Goal: Task Accomplishment & Management: Manage account settings

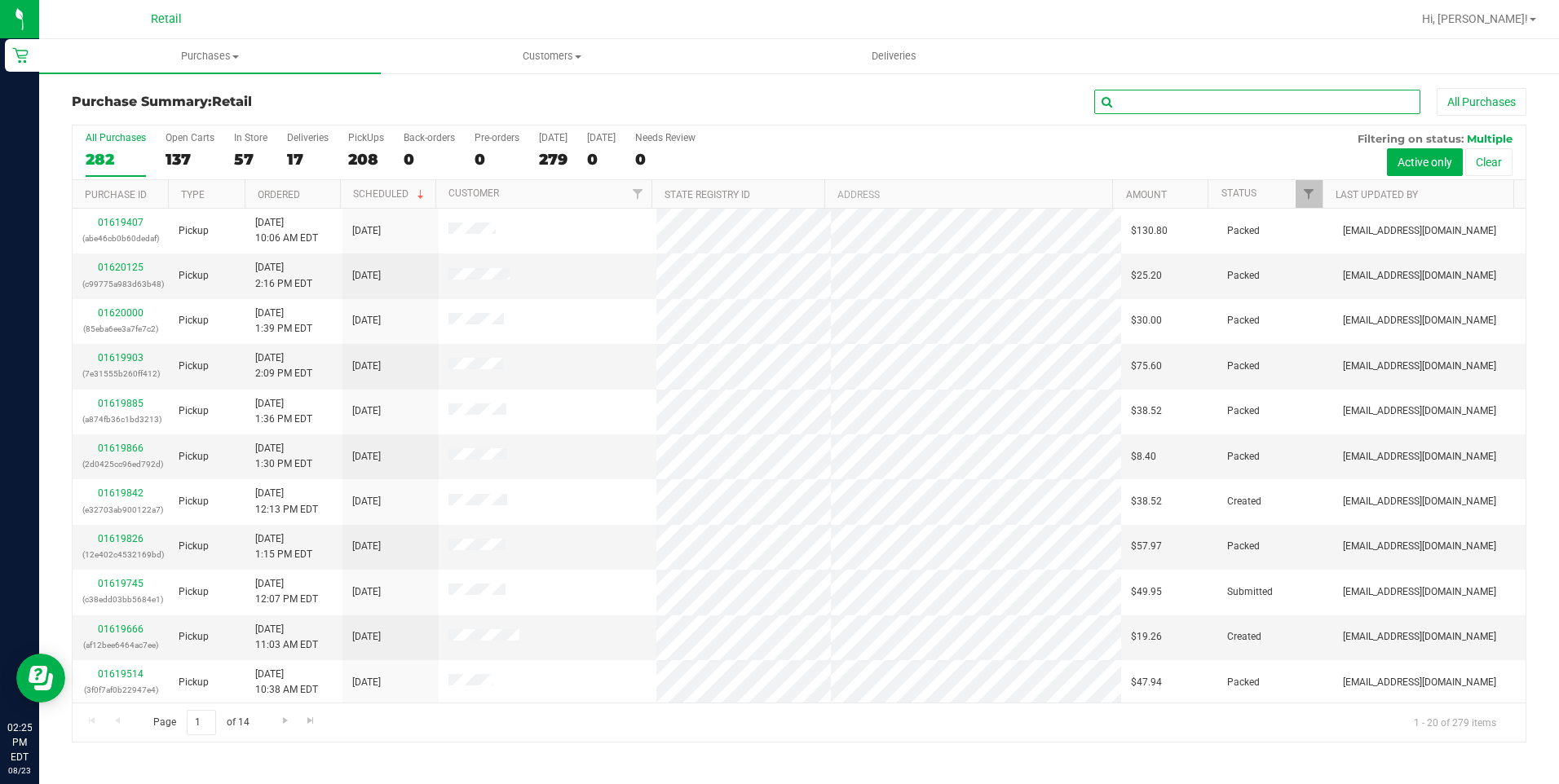
click at [1150, 104] on input "text" at bounding box center [1257, 102] width 326 height 24
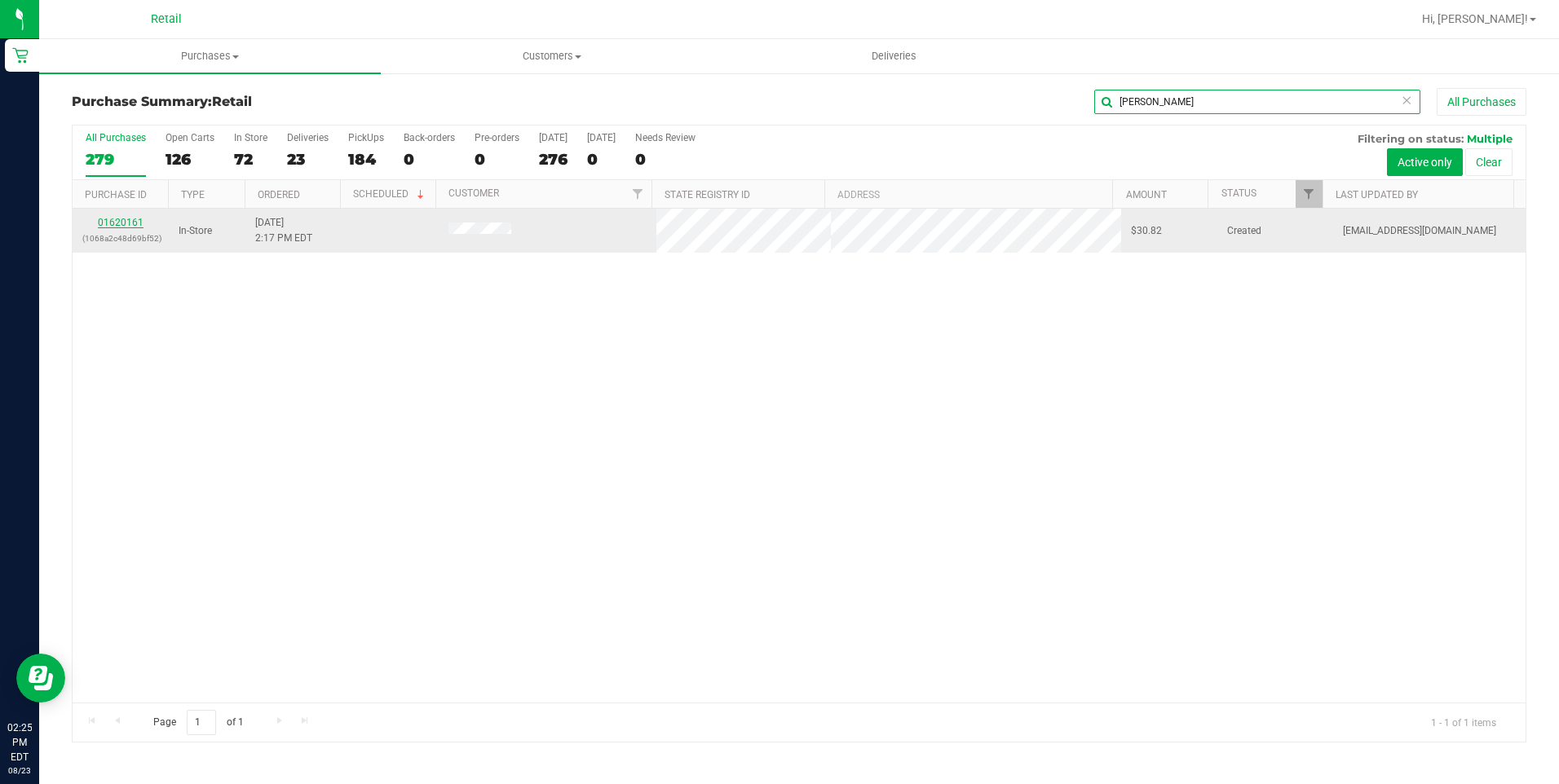
type input "[PERSON_NAME]"
click at [121, 222] on link "01620161" at bounding box center [121, 222] width 45 height 12
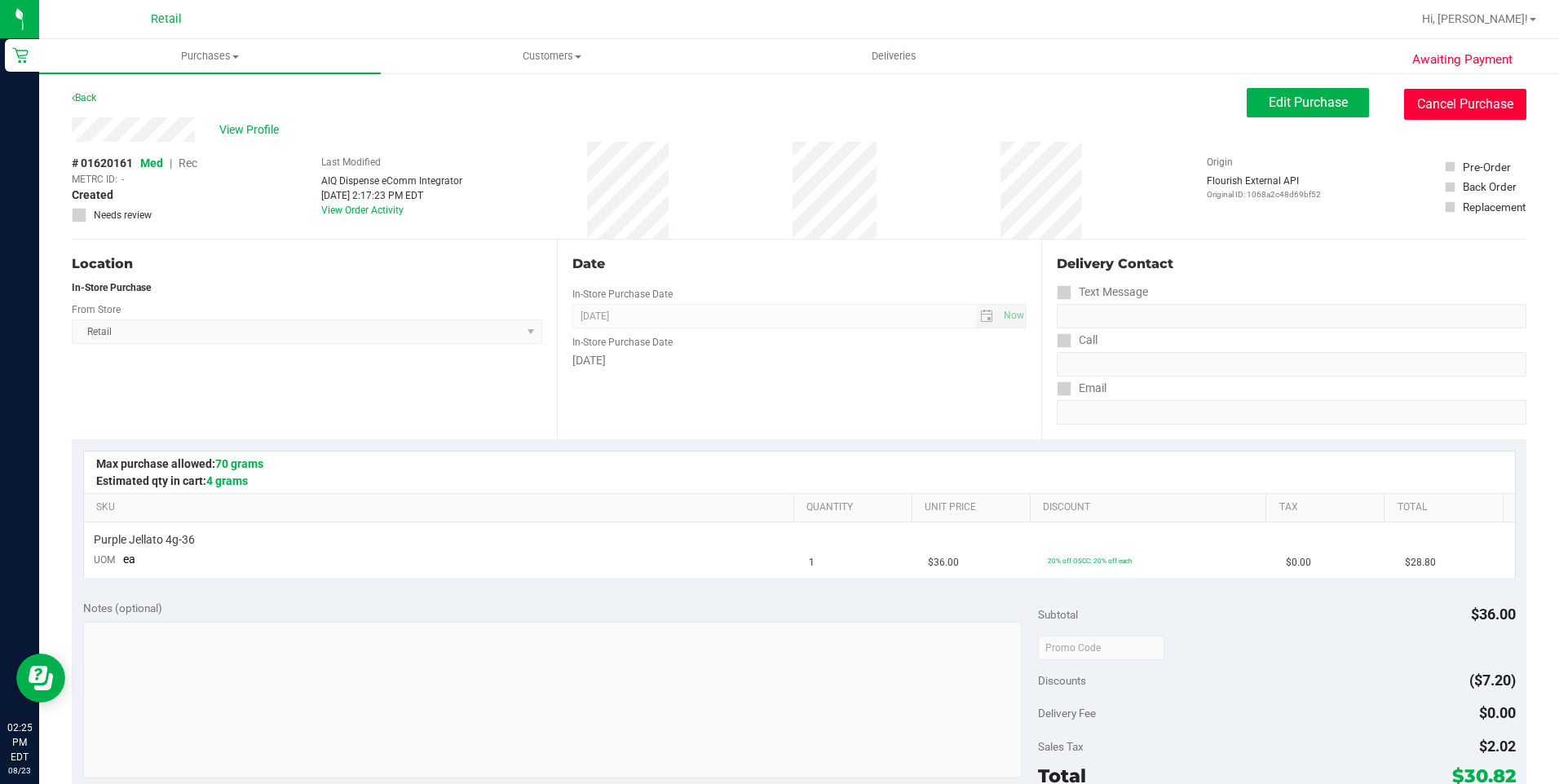
click at [1423, 100] on button "Cancel Purchase" at bounding box center [1465, 104] width 122 height 31
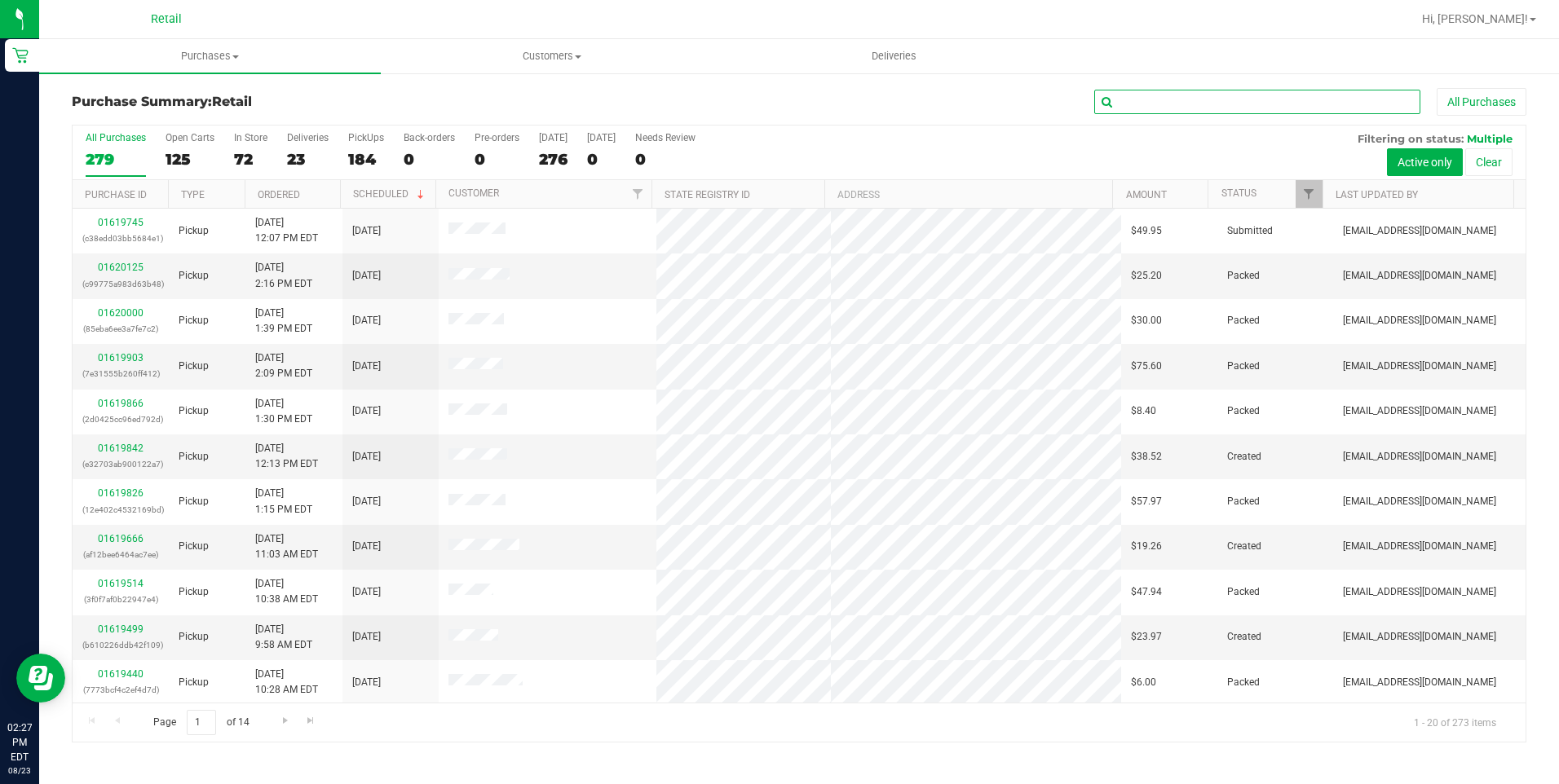
click at [1204, 102] on input "text" at bounding box center [1257, 102] width 326 height 24
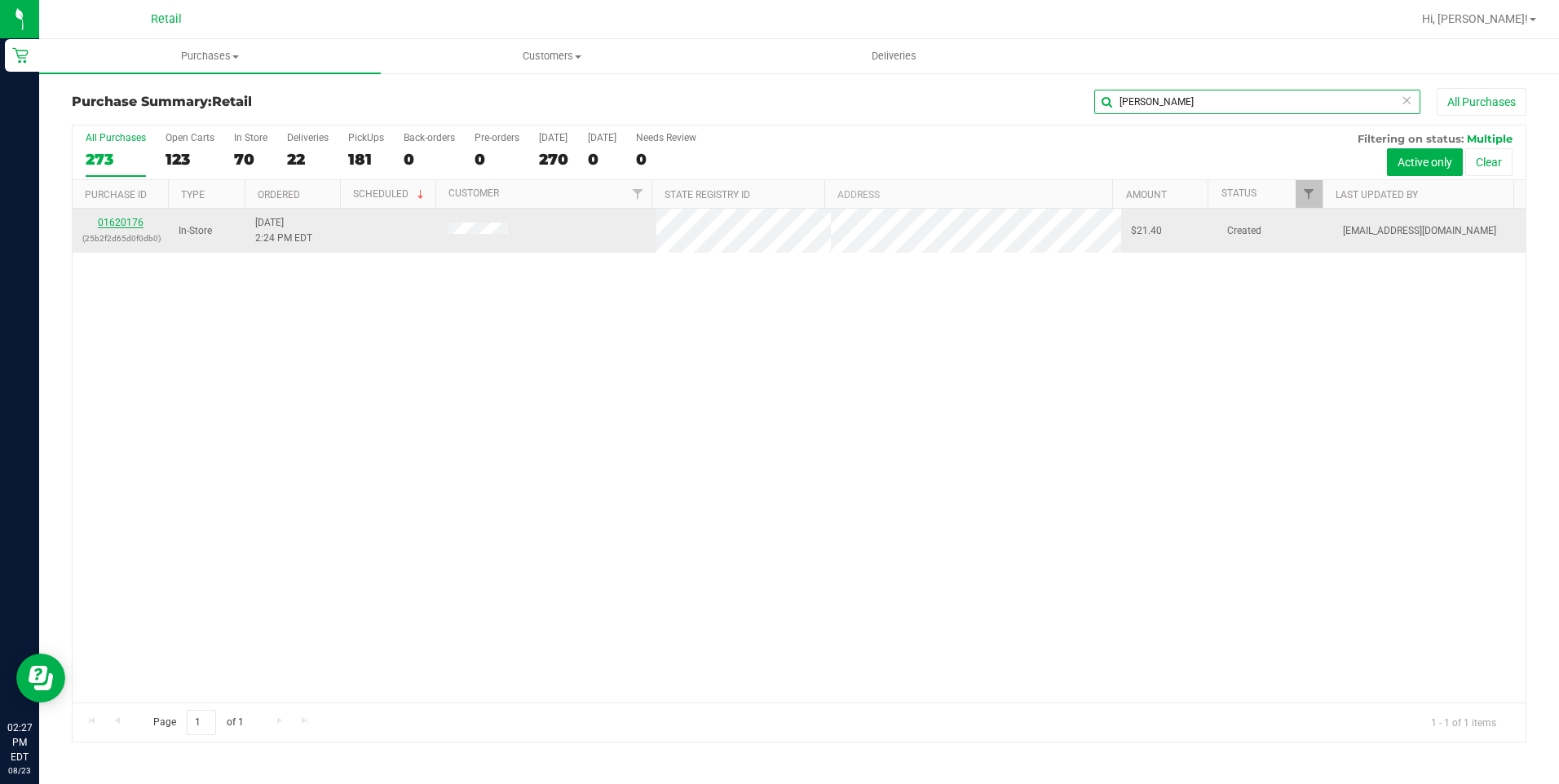
type input "[PERSON_NAME]"
click at [108, 222] on link "01620176" at bounding box center [121, 222] width 45 height 12
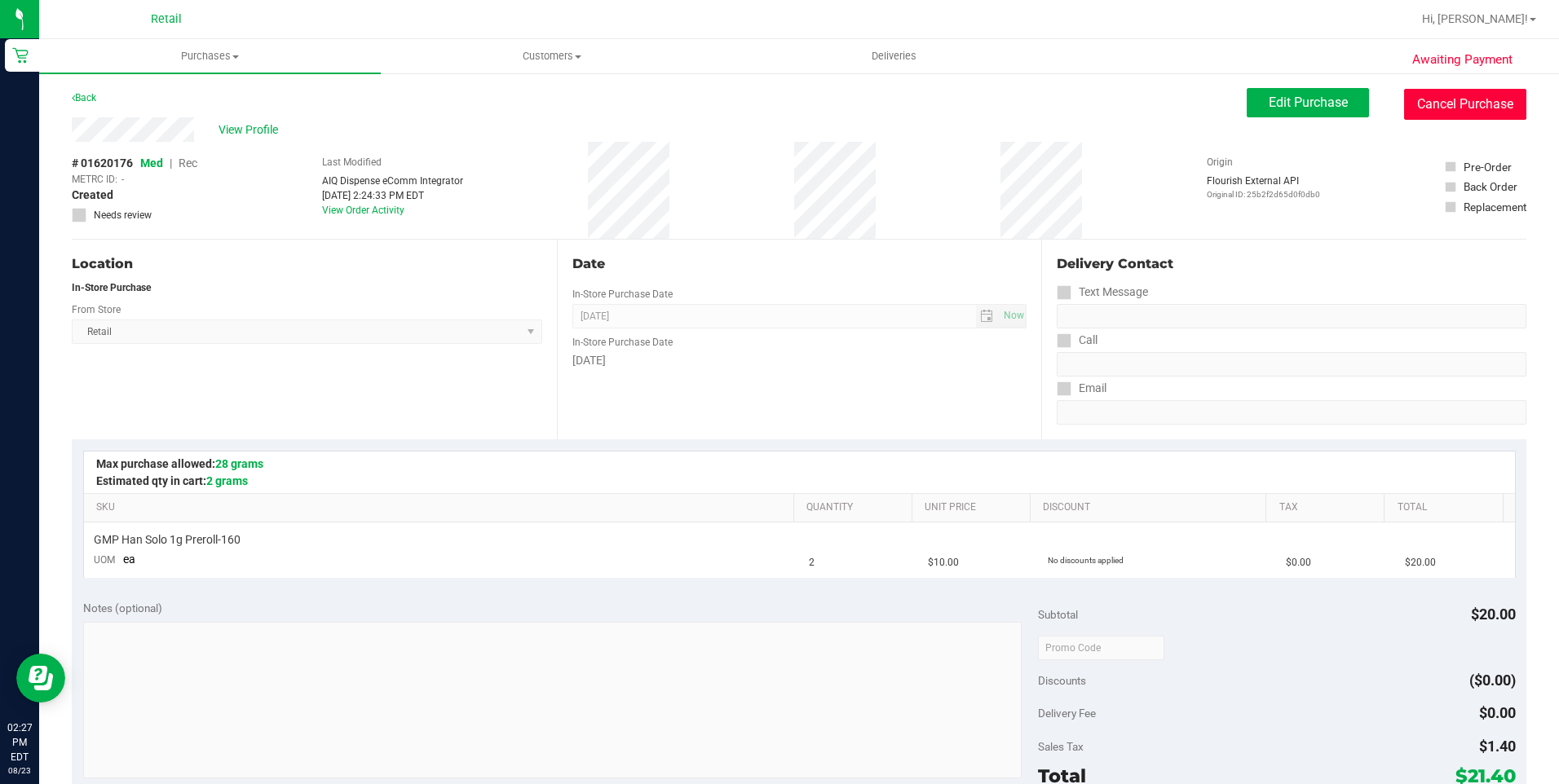
drag, startPoint x: 1407, startPoint y: 111, endPoint x: 836, endPoint y: 104, distance: 571.0
click at [1408, 111] on button "Cancel Purchase" at bounding box center [1465, 104] width 122 height 31
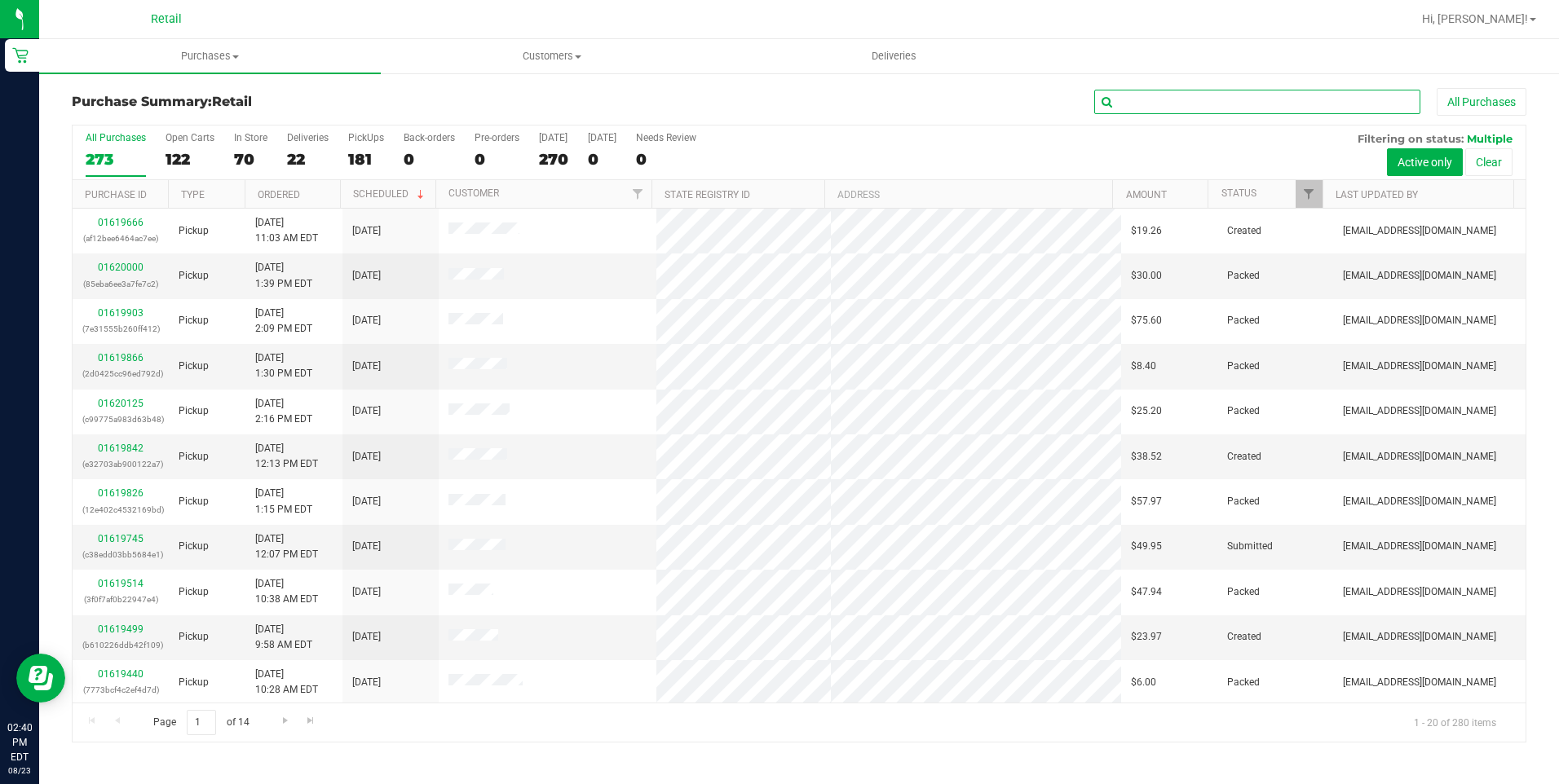
click at [1135, 101] on input "text" at bounding box center [1257, 102] width 326 height 24
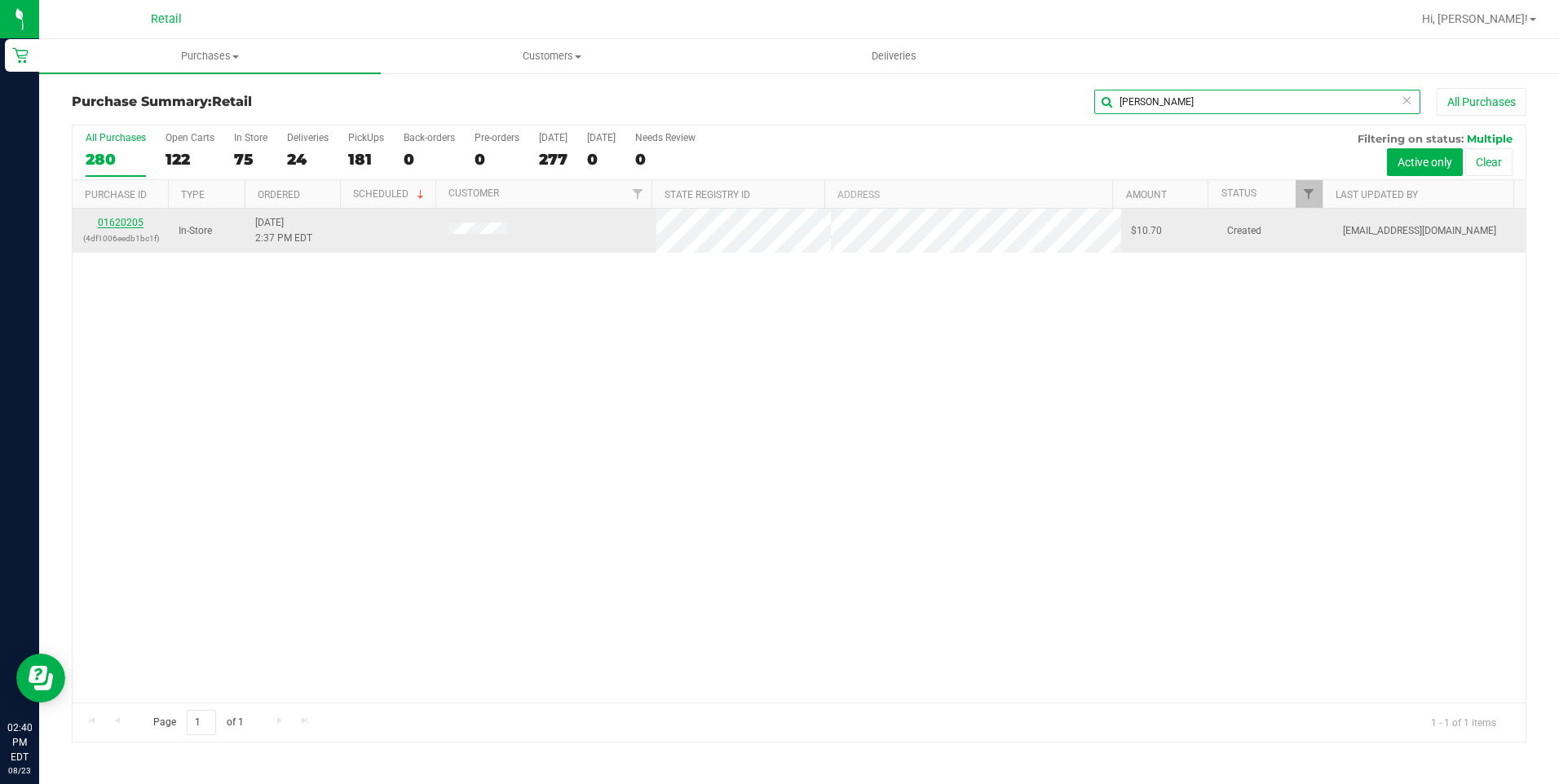
type input "[PERSON_NAME]"
click at [130, 219] on link "01620205" at bounding box center [121, 222] width 45 height 12
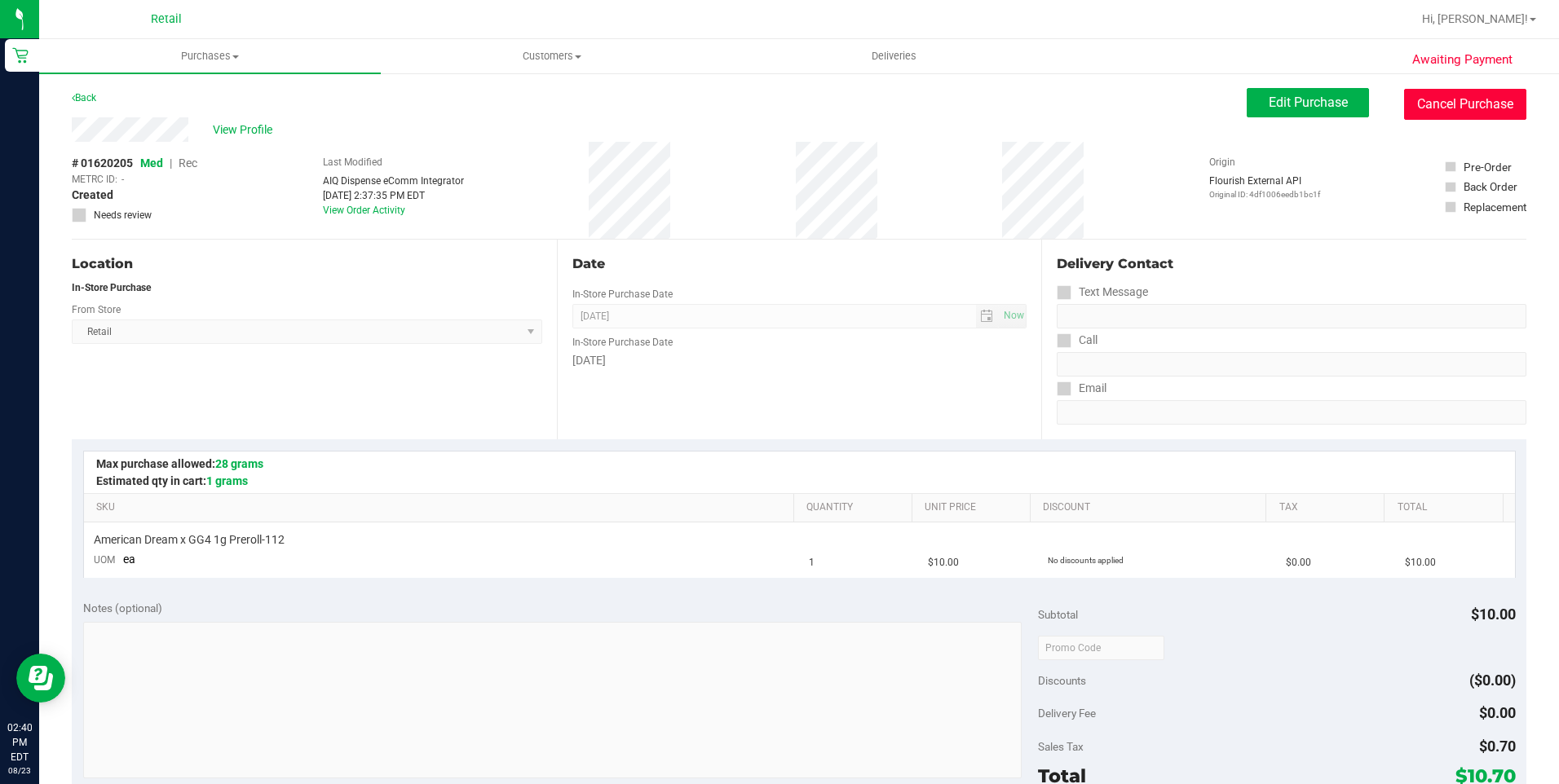
click at [1415, 105] on button "Cancel Purchase" at bounding box center [1465, 104] width 122 height 31
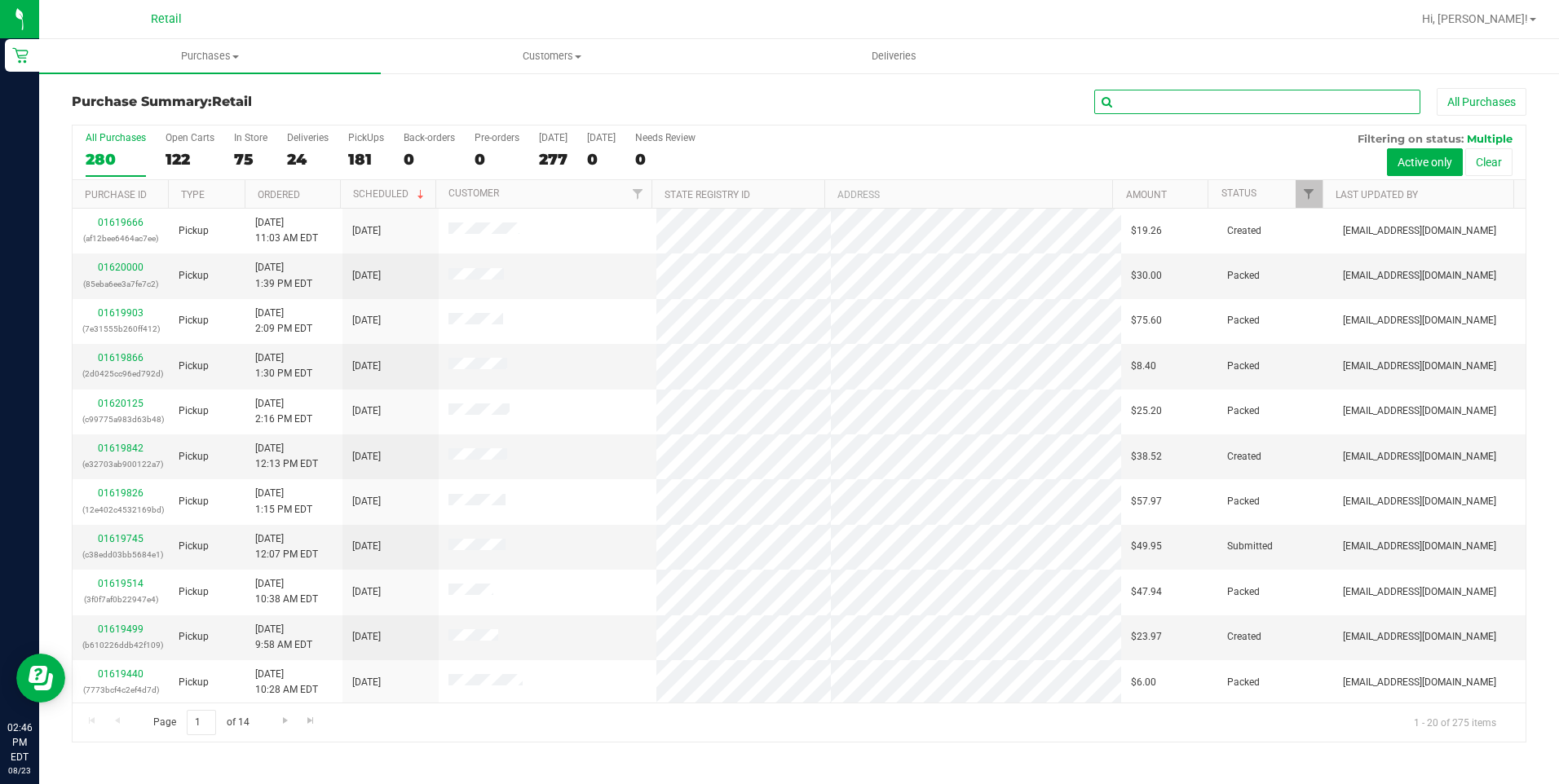
click at [1191, 96] on input "text" at bounding box center [1257, 102] width 326 height 24
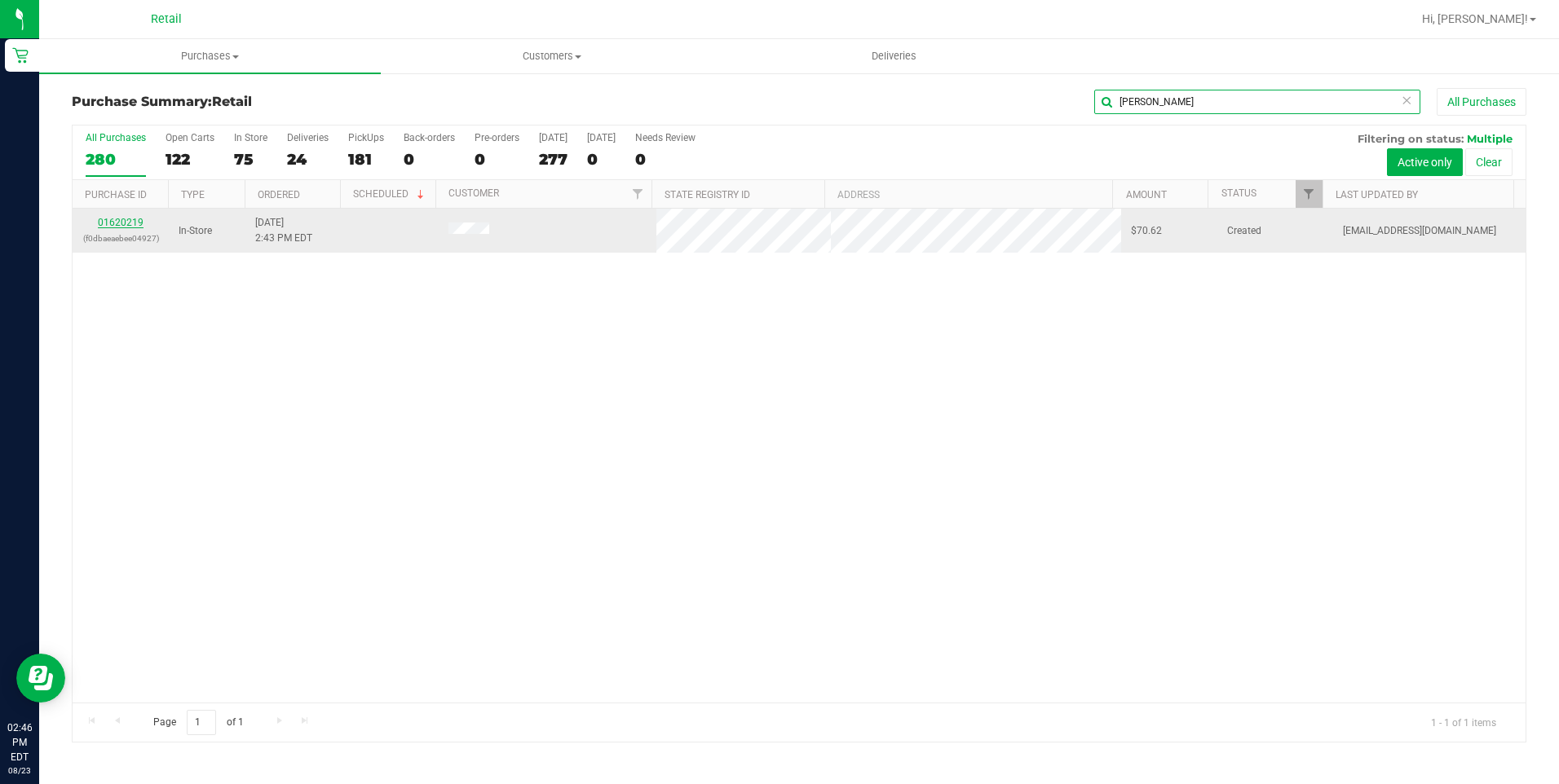
type input "[PERSON_NAME]"
click at [135, 220] on link "01620219" at bounding box center [121, 222] width 45 height 12
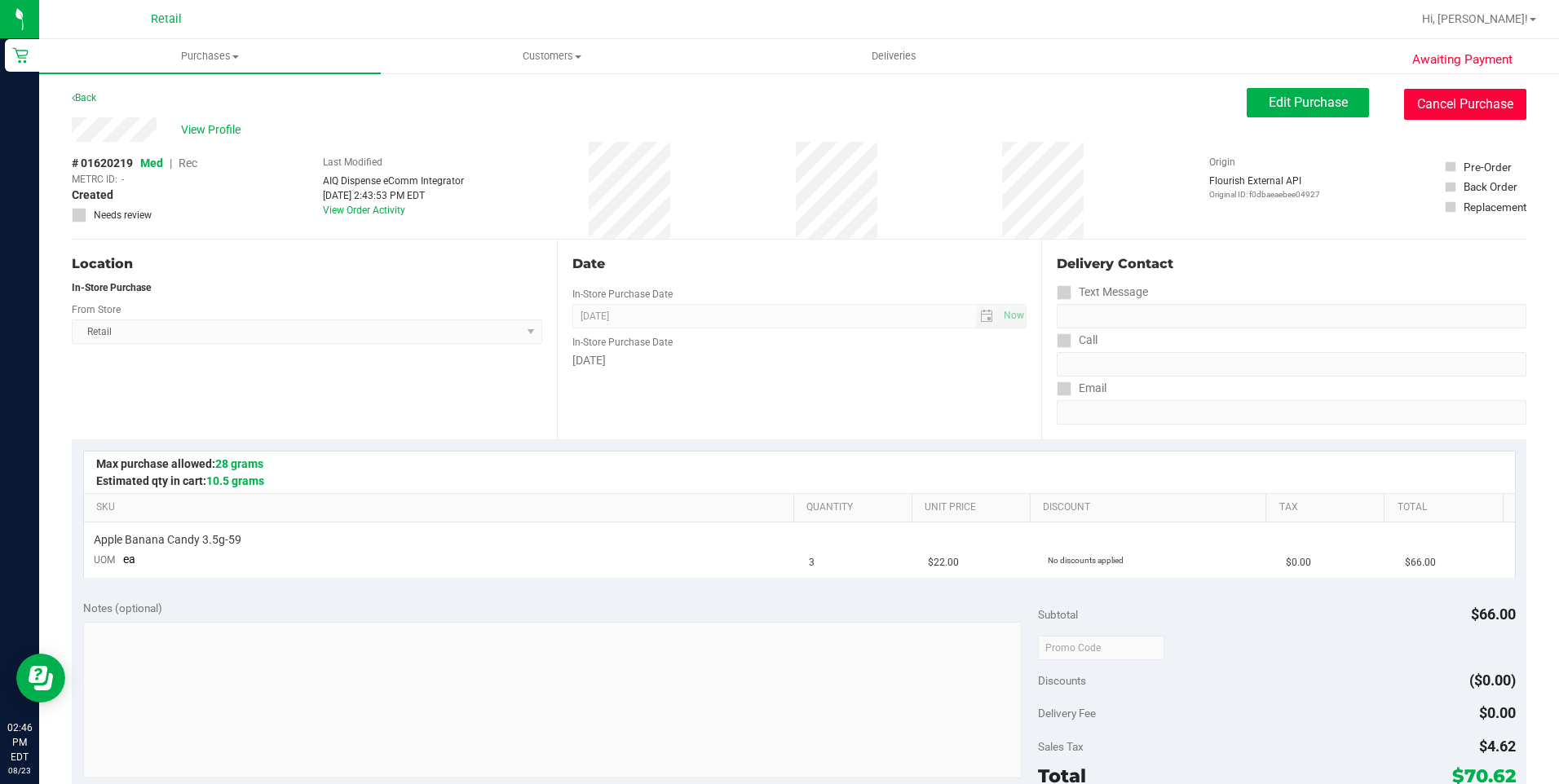
click at [1420, 107] on button "Cancel Purchase" at bounding box center [1465, 104] width 122 height 31
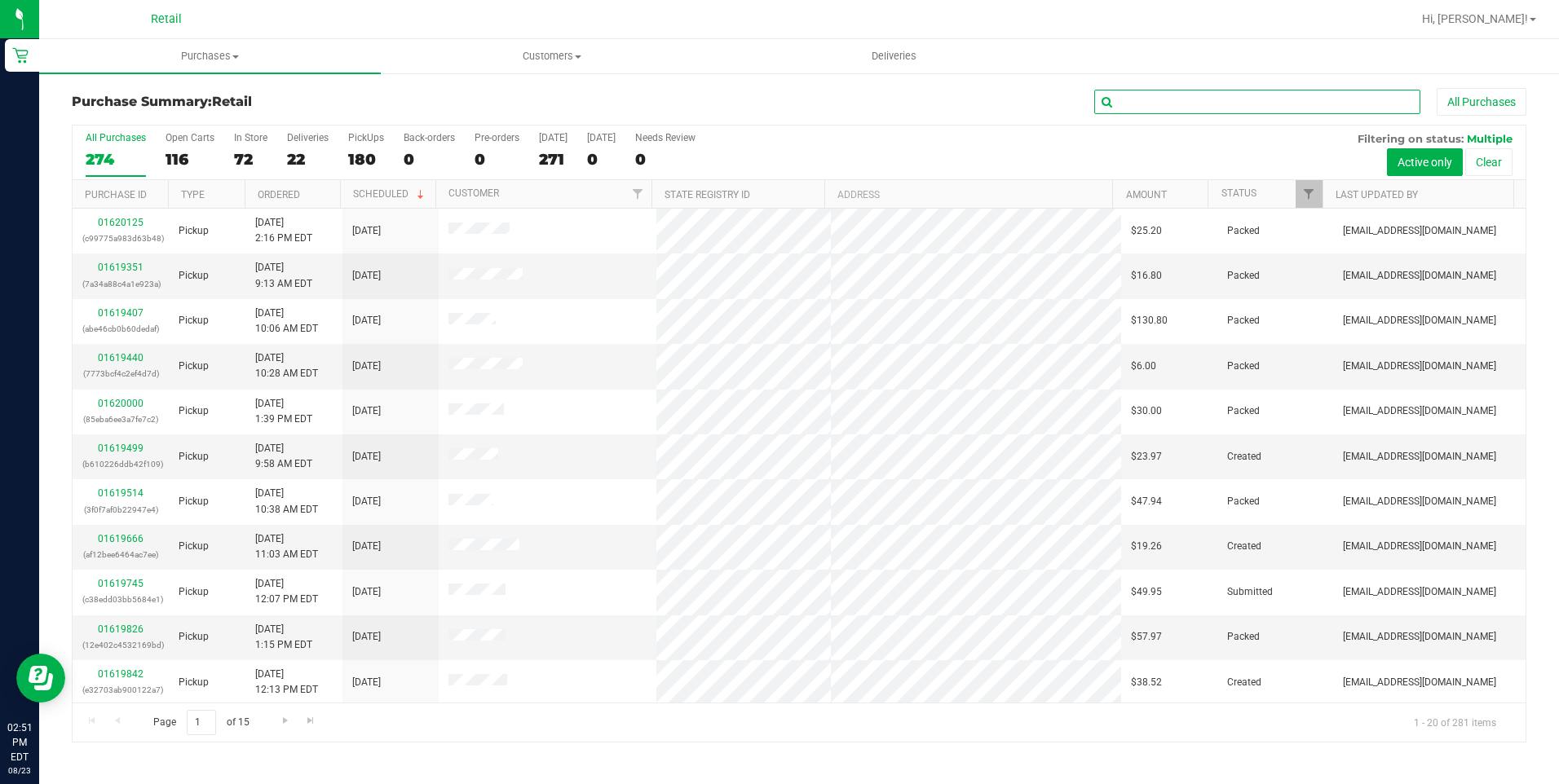
click at [1147, 99] on input "text" at bounding box center [1257, 102] width 326 height 24
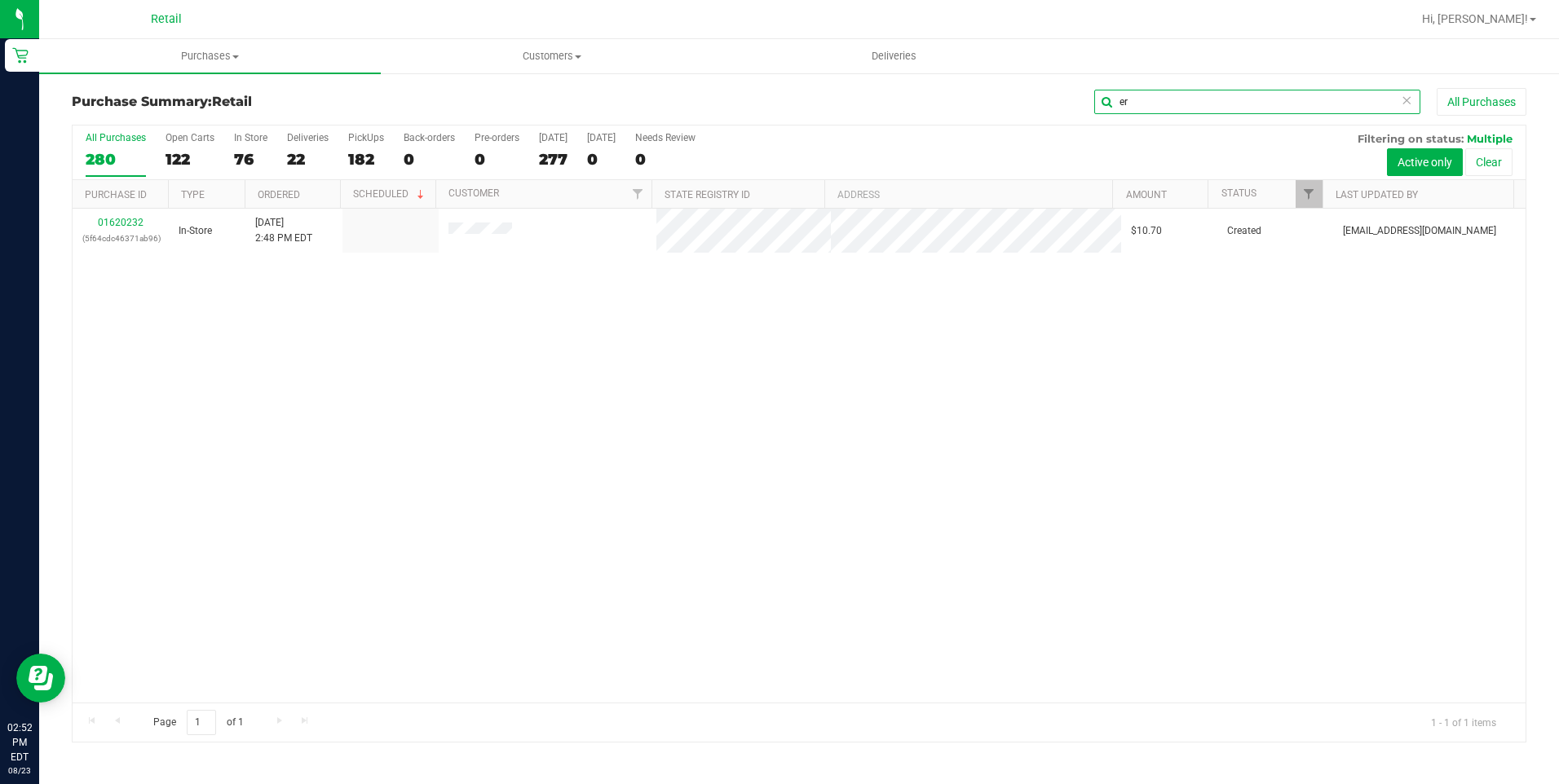
type input "e"
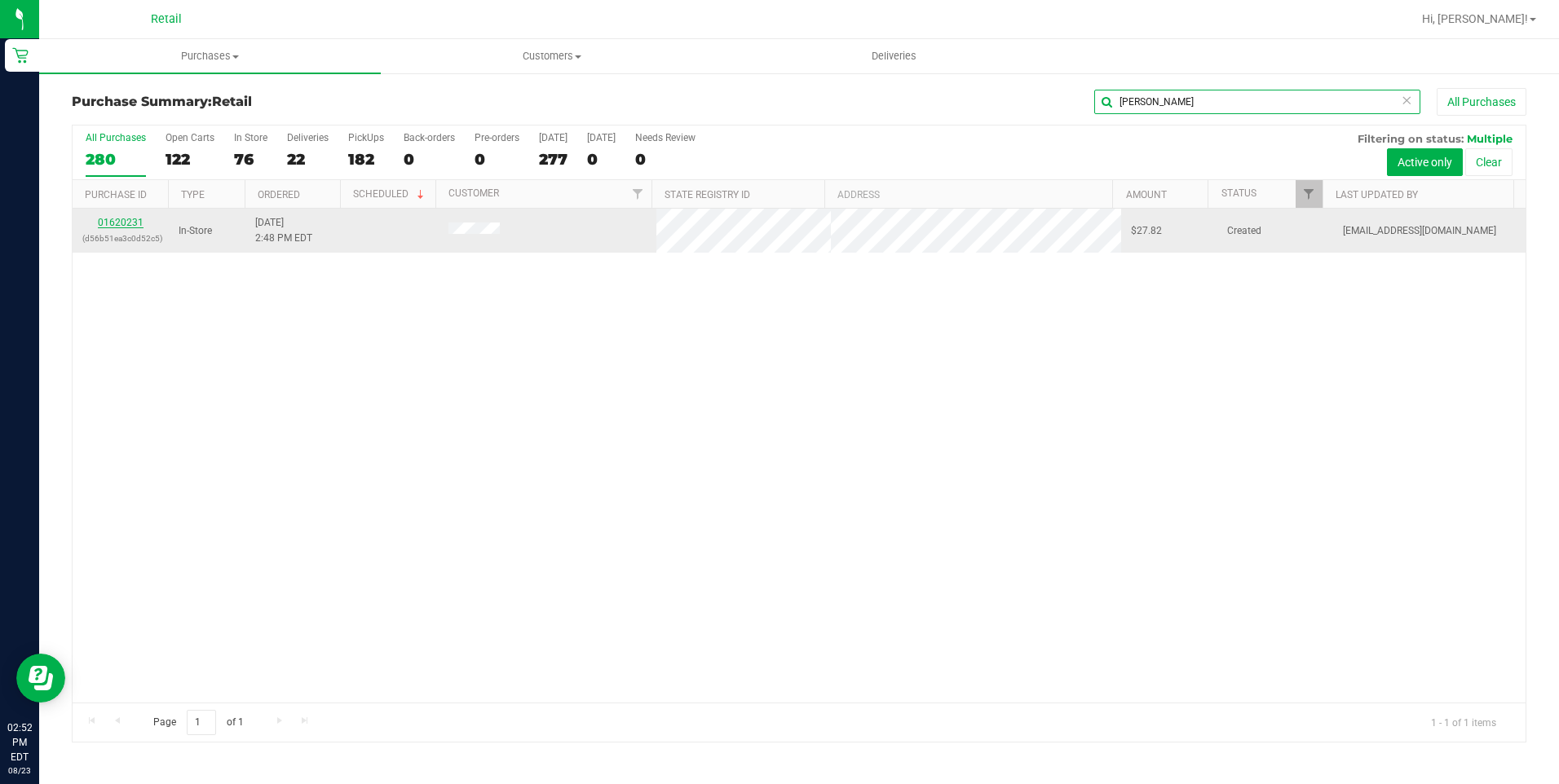
type input "[PERSON_NAME]"
click at [123, 227] on link "01620231" at bounding box center [121, 222] width 45 height 12
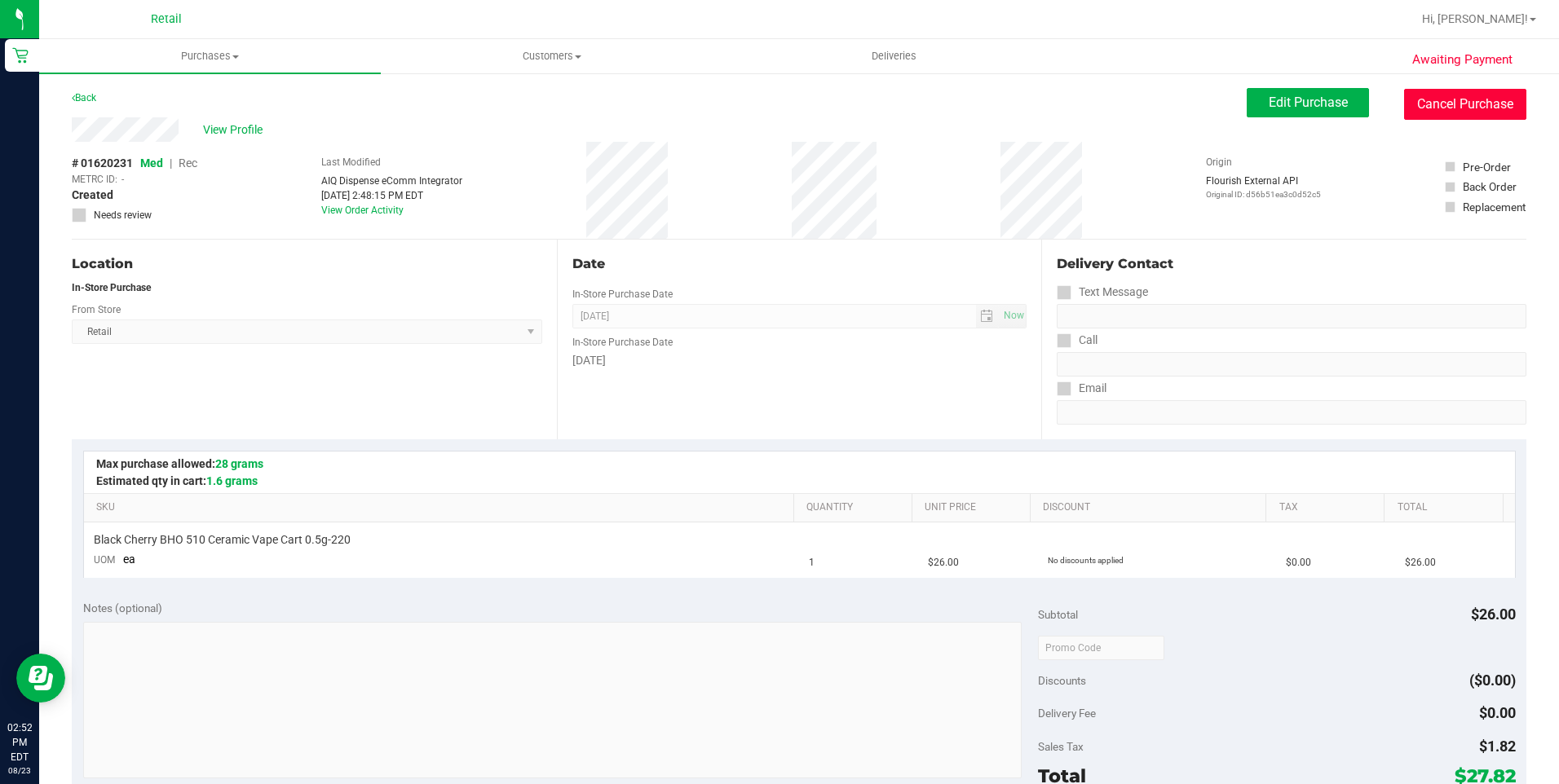
click at [1466, 99] on button "Cancel Purchase" at bounding box center [1465, 104] width 122 height 31
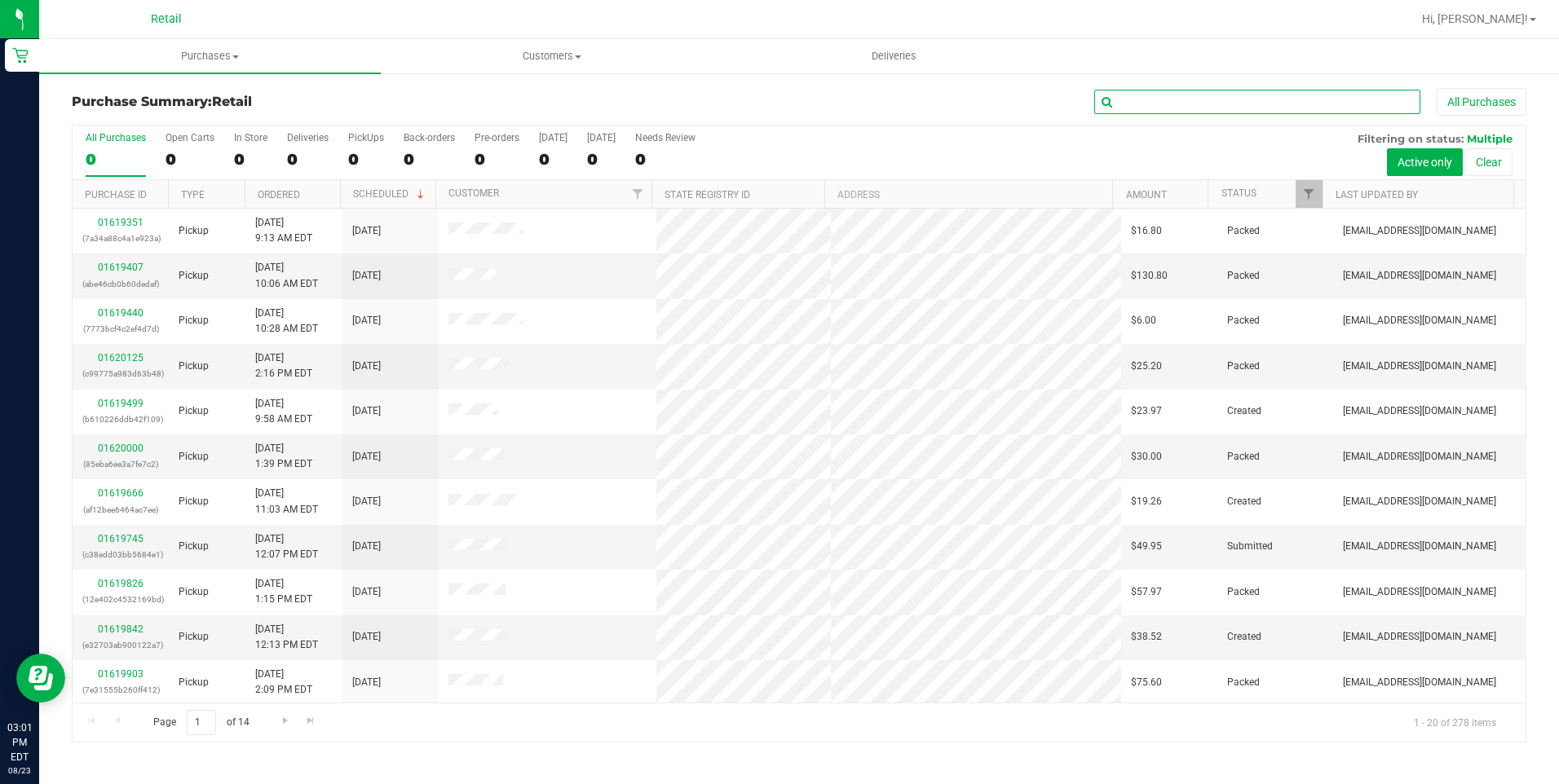
click at [1134, 99] on input "text" at bounding box center [1257, 102] width 326 height 24
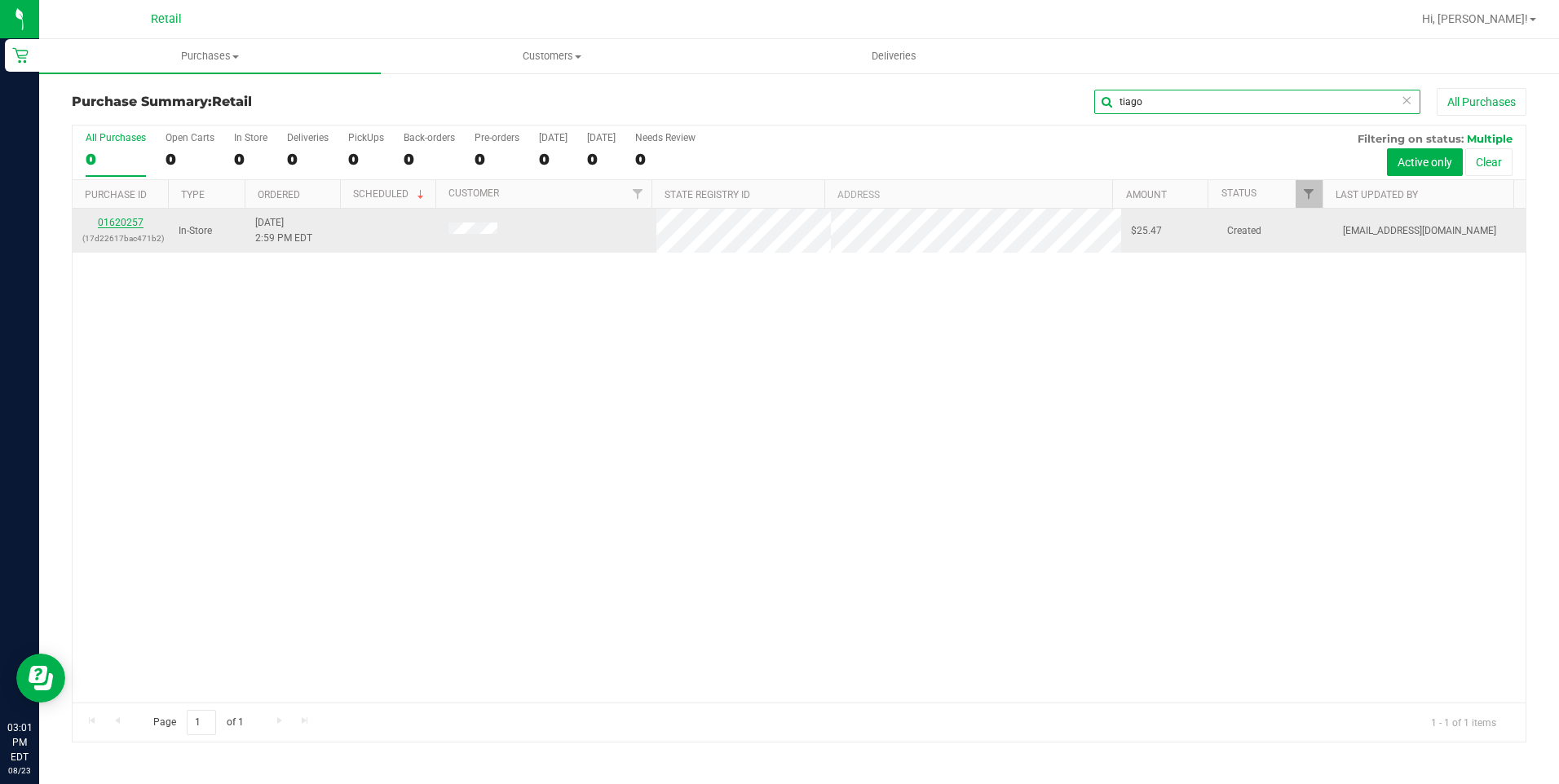
type input "tiago"
click at [130, 220] on link "01620257" at bounding box center [121, 222] width 45 height 12
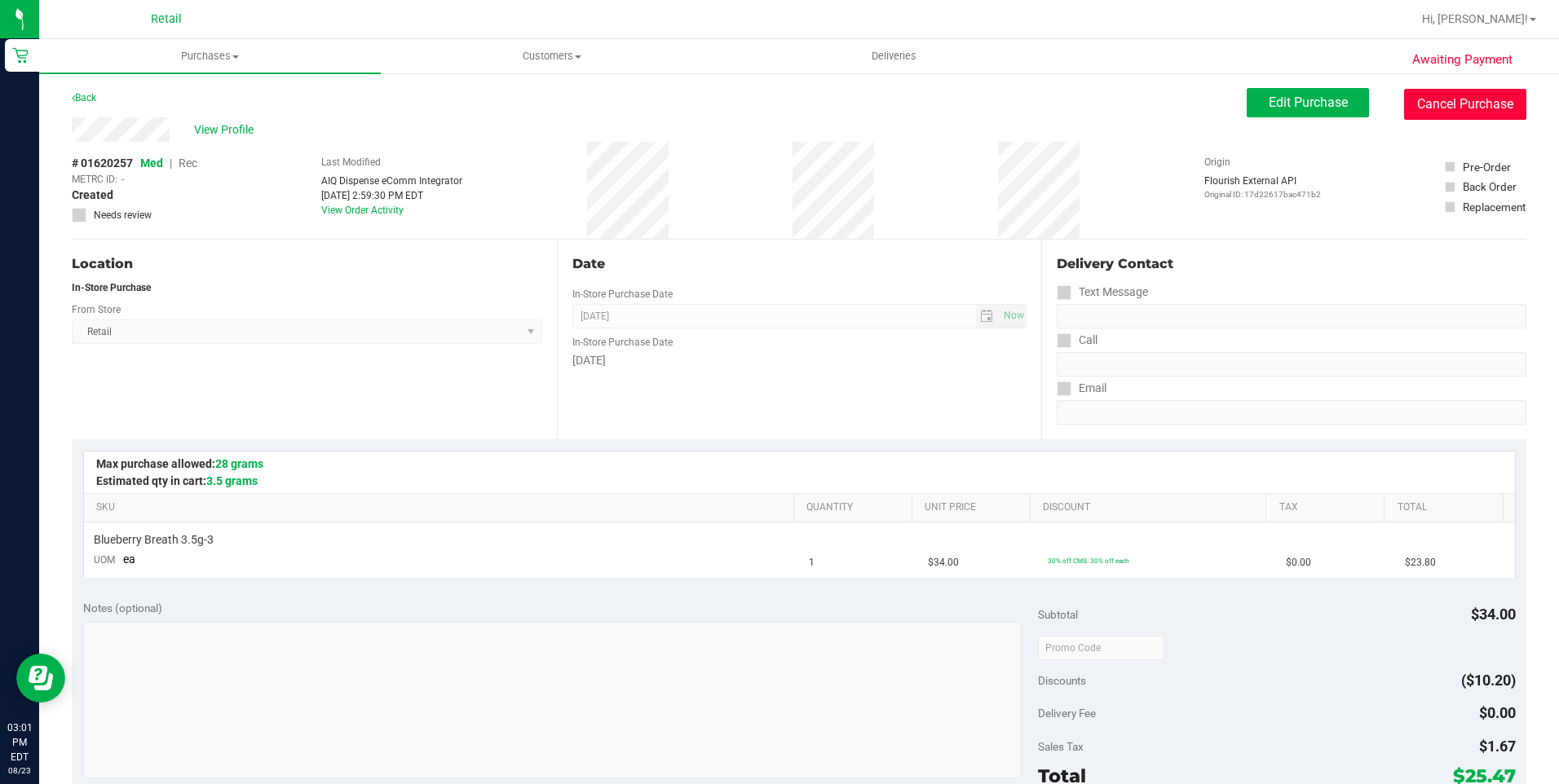
click at [1405, 93] on button "Cancel Purchase" at bounding box center [1465, 104] width 122 height 31
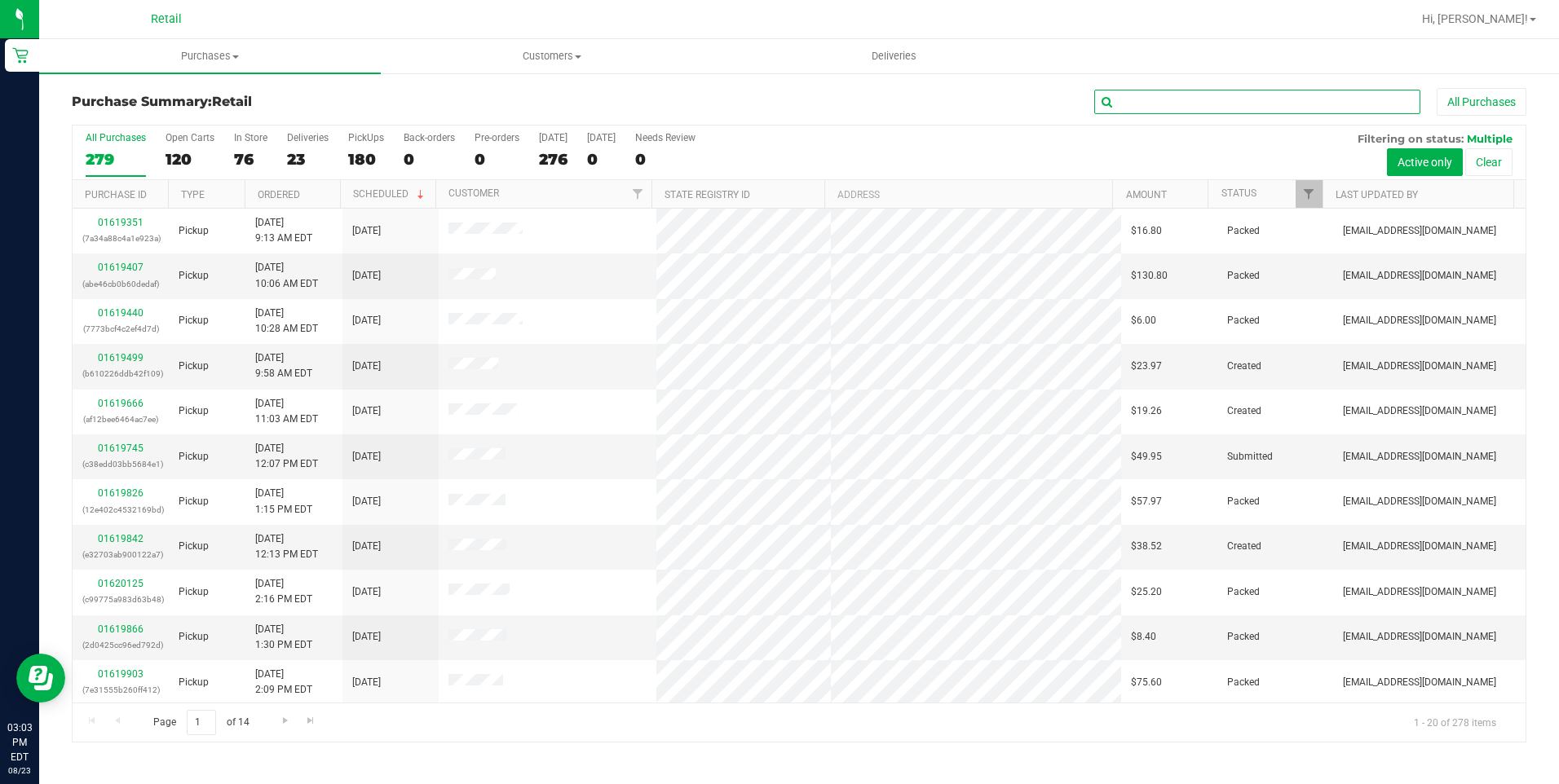
click at [1129, 101] on input "text" at bounding box center [1257, 102] width 326 height 24
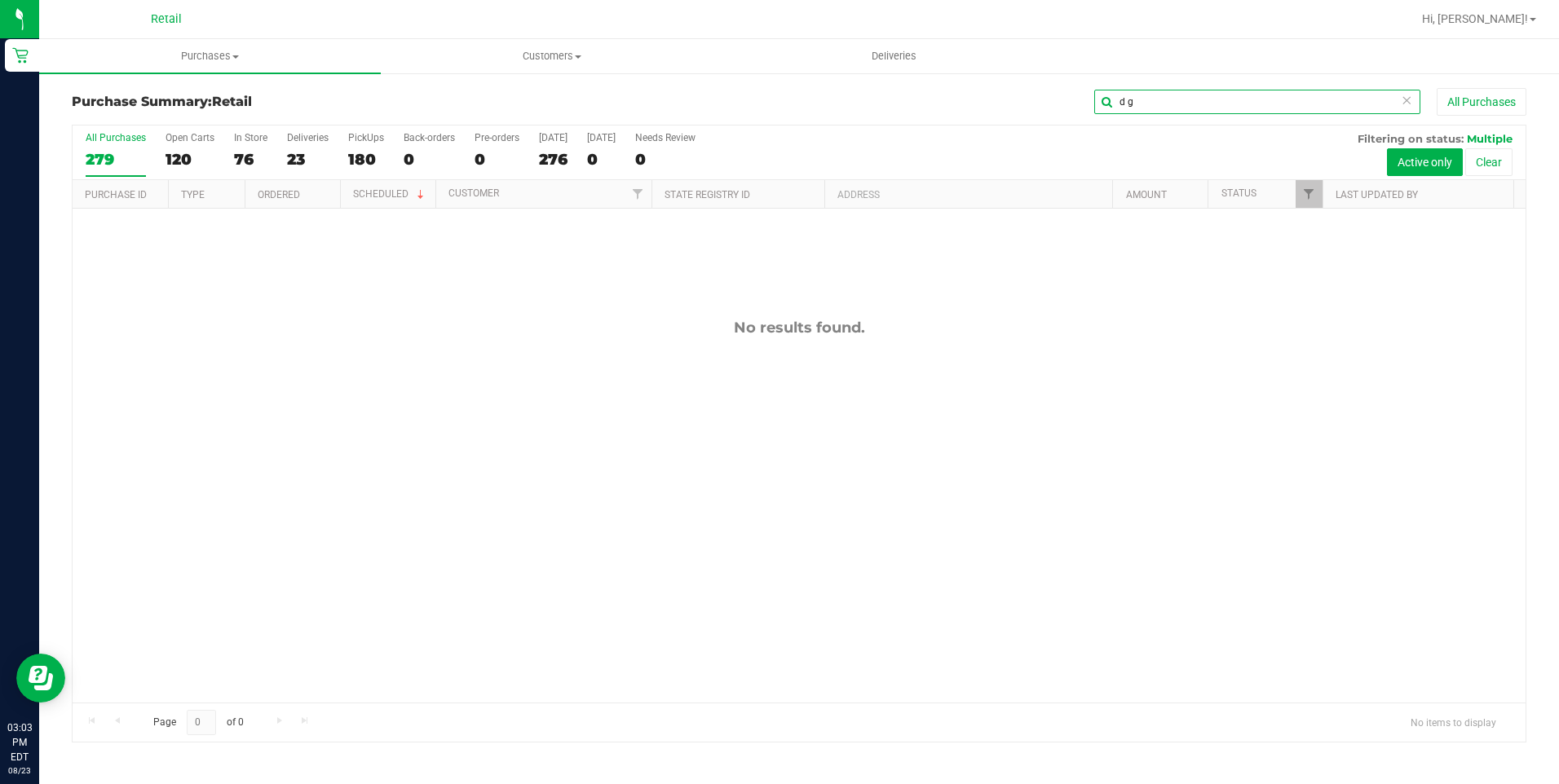
type input "d g"
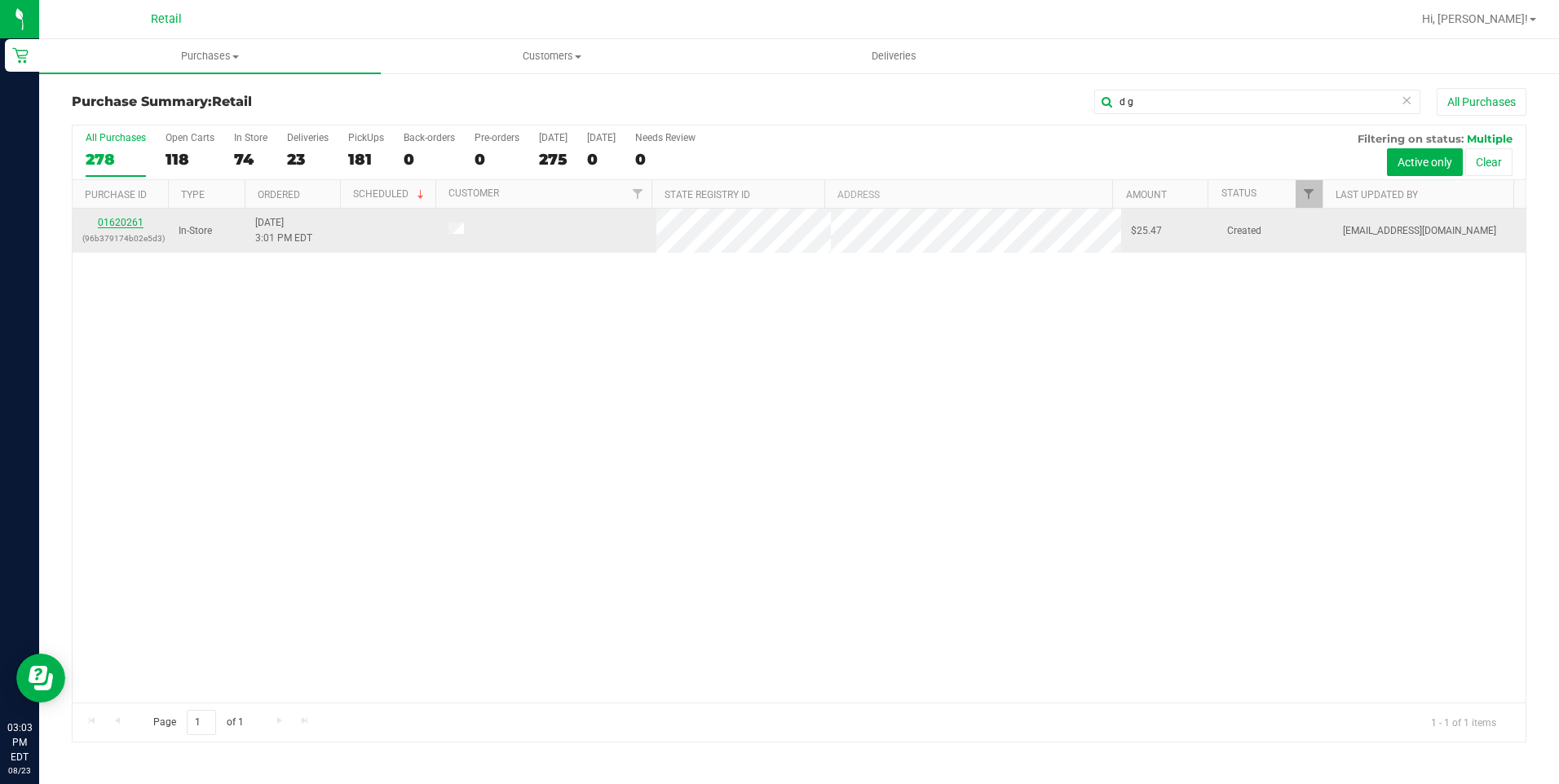
click at [121, 223] on link "01620261" at bounding box center [121, 222] width 45 height 12
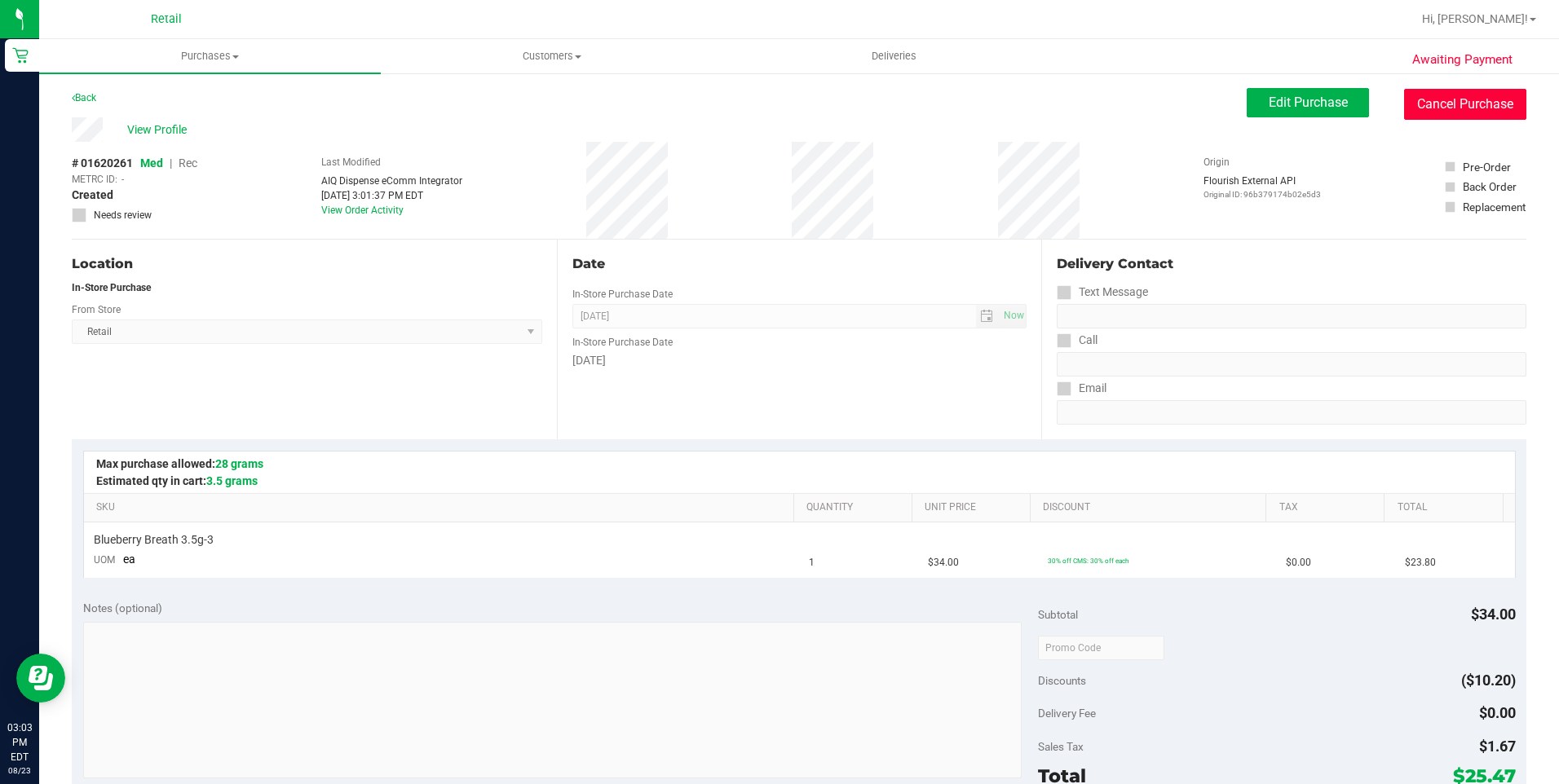
click at [1427, 114] on button "Cancel Purchase" at bounding box center [1465, 104] width 122 height 31
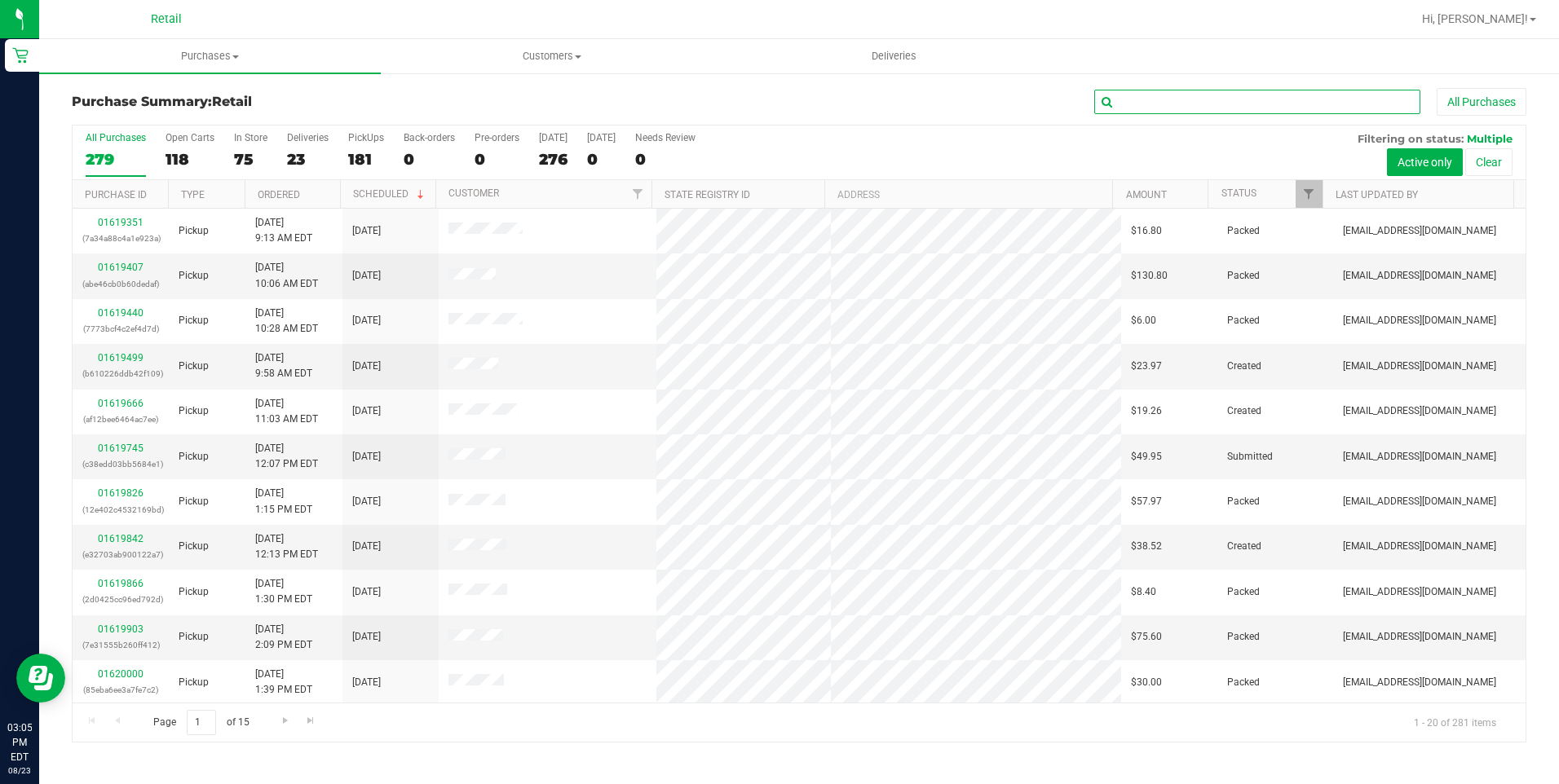
click at [1182, 99] on input "text" at bounding box center [1257, 102] width 326 height 24
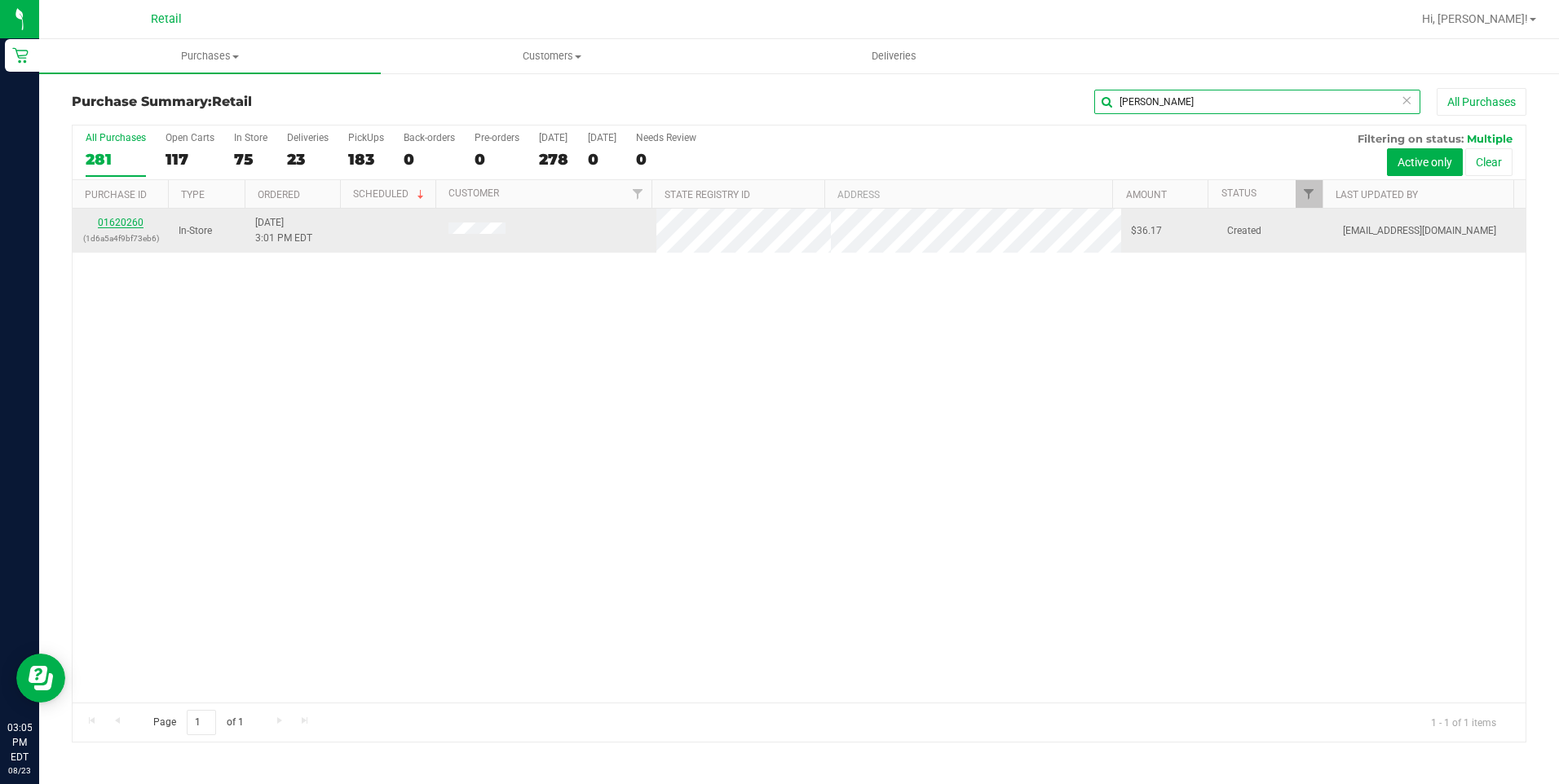
type input "[PERSON_NAME]"
click at [129, 218] on link "01620260" at bounding box center [121, 222] width 45 height 12
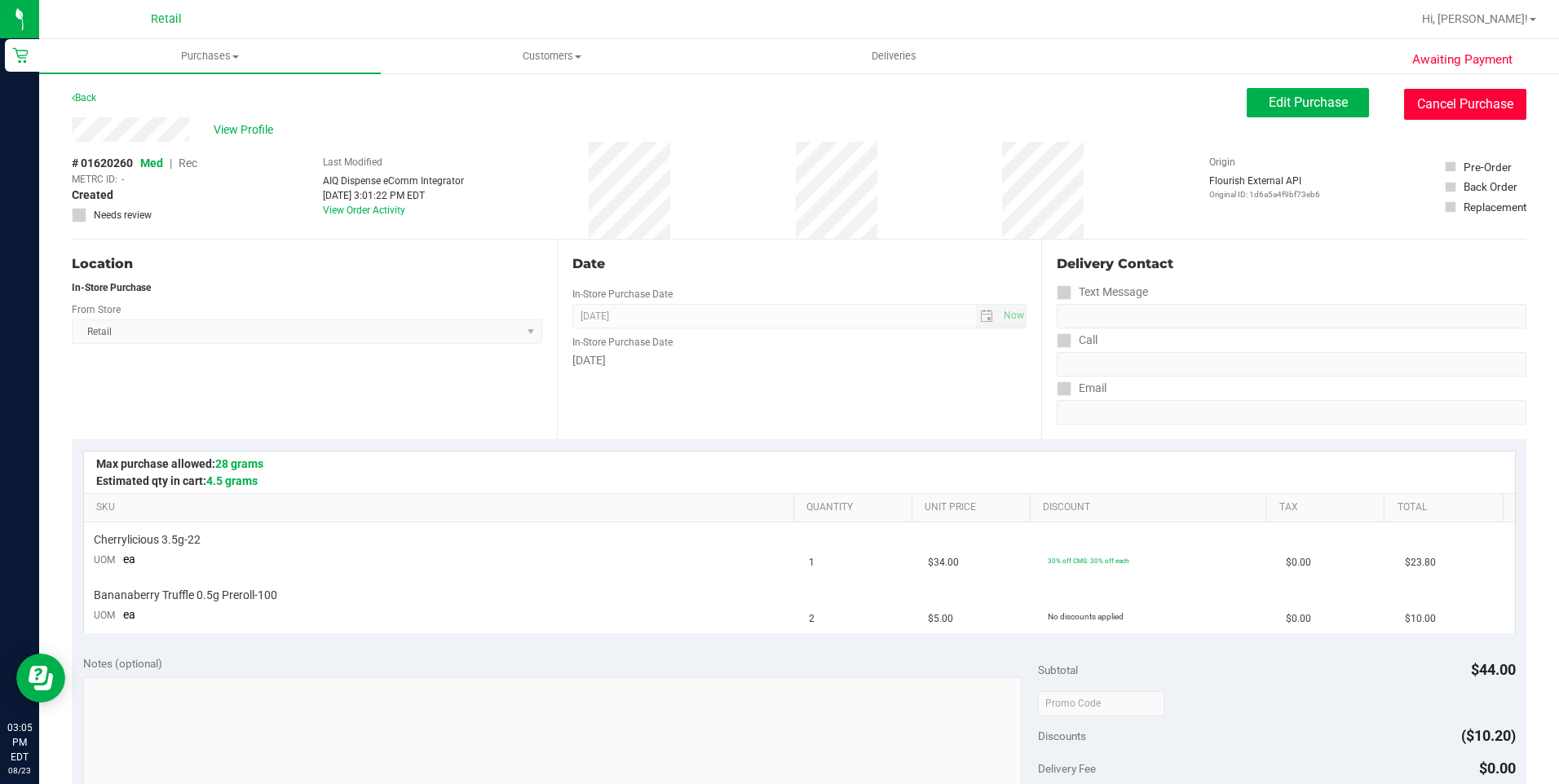
click at [1467, 95] on button "Cancel Purchase" at bounding box center [1465, 104] width 122 height 31
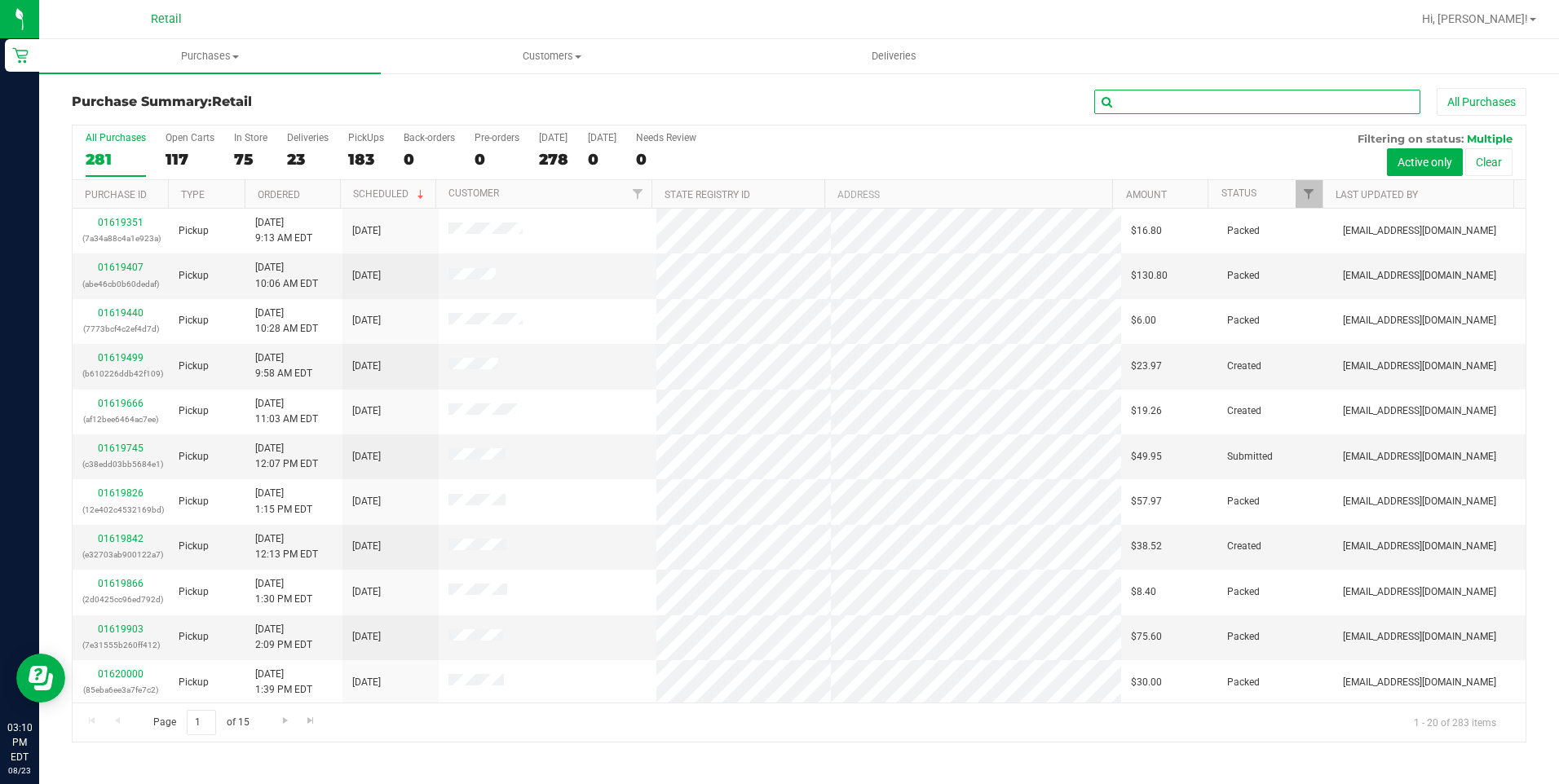
click at [1150, 96] on input "text" at bounding box center [1257, 102] width 326 height 24
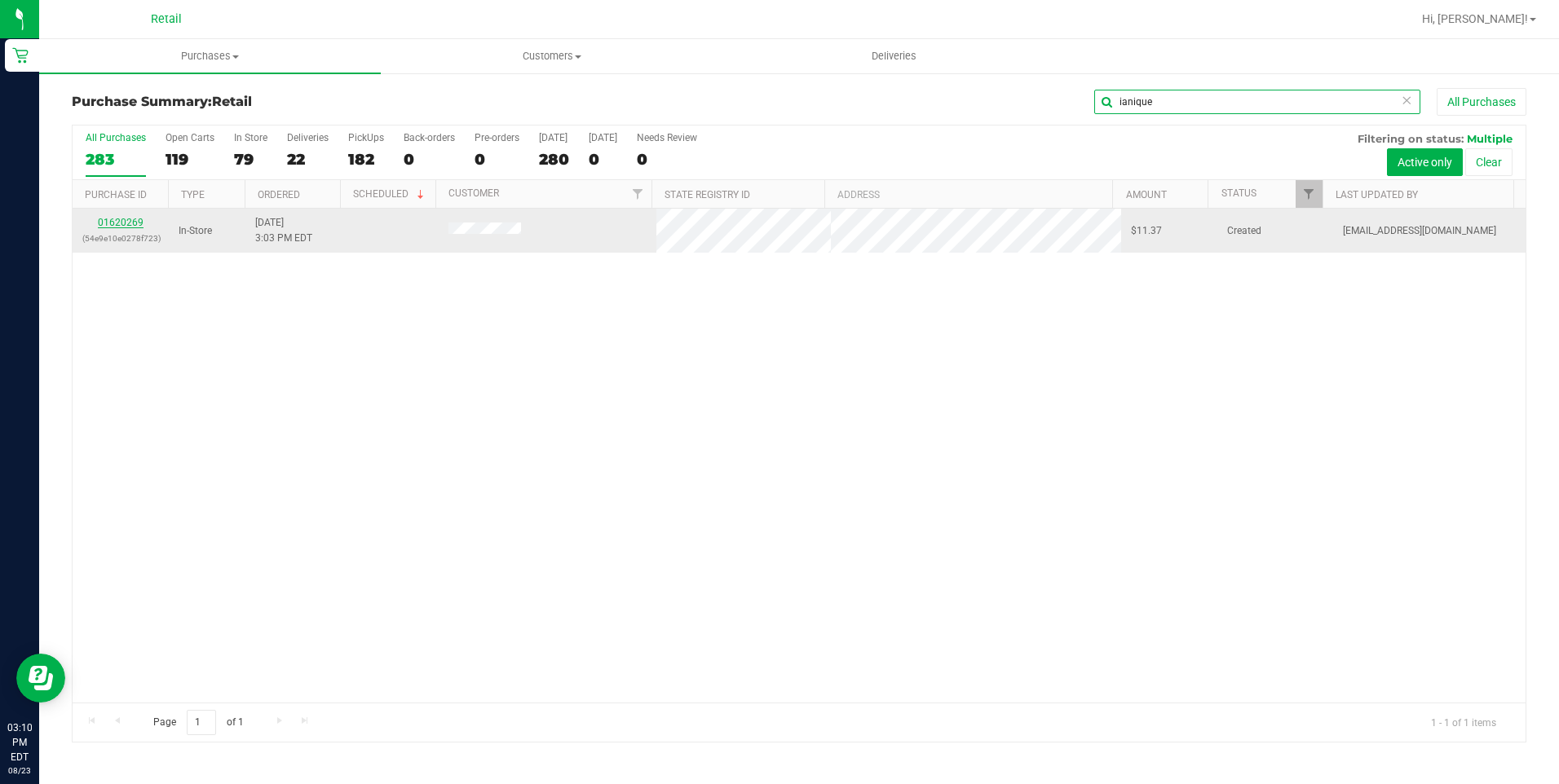
type input "ianique"
click at [121, 218] on link "01620269" at bounding box center [121, 222] width 45 height 12
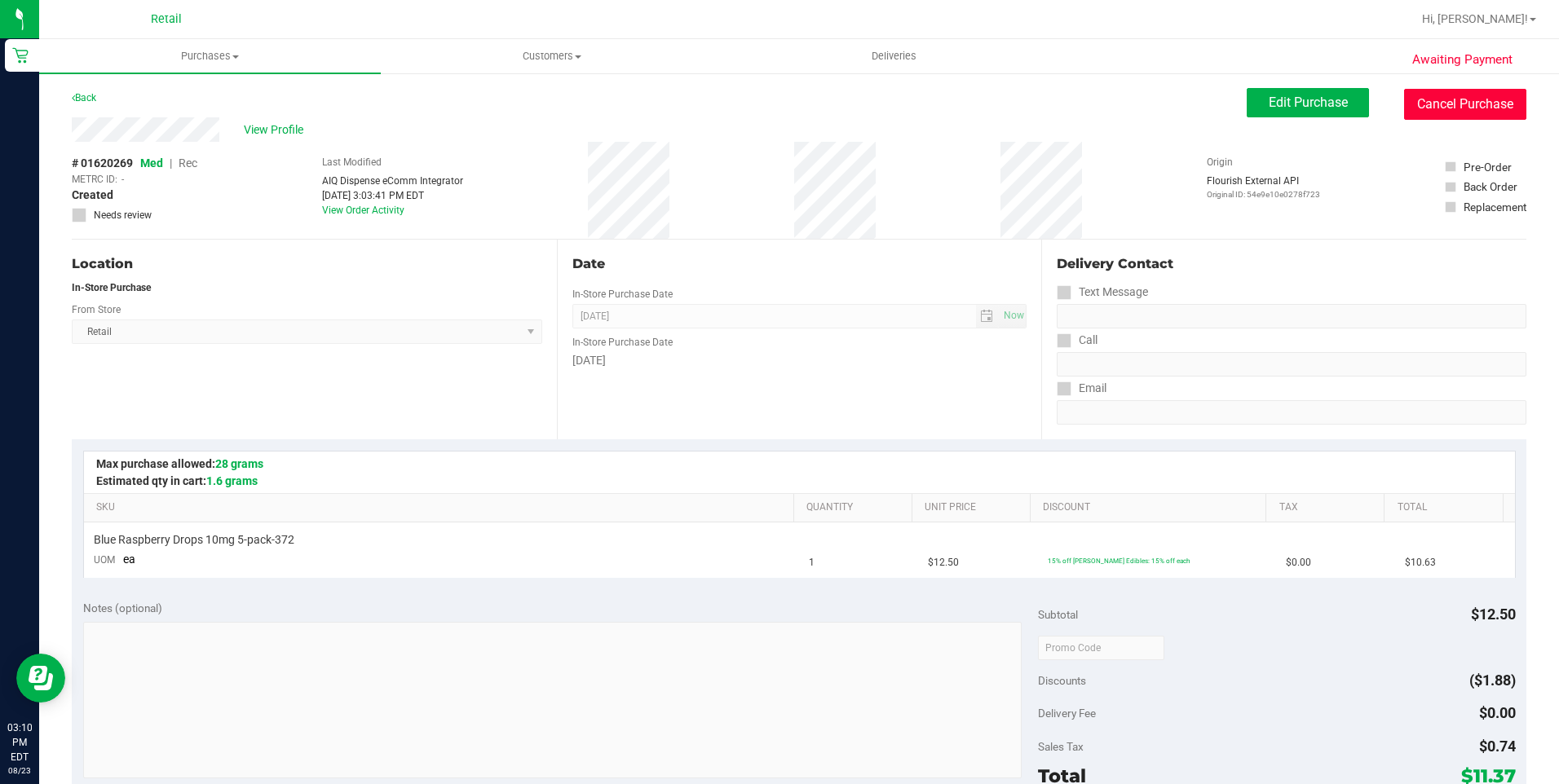
click at [1447, 99] on button "Cancel Purchase" at bounding box center [1465, 104] width 122 height 31
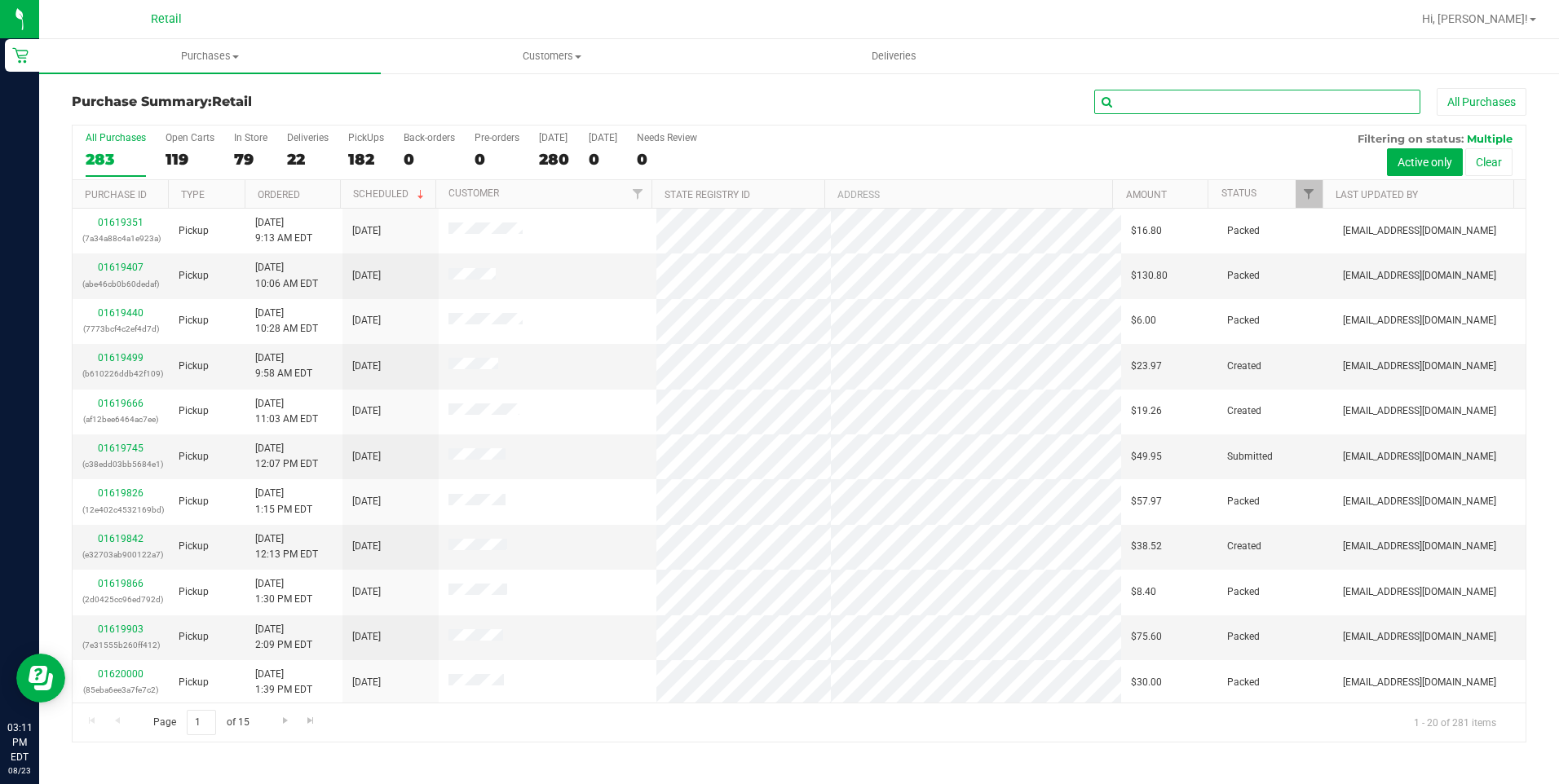
click at [1204, 105] on input "text" at bounding box center [1257, 102] width 326 height 24
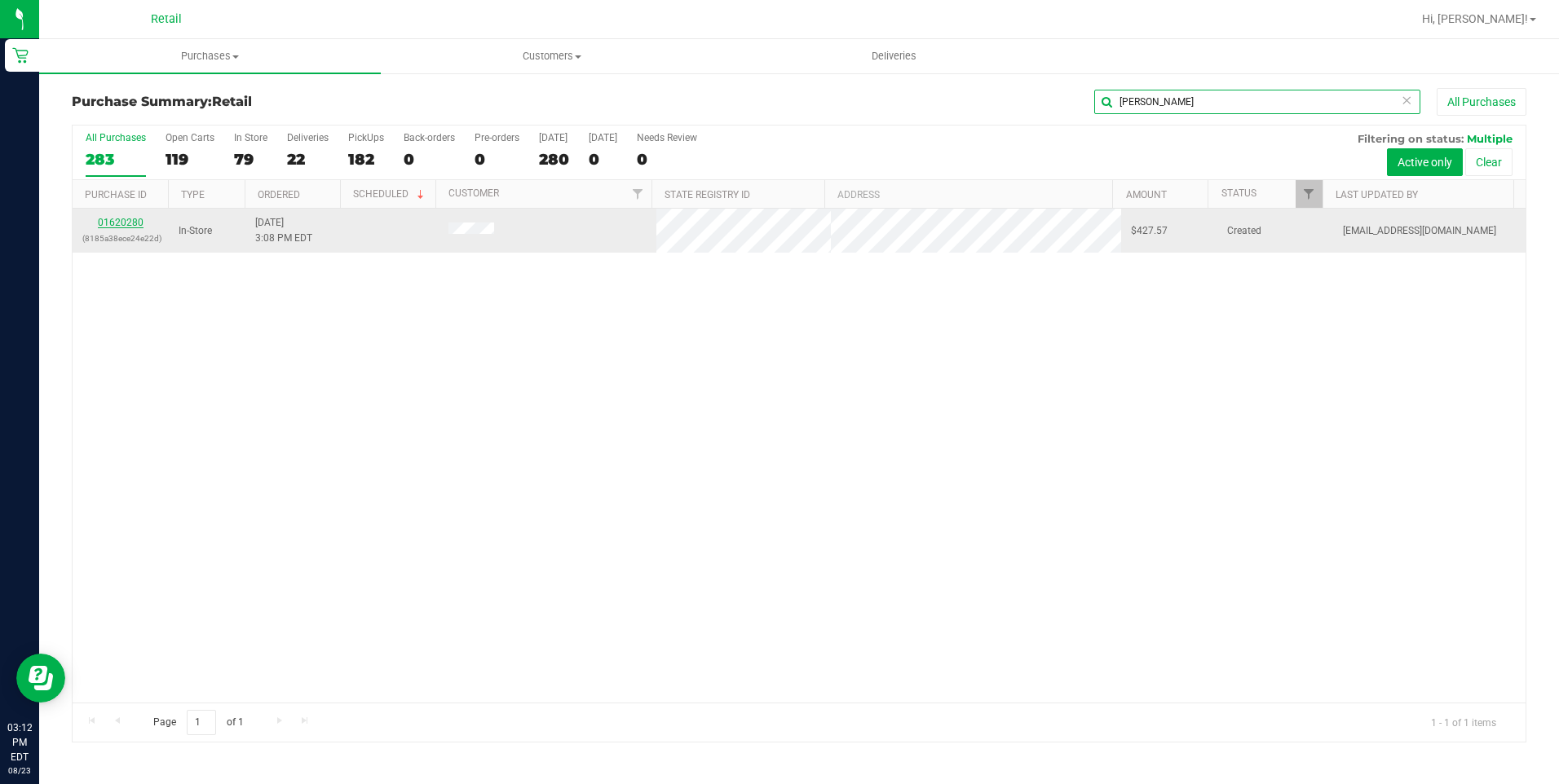
type input "[PERSON_NAME]"
click at [106, 218] on link "01620280" at bounding box center [121, 222] width 45 height 12
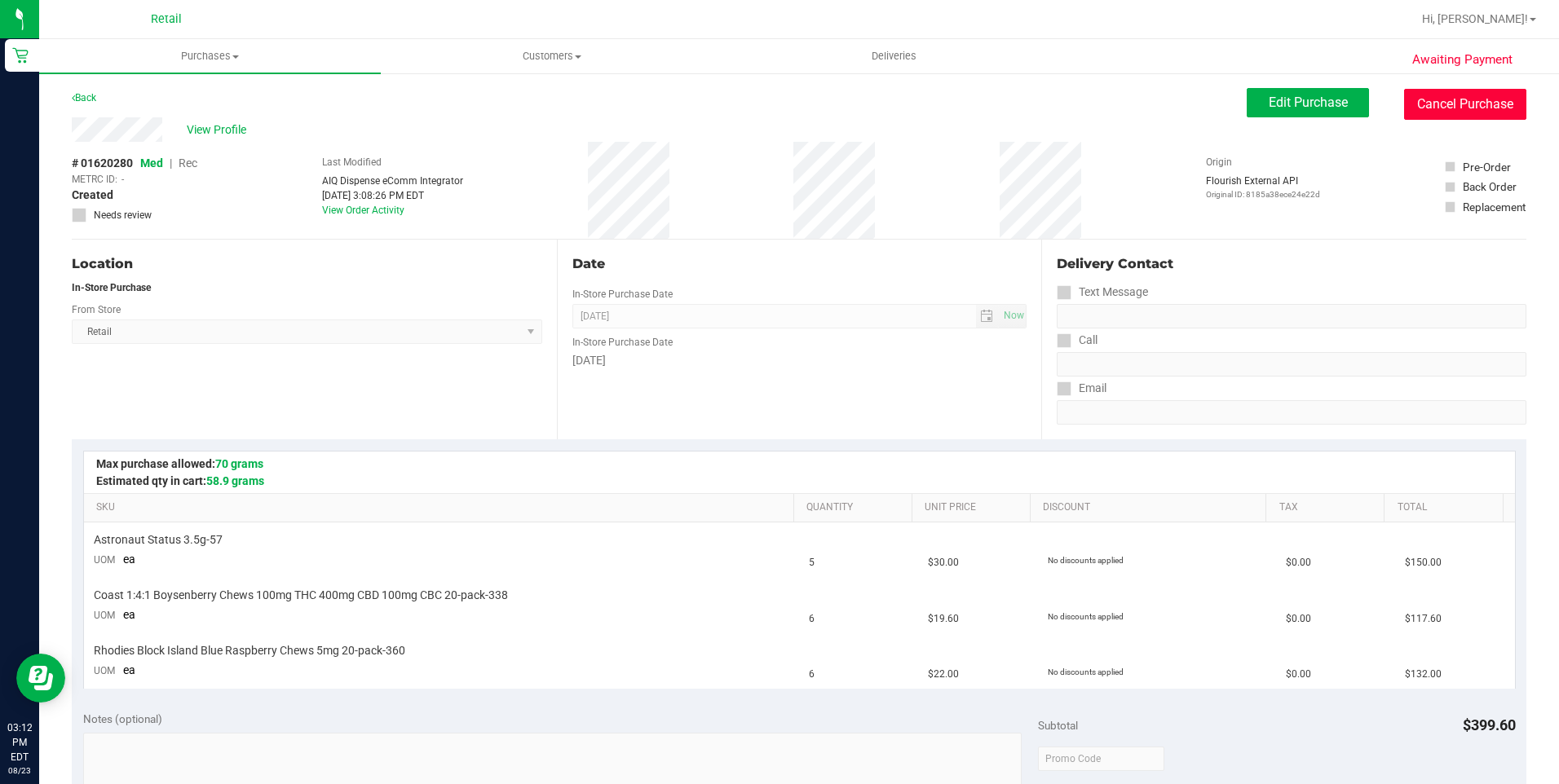
drag, startPoint x: 1423, startPoint y: 109, endPoint x: 844, endPoint y: 103, distance: 579.0
click at [1424, 109] on button "Cancel Purchase" at bounding box center [1465, 104] width 122 height 31
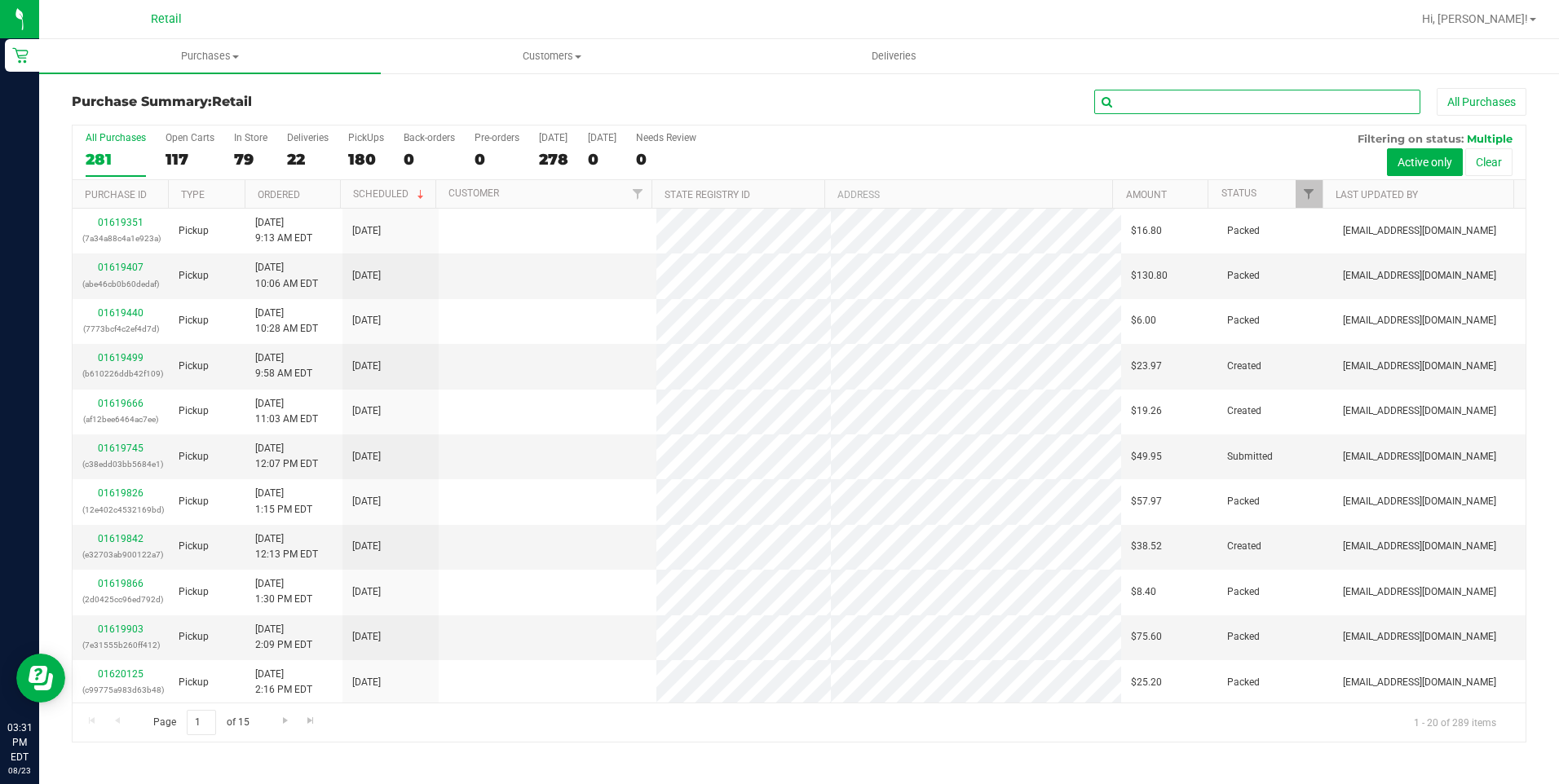
click at [1202, 92] on input "text" at bounding box center [1257, 102] width 326 height 24
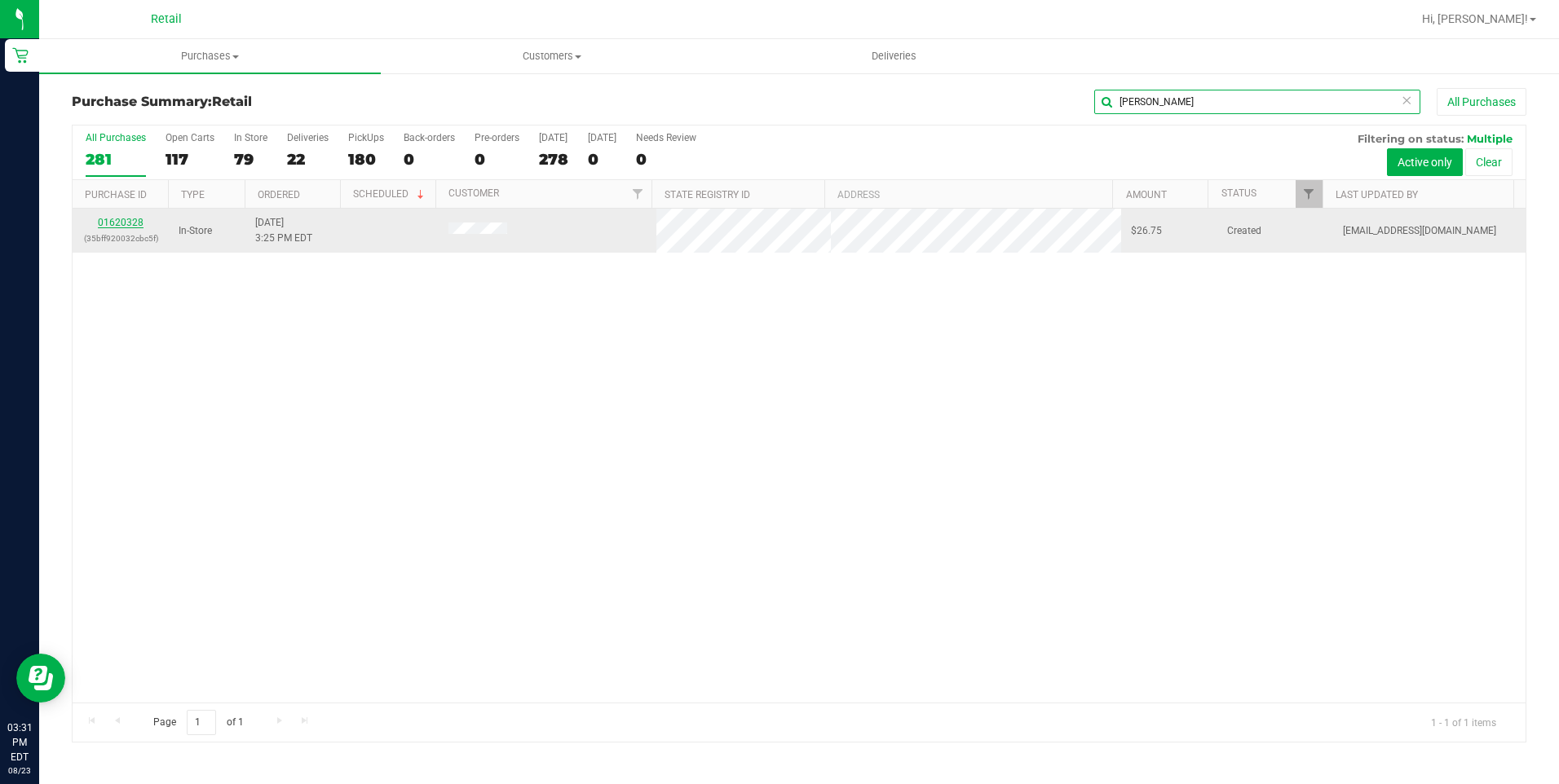
type input "[PERSON_NAME]"
click at [120, 218] on link "01620328" at bounding box center [121, 222] width 45 height 12
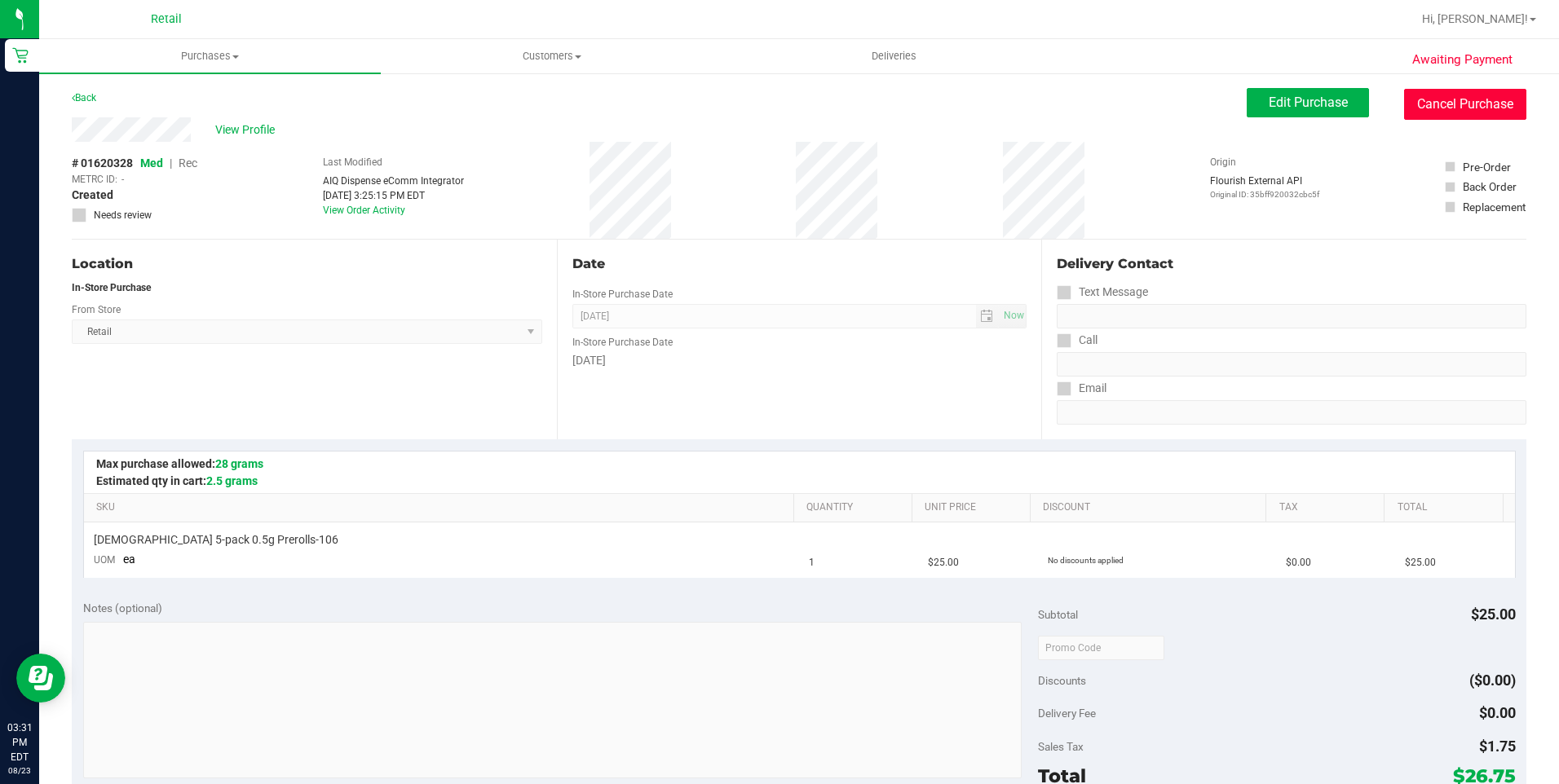
drag, startPoint x: 1418, startPoint y: 96, endPoint x: 868, endPoint y: 94, distance: 550.0
click at [1419, 96] on button "Cancel Purchase" at bounding box center [1465, 104] width 122 height 31
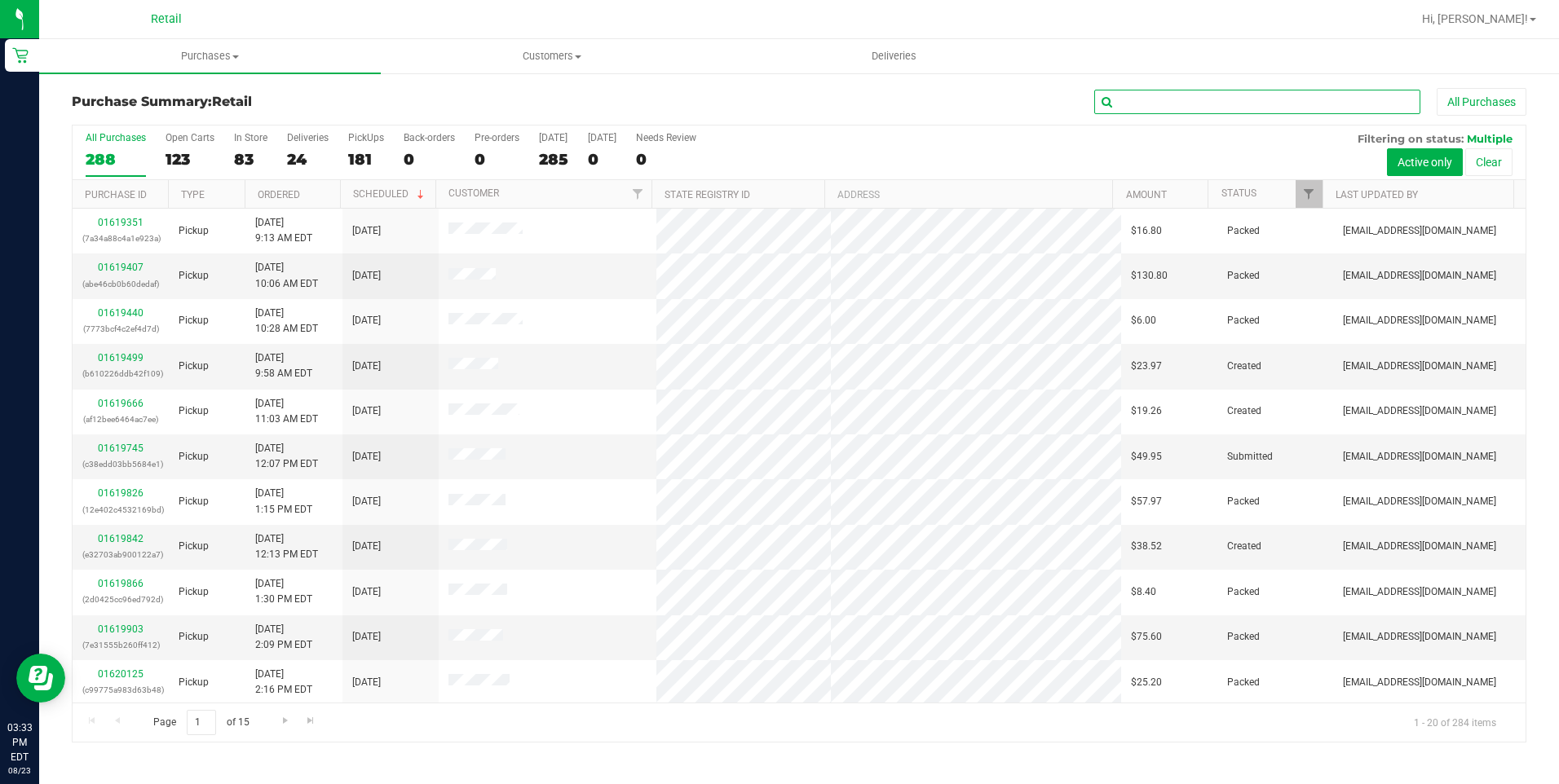
drag, startPoint x: 1201, startPoint y: 102, endPoint x: 1190, endPoint y: 109, distance: 13.0
click at [1201, 102] on input "text" at bounding box center [1257, 102] width 326 height 24
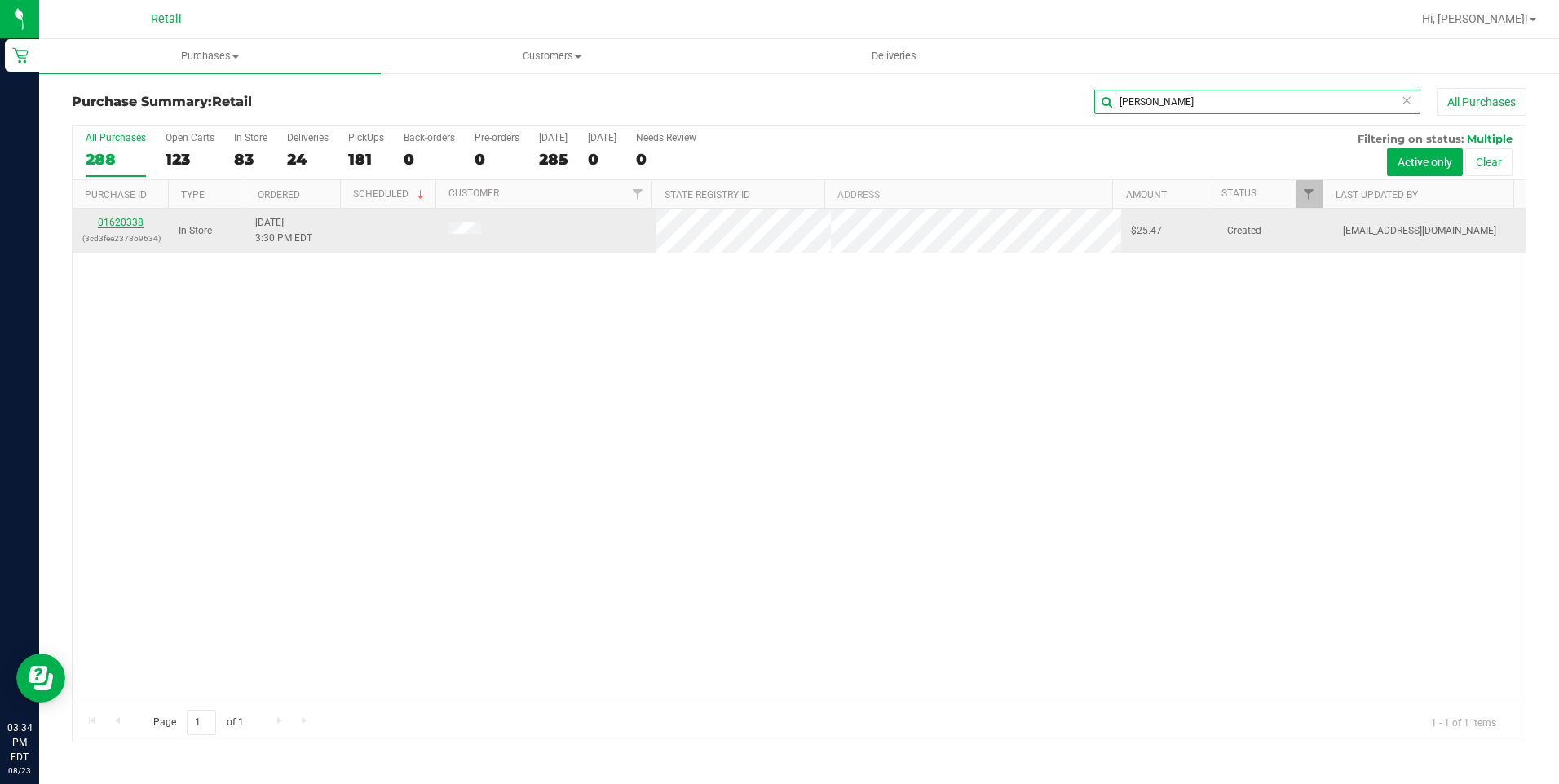
type input "[PERSON_NAME]"
click at [128, 218] on link "01620338" at bounding box center [121, 222] width 45 height 12
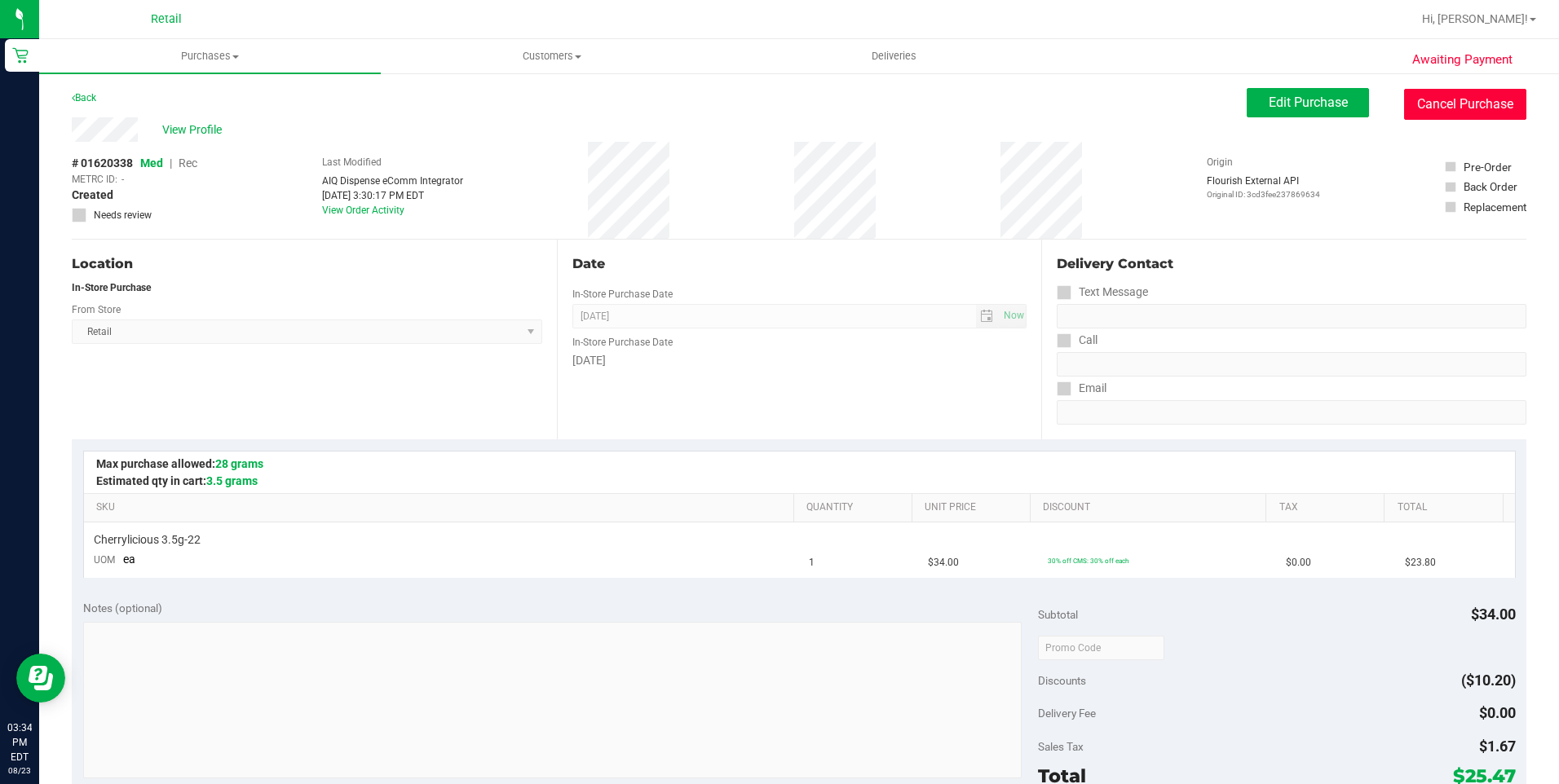
click at [1406, 110] on button "Cancel Purchase" at bounding box center [1465, 104] width 122 height 31
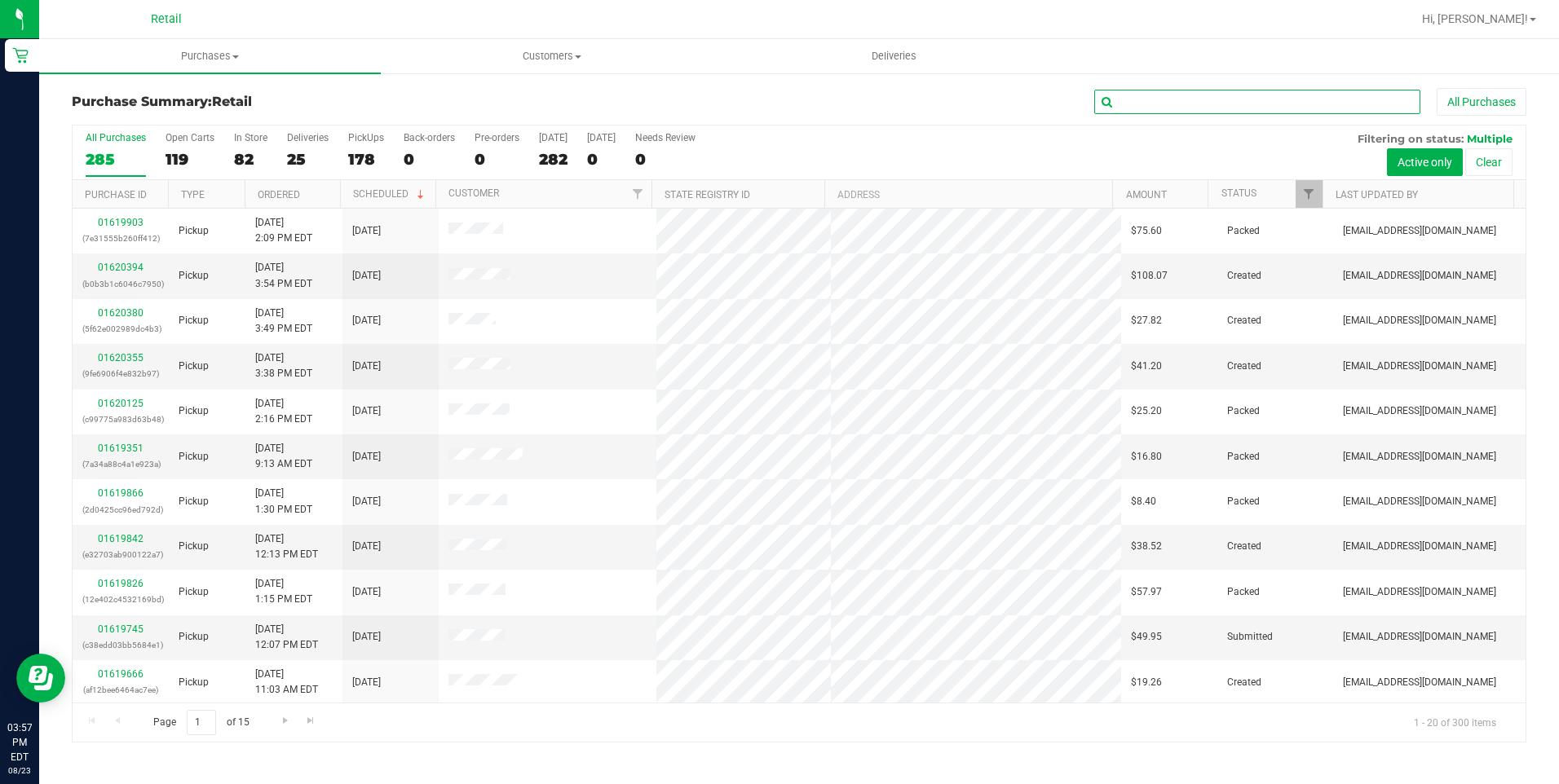
click at [1132, 103] on input "text" at bounding box center [1257, 102] width 326 height 24
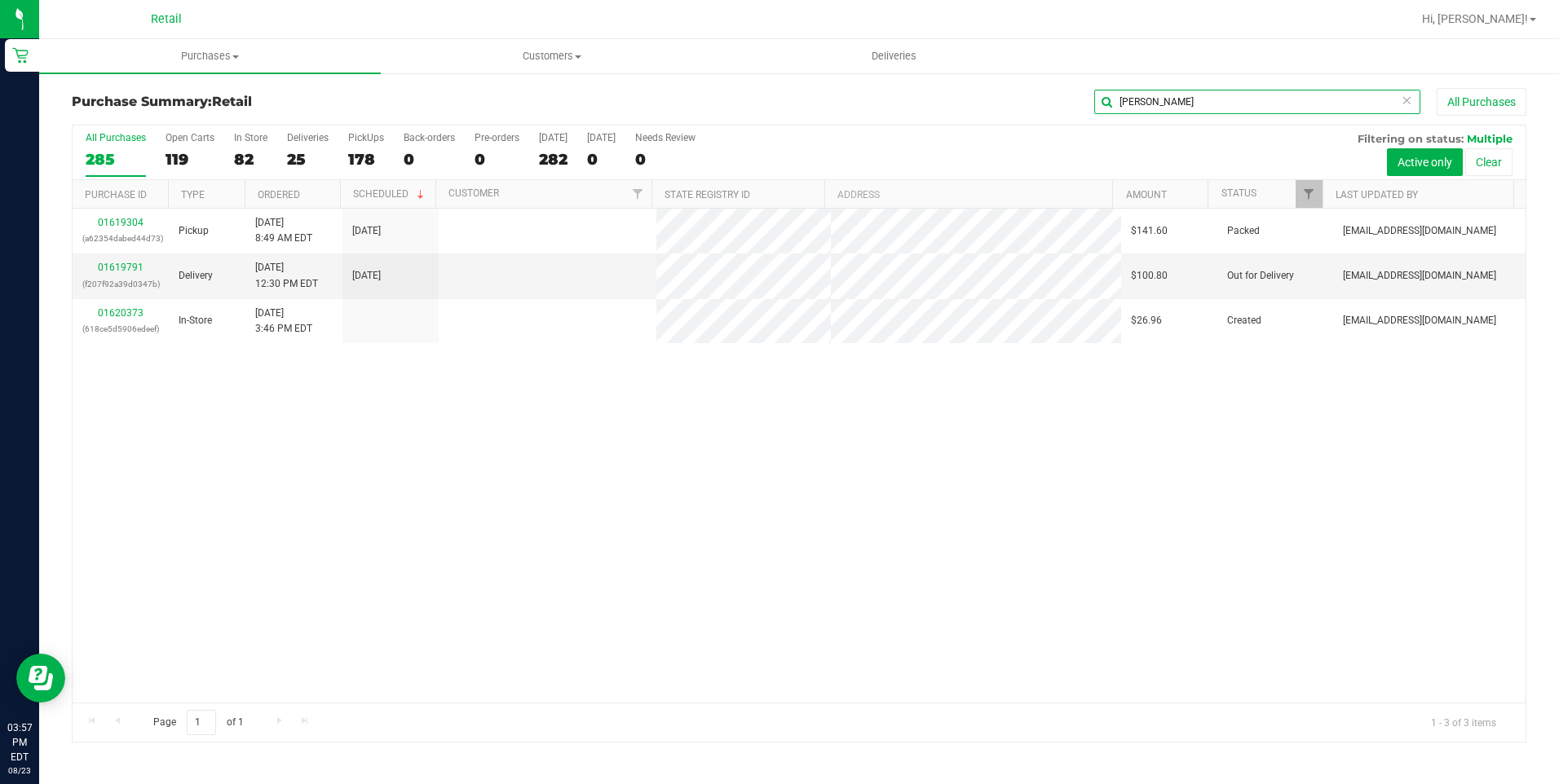
type input "[PERSON_NAME]"
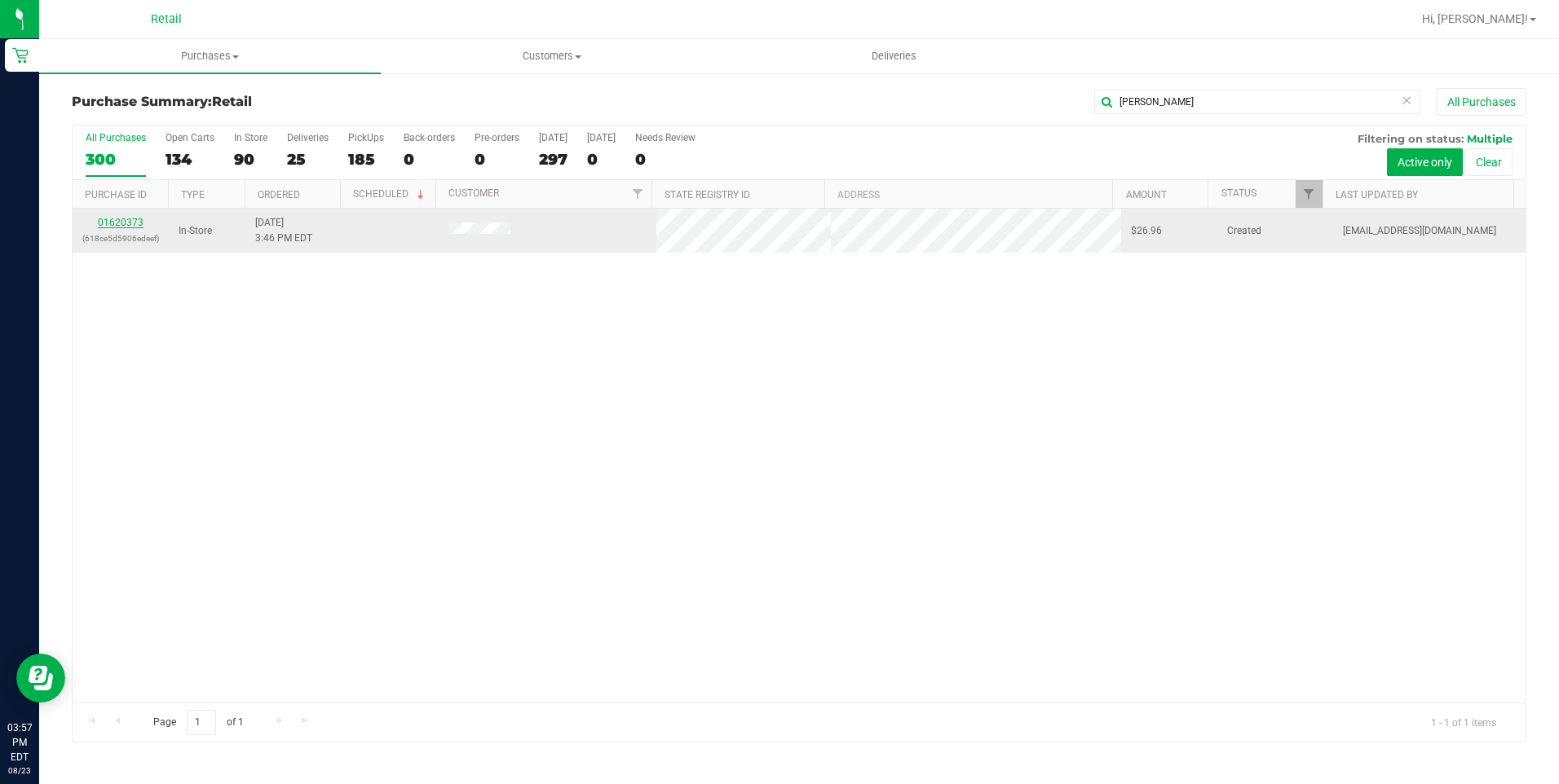
click at [138, 218] on link "01620373" at bounding box center [121, 222] width 45 height 12
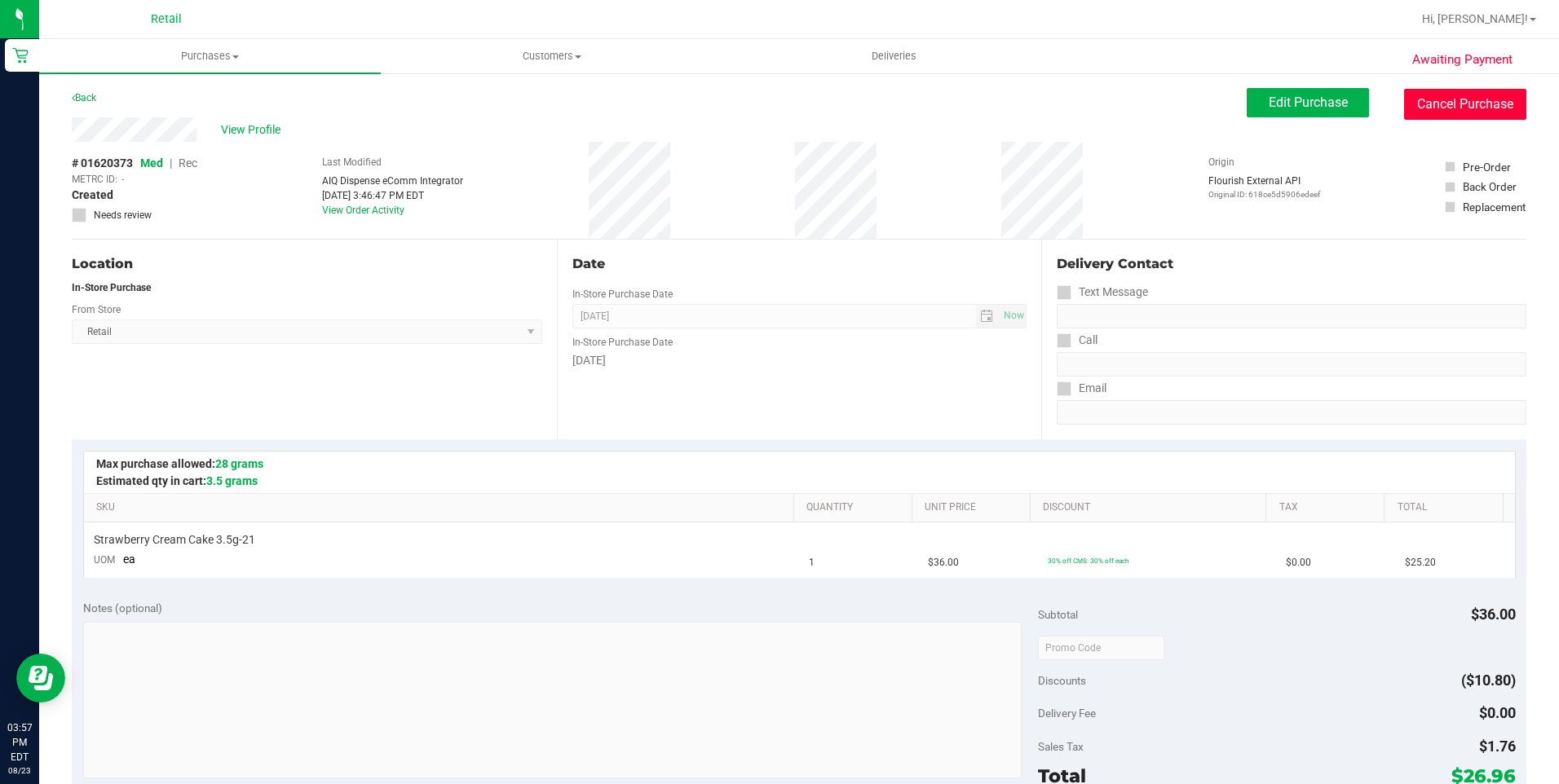
drag, startPoint x: 1453, startPoint y: 112, endPoint x: 853, endPoint y: 104, distance: 600.1
click at [1454, 111] on button "Cancel Purchase" at bounding box center [1465, 104] width 122 height 31
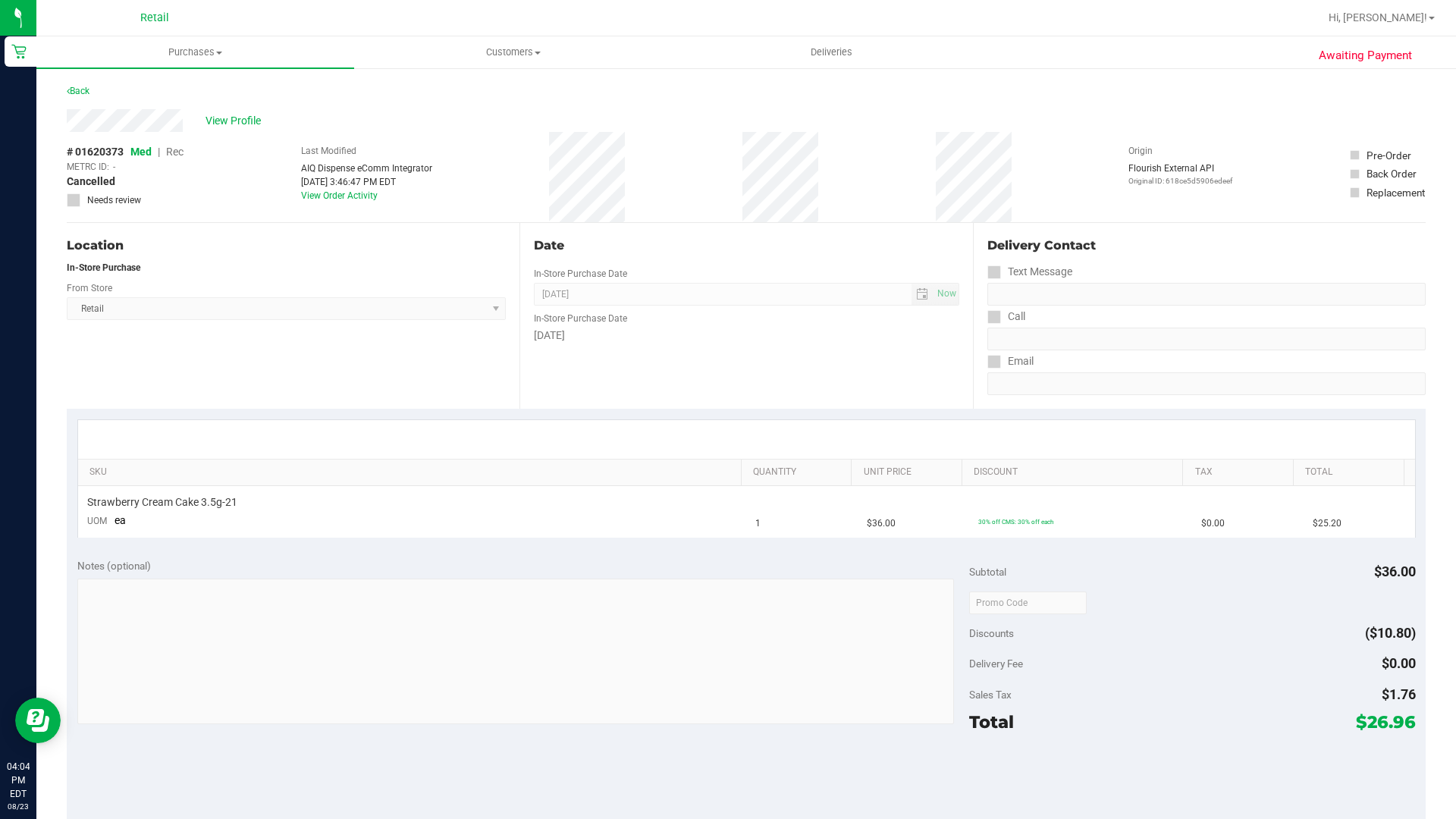
click at [210, 105] on div "Back" at bounding box center [746, 95] width 1359 height 27
click at [78, 83] on div "Back" at bounding box center [78, 91] width 23 height 19
click at [78, 91] on link "Back" at bounding box center [78, 91] width 23 height 11
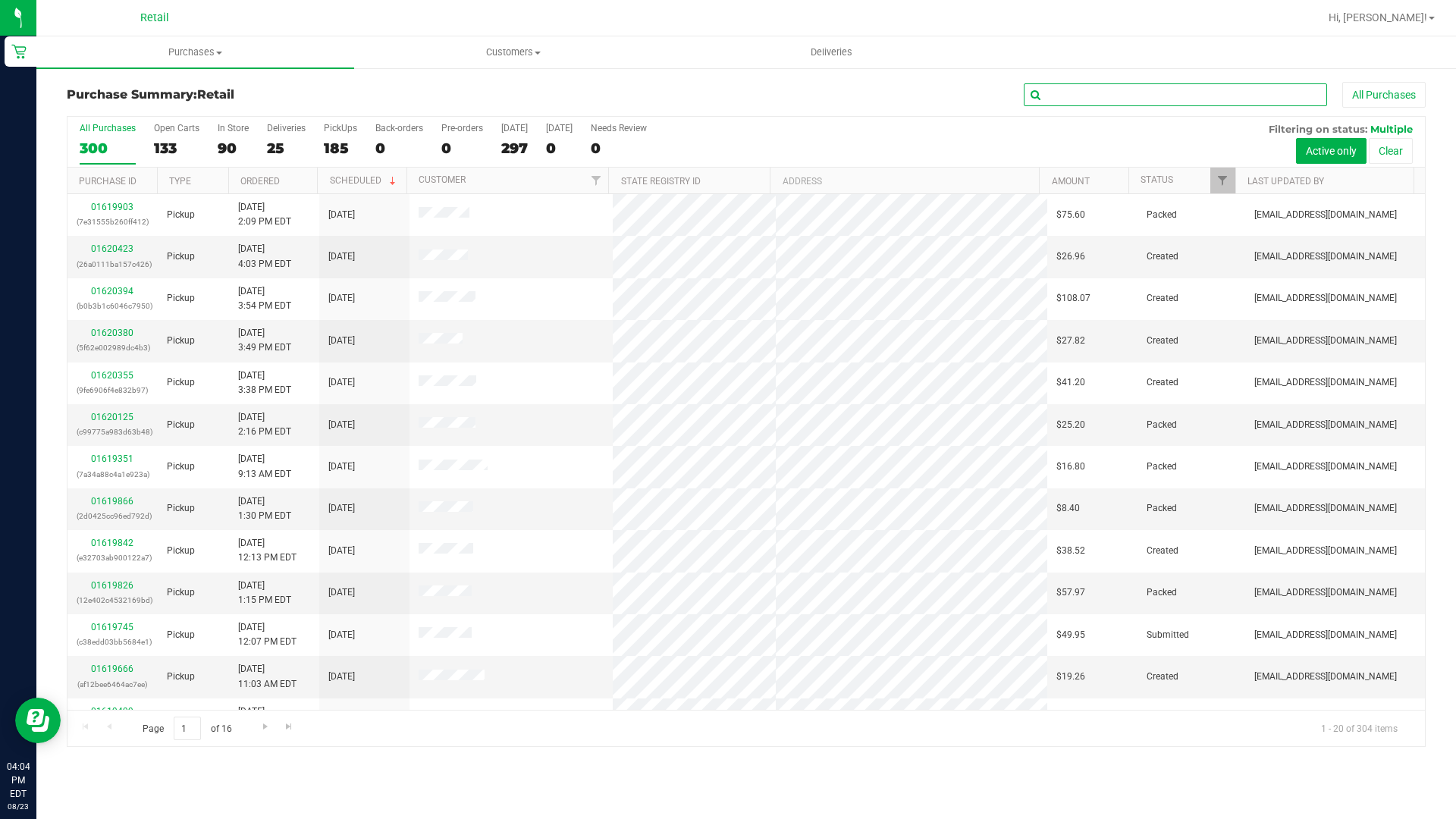
click at [1051, 94] on input "text" at bounding box center [1176, 94] width 304 height 23
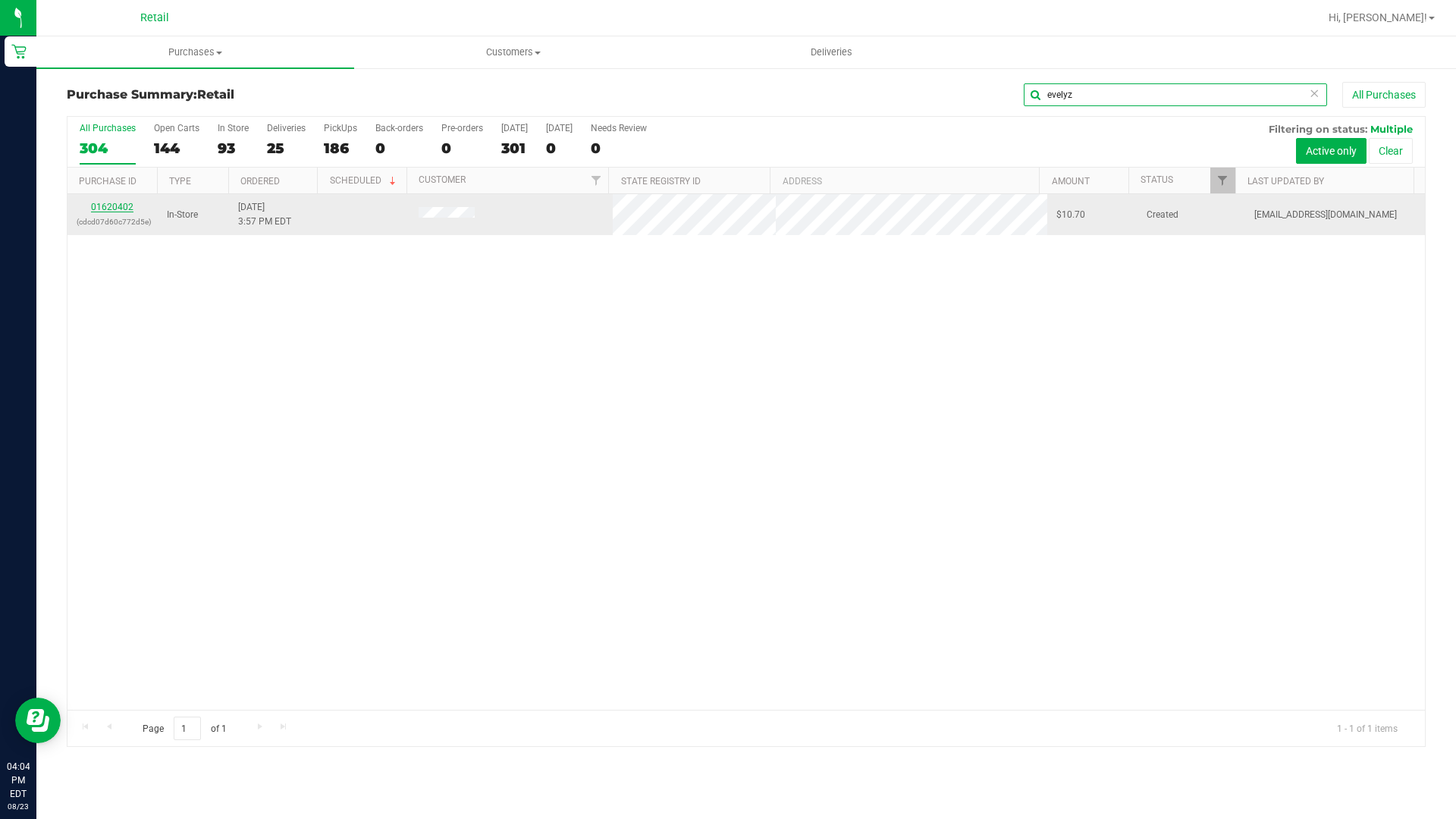
type input "evelyz"
click at [103, 206] on link "01620402" at bounding box center [112, 207] width 42 height 11
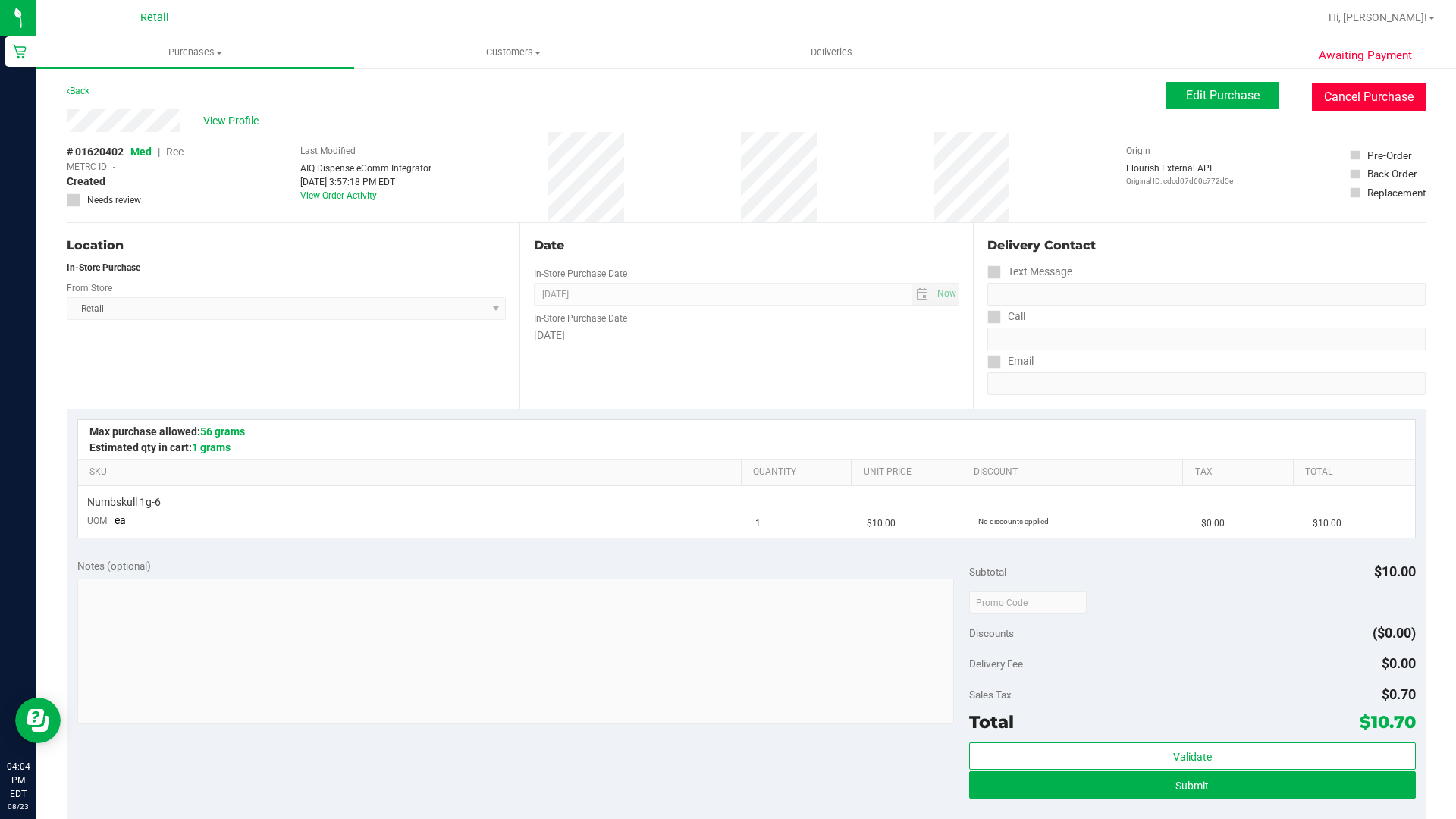
click at [1351, 96] on button "Cancel Purchase" at bounding box center [1368, 97] width 114 height 29
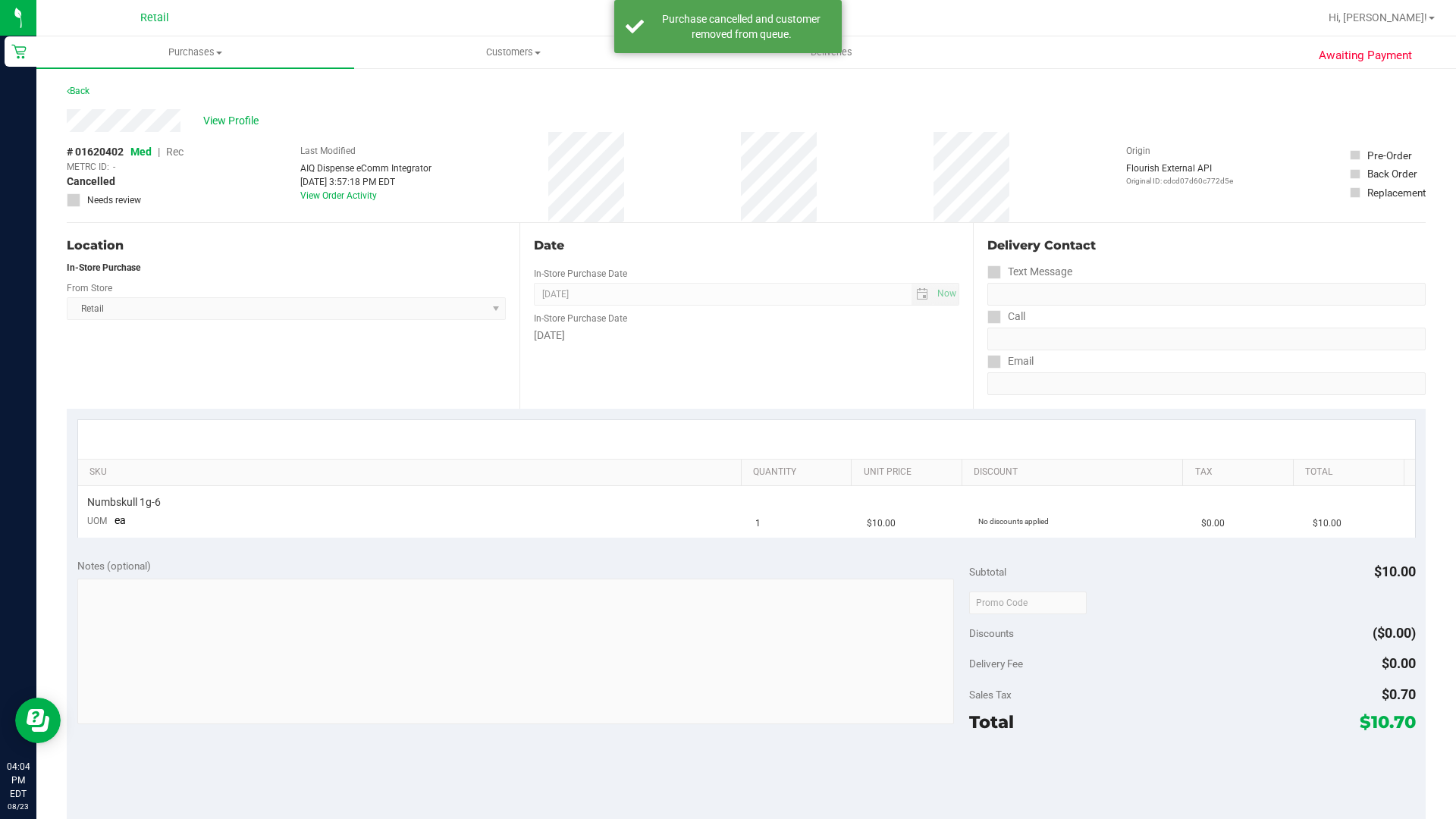
click at [369, 88] on div "Back" at bounding box center [746, 95] width 1359 height 27
click at [88, 0] on nav "Retail Hi, [PERSON_NAME]!" at bounding box center [746, 18] width 1420 height 36
drag, startPoint x: 97, startPoint y: 0, endPoint x: 106, endPoint y: 29, distance: 30.4
click at [114, 0] on nav "Retail Hi, [PERSON_NAME]!" at bounding box center [746, 18] width 1420 height 36
click at [79, 91] on link "Back" at bounding box center [78, 91] width 23 height 11
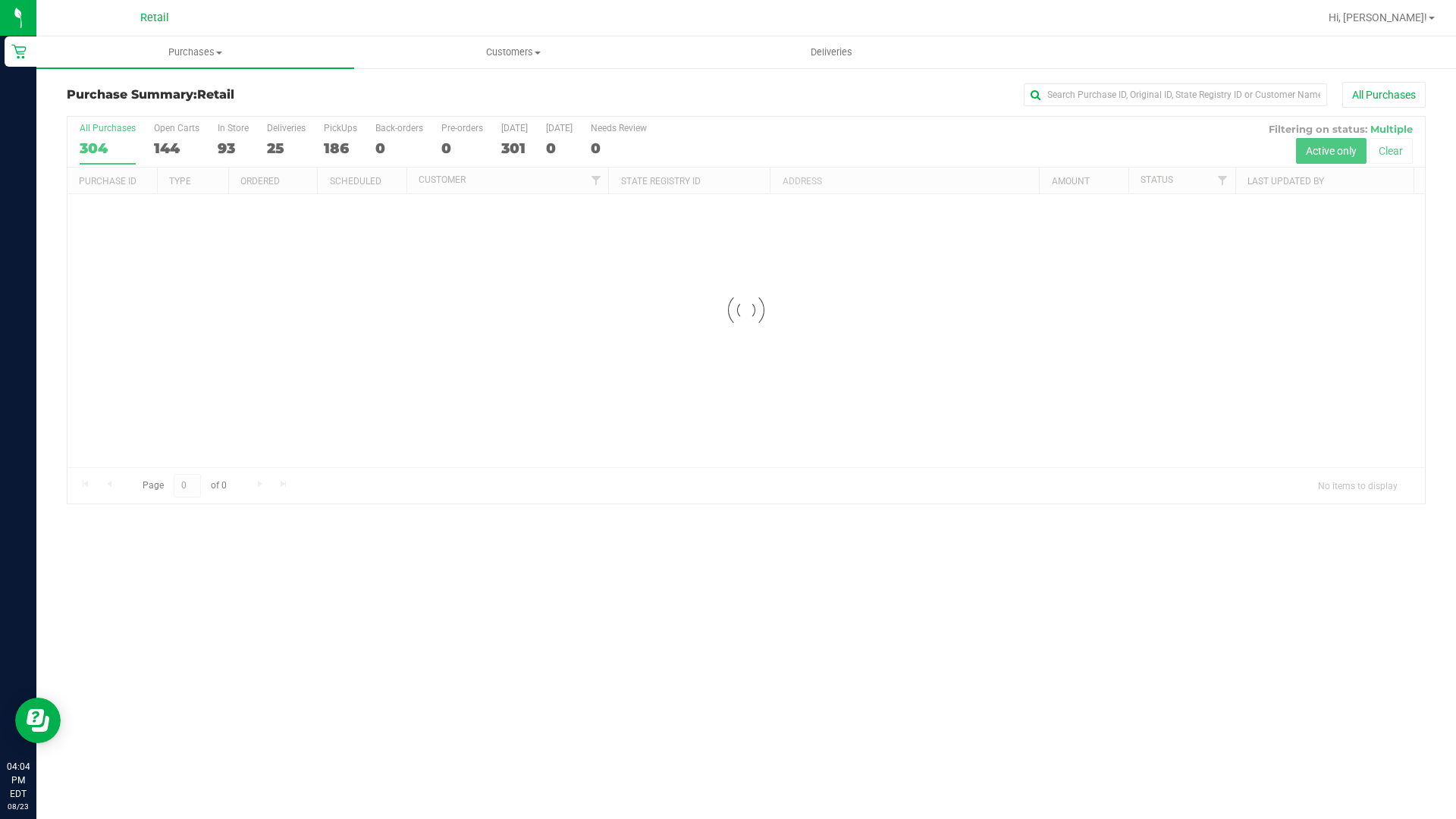
drag, startPoint x: 463, startPoint y: 0, endPoint x: 464, endPoint y: 11, distance: 11.0
click at [464, 11] on nav "Retail Hi, [PERSON_NAME]!" at bounding box center [746, 18] width 1420 height 36
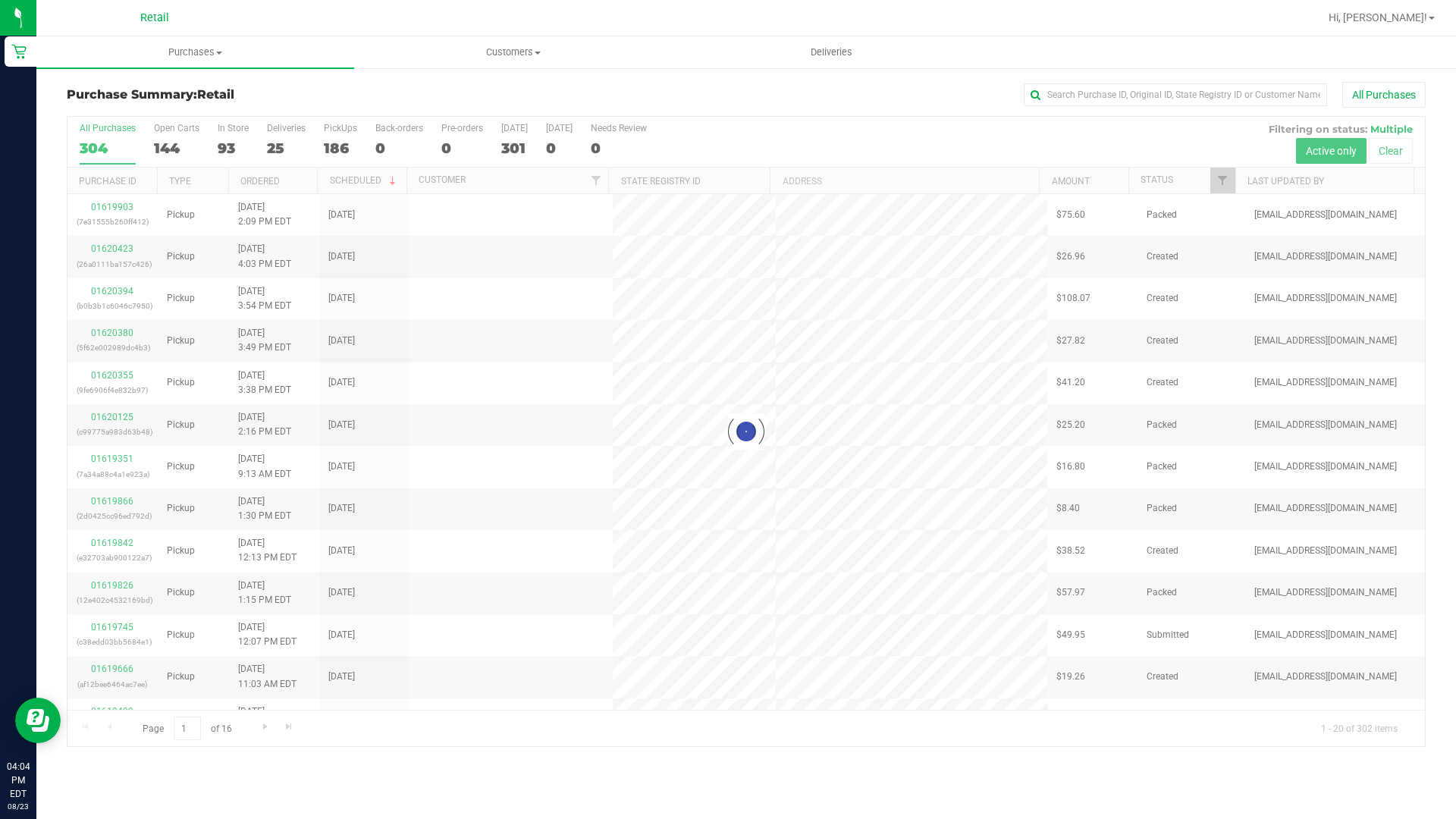
click at [465, 12] on div at bounding box center [795, 18] width 1047 height 30
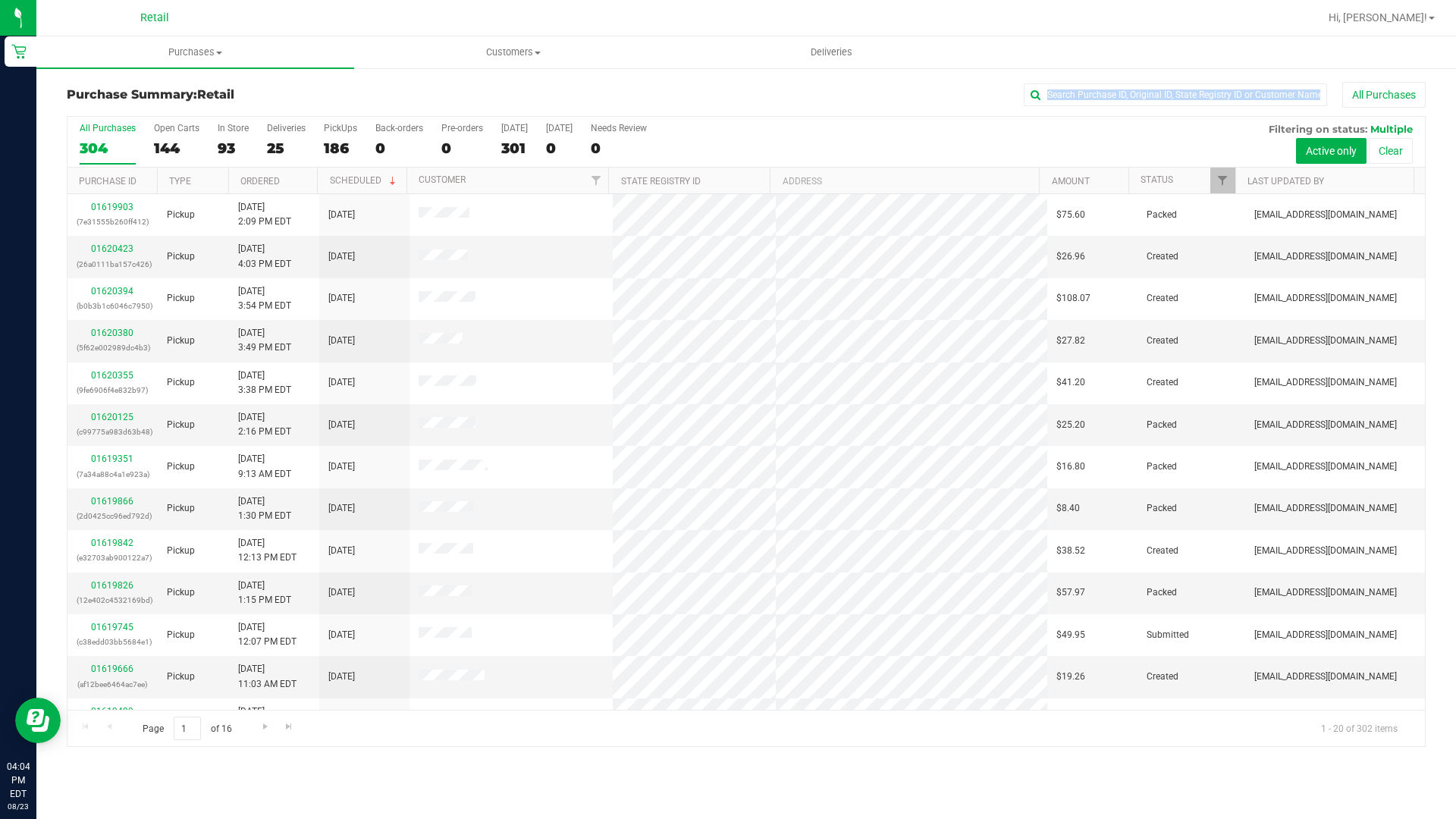
drag, startPoint x: 876, startPoint y: 110, endPoint x: 879, endPoint y: 121, distance: 11.4
click at [879, 121] on div "Purchase Summary: Retail All Purchases All Purchases 304 Open Carts 144 In Stor…" at bounding box center [746, 414] width 1359 height 665
drag, startPoint x: 879, startPoint y: 121, endPoint x: 877, endPoint y: 144, distance: 23.1
click at [879, 144] on div "All Purchases 304 Open Carts 144 In Store 93 Deliveries 25 PickUps 186 Back-ord…" at bounding box center [746, 142] width 1357 height 51
click at [874, 144] on div "All Purchases 304 Open Carts 144 In Store 93 Deliveries 25 PickUps 186 Back-ord…" at bounding box center [746, 142] width 1357 height 51
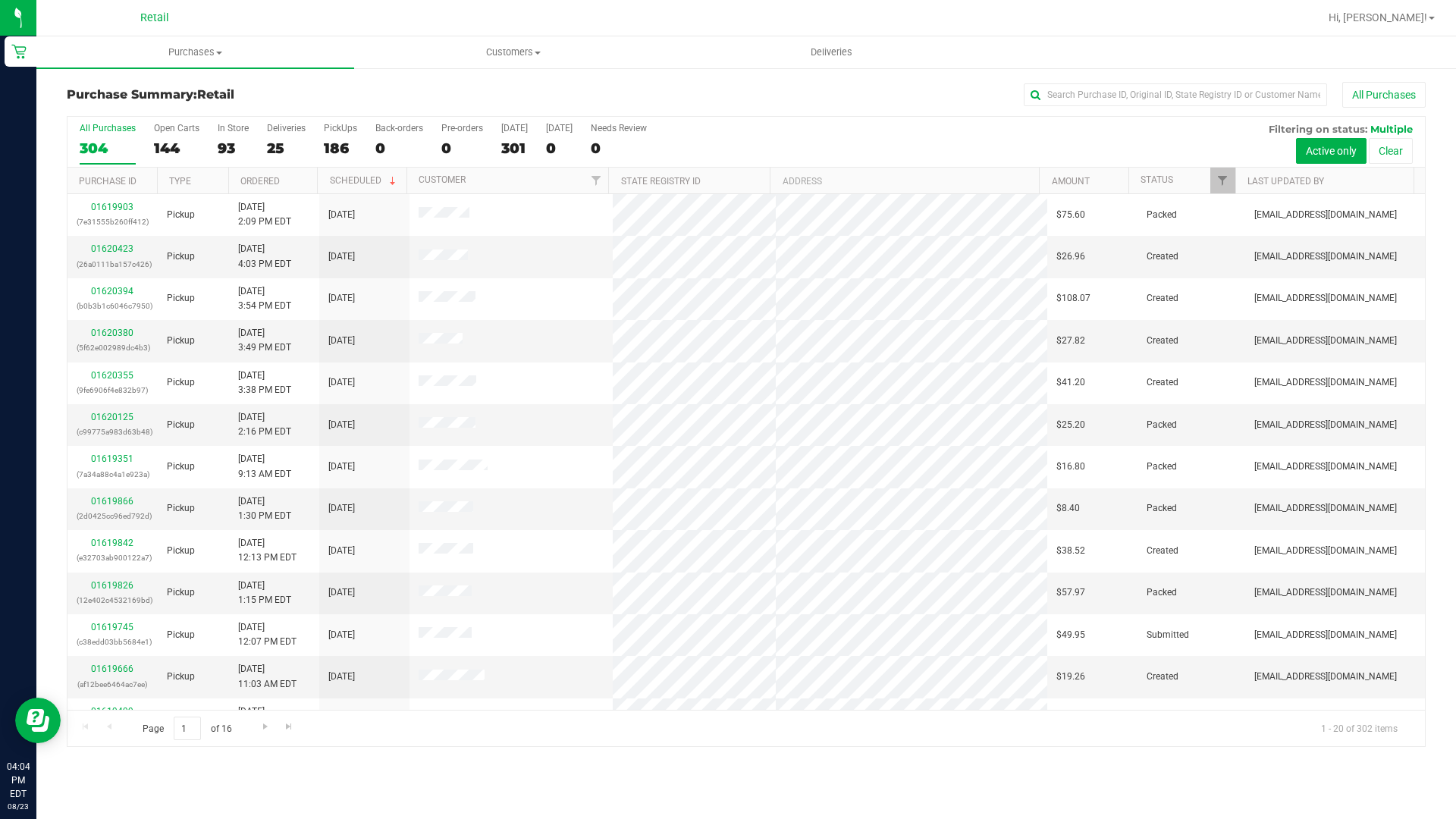
click at [876, 110] on div "Purchase Summary: Retail All Purchases" at bounding box center [746, 99] width 1359 height 34
click at [1059, 0] on nav "Retail Hi, [PERSON_NAME]!" at bounding box center [746, 18] width 1420 height 36
drag, startPoint x: 1039, startPoint y: 1, endPoint x: 1025, endPoint y: 1, distance: 14.0
drag, startPoint x: 1025, startPoint y: 1, endPoint x: 929, endPoint y: 19, distance: 97.7
click at [929, 19] on div at bounding box center [795, 18] width 1047 height 30
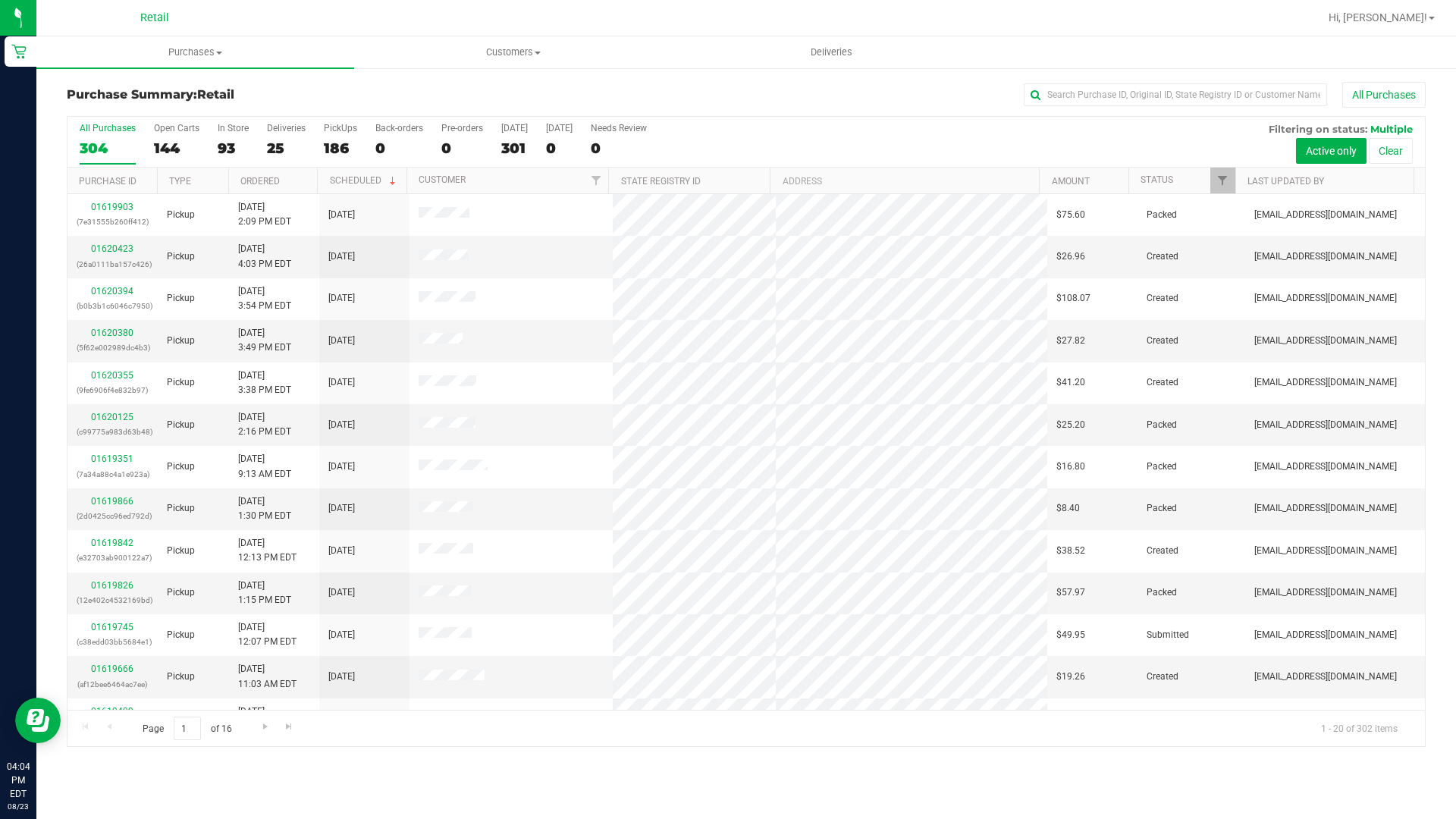
click at [934, 18] on div at bounding box center [795, 18] width 1047 height 30
drag, startPoint x: 934, startPoint y: 18, endPoint x: 928, endPoint y: 71, distance: 53.3
click at [935, 23] on div at bounding box center [795, 18] width 1047 height 30
click at [920, 78] on div "Purchase Summary: Retail All Purchases All Purchases 304 Open Carts 144 In Stor…" at bounding box center [746, 414] width 1420 height 695
click at [919, 78] on div "Purchase Summary: Retail All Purchases All Purchases 304 Open Carts 144 In Stor…" at bounding box center [746, 414] width 1420 height 695
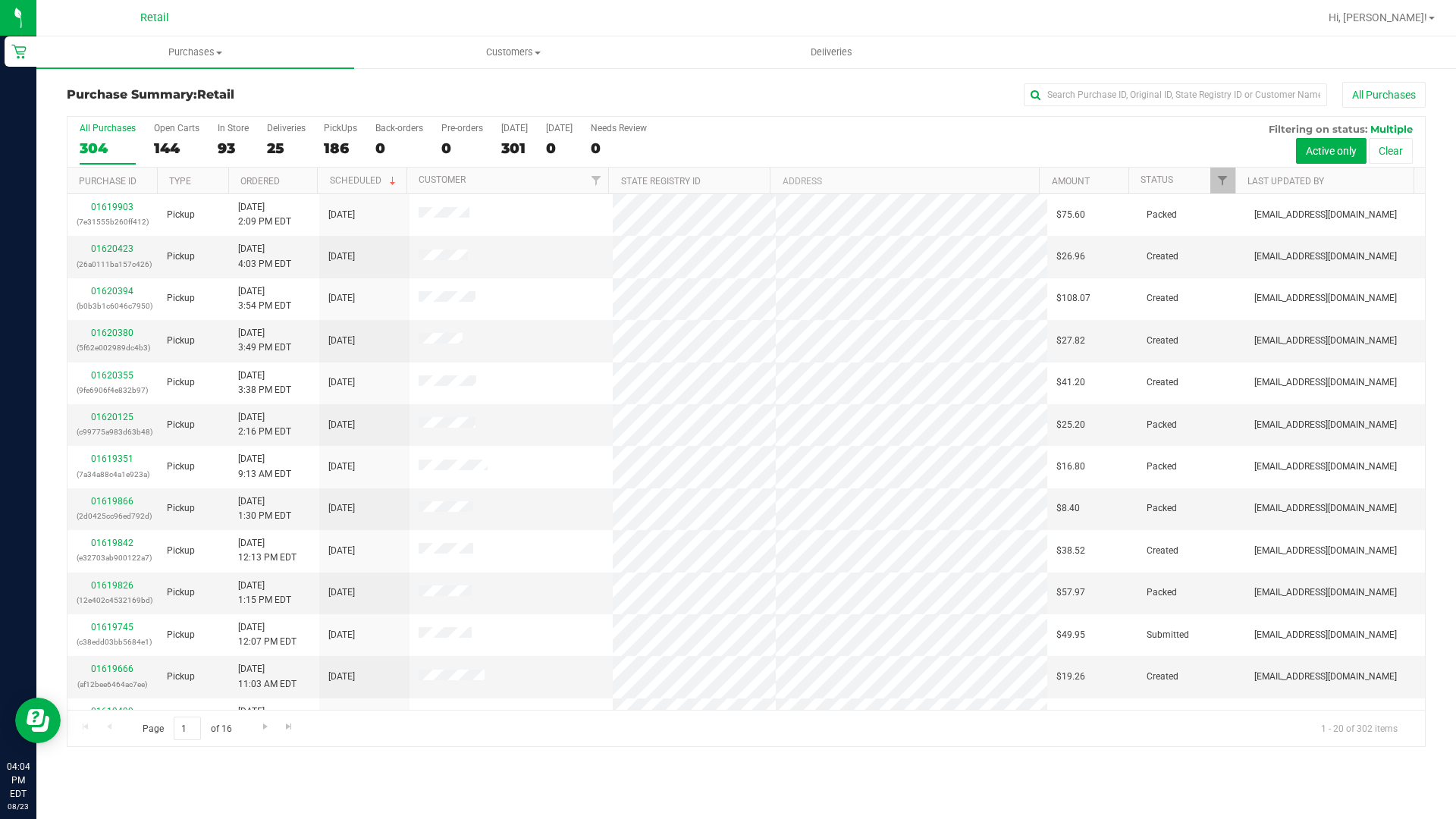
click at [833, 154] on div "All Purchases 304 Open Carts 144 In Store 93 Deliveries 25 PickUps 186 Back-ord…" at bounding box center [746, 142] width 1357 height 51
click at [728, 34] on nav "Retail Hi, [PERSON_NAME]!" at bounding box center [746, 18] width 1420 height 36
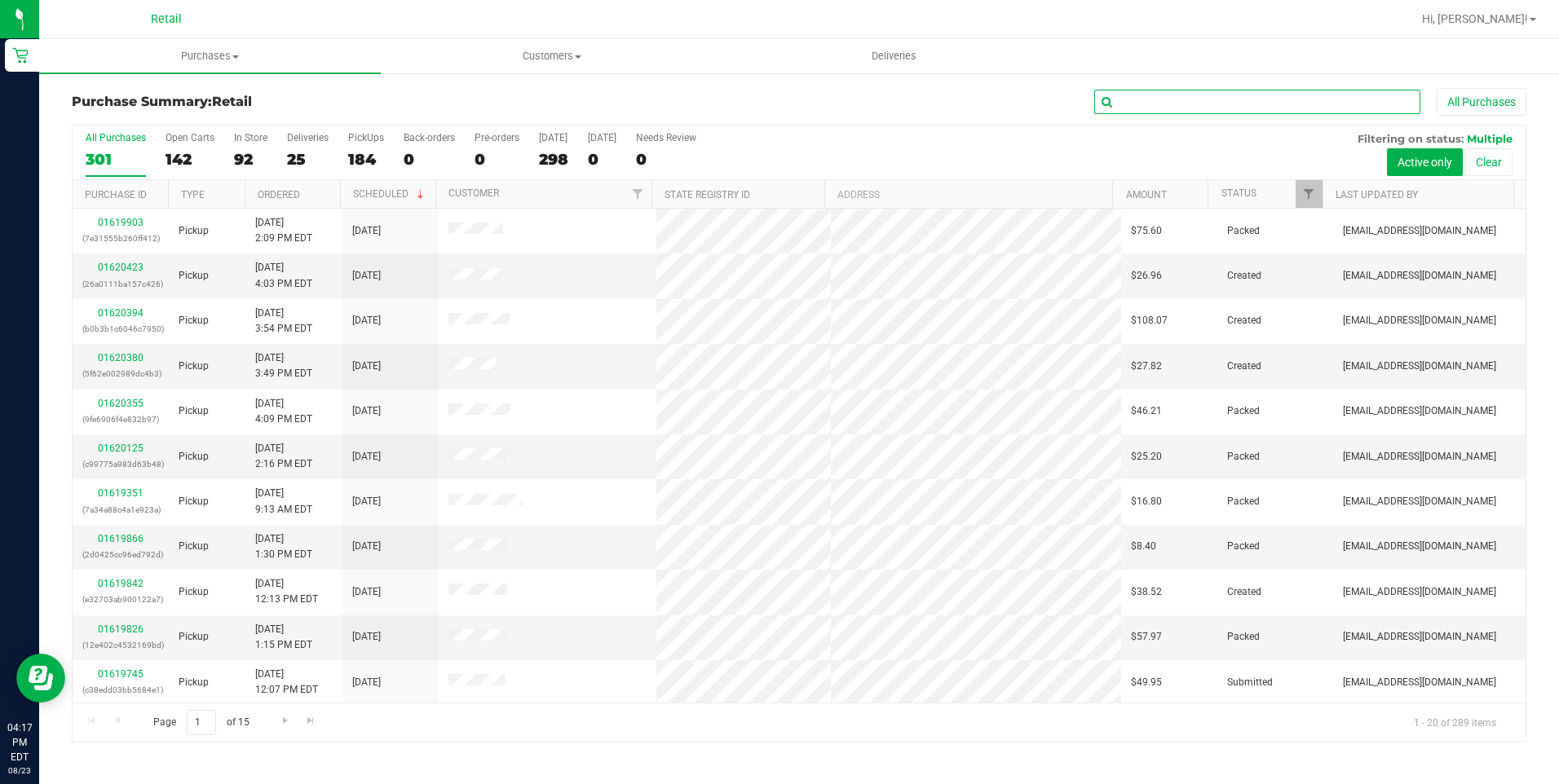
click at [1139, 98] on input "text" at bounding box center [1257, 102] width 326 height 24
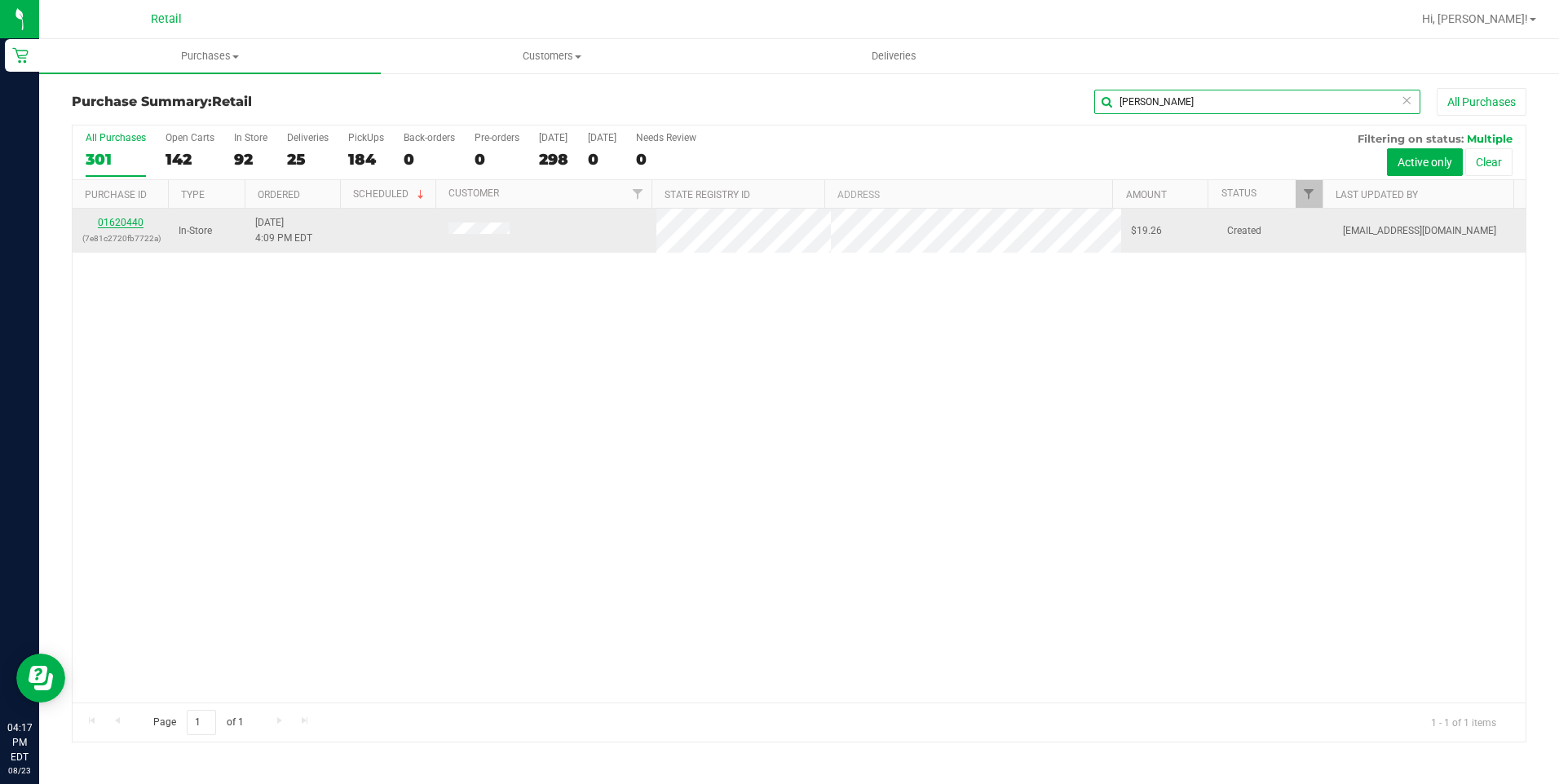
type input "[PERSON_NAME]"
click at [139, 222] on link "01620440" at bounding box center [121, 222] width 45 height 12
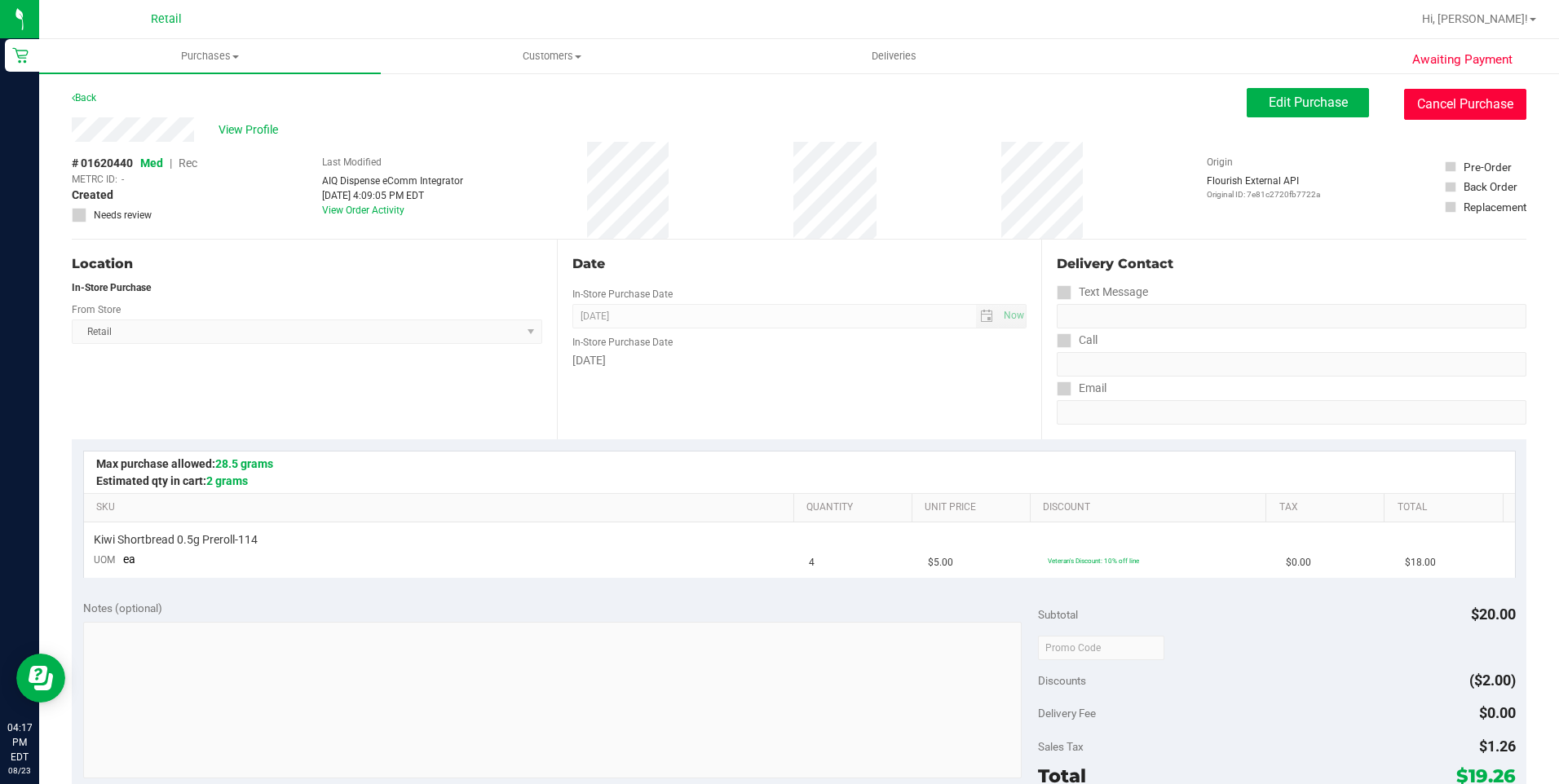
click at [1434, 101] on button "Cancel Purchase" at bounding box center [1465, 104] width 122 height 31
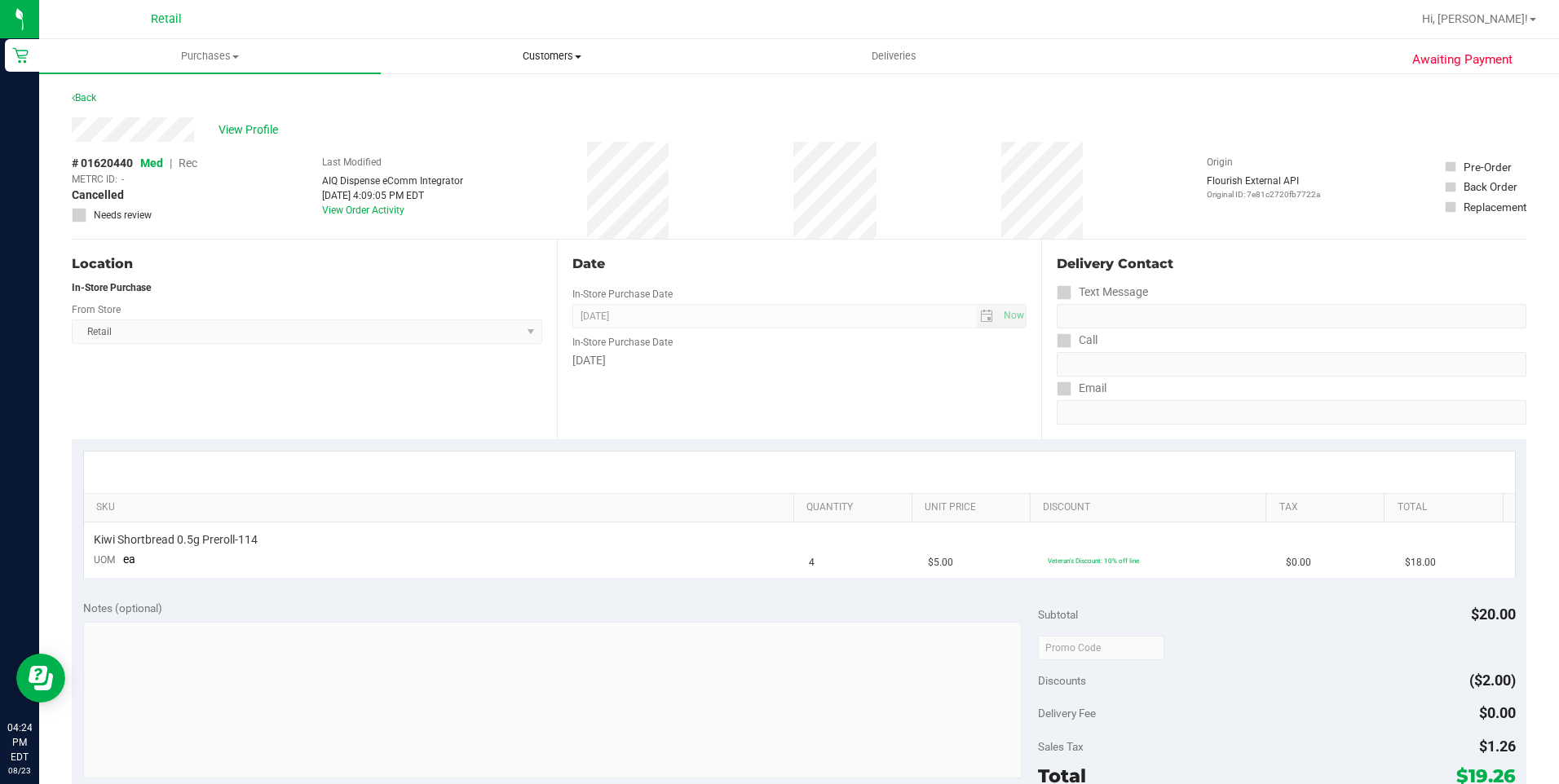
click at [565, 58] on span "Customers" at bounding box center [551, 56] width 340 height 15
click at [483, 98] on span "All customers" at bounding box center [439, 98] width 117 height 14
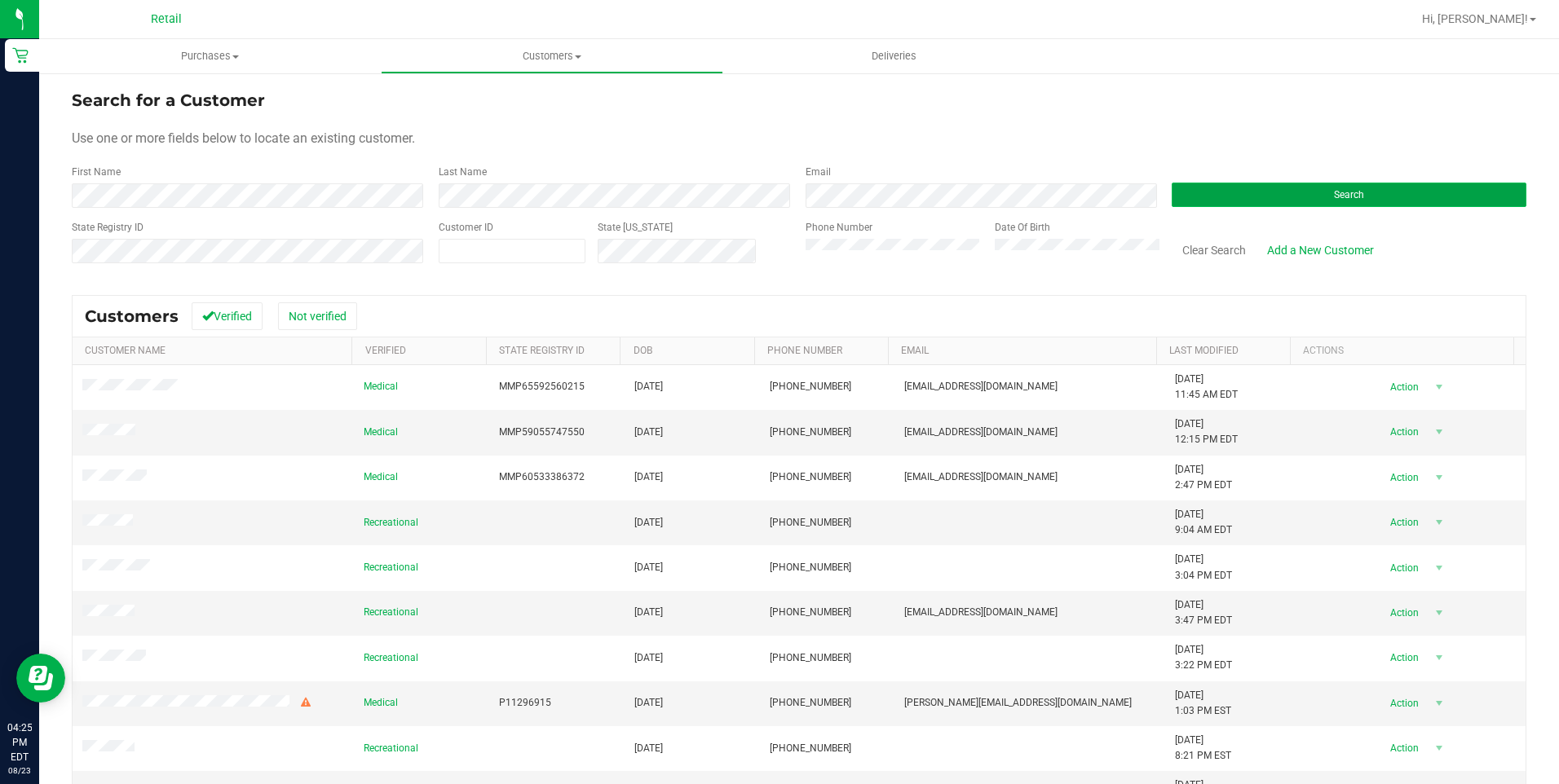
click at [1207, 194] on button "Search" at bounding box center [1349, 194] width 355 height 24
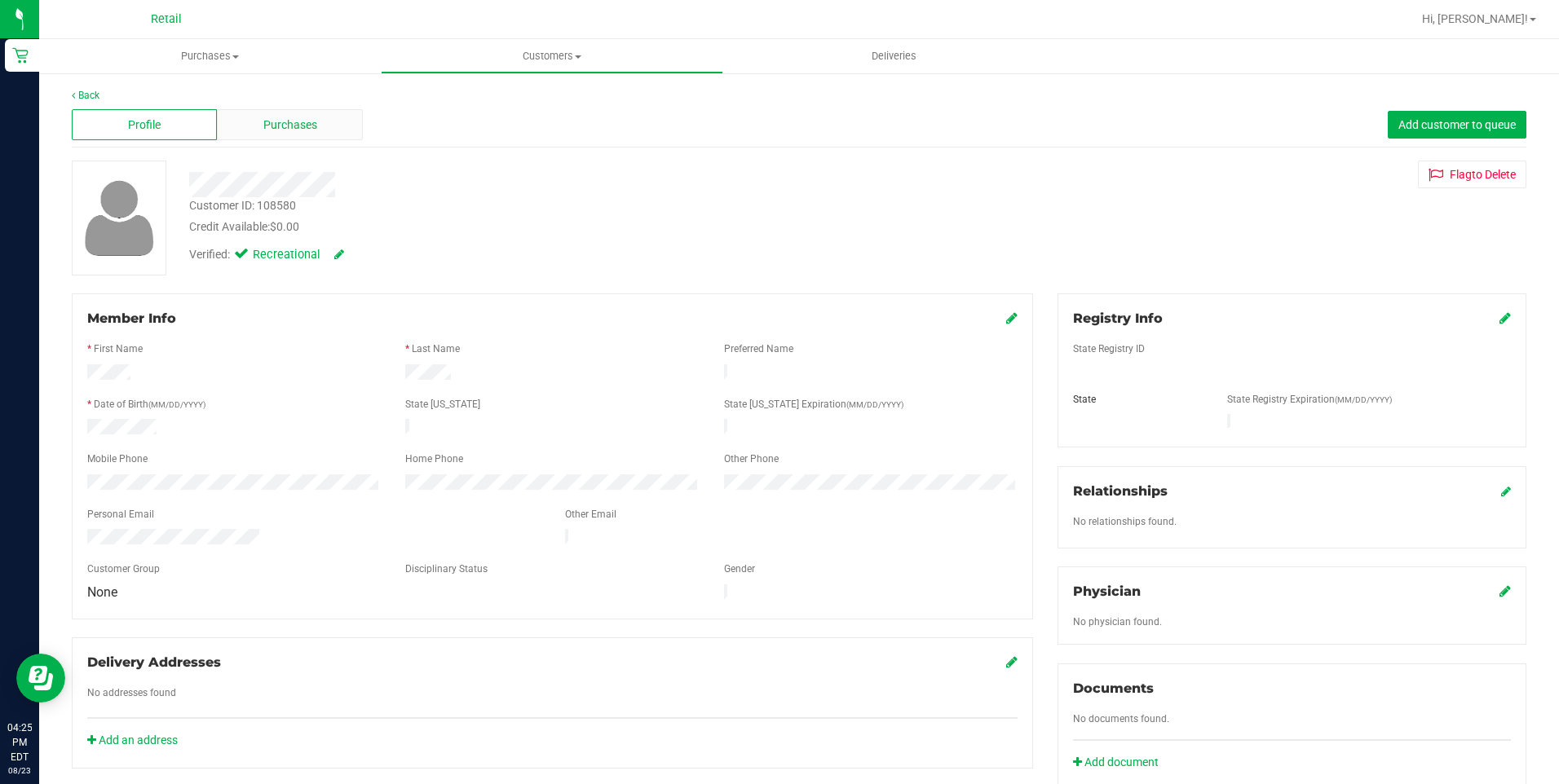
click at [305, 130] on span "Purchases" at bounding box center [289, 125] width 54 height 17
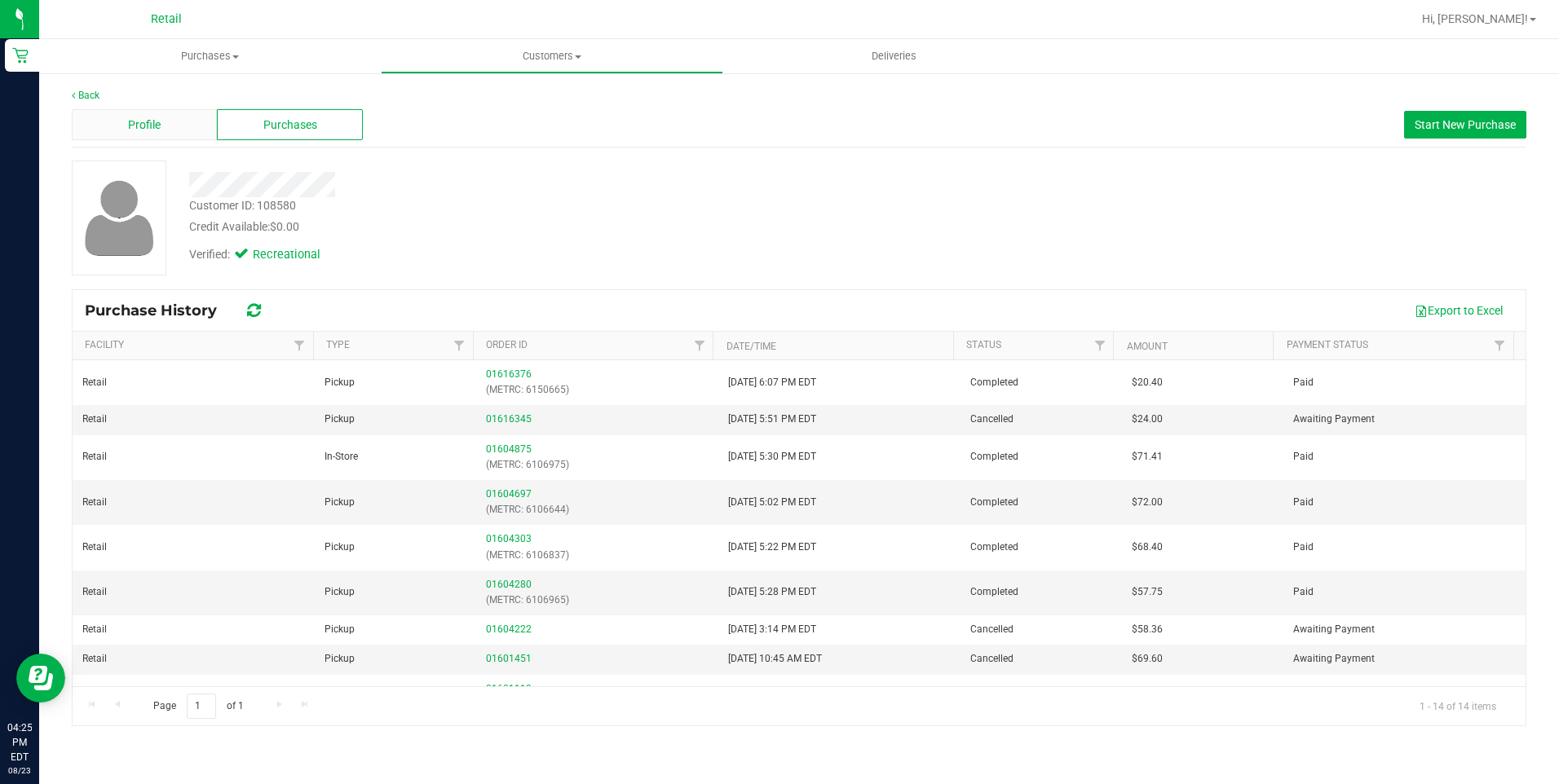
click at [173, 121] on div "Profile" at bounding box center [144, 124] width 145 height 31
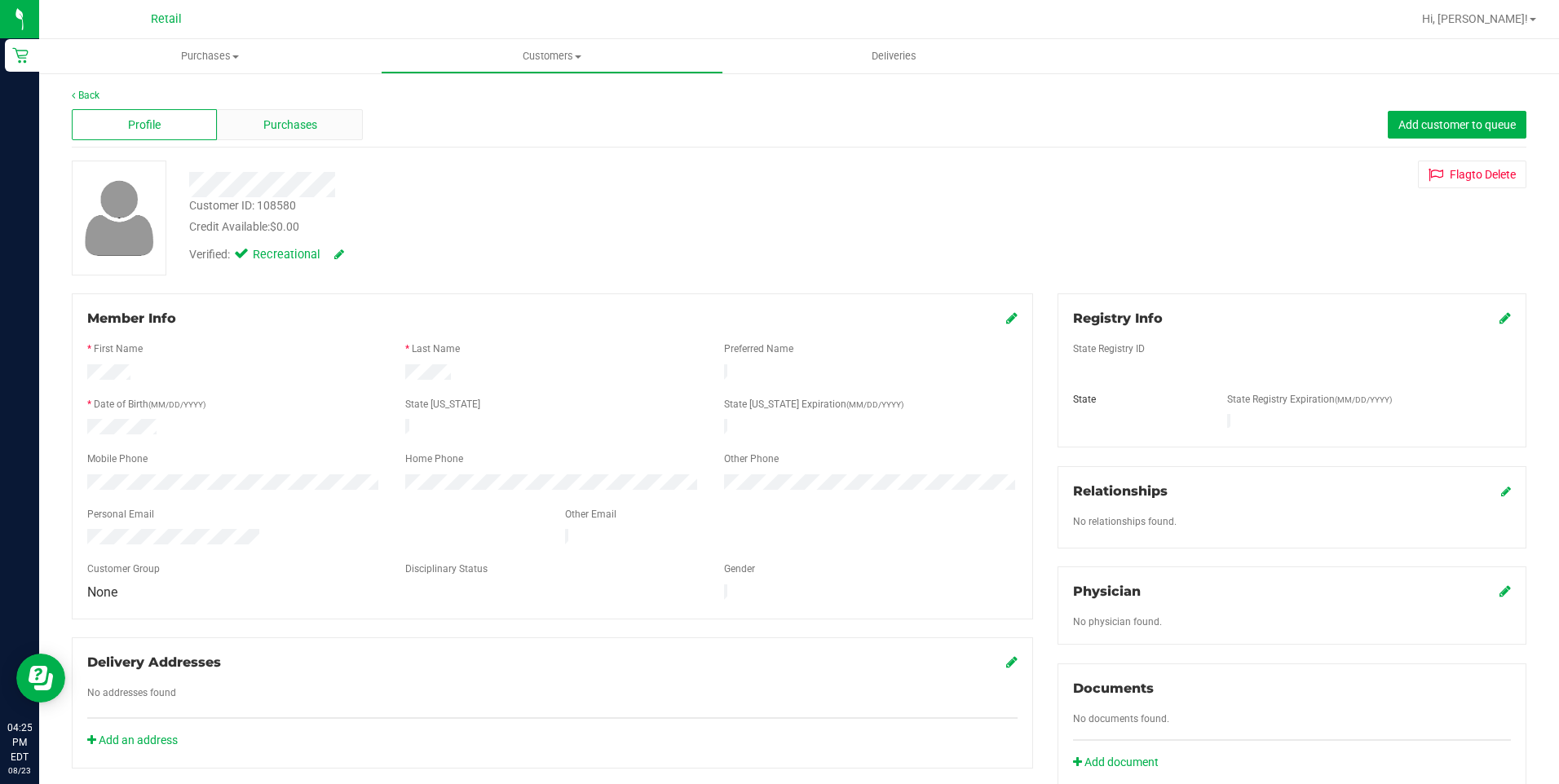
click at [317, 125] on div "Purchases" at bounding box center [289, 124] width 145 height 31
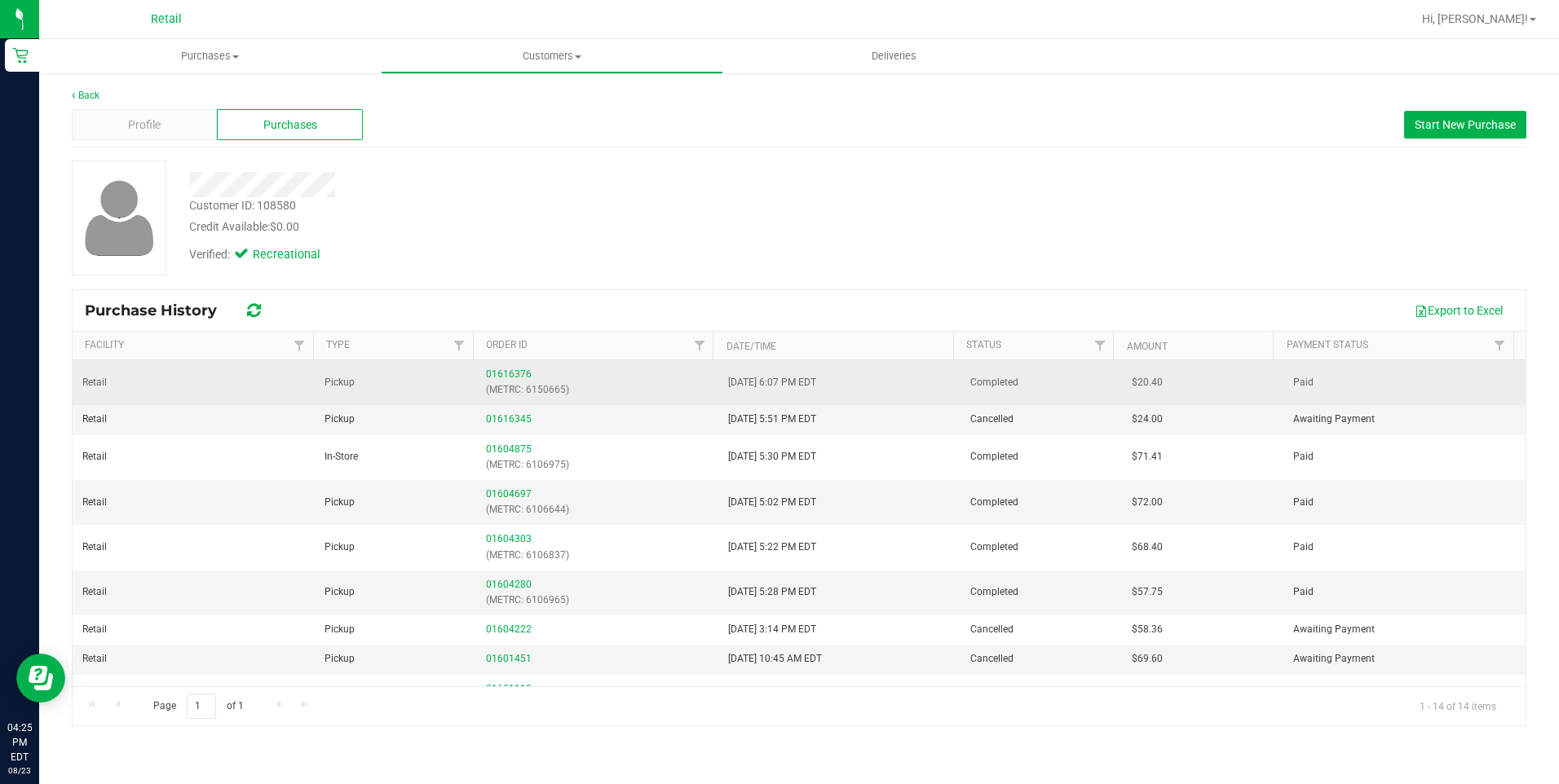
click at [521, 382] on p "(METRC: 6150665)" at bounding box center [597, 390] width 222 height 15
click at [513, 377] on link "01616376" at bounding box center [509, 373] width 45 height 12
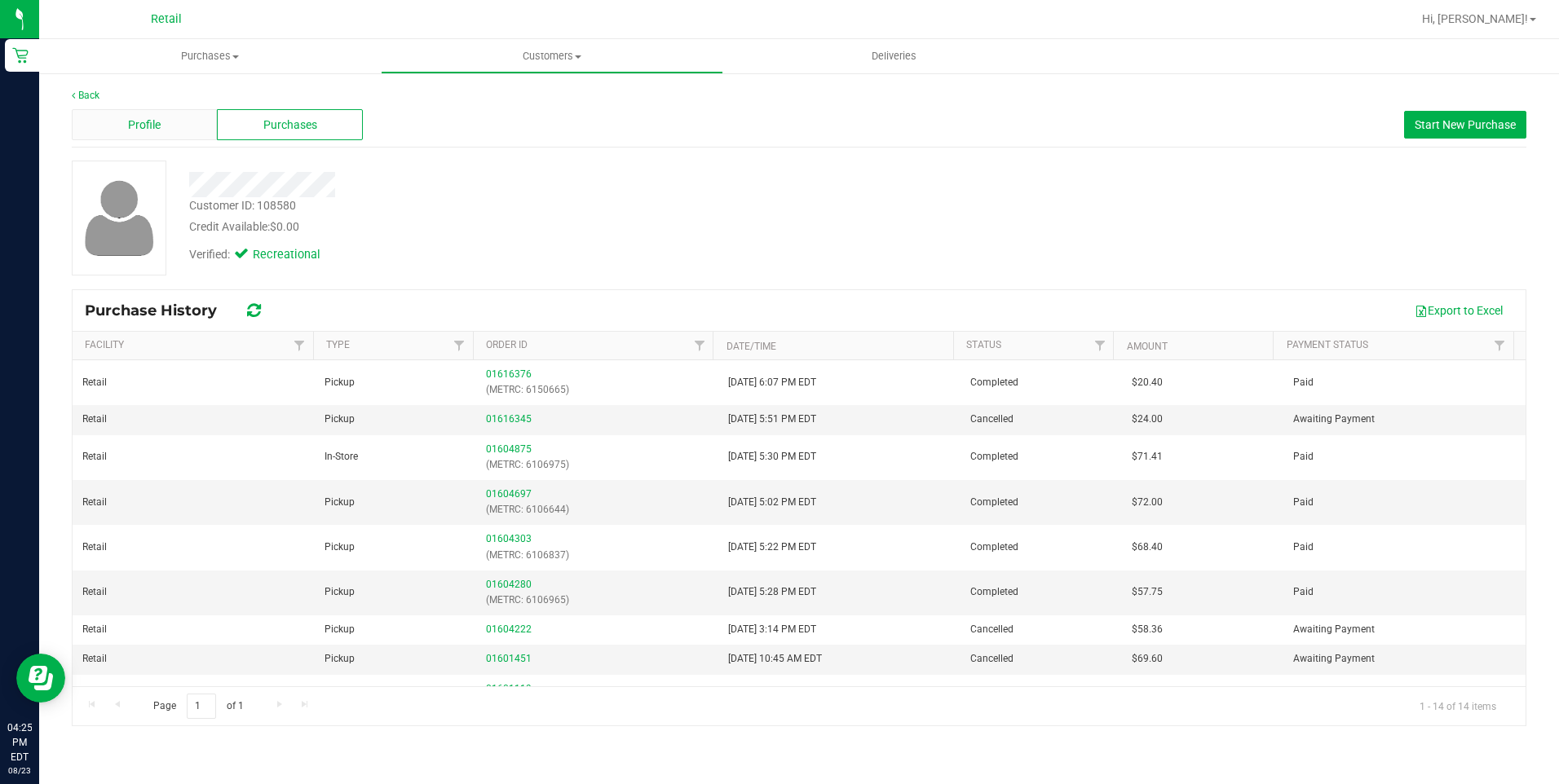
click at [181, 130] on div "Profile" at bounding box center [144, 124] width 145 height 31
click at [229, 61] on span "Purchases" at bounding box center [209, 56] width 342 height 15
click at [150, 128] on li "All purchases" at bounding box center [209, 138] width 342 height 20
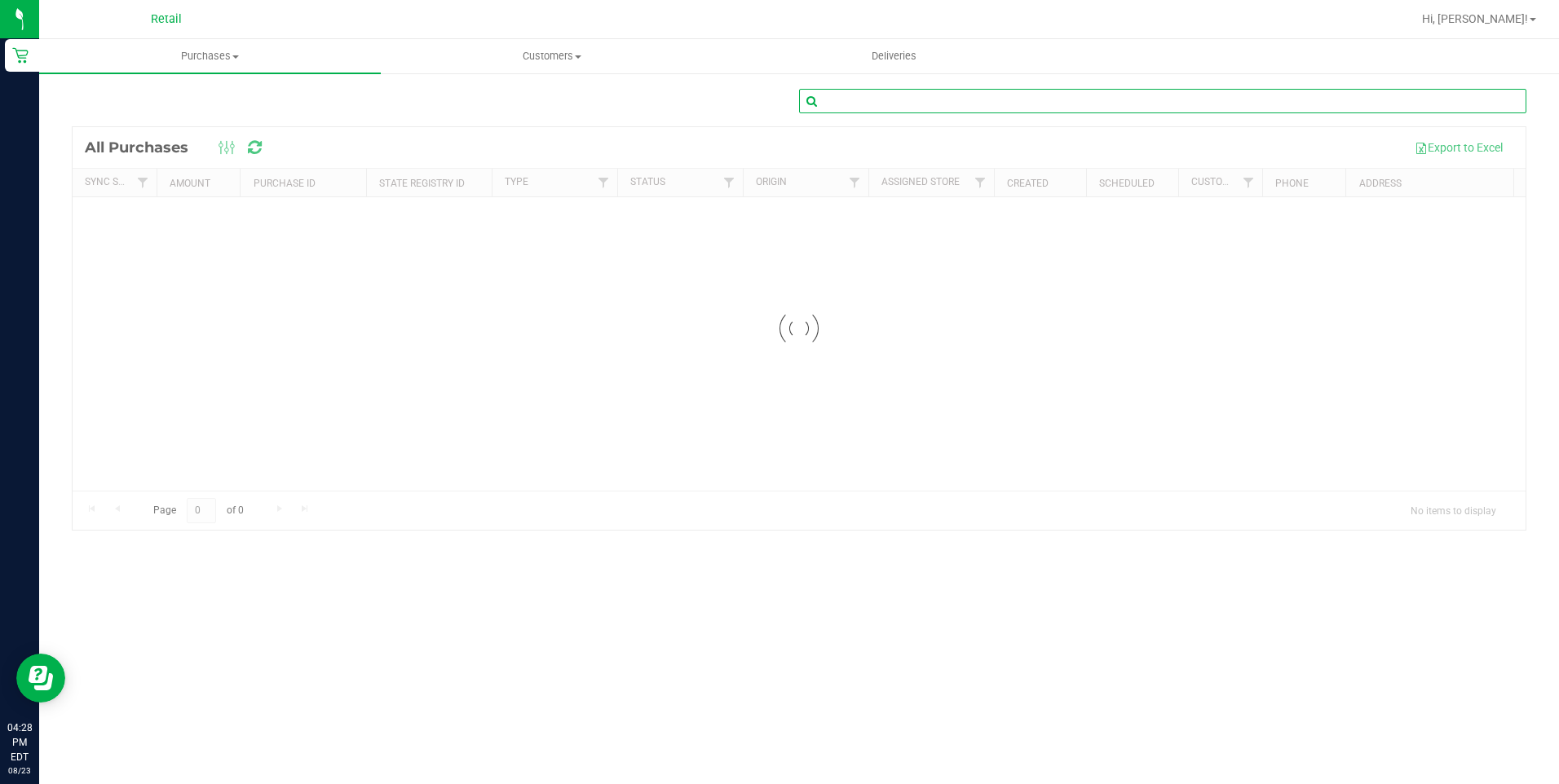
click at [882, 94] on input "text" at bounding box center [1163, 101] width 727 height 24
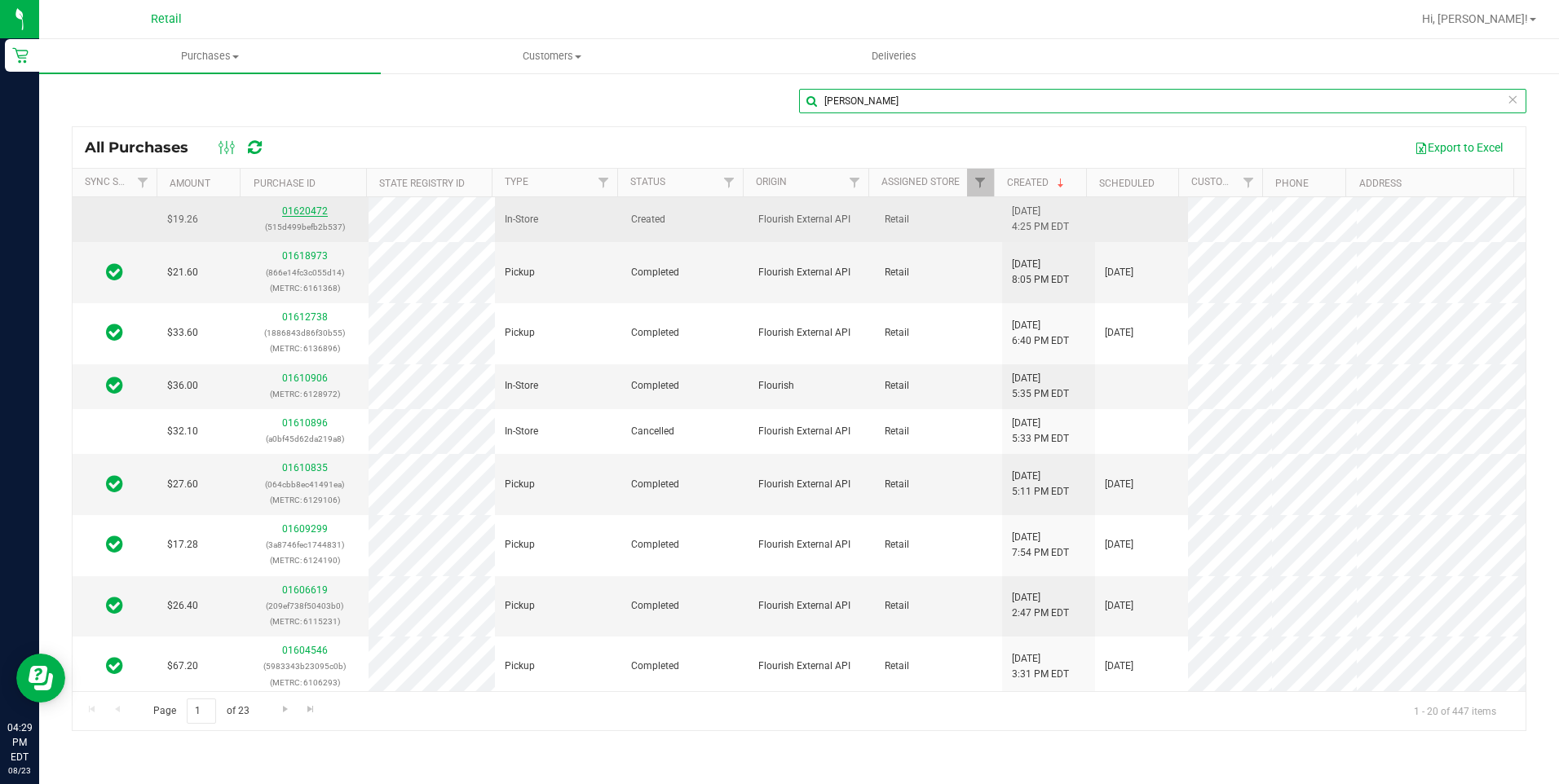
type input "[PERSON_NAME]"
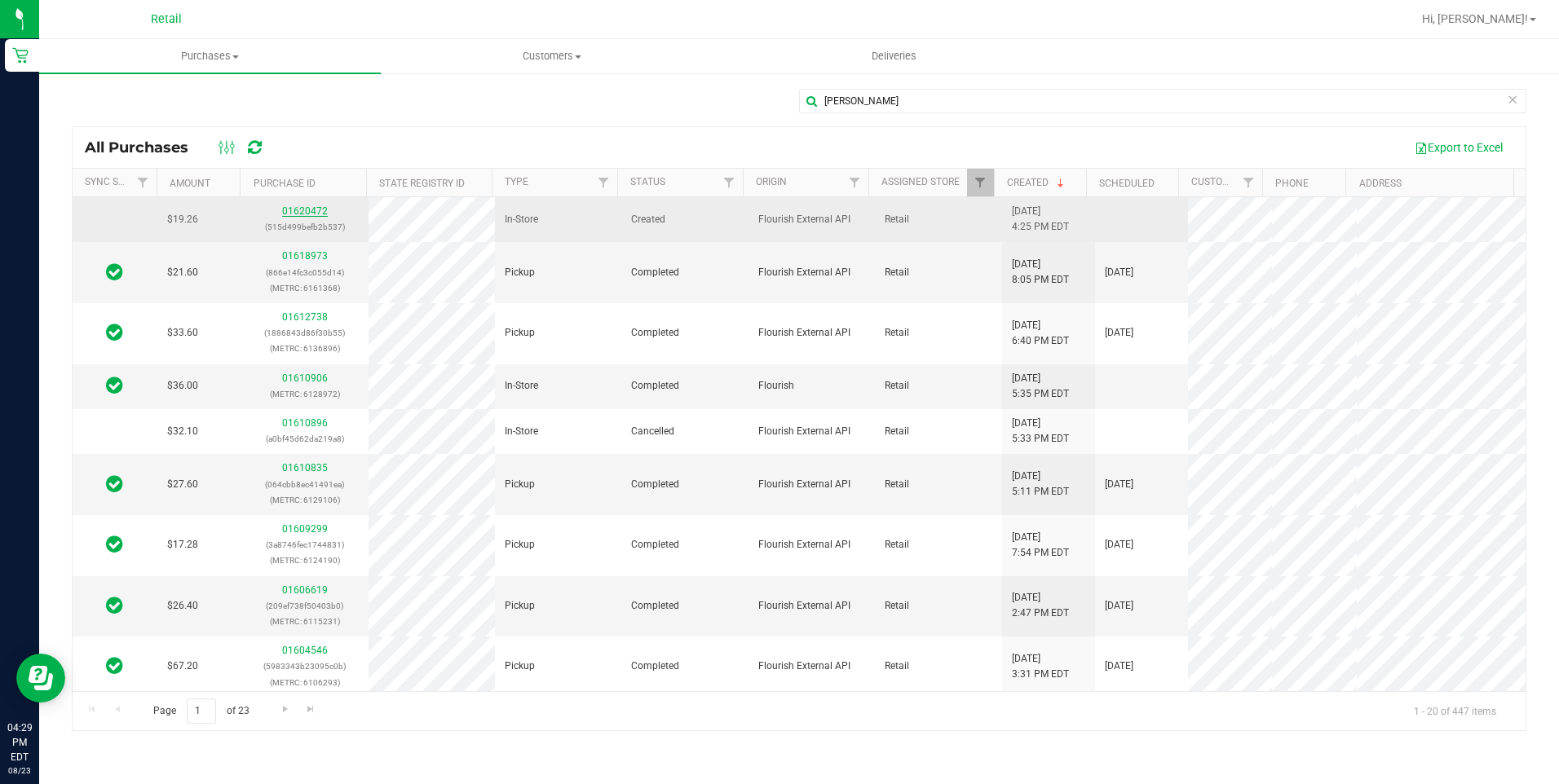
click at [296, 210] on link "01620472" at bounding box center [305, 211] width 45 height 12
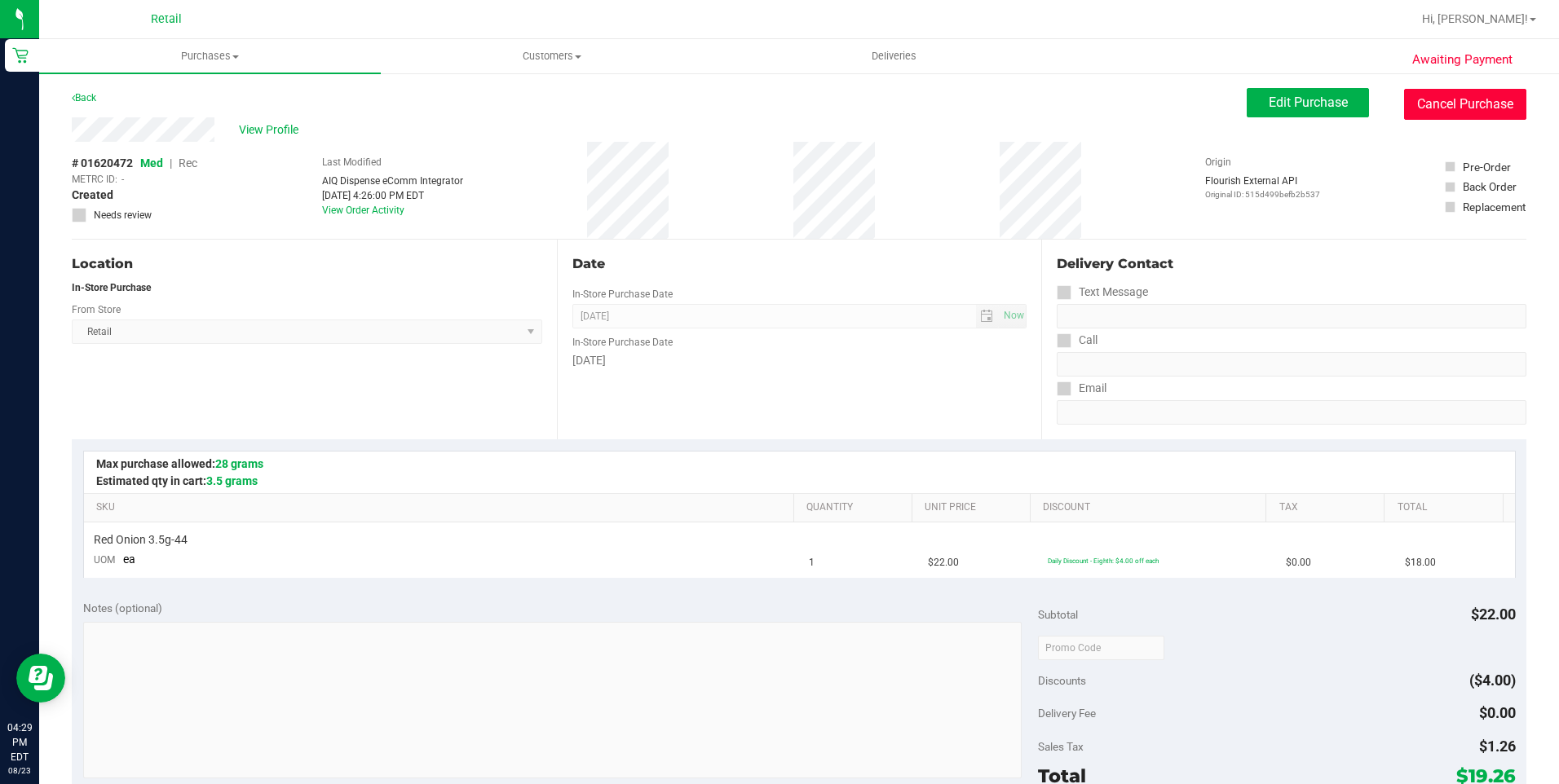
click at [1447, 105] on button "Cancel Purchase" at bounding box center [1465, 104] width 122 height 31
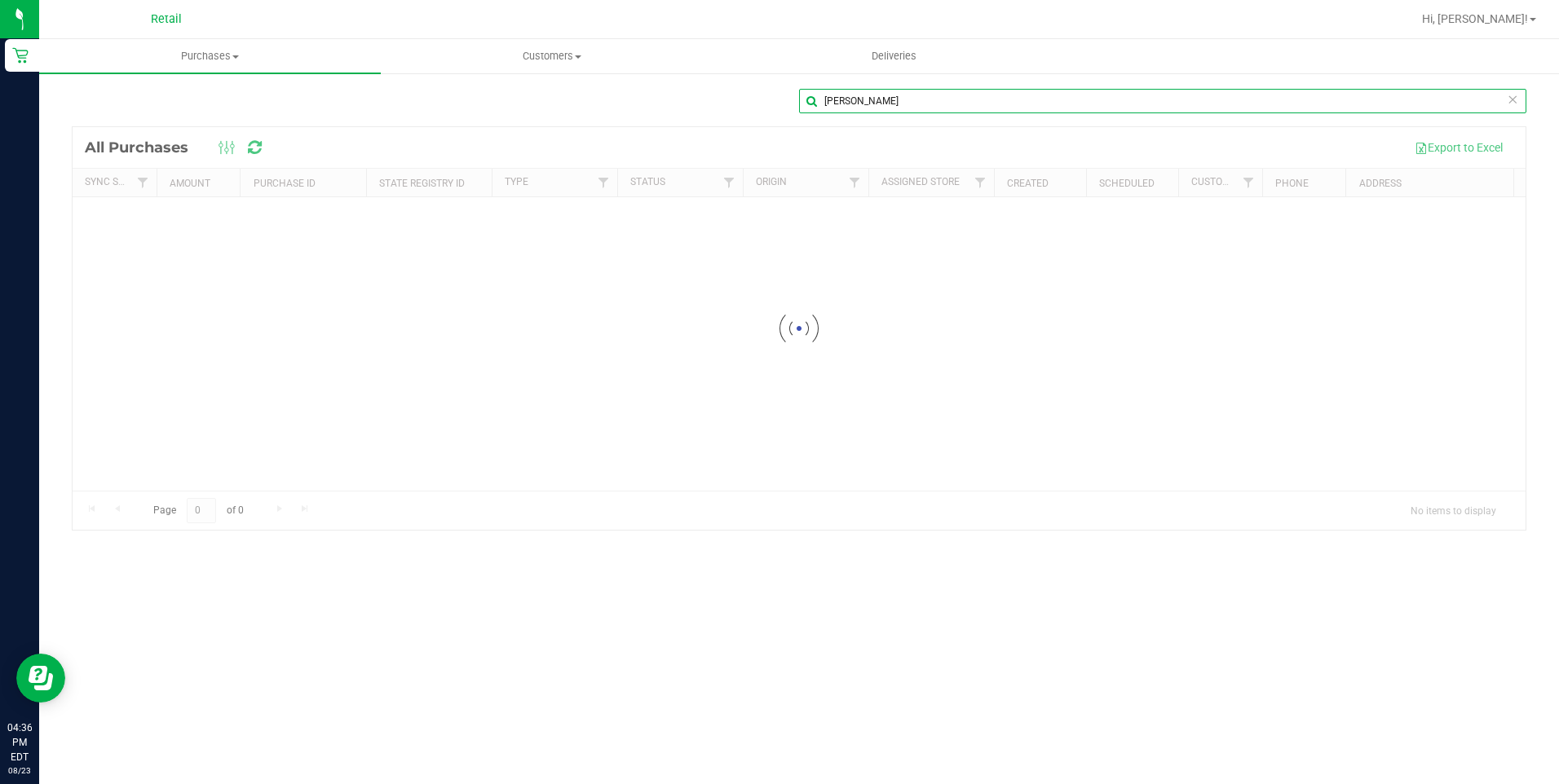
click at [912, 96] on input "[PERSON_NAME]" at bounding box center [1163, 101] width 727 height 24
type input "a"
type input "[PERSON_NAME]"
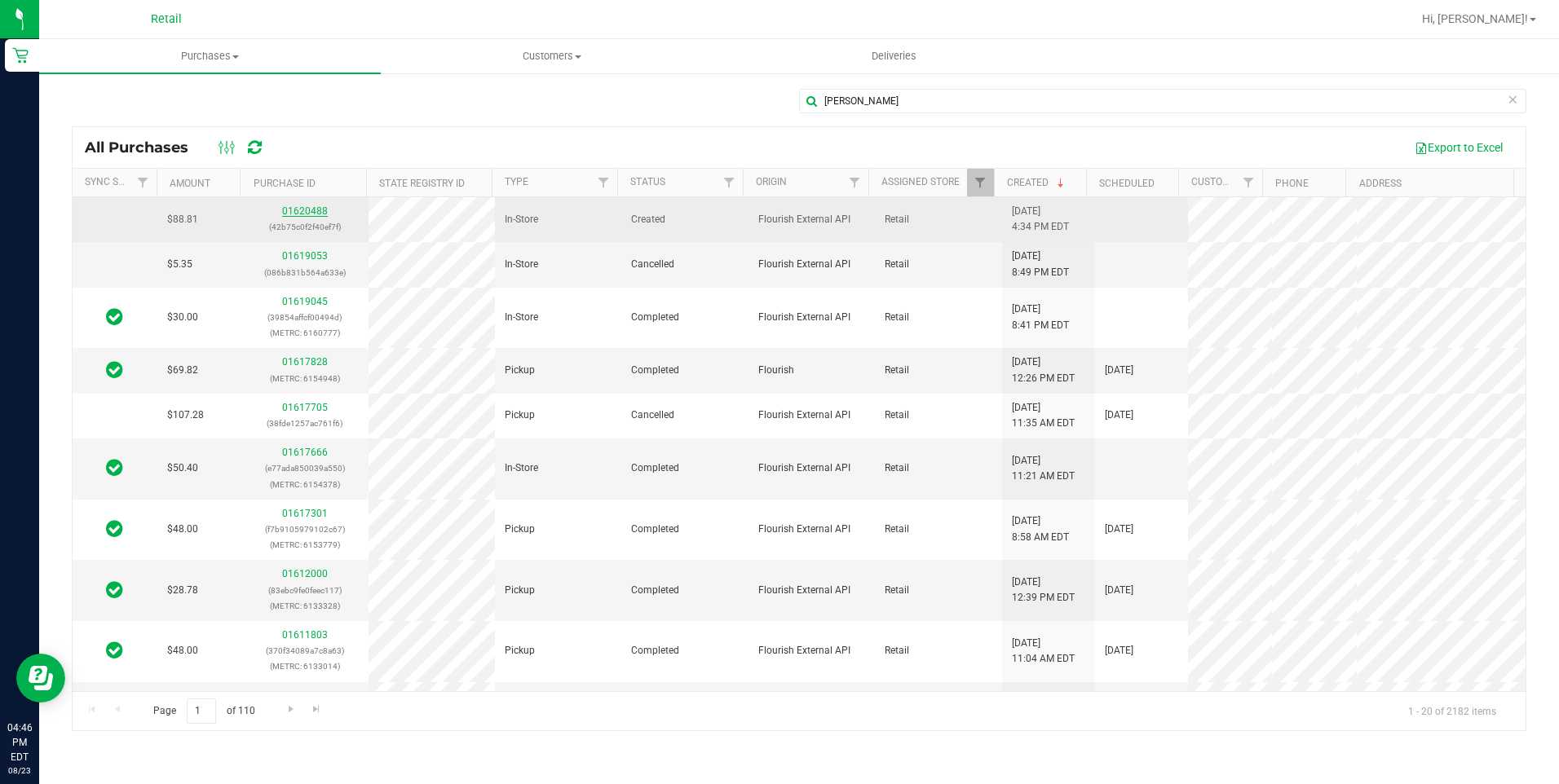
click at [291, 208] on link "01620488" at bounding box center [305, 211] width 45 height 12
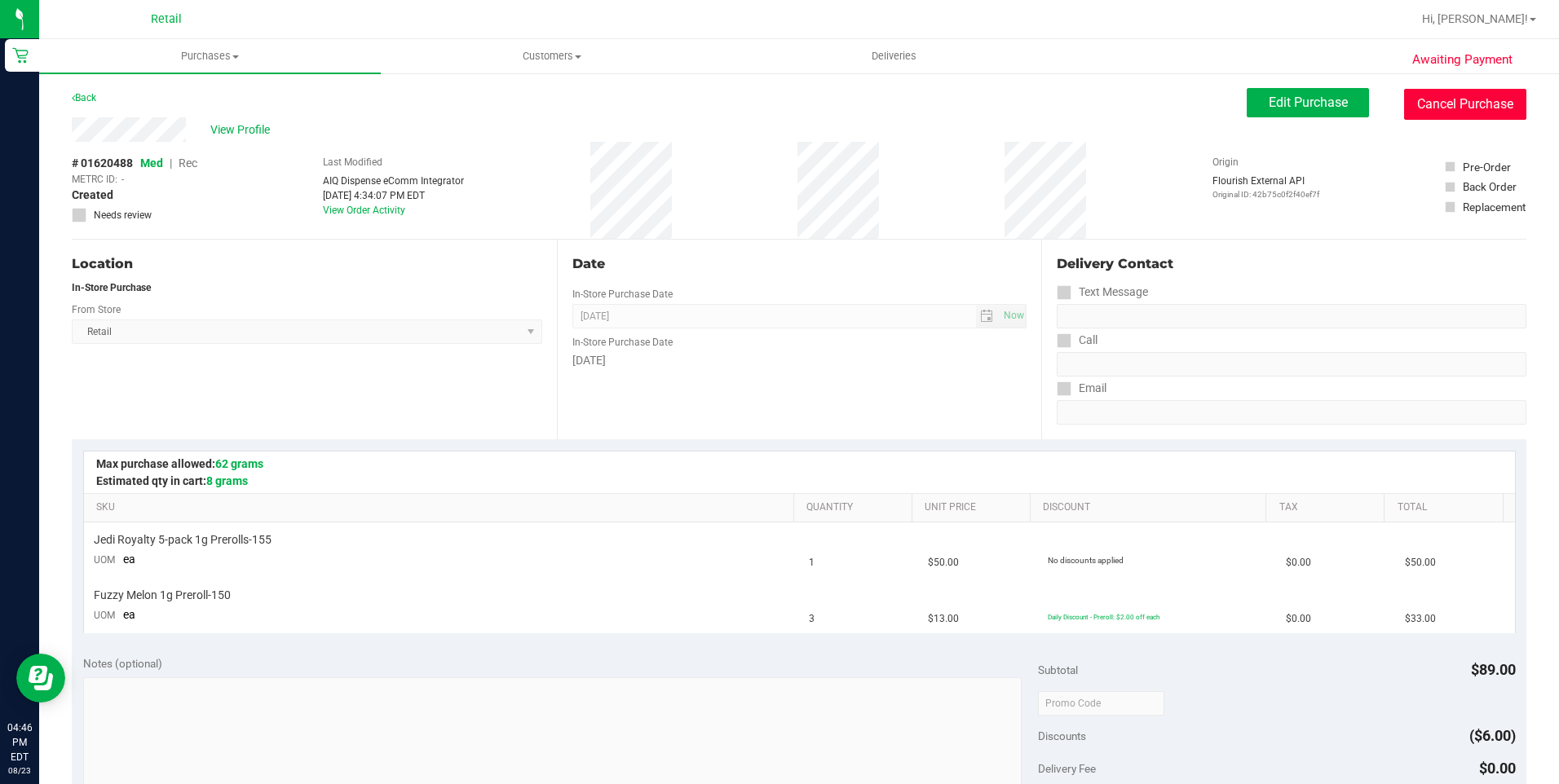
click at [1415, 98] on button "Cancel Purchase" at bounding box center [1465, 104] width 122 height 31
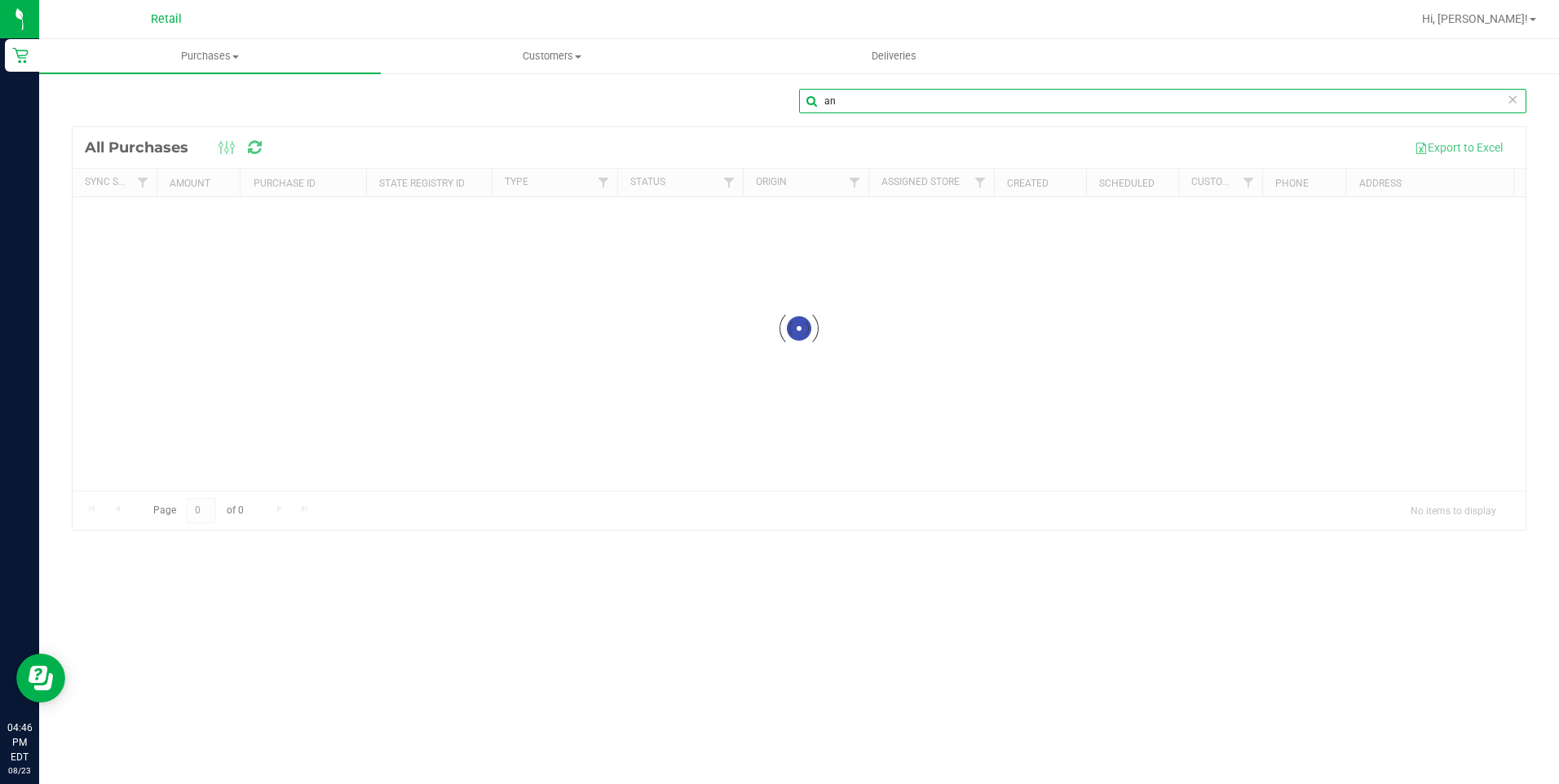
type input "a"
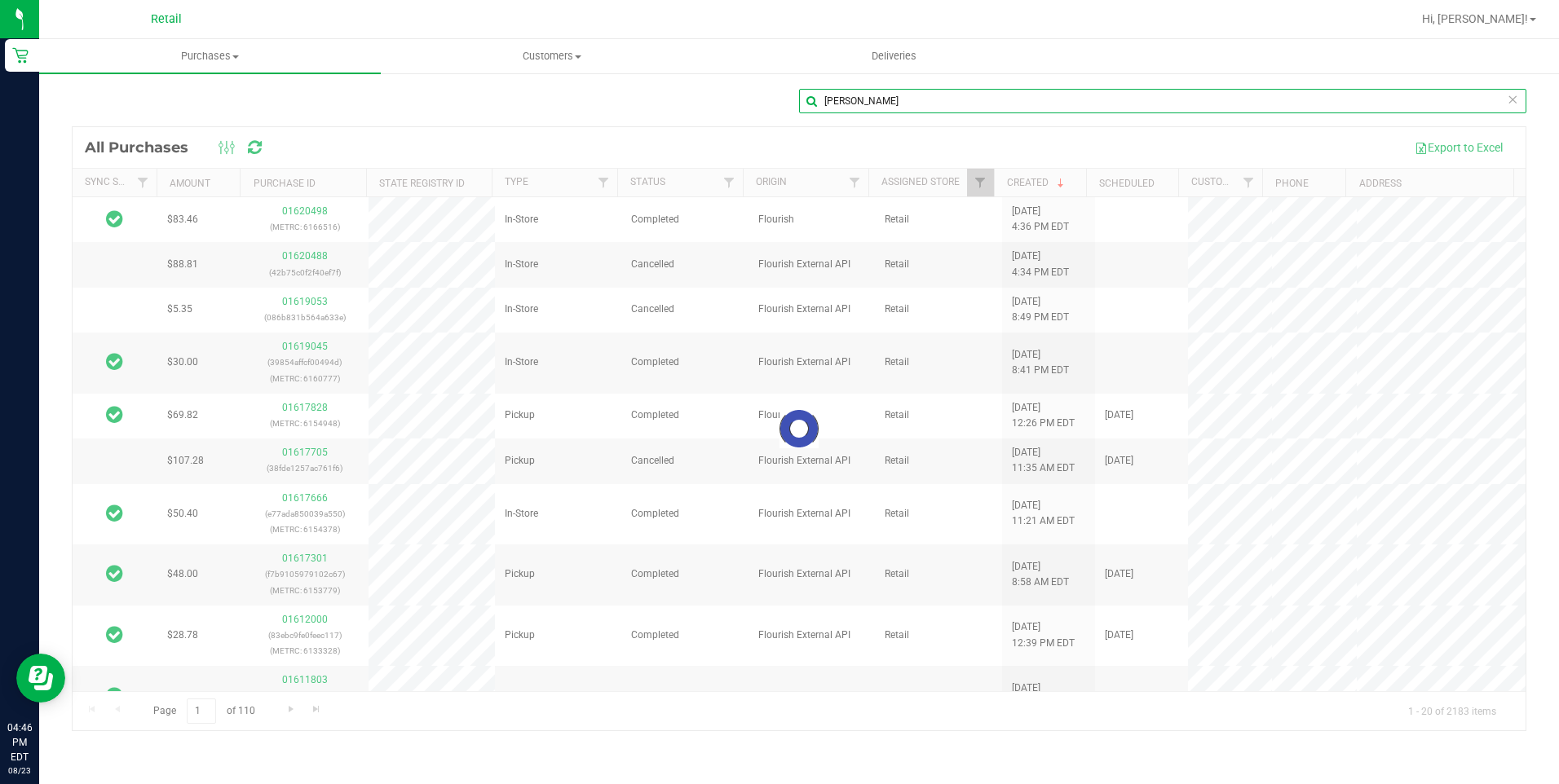
type input "[PERSON_NAME]"
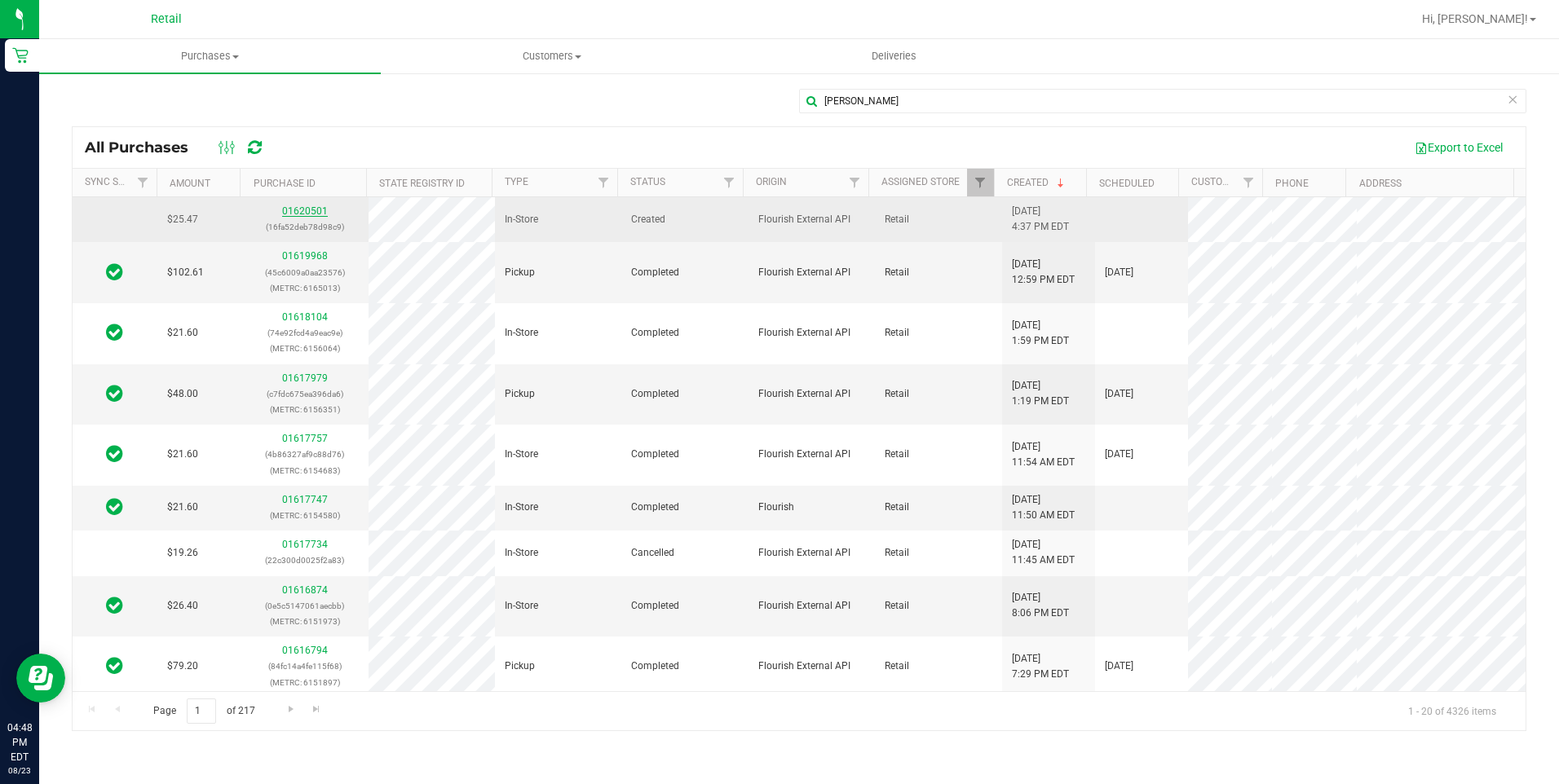
click at [311, 211] on link "01620501" at bounding box center [305, 211] width 45 height 12
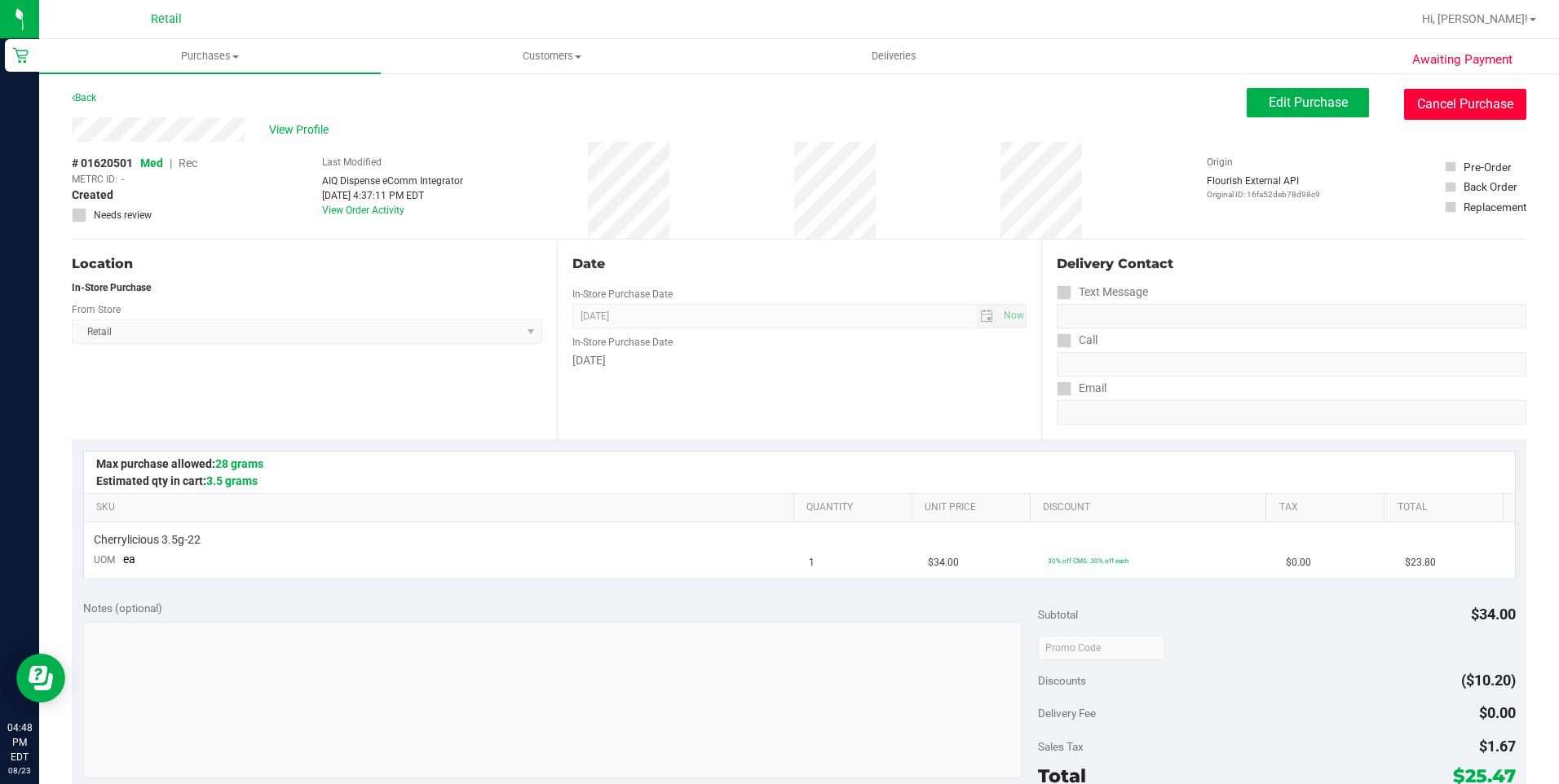
click at [1453, 108] on button "Cancel Purchase" at bounding box center [1465, 104] width 122 height 31
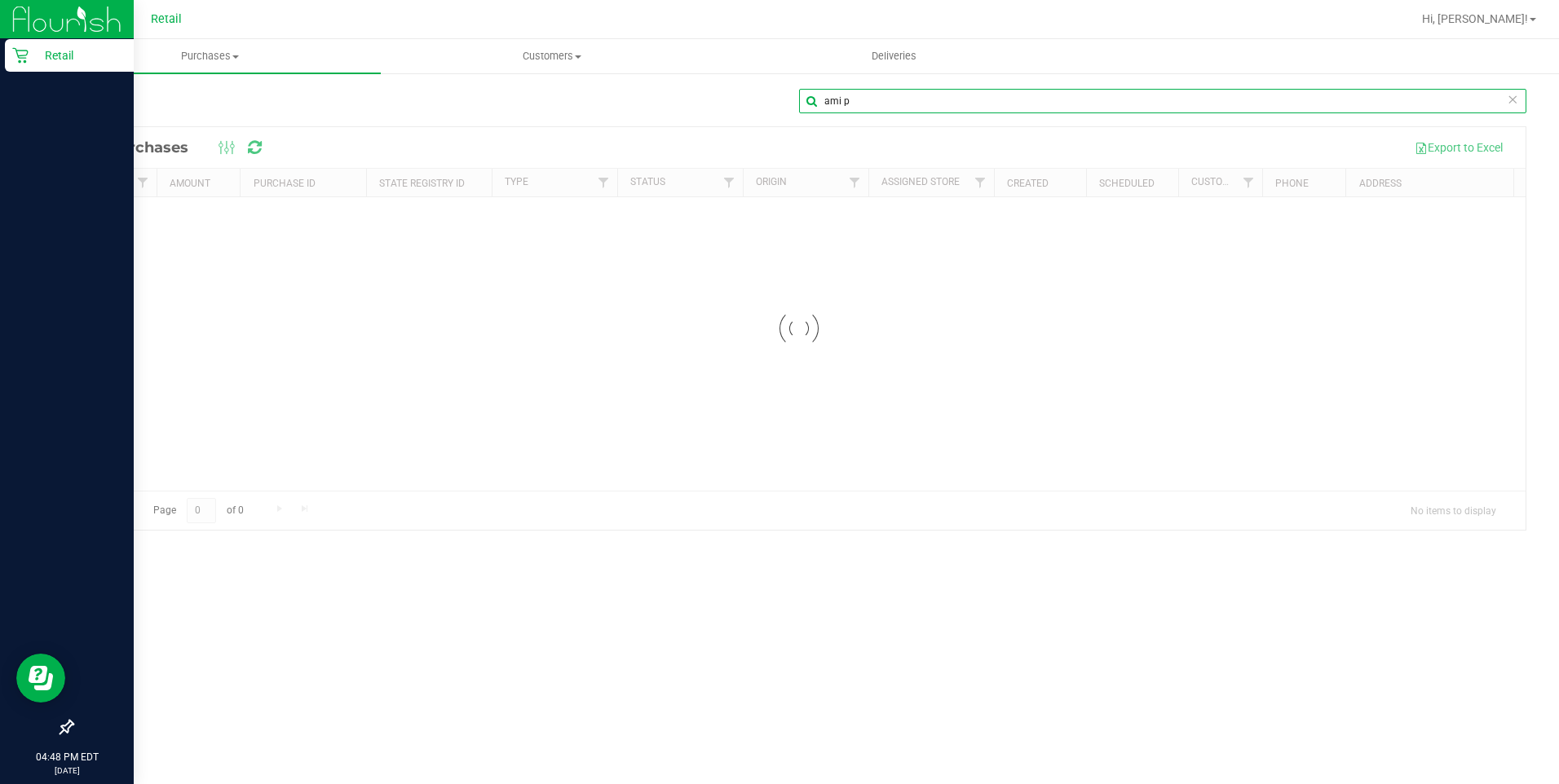
type input "ami p"
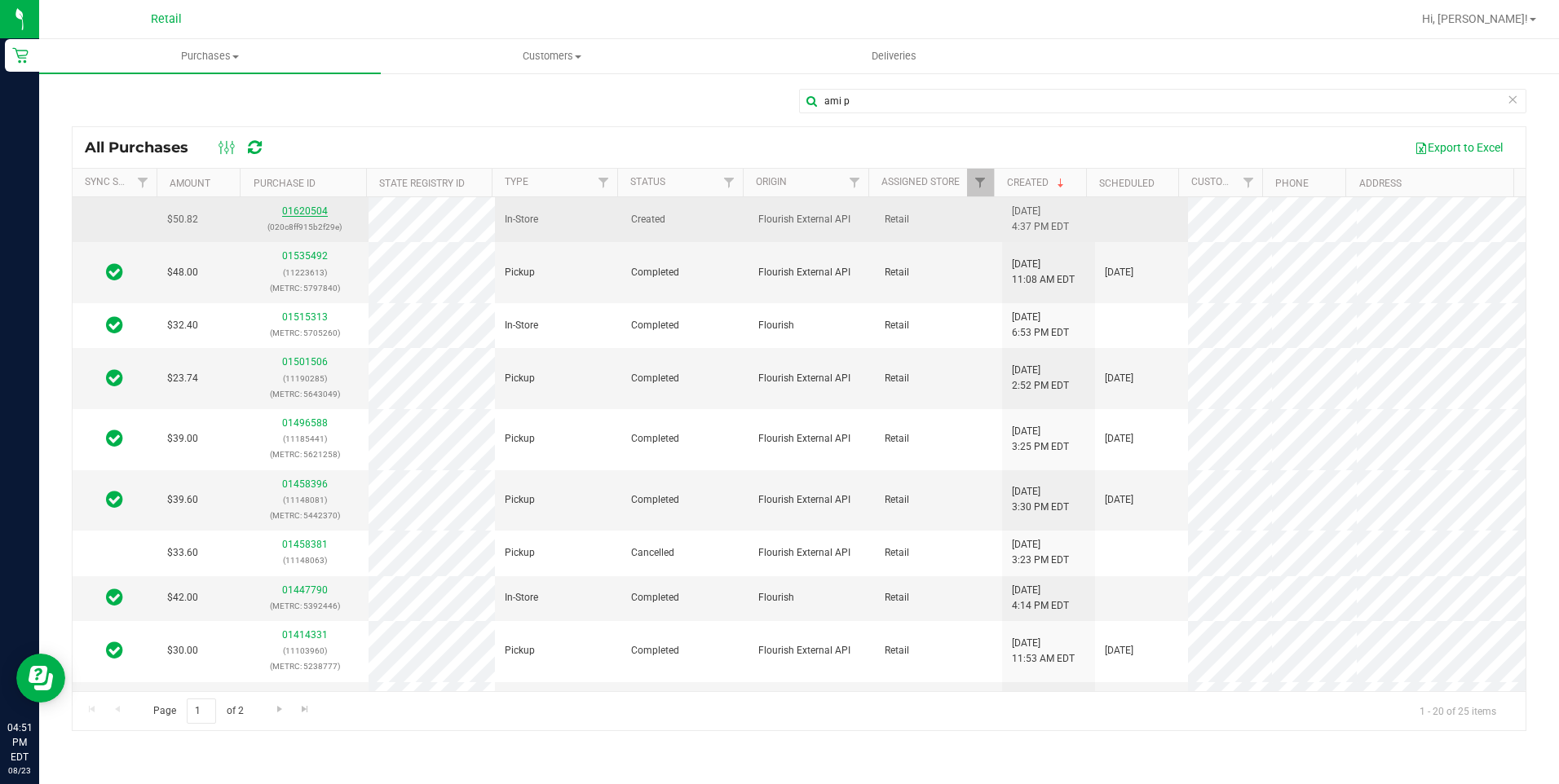
click at [300, 211] on link "01620504" at bounding box center [305, 211] width 45 height 12
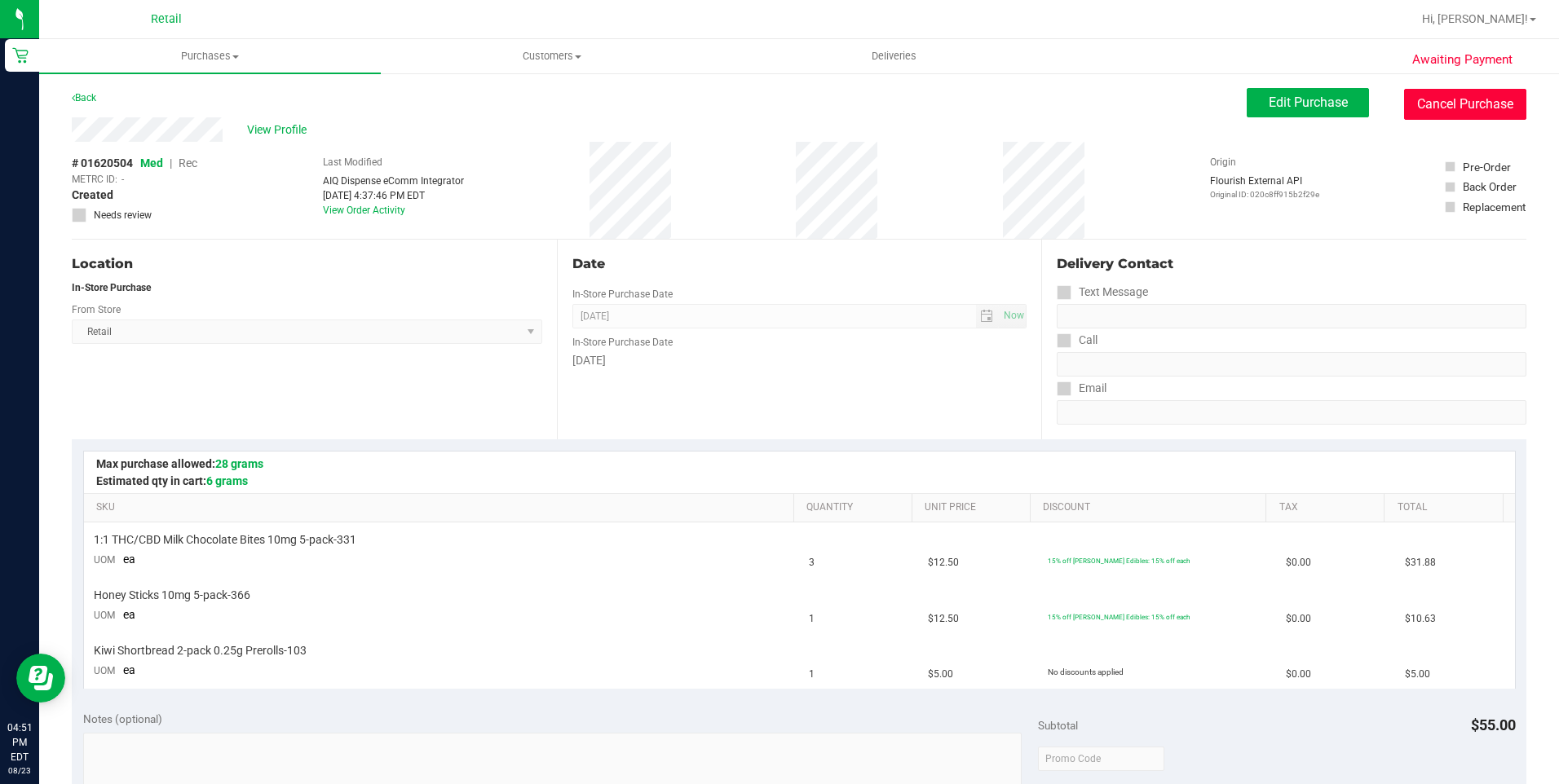
click at [1415, 105] on button "Cancel Purchase" at bounding box center [1465, 104] width 122 height 31
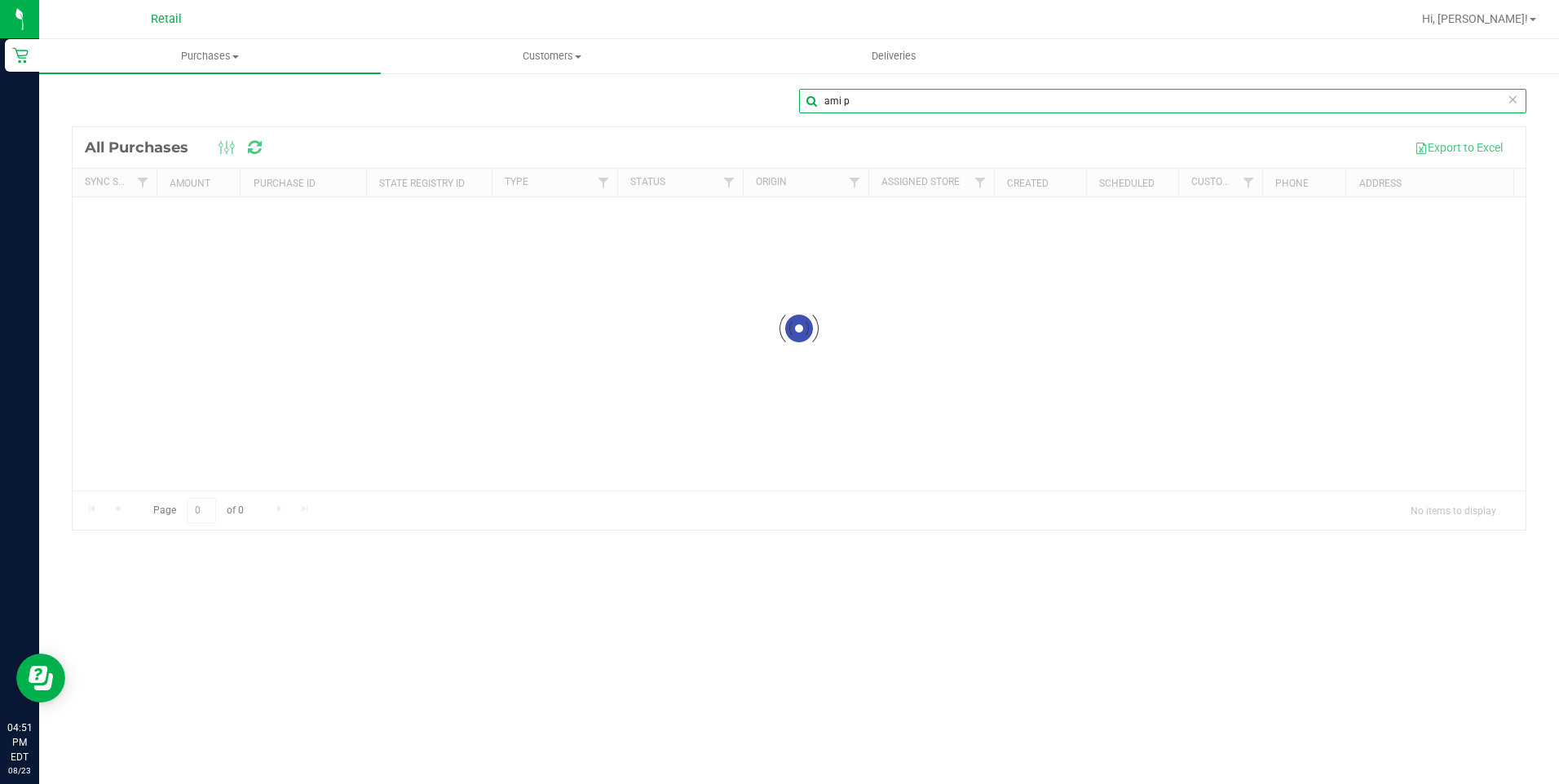
click at [870, 102] on input "ami p" at bounding box center [1163, 101] width 727 height 24
type input "a"
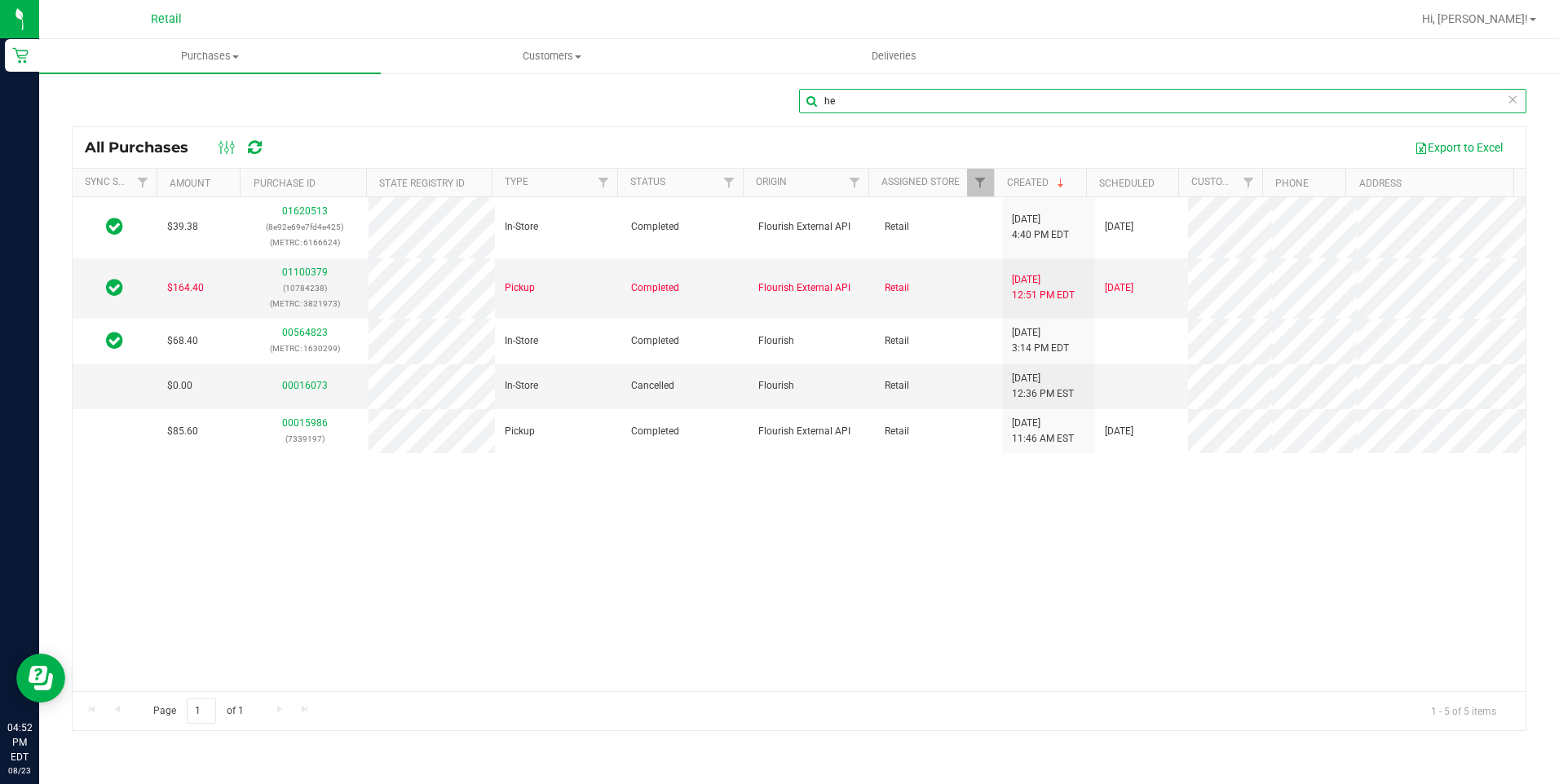
type input "h"
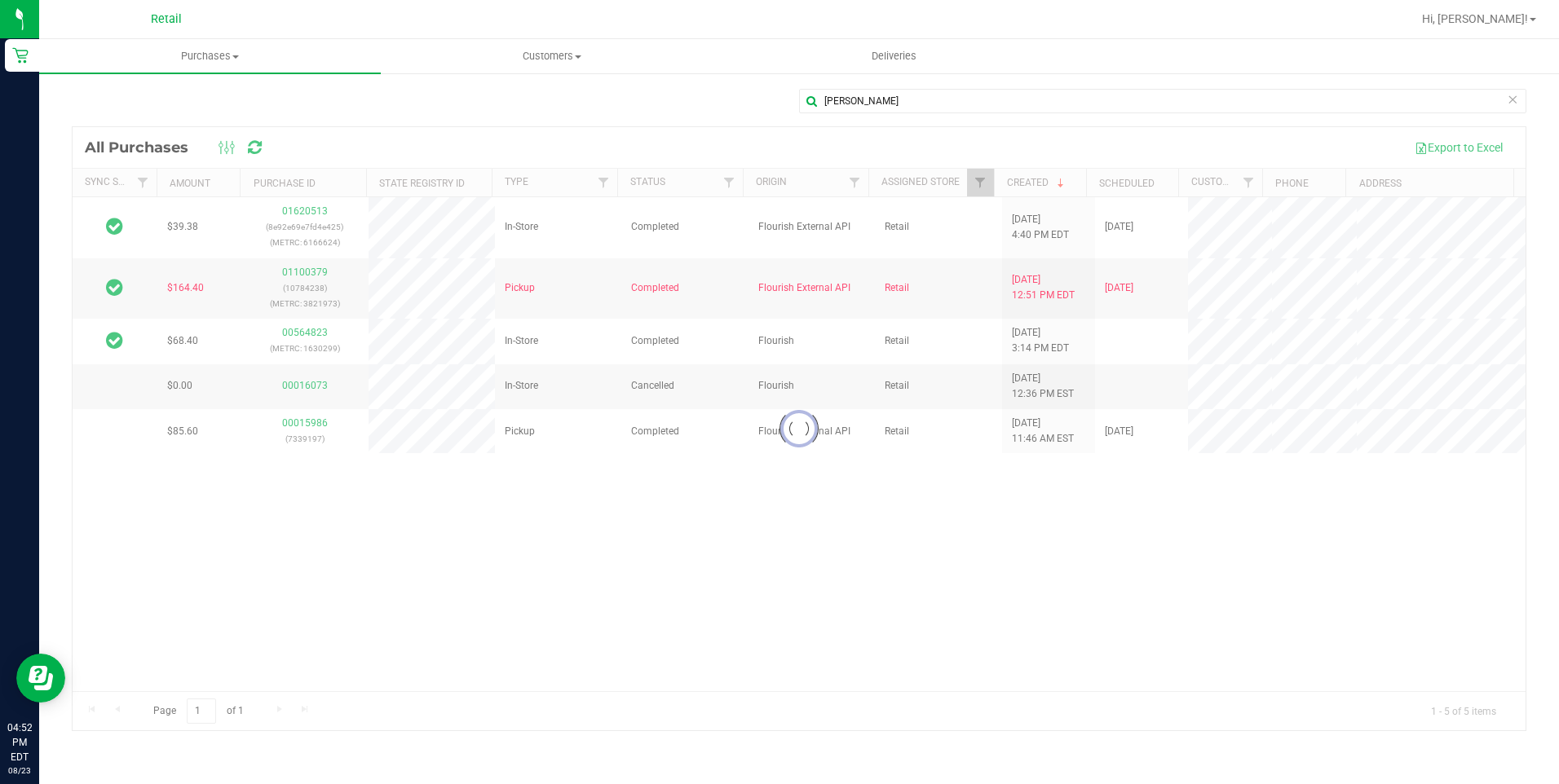
click at [890, 83] on div "[PERSON_NAME] Loading... All Purchases Export to Excel Sync Status Amount Purch…" at bounding box center [799, 409] width 1520 height 675
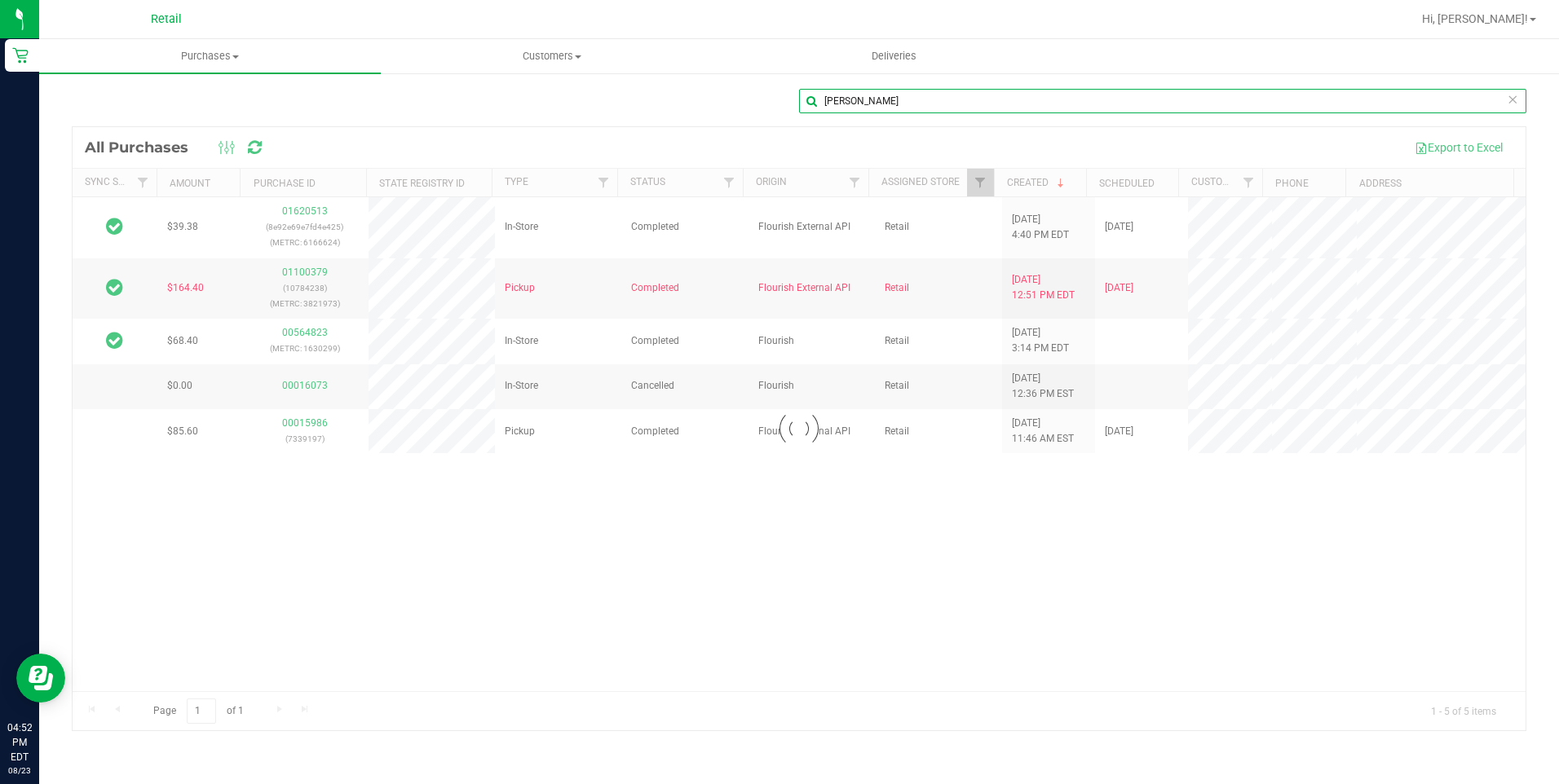
click at [876, 106] on input "[PERSON_NAME]" at bounding box center [1163, 101] width 727 height 24
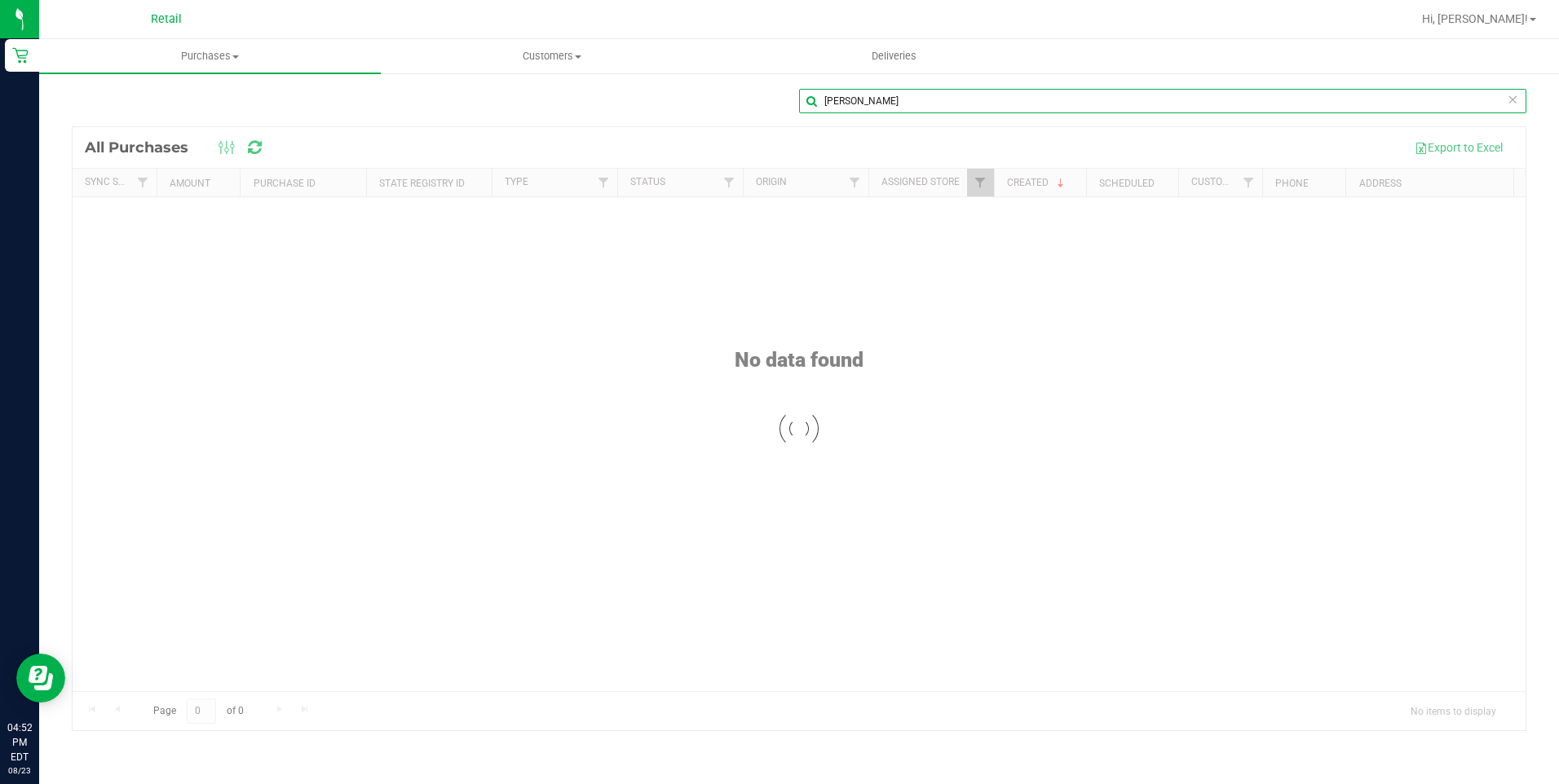
type input "[PERSON_NAME]"
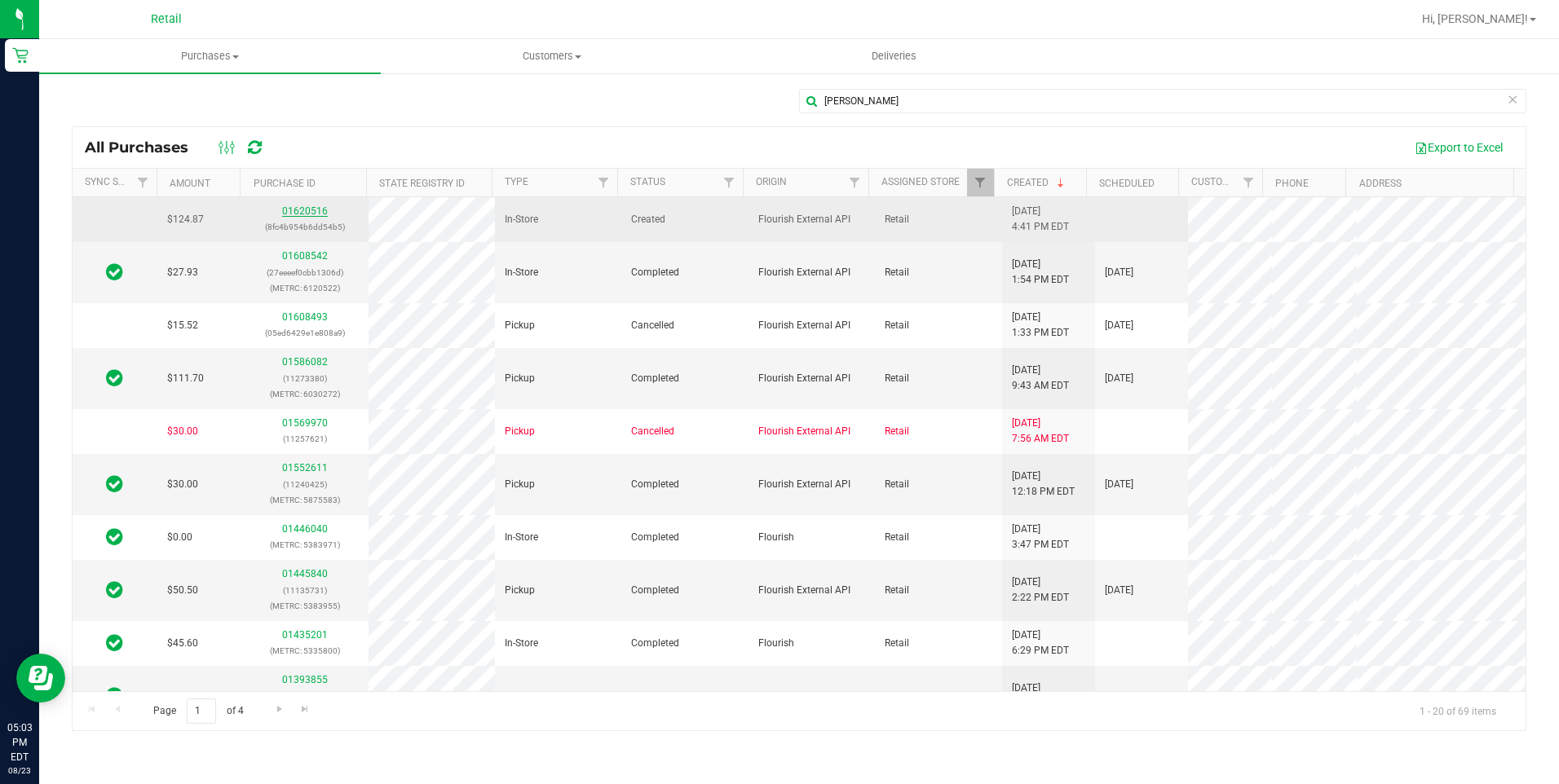
click at [294, 206] on link "01620516" at bounding box center [305, 211] width 45 height 12
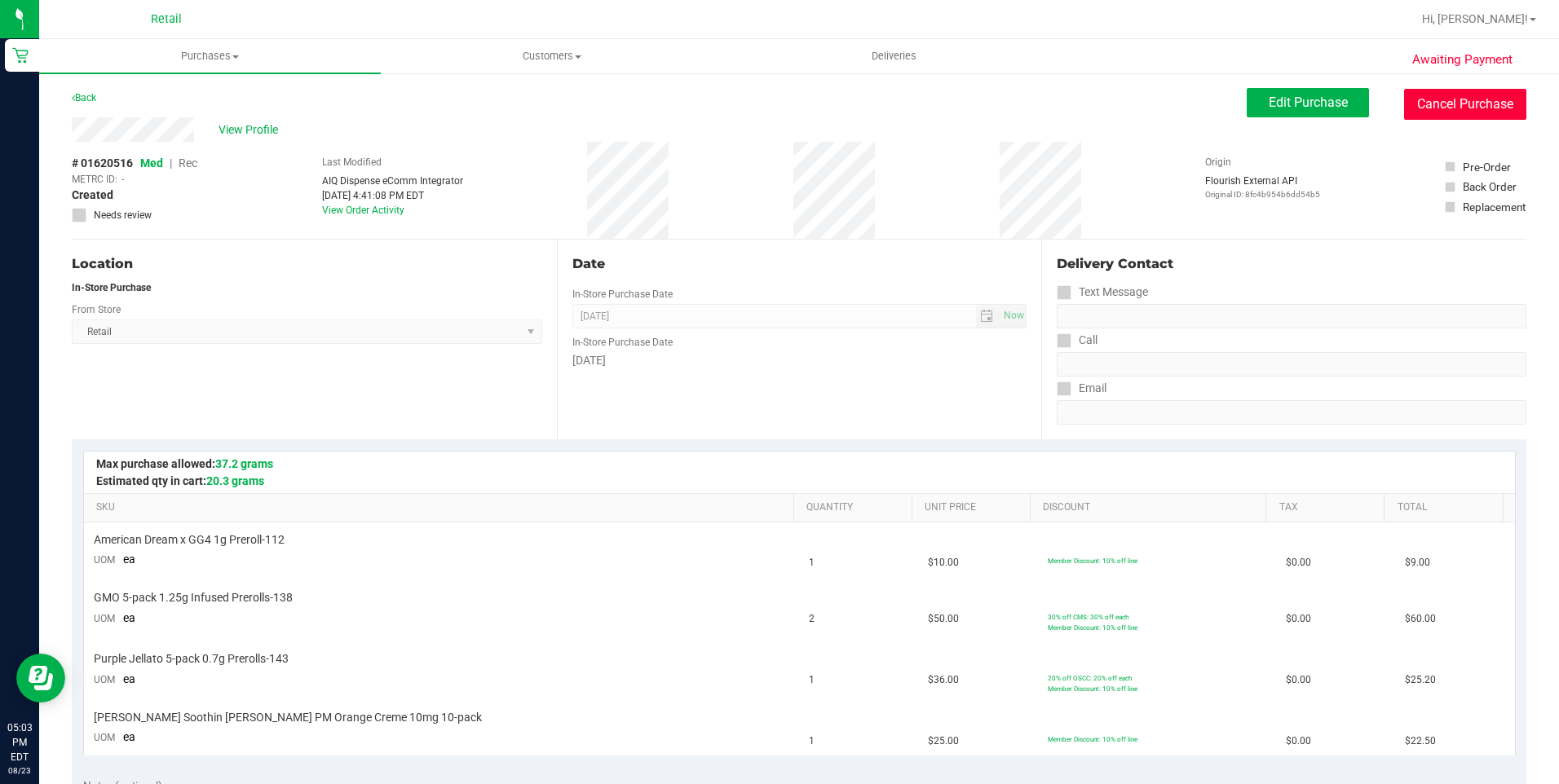
click at [1447, 98] on button "Cancel Purchase" at bounding box center [1465, 104] width 122 height 31
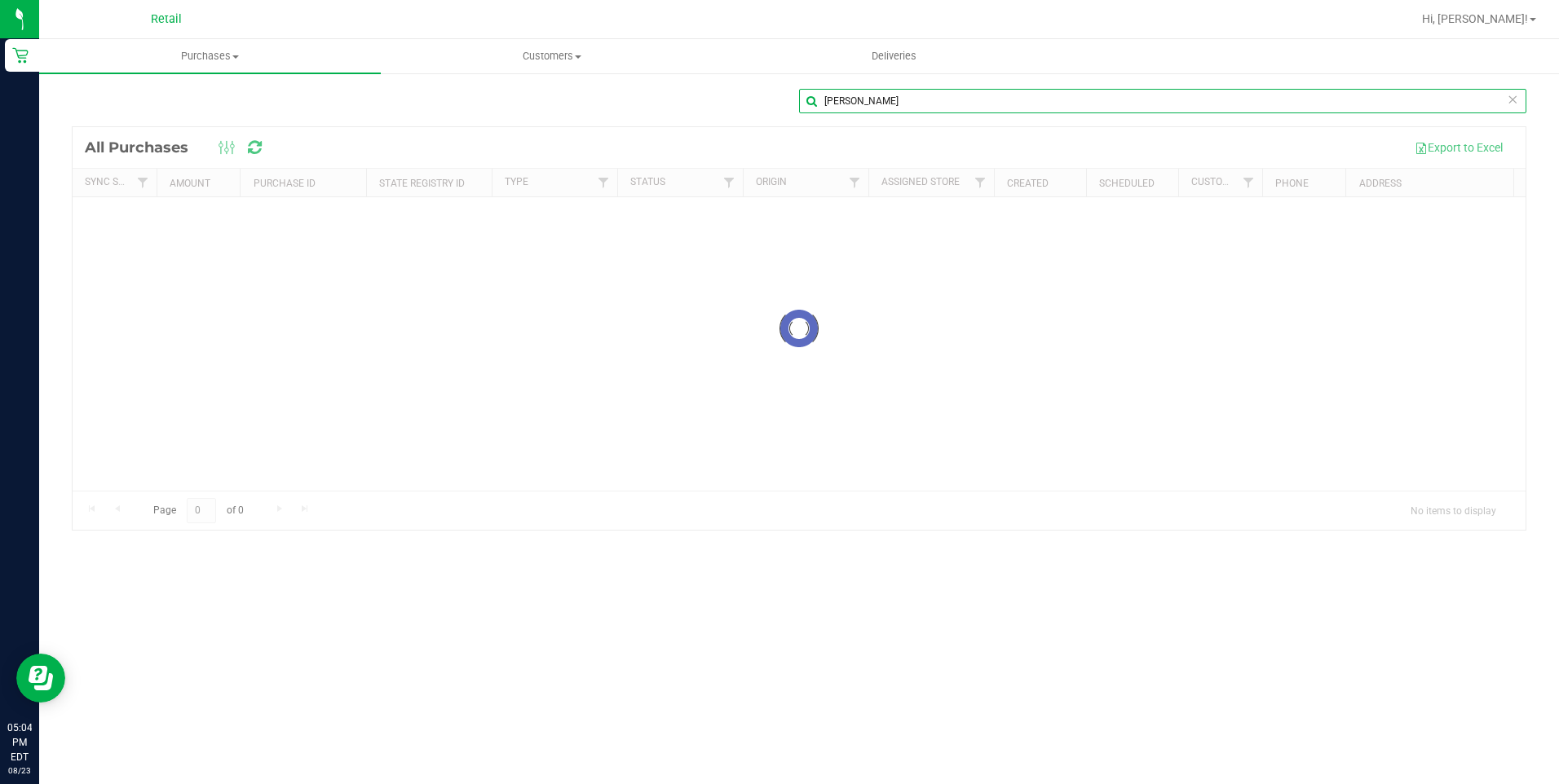
click at [910, 105] on input "[PERSON_NAME]" at bounding box center [1163, 101] width 727 height 24
type input "r"
type input "hv j"
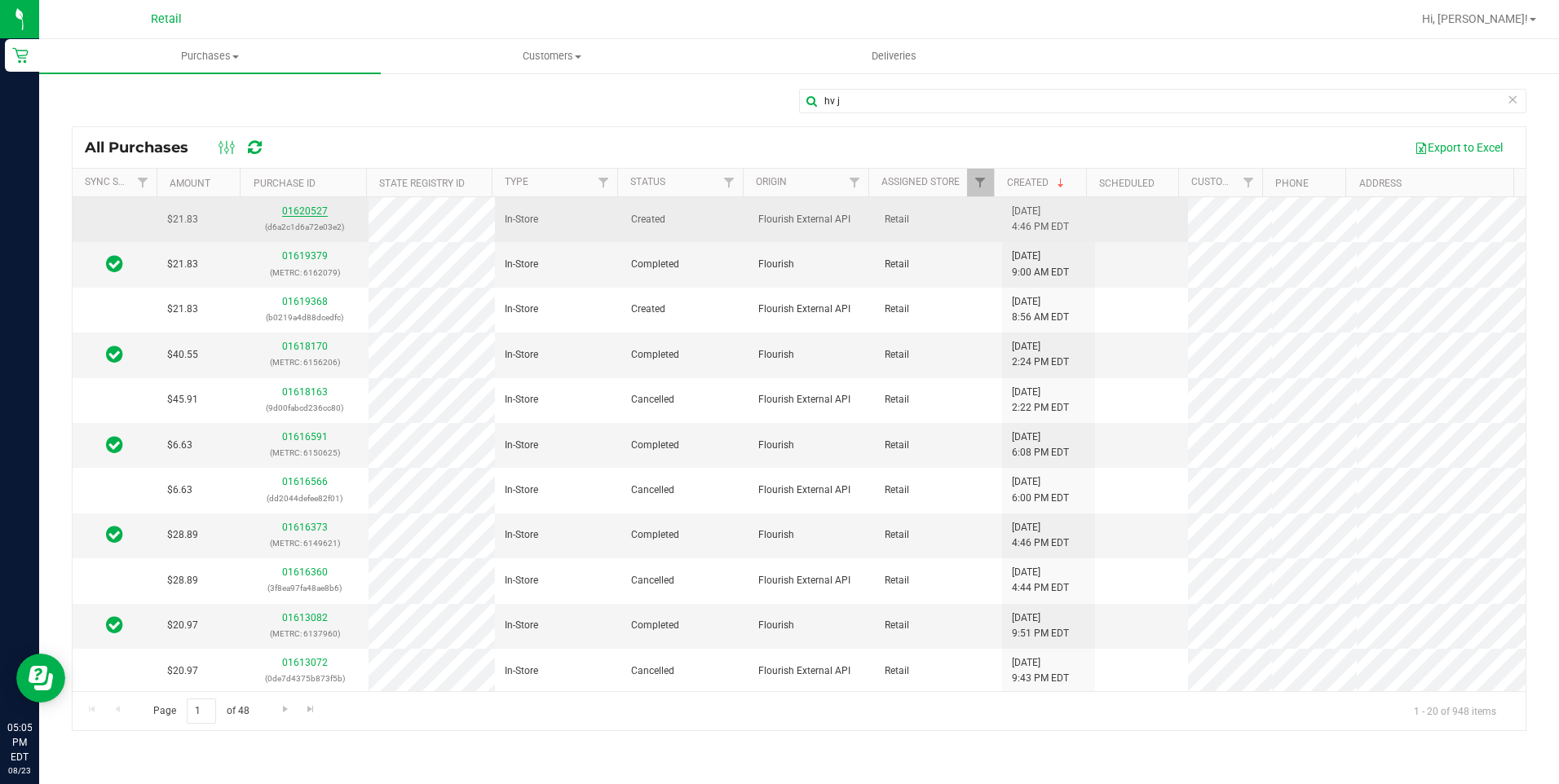
click at [305, 210] on link "01620527" at bounding box center [305, 211] width 45 height 12
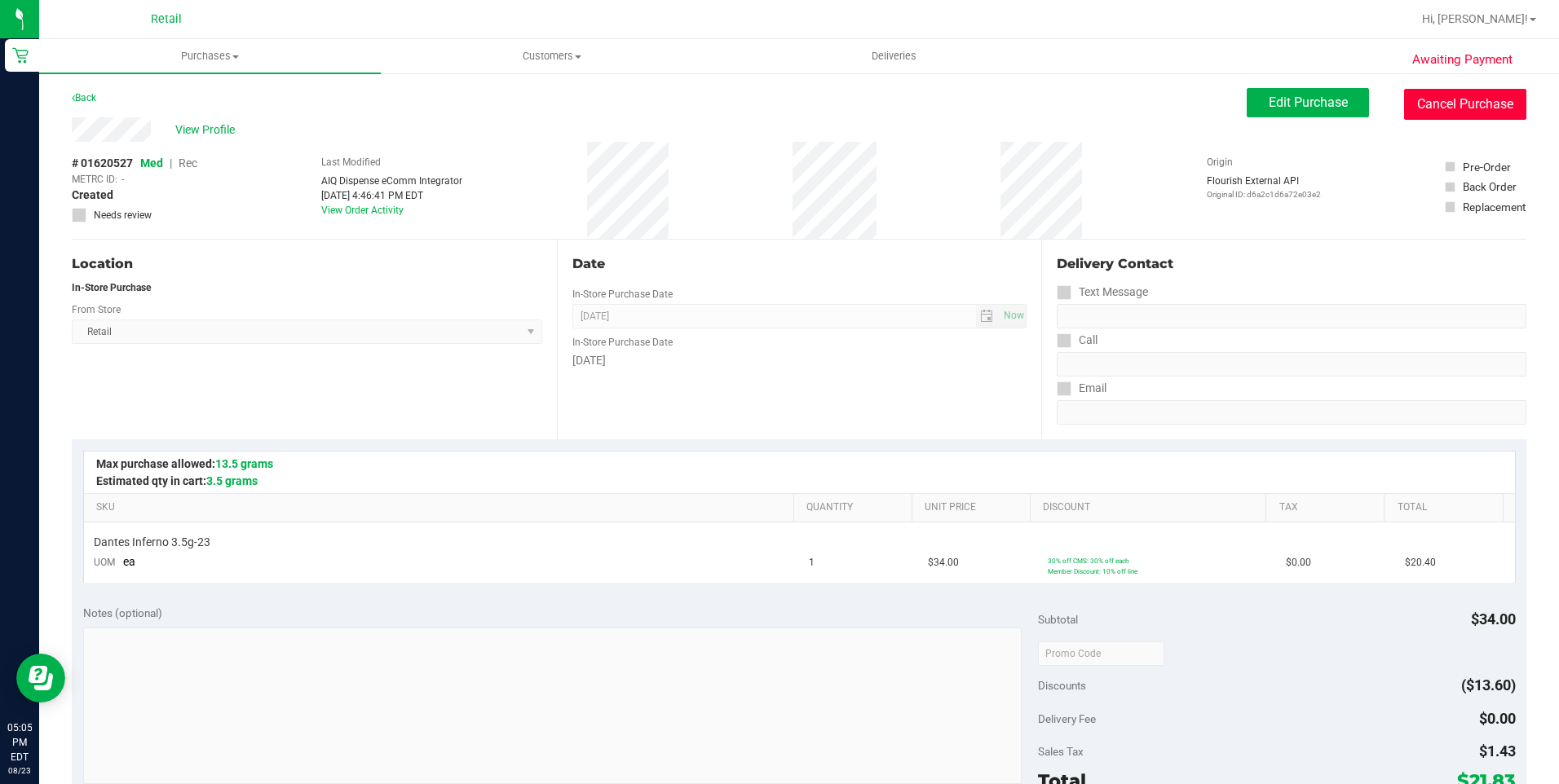
click at [1422, 104] on button "Cancel Purchase" at bounding box center [1465, 104] width 122 height 31
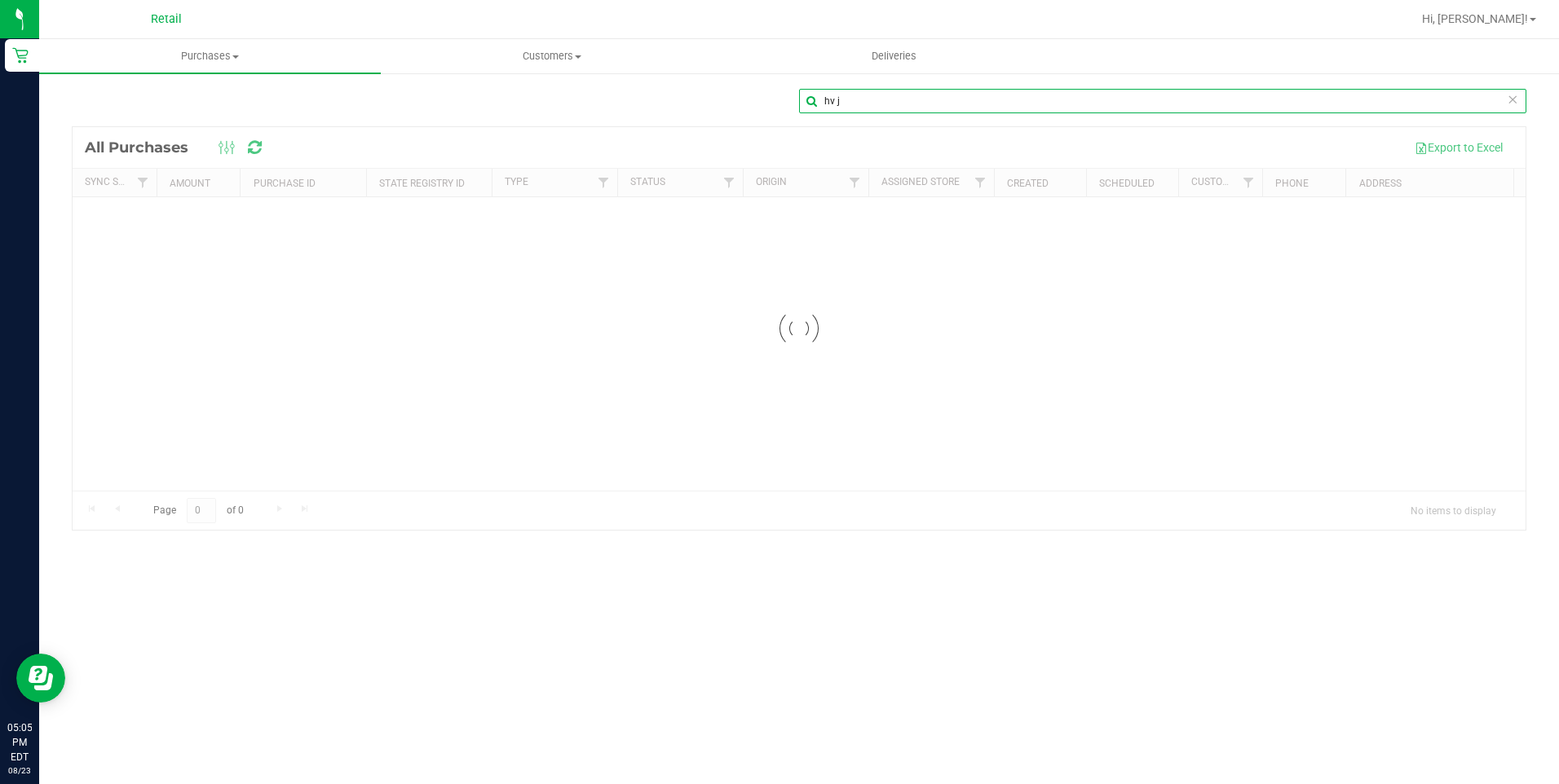
click at [882, 108] on input "hv j" at bounding box center [1163, 101] width 727 height 24
type input "h"
drag, startPoint x: 886, startPoint y: 90, endPoint x: 903, endPoint y: 71, distance: 25.5
click at [900, 75] on div "loseph h All Purchases Export to Excel Sync Status Amount Purchase ID State Reg…" at bounding box center [799, 409] width 1520 height 675
click at [983, 92] on input "loseph h" at bounding box center [1163, 101] width 727 height 24
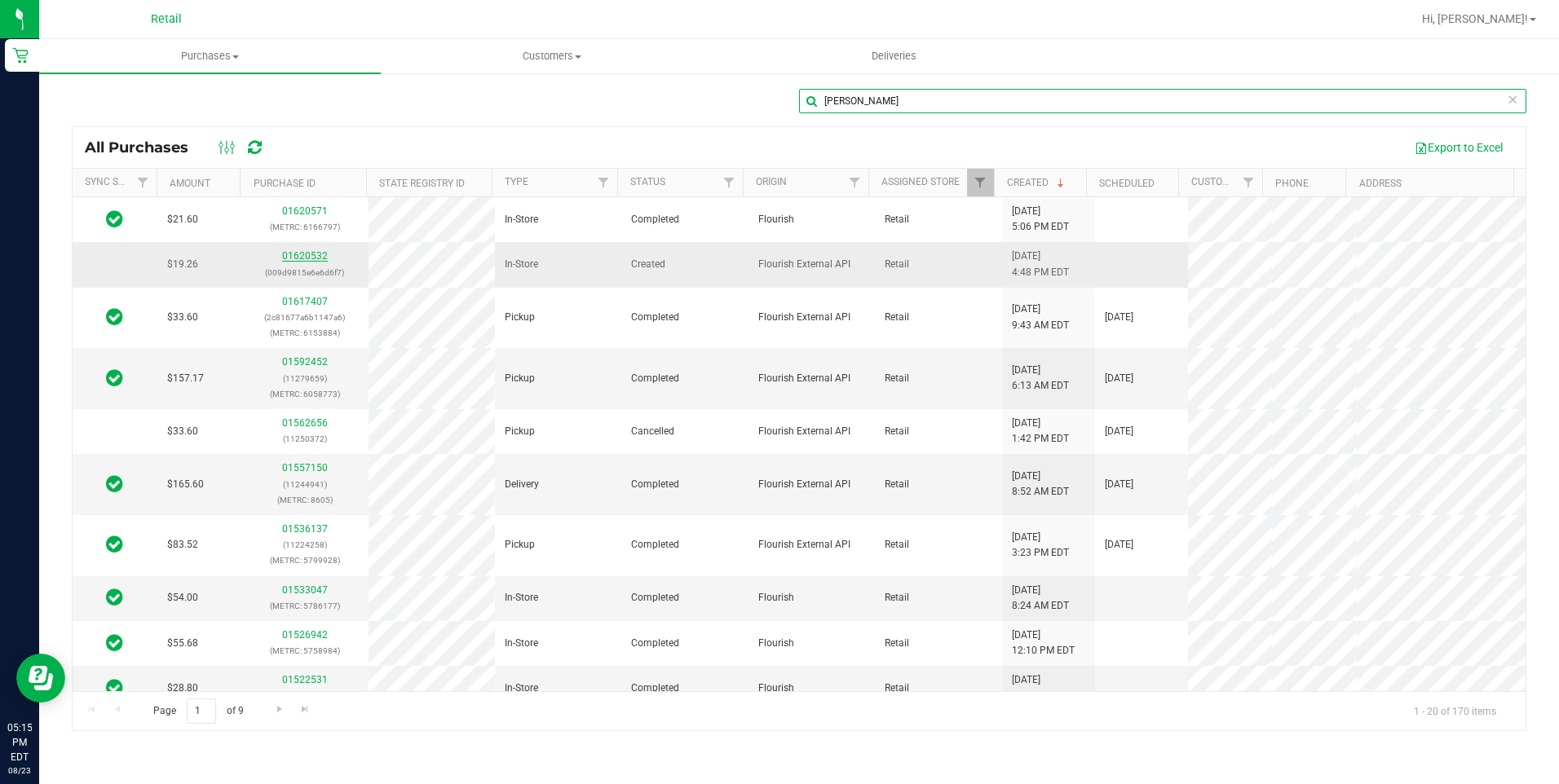
type input "[PERSON_NAME]"
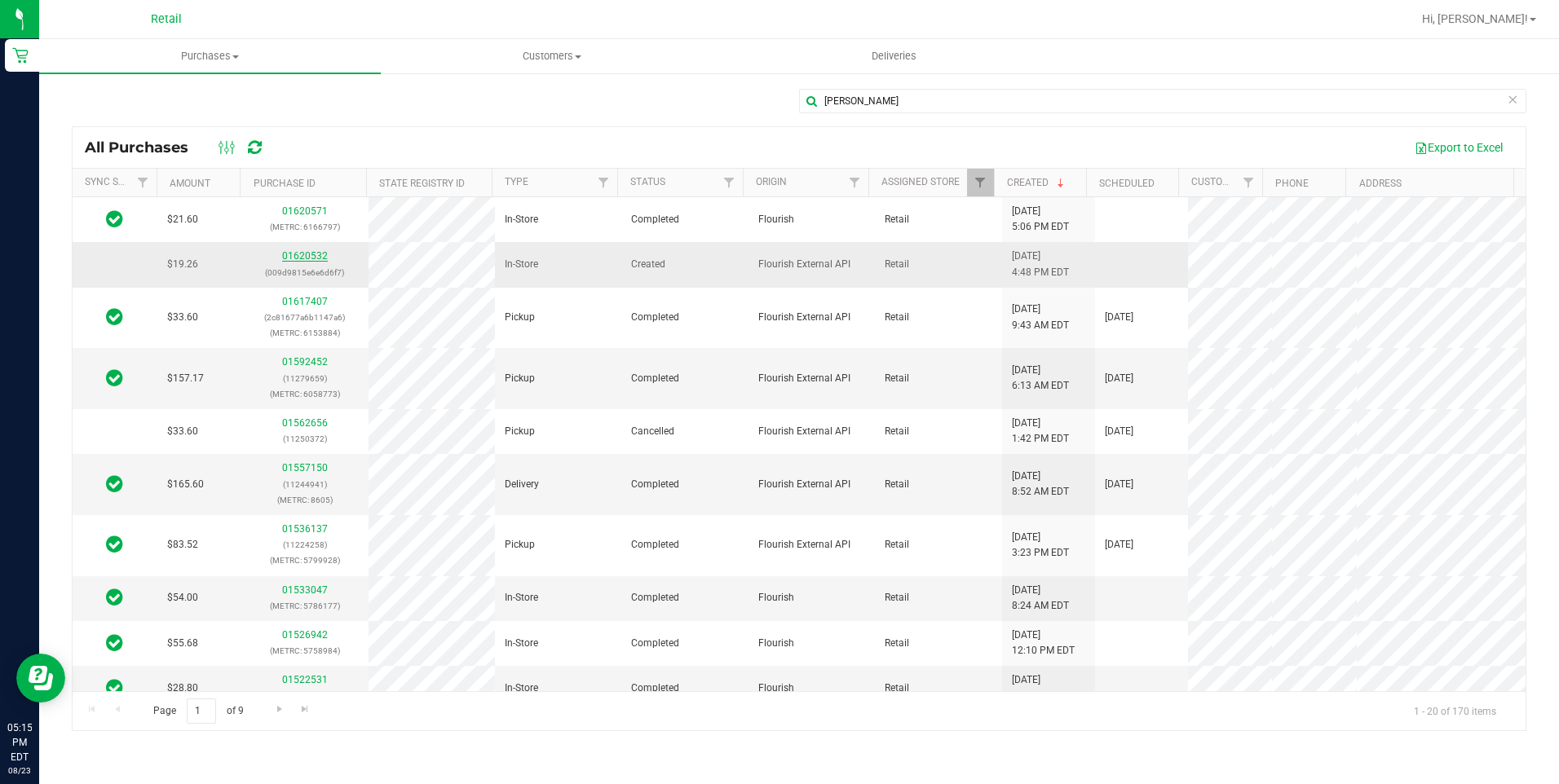
click at [300, 254] on link "01620532" at bounding box center [305, 256] width 45 height 12
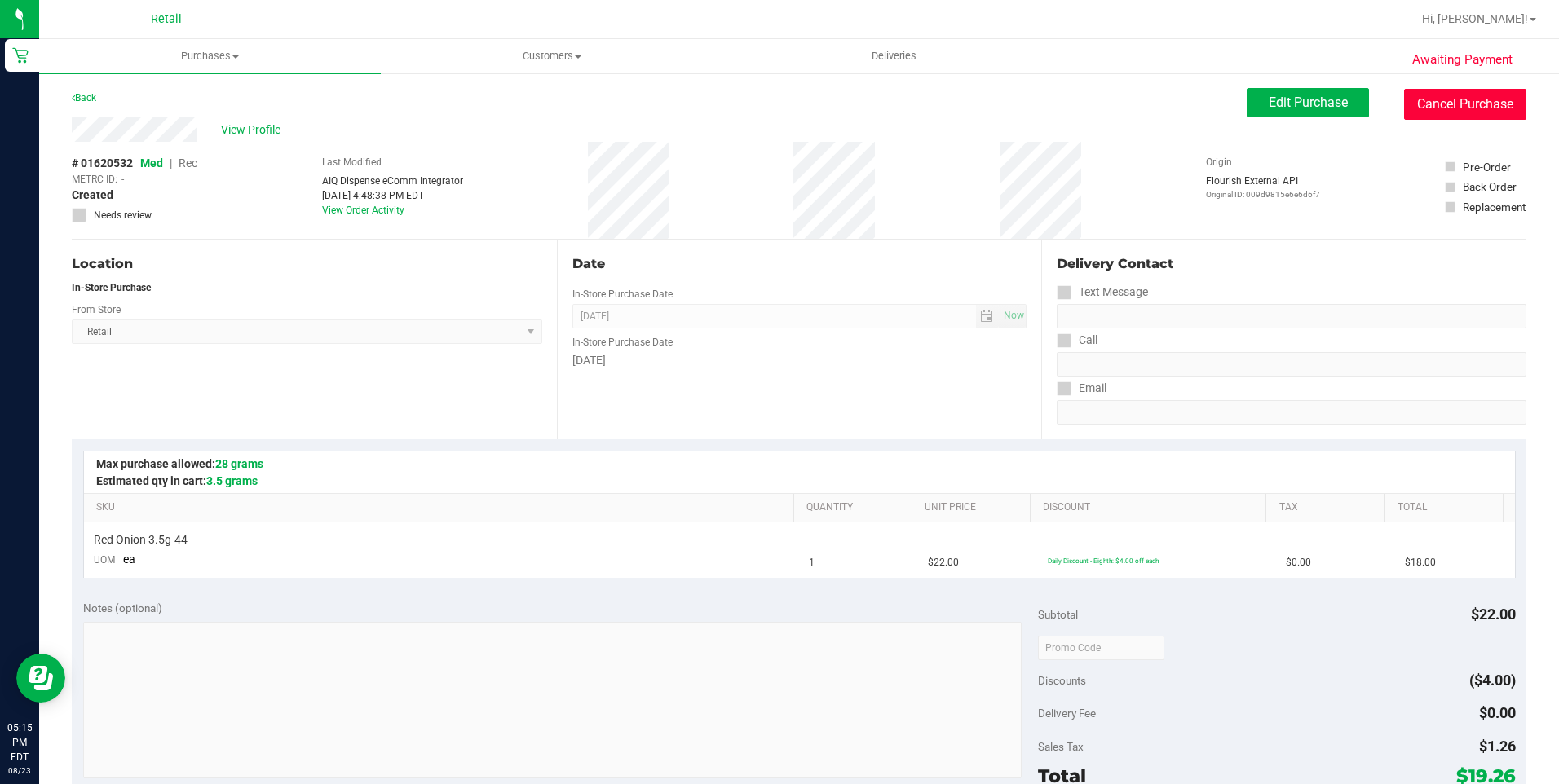
click at [1449, 115] on button "Cancel Purchase" at bounding box center [1465, 104] width 122 height 31
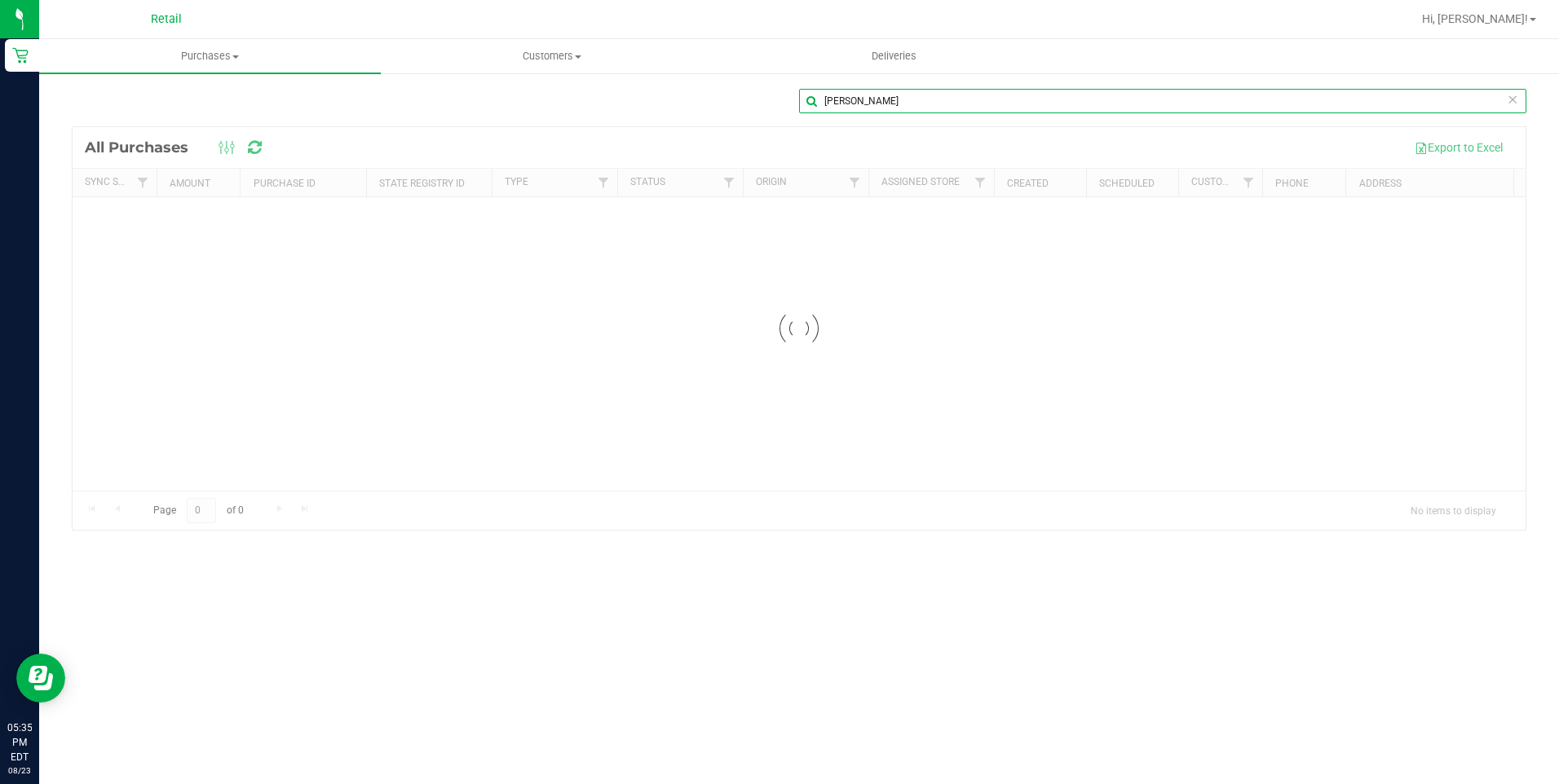
click at [859, 100] on input "[PERSON_NAME]" at bounding box center [1163, 101] width 727 height 24
type input "j"
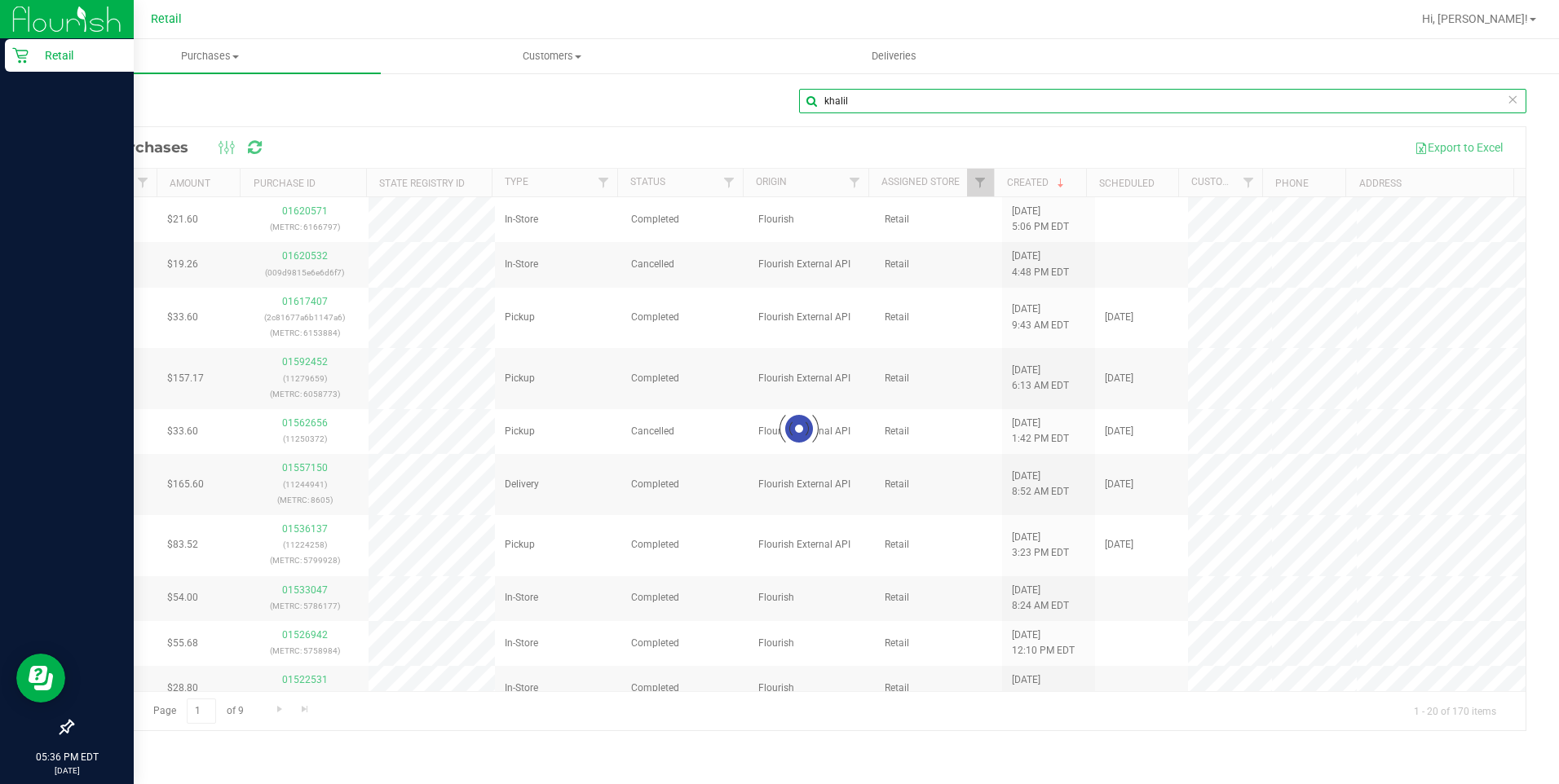
type input "khalil"
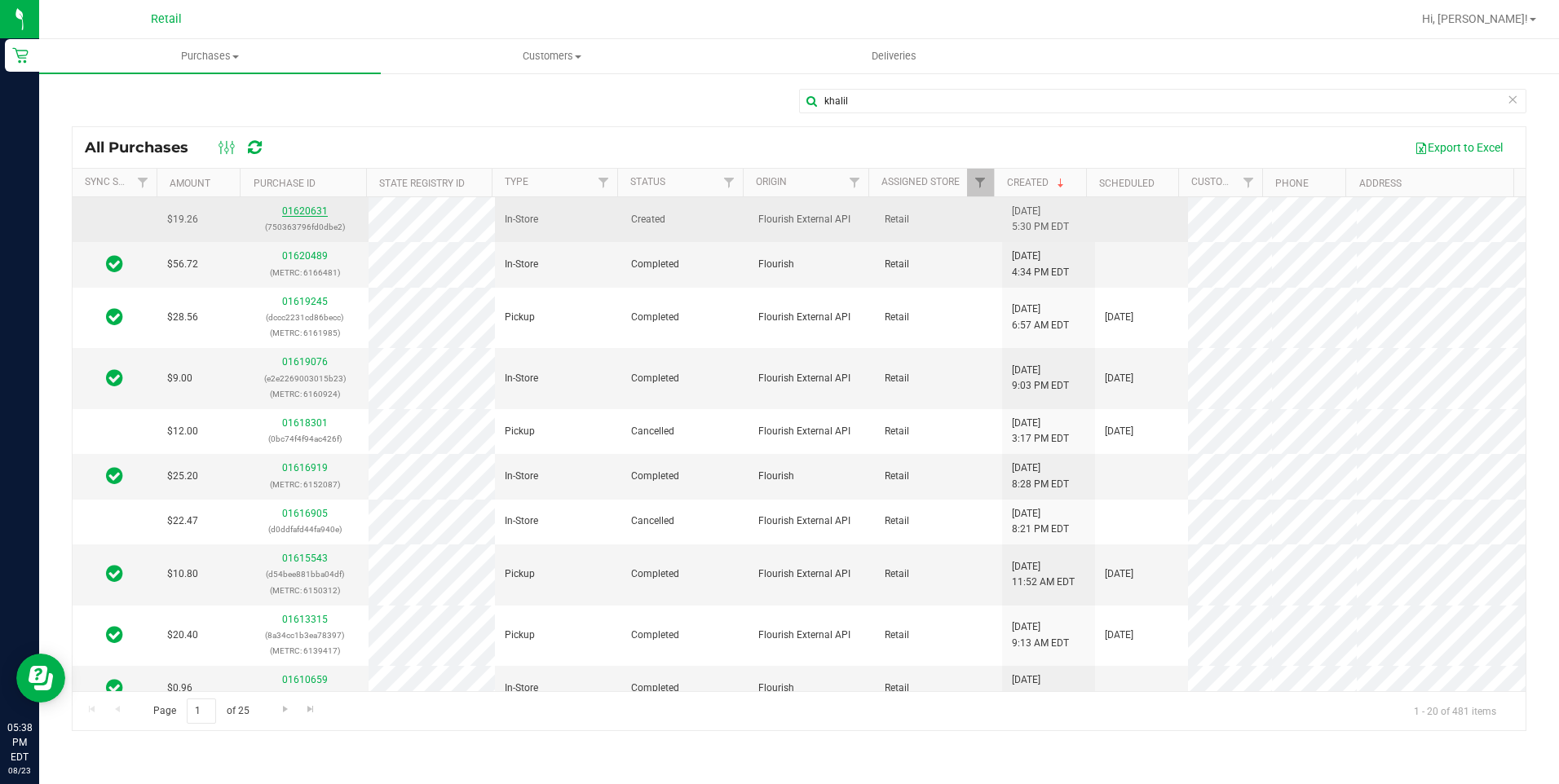
click at [302, 207] on link "01620631" at bounding box center [305, 211] width 45 height 12
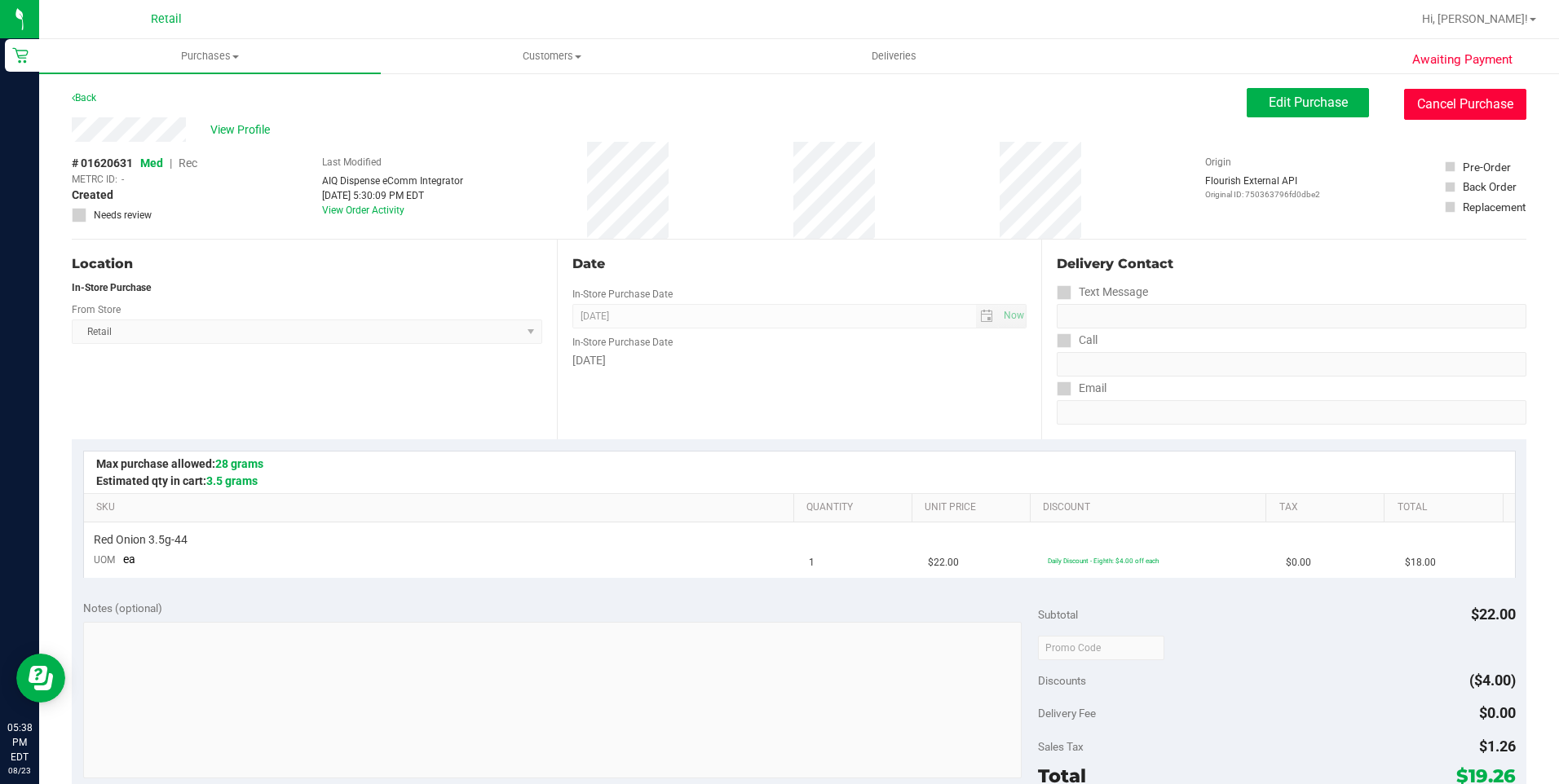
click at [1407, 95] on button "Cancel Purchase" at bounding box center [1465, 104] width 122 height 31
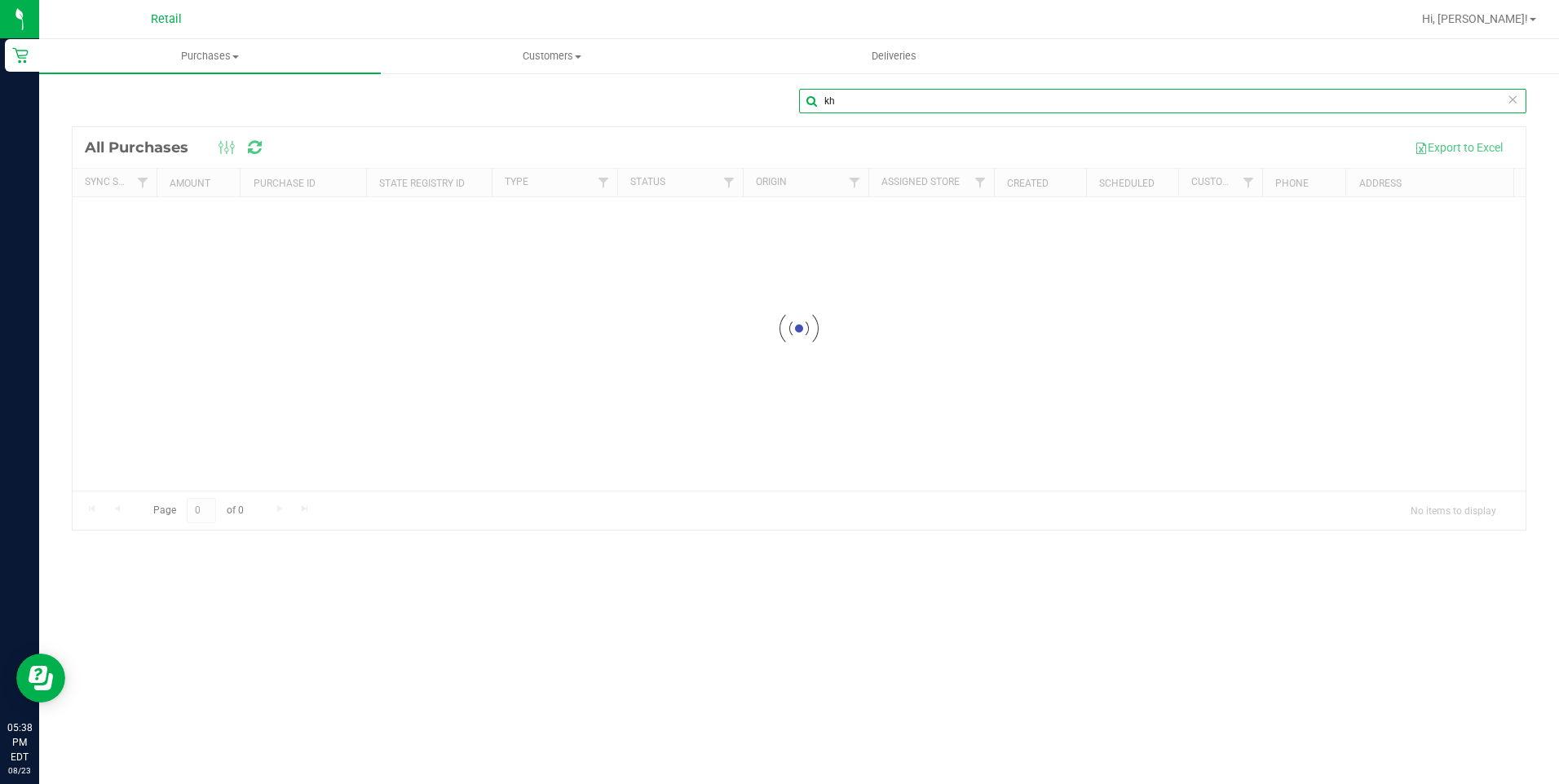
type input "k"
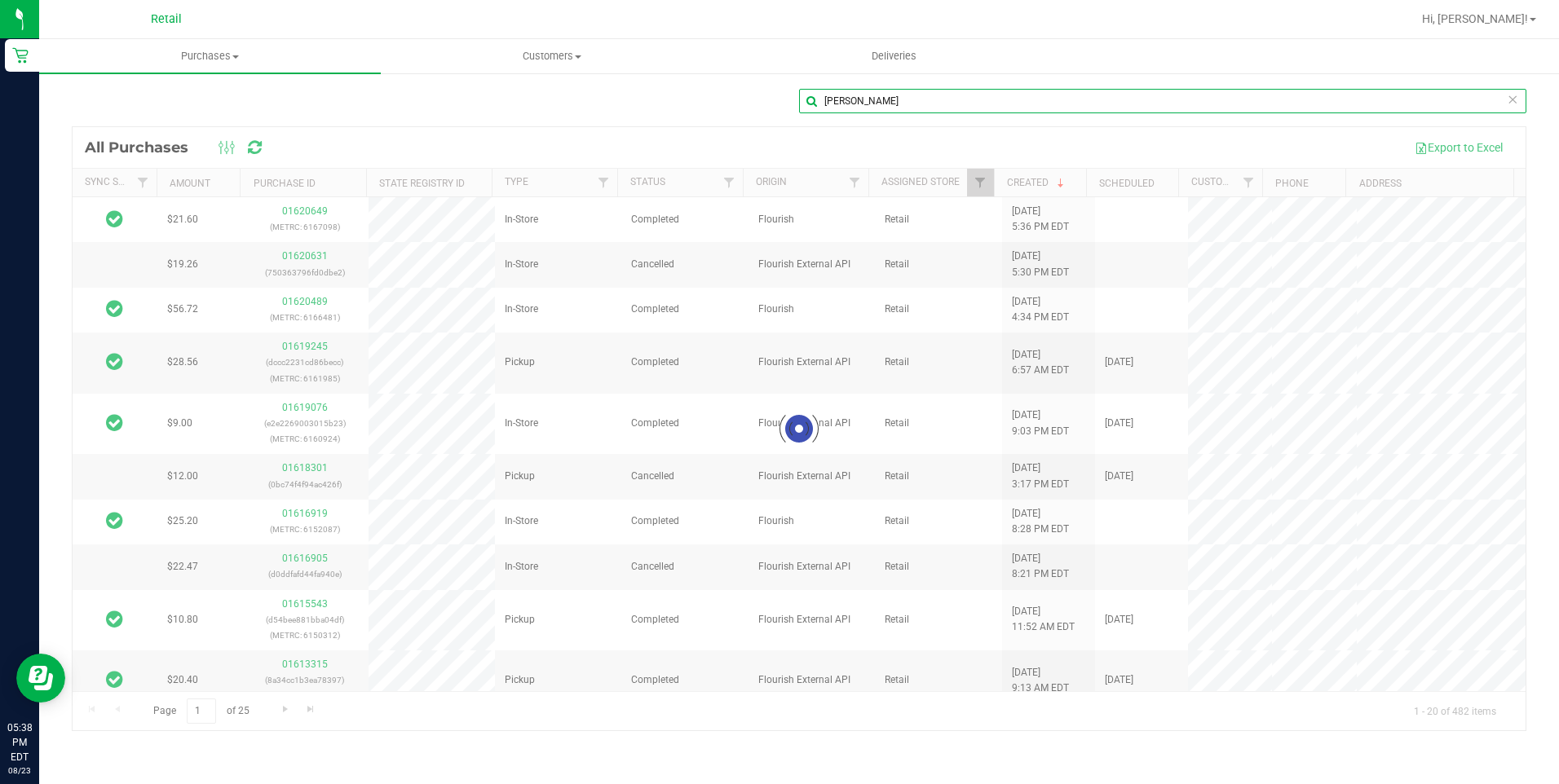
type input "[PERSON_NAME]"
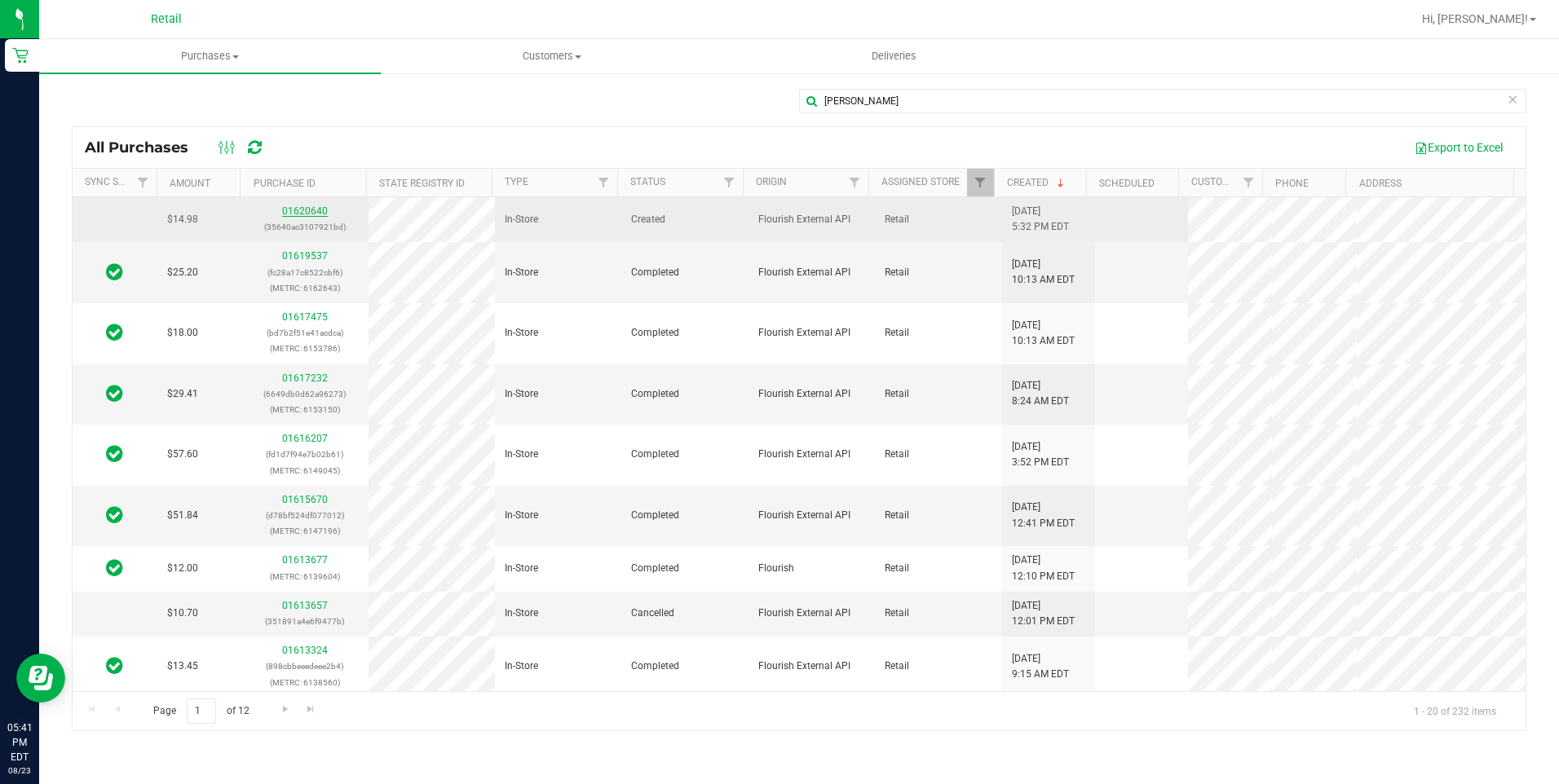
click at [307, 208] on link "01620640" at bounding box center [305, 211] width 45 height 12
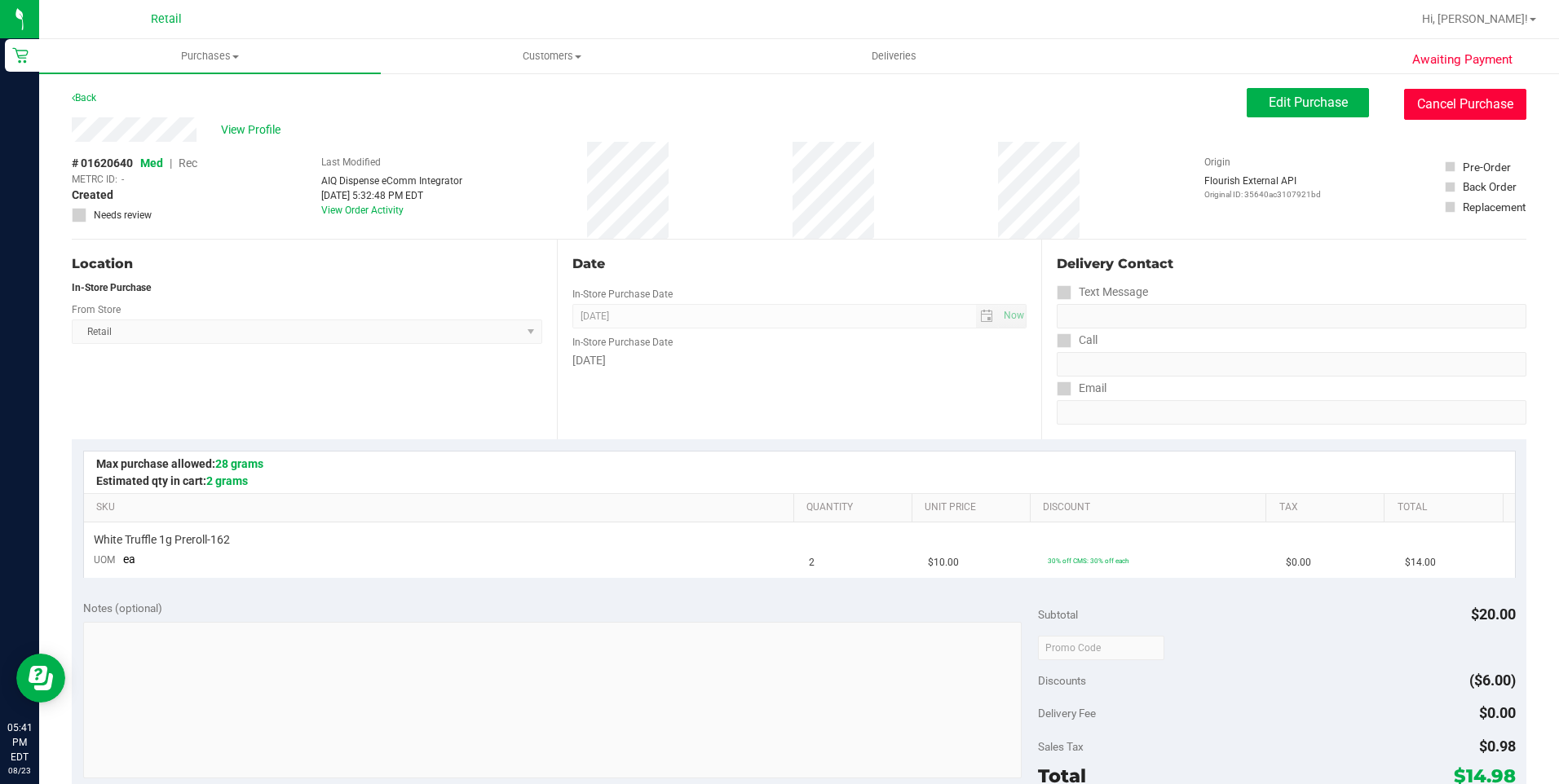
click at [1466, 105] on button "Cancel Purchase" at bounding box center [1465, 104] width 122 height 31
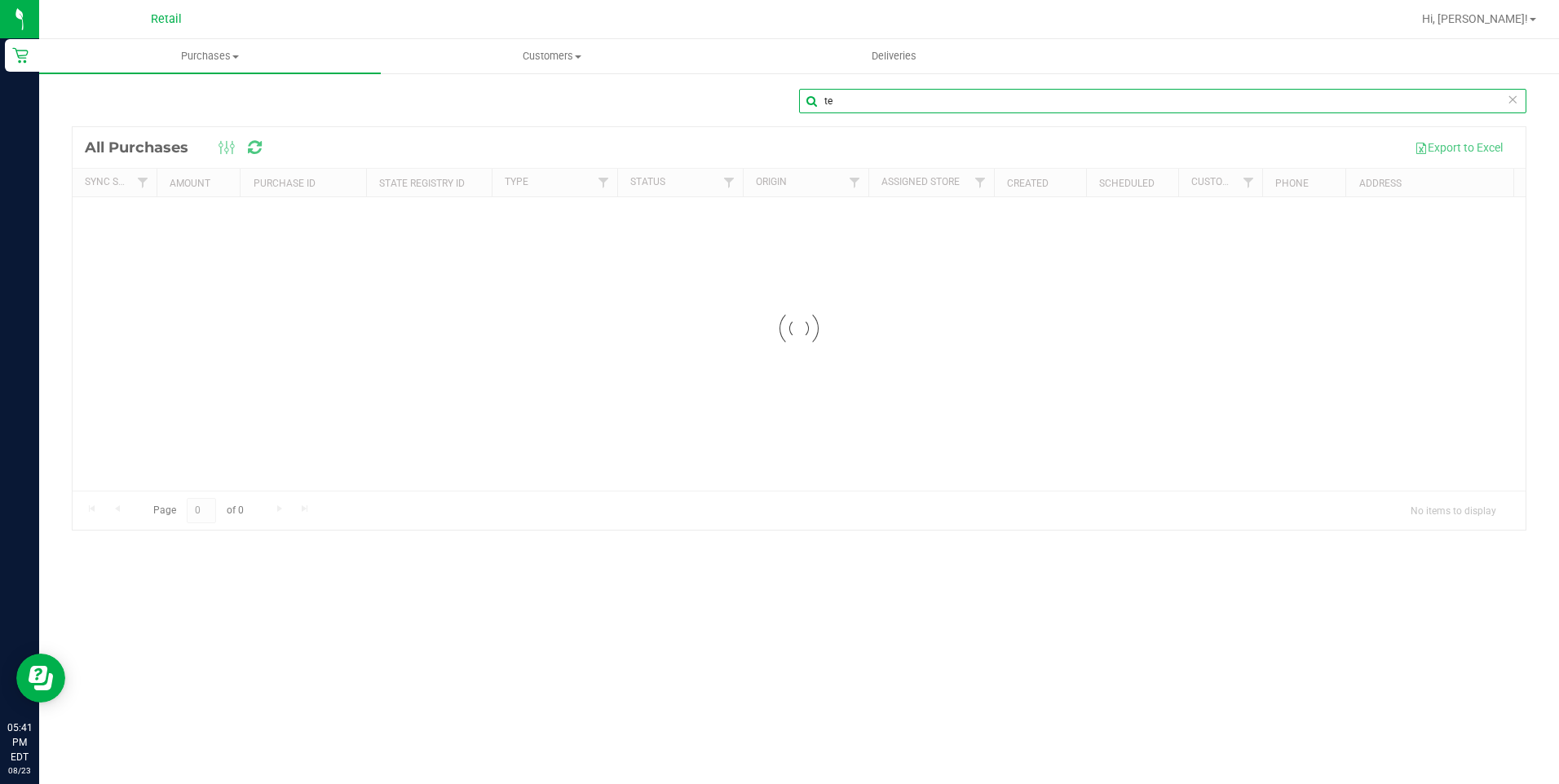
type input "t"
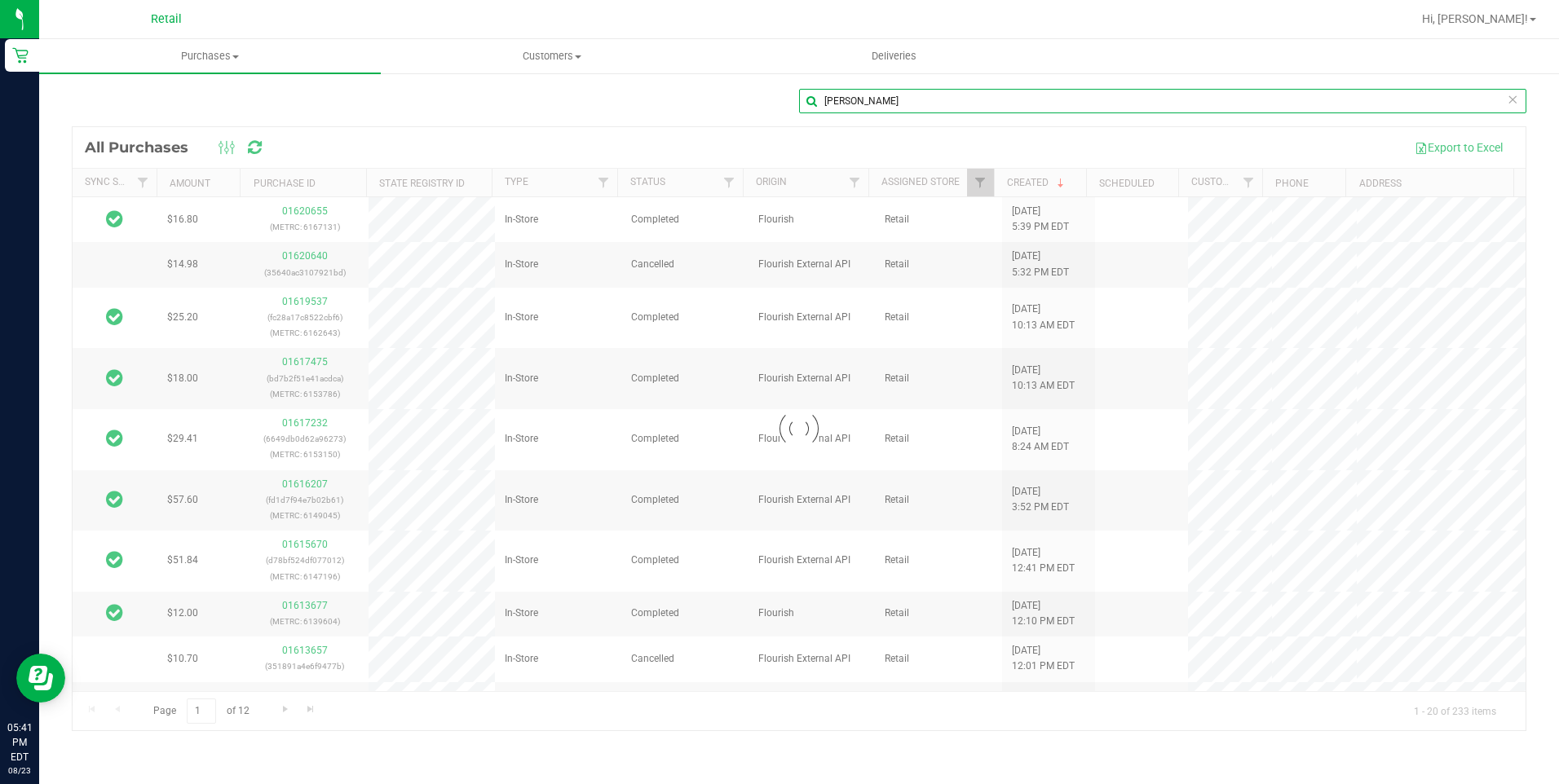
type input "[PERSON_NAME]"
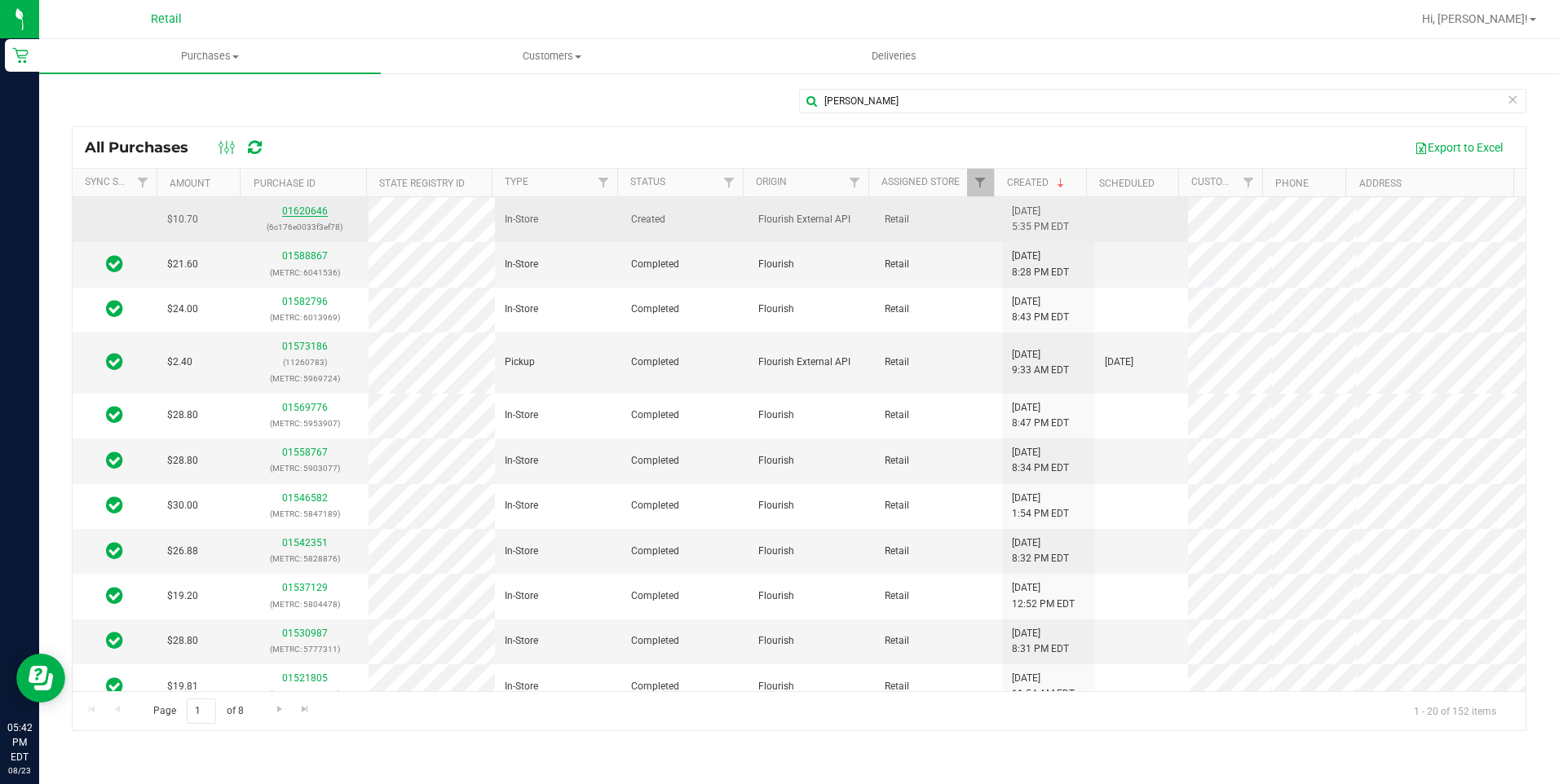
click at [307, 214] on div "01620646 (6c176e0033f3ef78)" at bounding box center [305, 219] width 107 height 31
click at [307, 208] on link "01620646" at bounding box center [305, 211] width 45 height 12
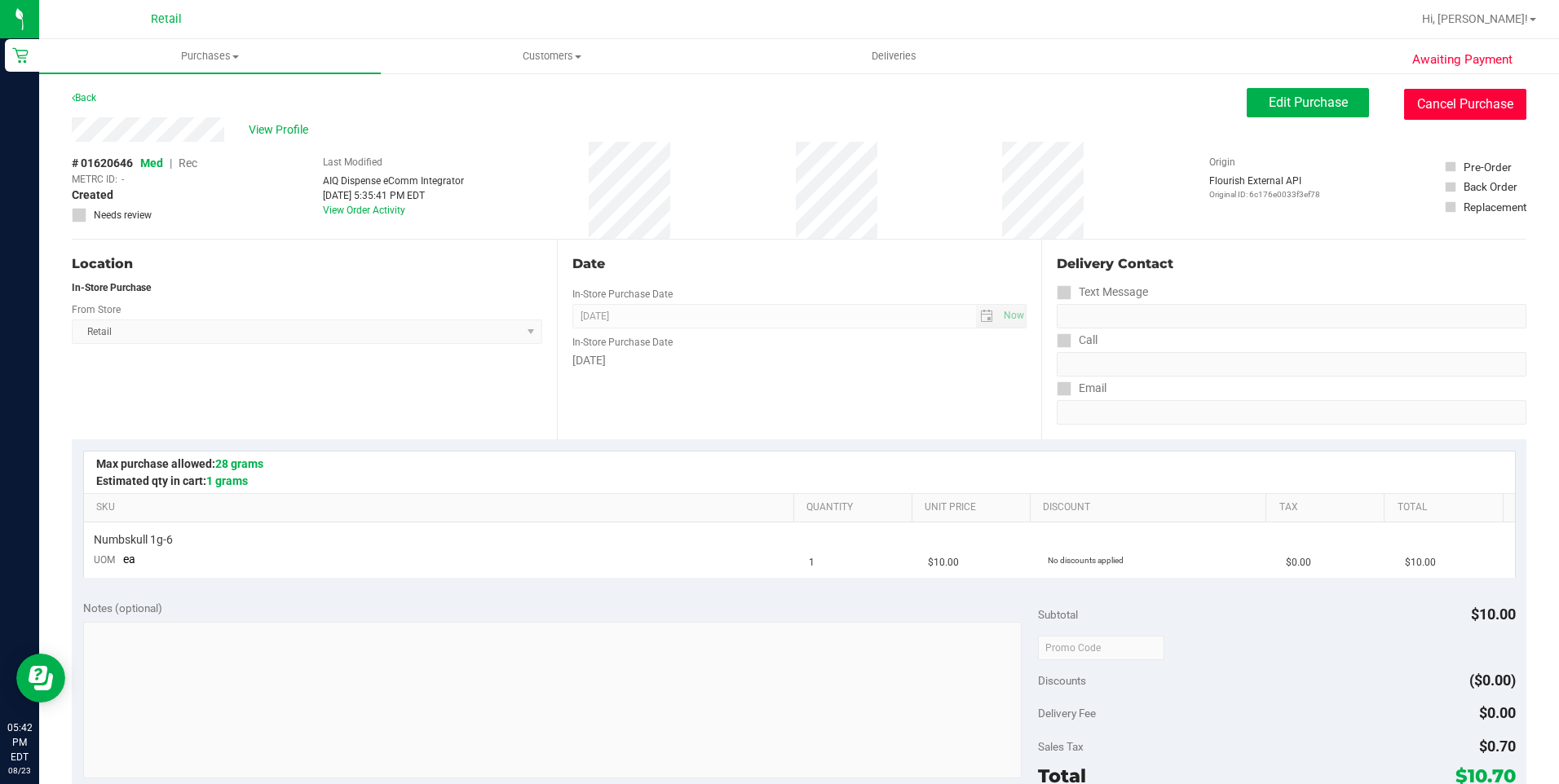
click at [1424, 102] on button "Cancel Purchase" at bounding box center [1465, 104] width 122 height 31
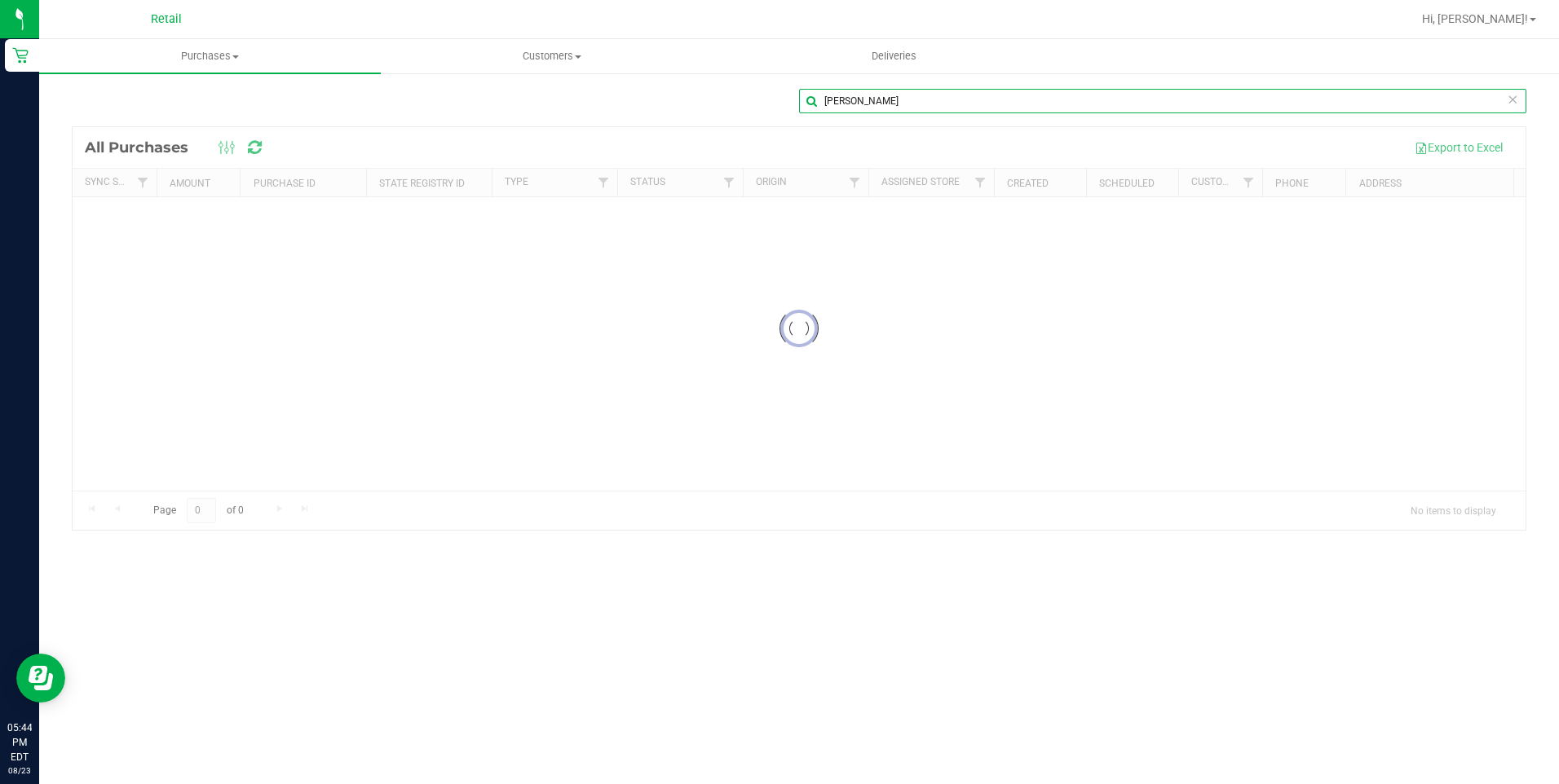
click at [913, 95] on input "[PERSON_NAME]" at bounding box center [1163, 101] width 727 height 24
type input "l"
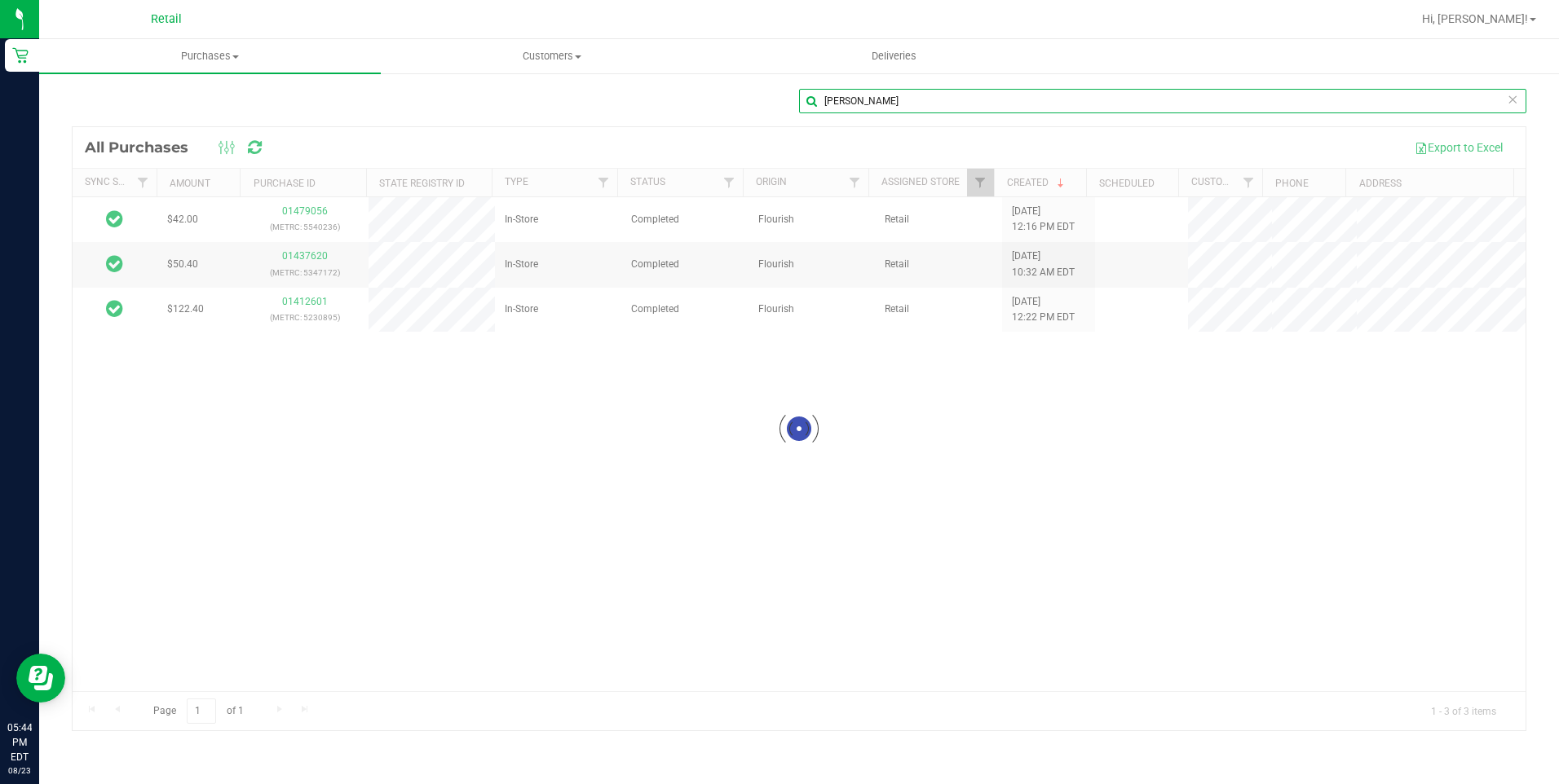
type input "[PERSON_NAME]"
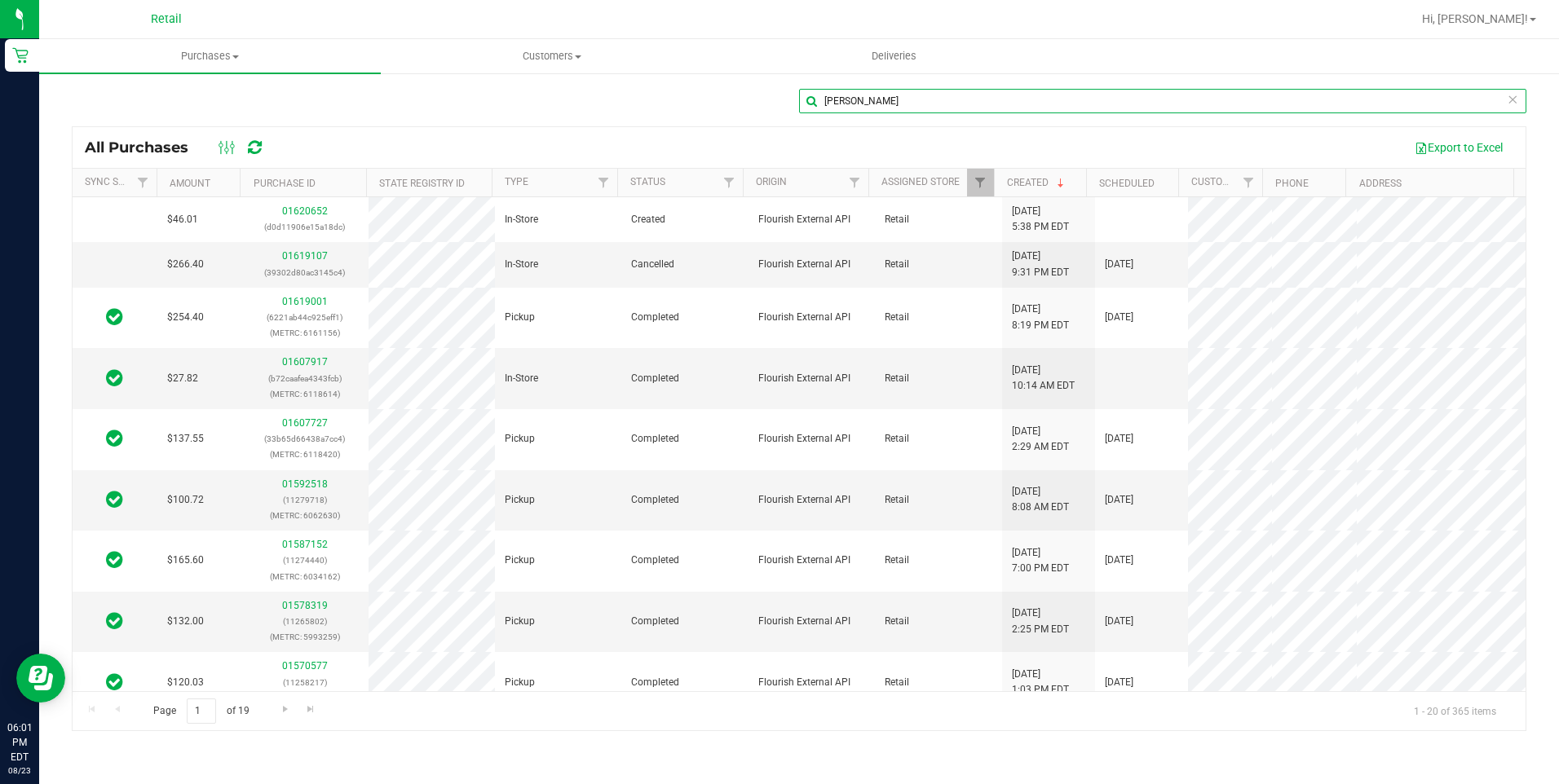
click at [871, 100] on input "[PERSON_NAME]" at bounding box center [1163, 101] width 727 height 24
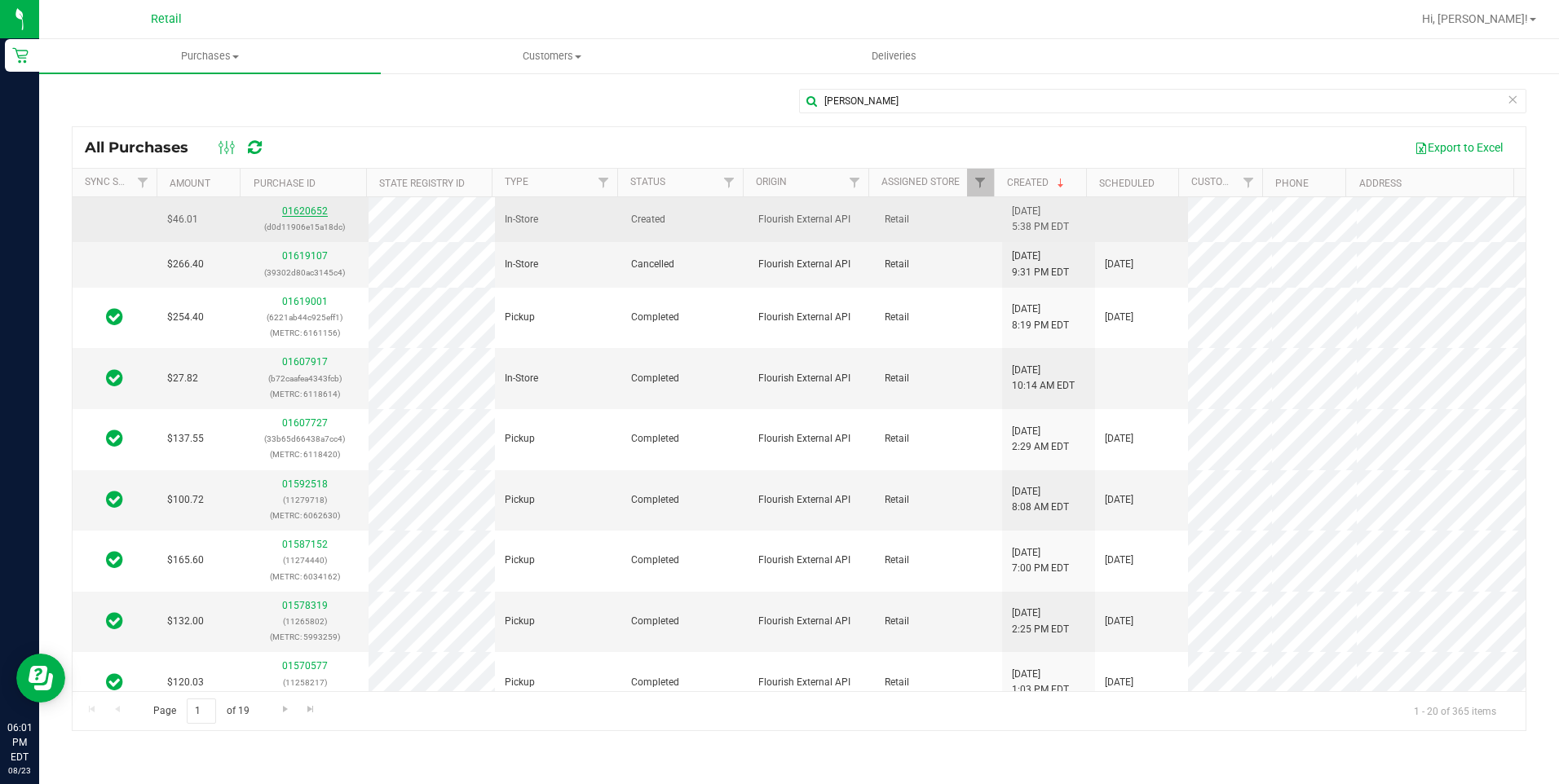
click at [315, 208] on link "01620652" at bounding box center [305, 211] width 45 height 12
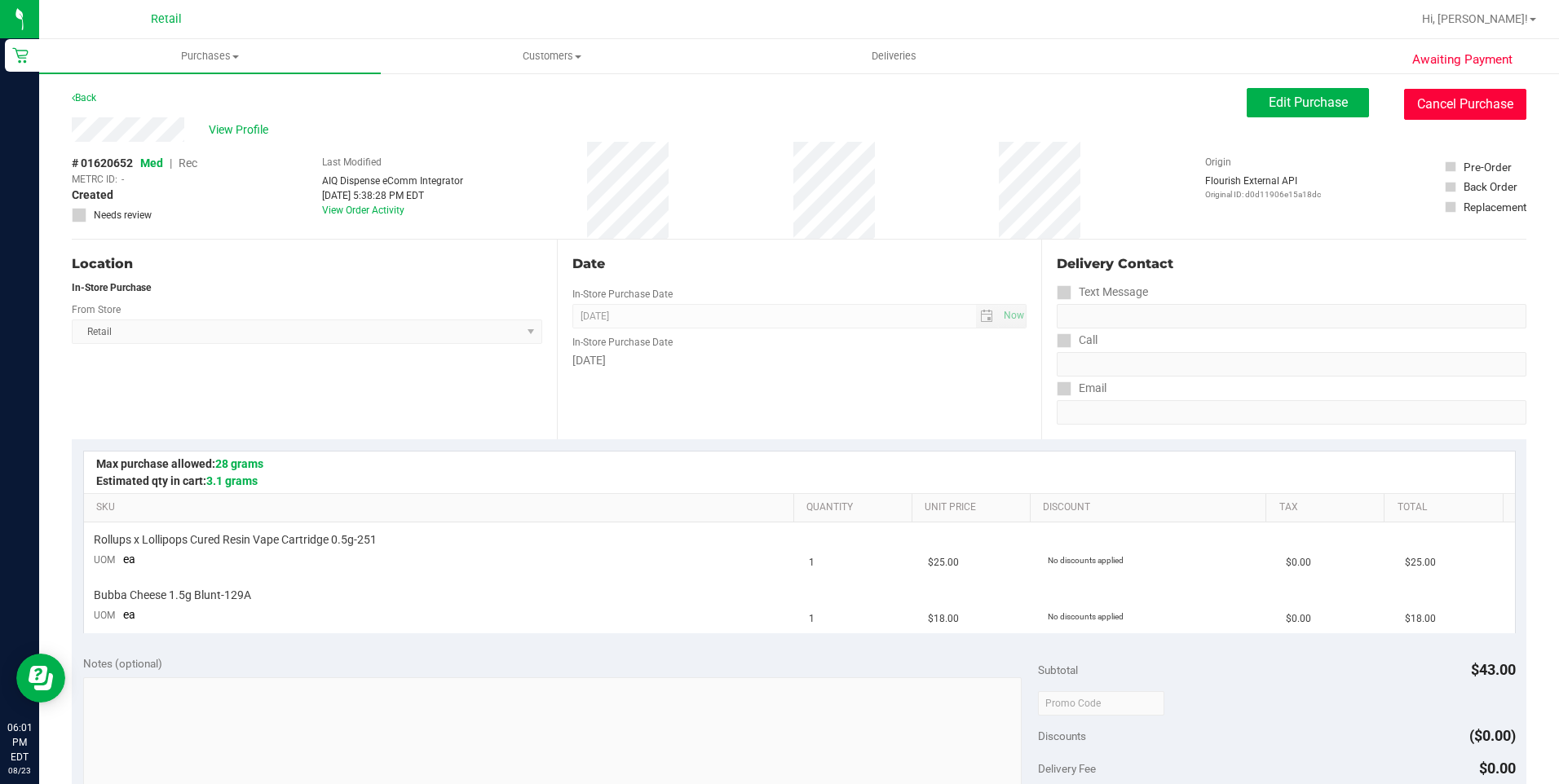
drag, startPoint x: 1448, startPoint y: 106, endPoint x: 837, endPoint y: 106, distance: 611.0
click at [1447, 108] on button "Cancel Purchase" at bounding box center [1465, 104] width 122 height 31
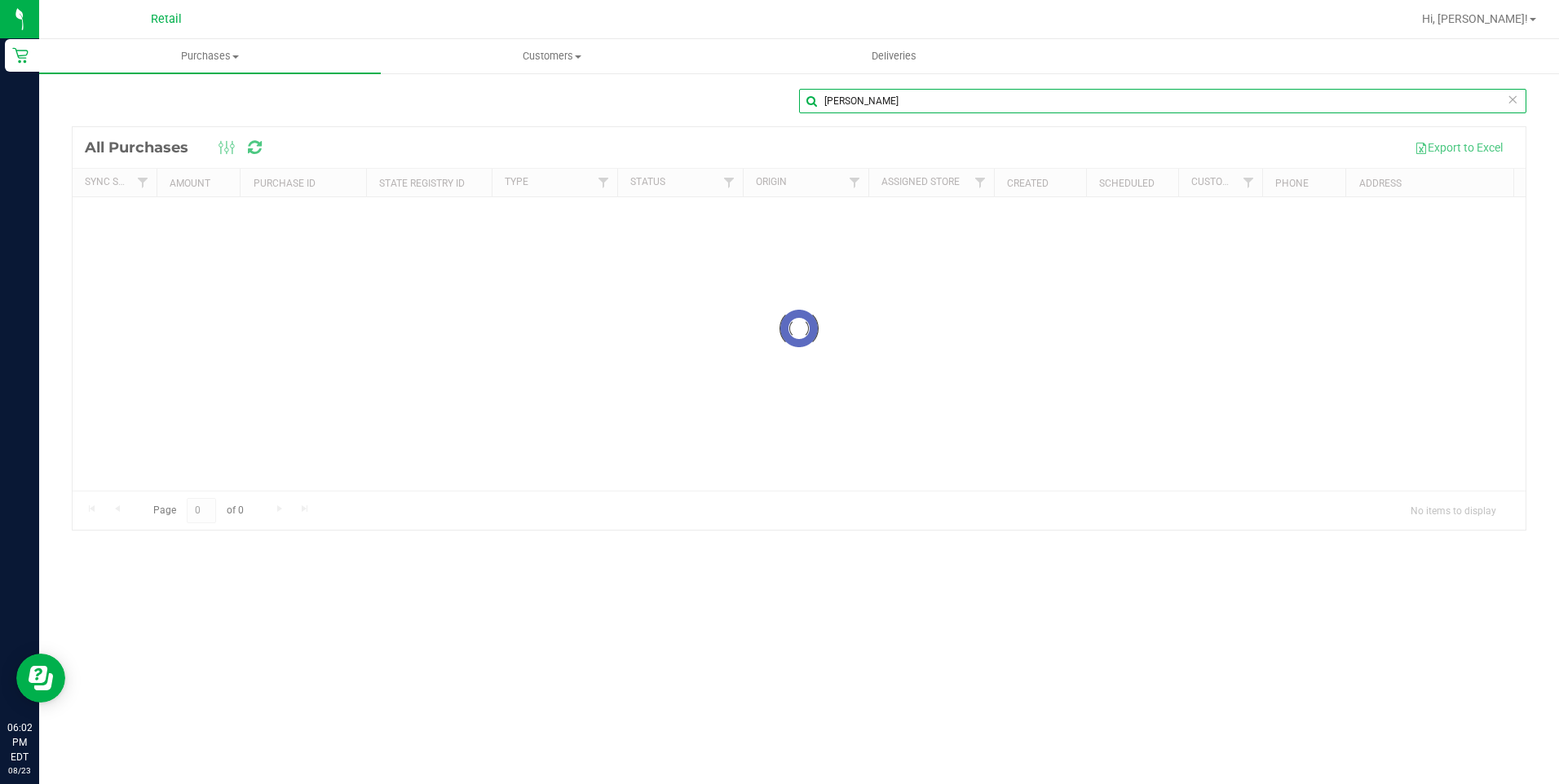
click at [991, 102] on input "[PERSON_NAME]" at bounding box center [1163, 101] width 727 height 24
type input "m"
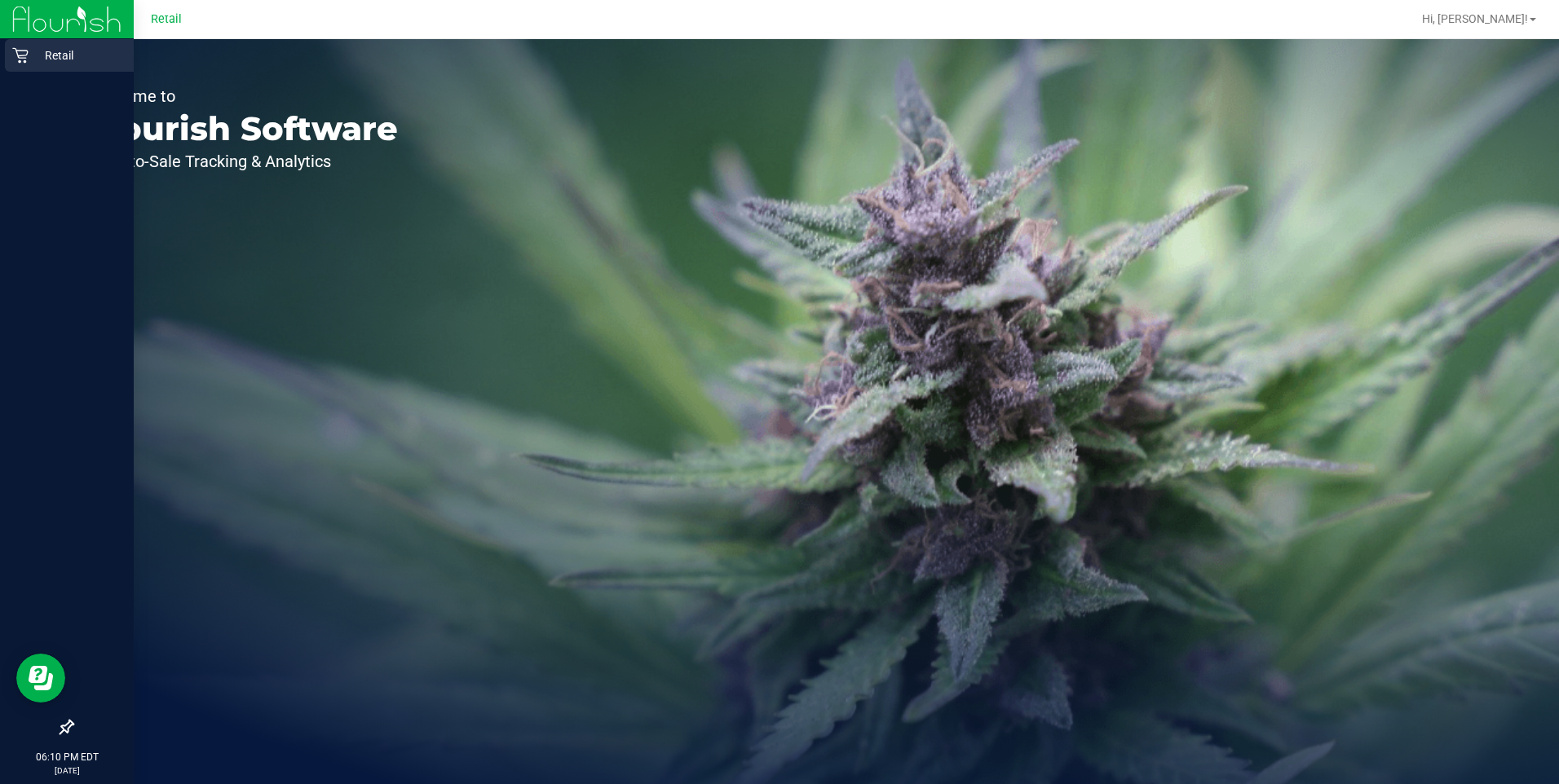
click at [23, 57] on icon at bounding box center [20, 55] width 16 height 16
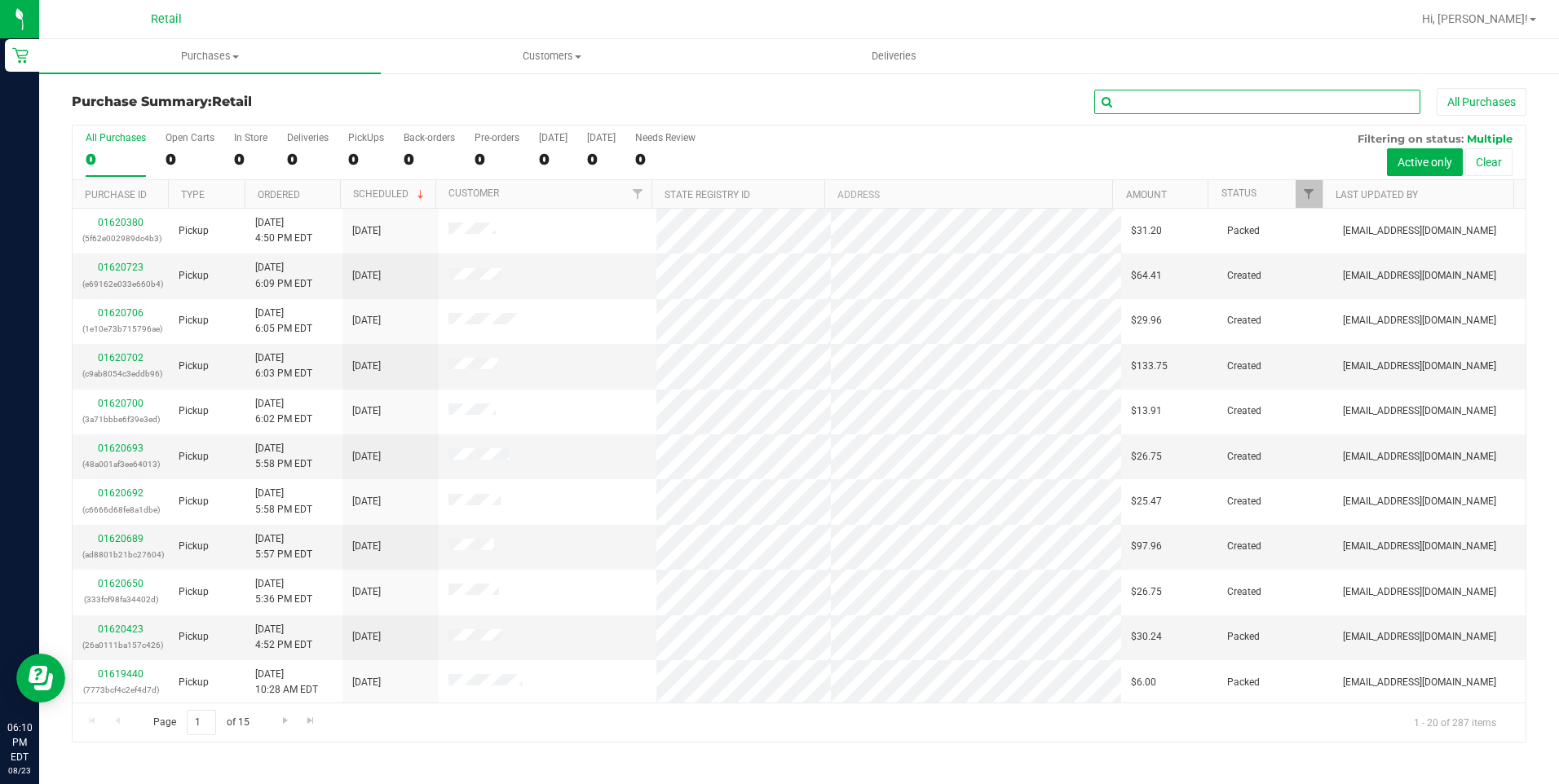
click at [1156, 102] on input "text" at bounding box center [1257, 102] width 326 height 24
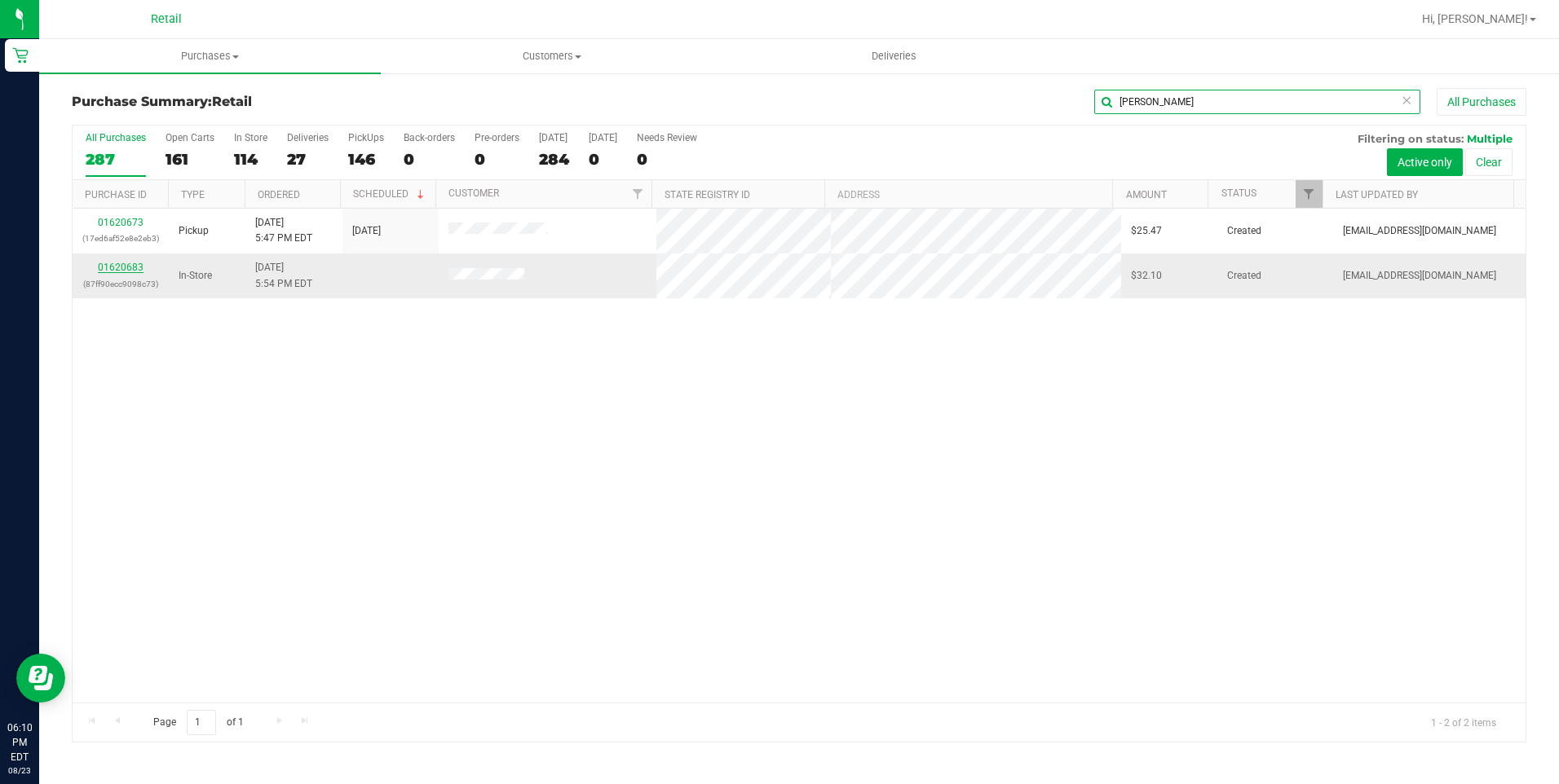
type input "[PERSON_NAME]"
click at [130, 265] on link "01620683" at bounding box center [121, 267] width 45 height 12
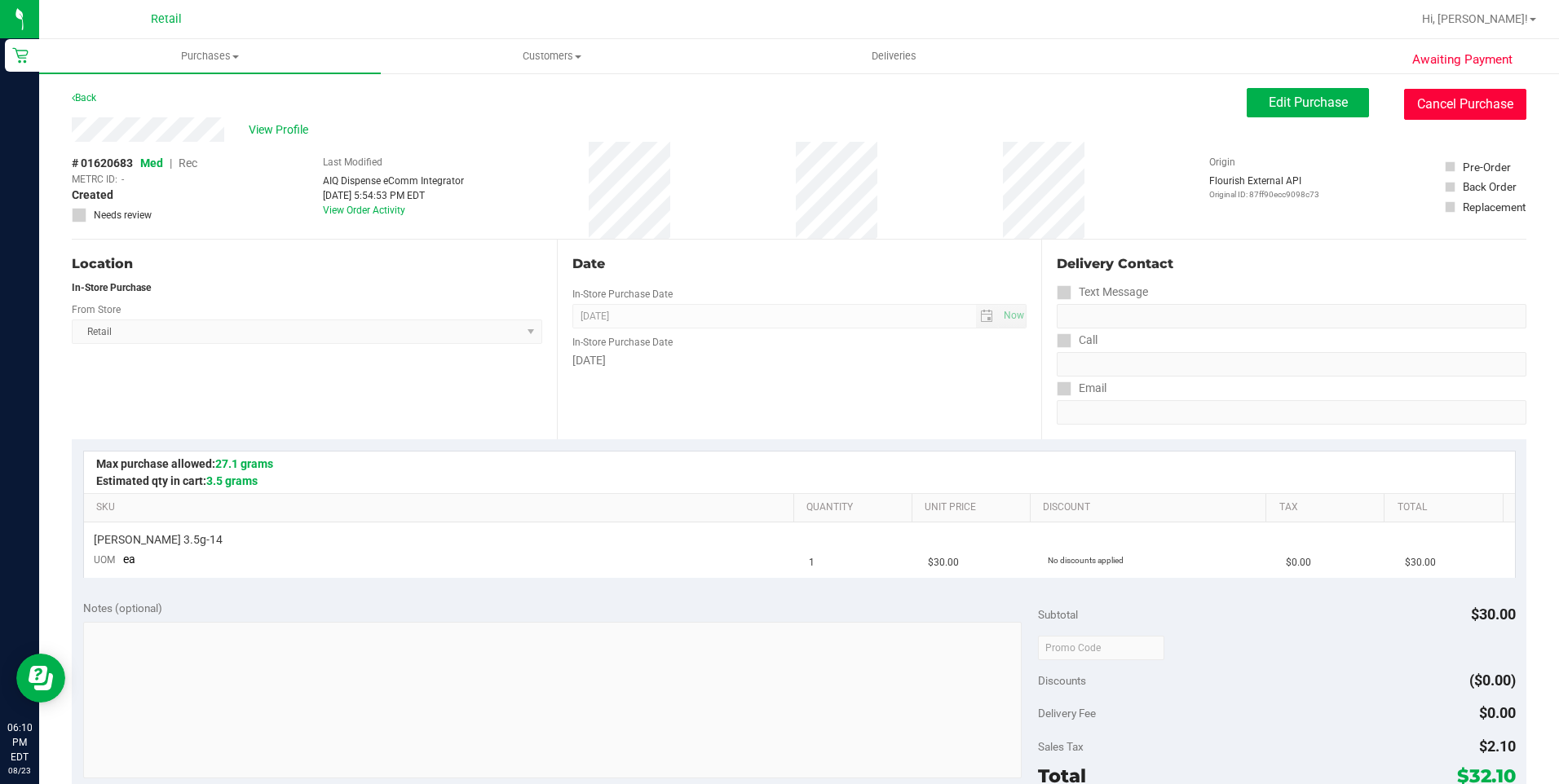
click at [1432, 98] on button "Cancel Purchase" at bounding box center [1465, 104] width 122 height 31
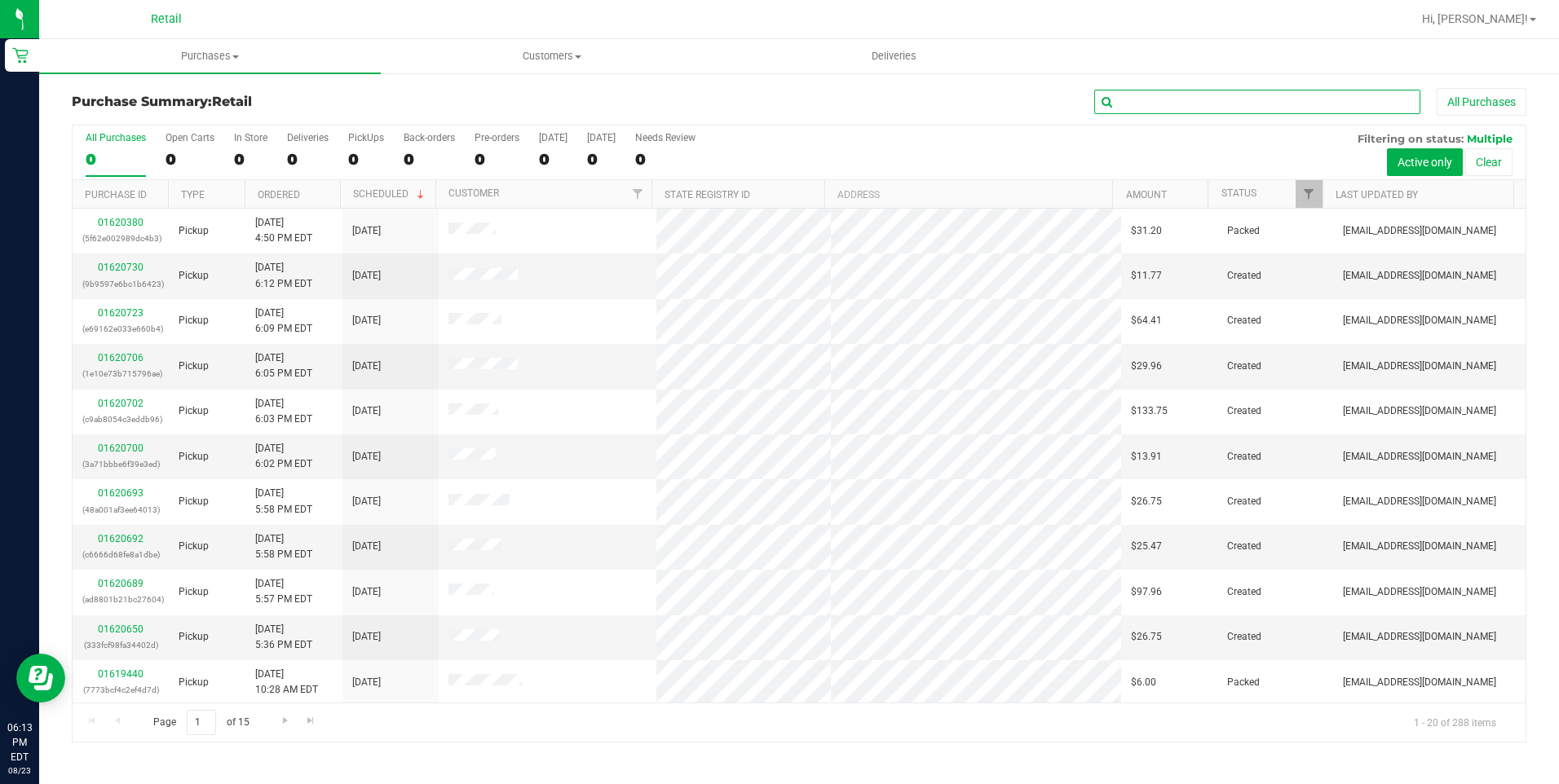
click at [1169, 96] on input "text" at bounding box center [1257, 102] width 326 height 24
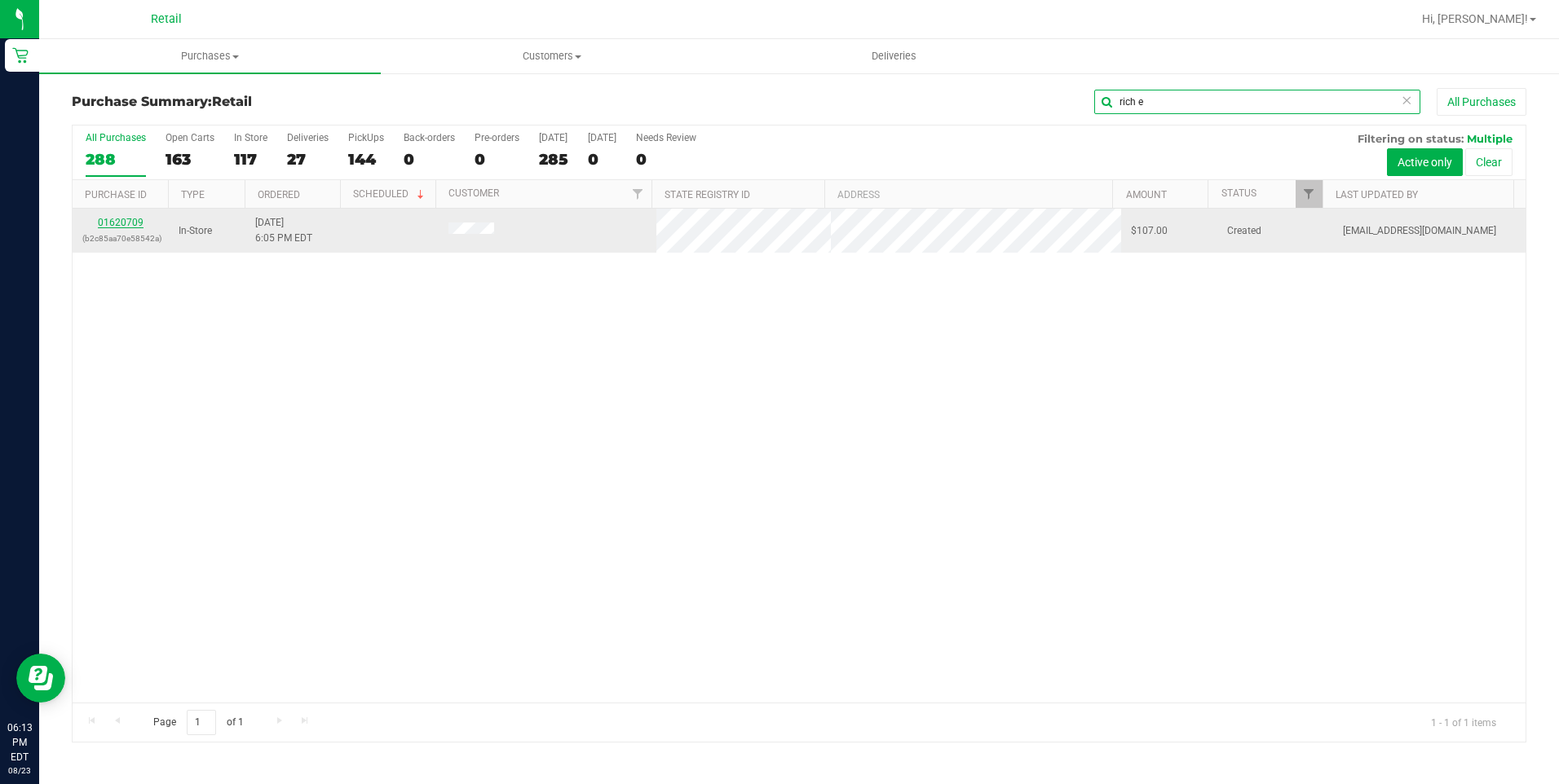
type input "rich e"
click at [127, 218] on link "01620709" at bounding box center [121, 222] width 45 height 12
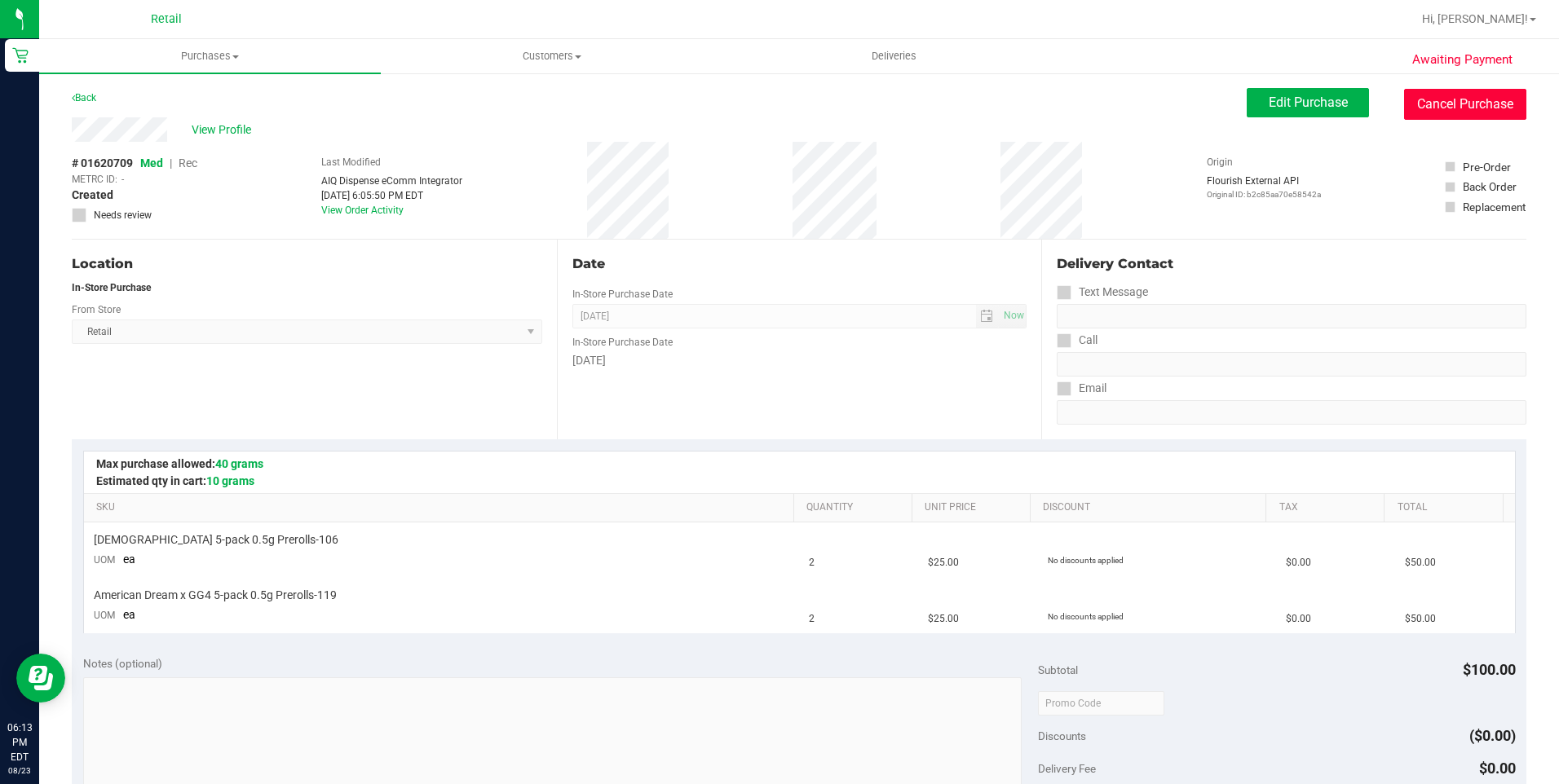
click at [1435, 98] on button "Cancel Purchase" at bounding box center [1465, 104] width 122 height 31
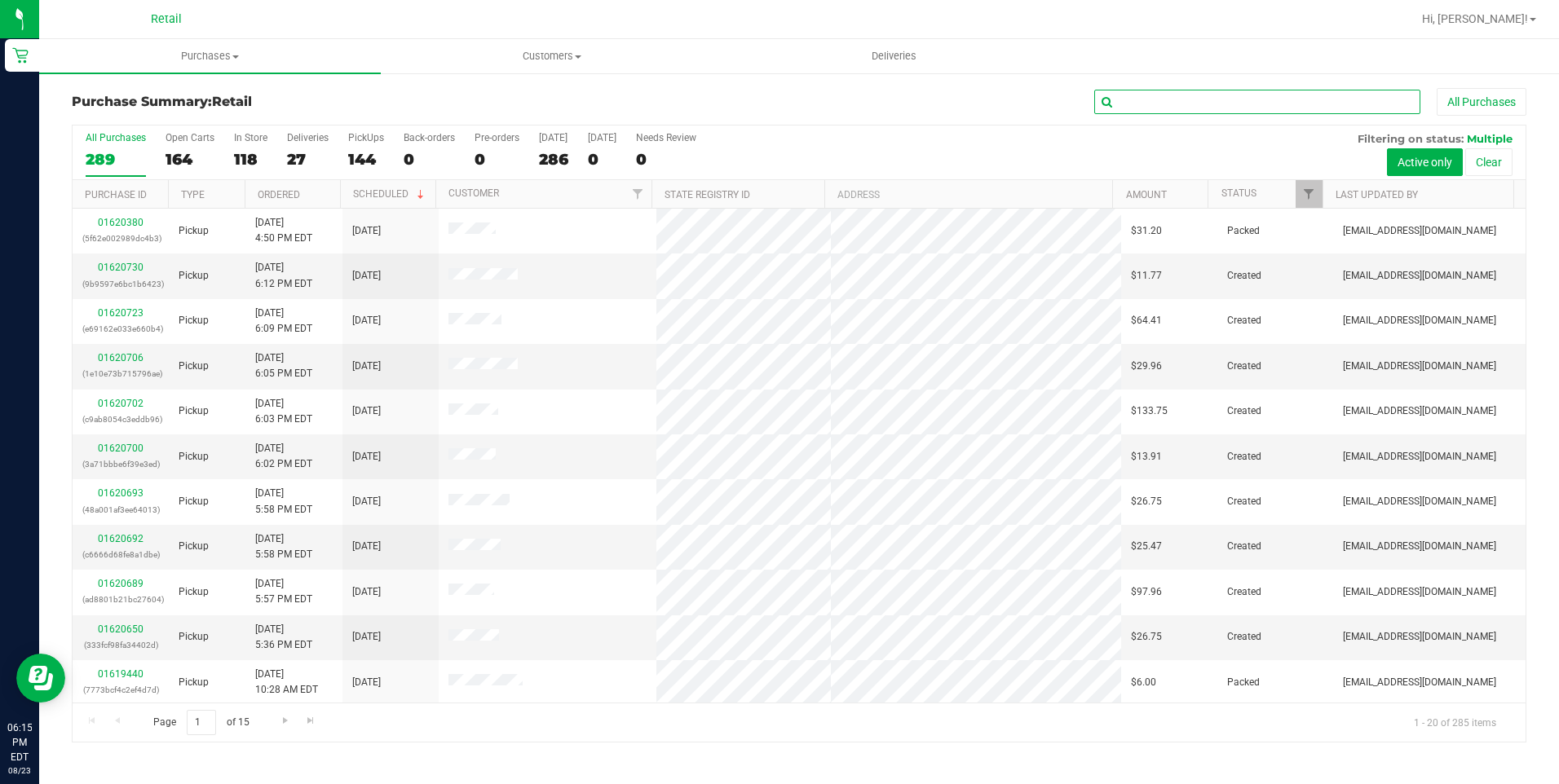
click at [1198, 101] on input "text" at bounding box center [1257, 102] width 326 height 24
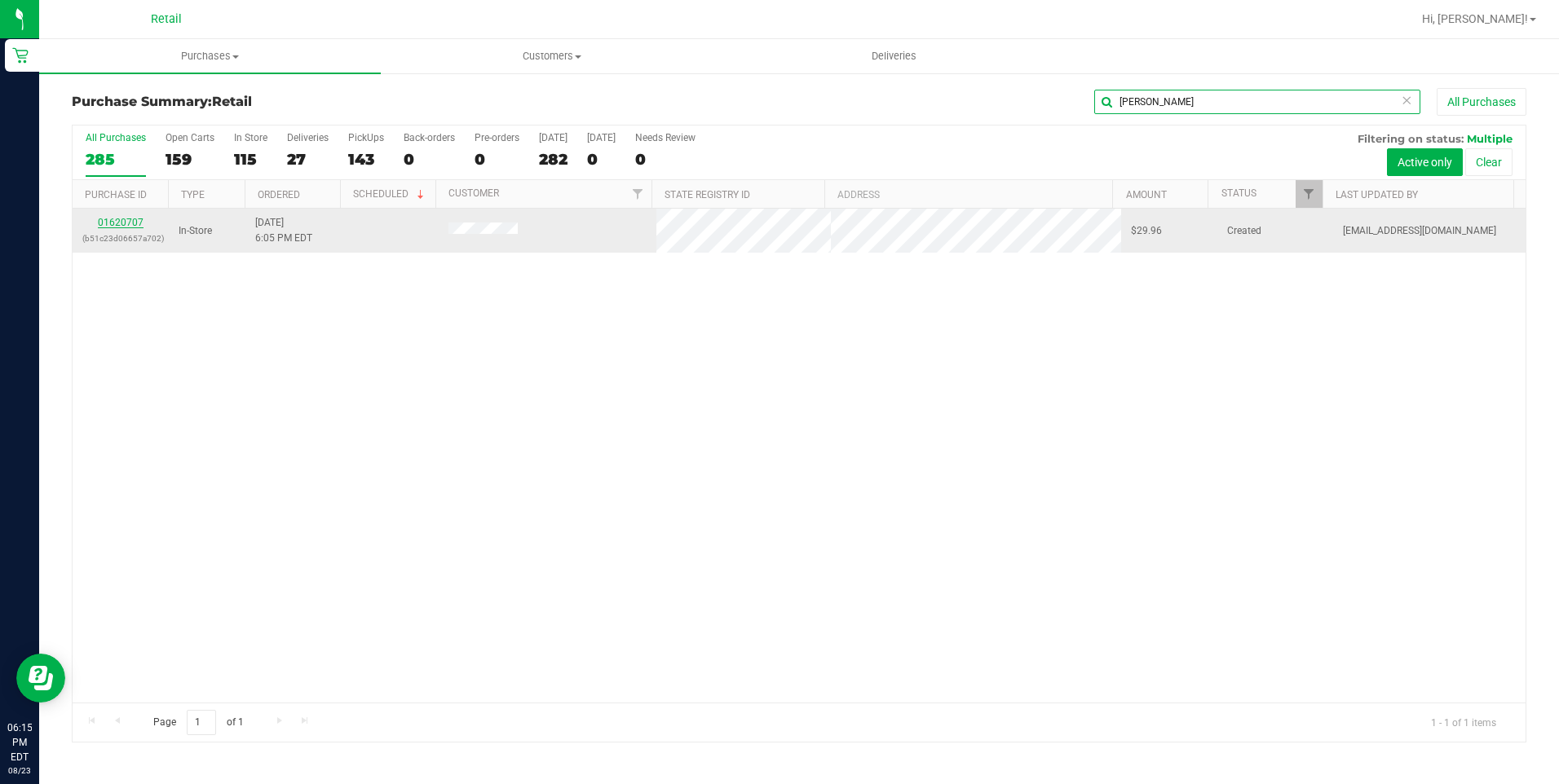
type input "kendrick"
click at [112, 220] on link "01620707" at bounding box center [121, 222] width 45 height 12
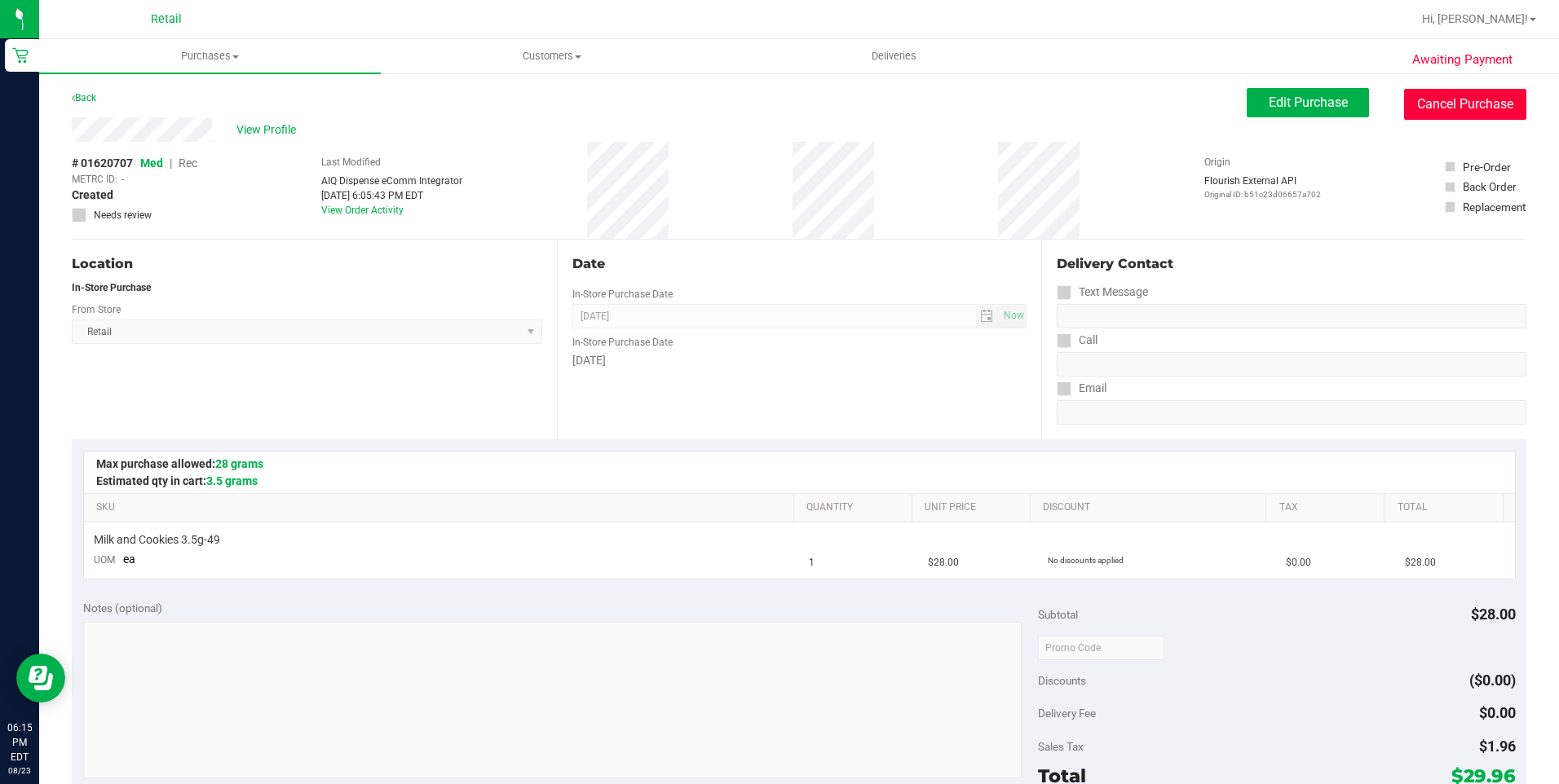
click at [1443, 109] on button "Cancel Purchase" at bounding box center [1465, 104] width 122 height 31
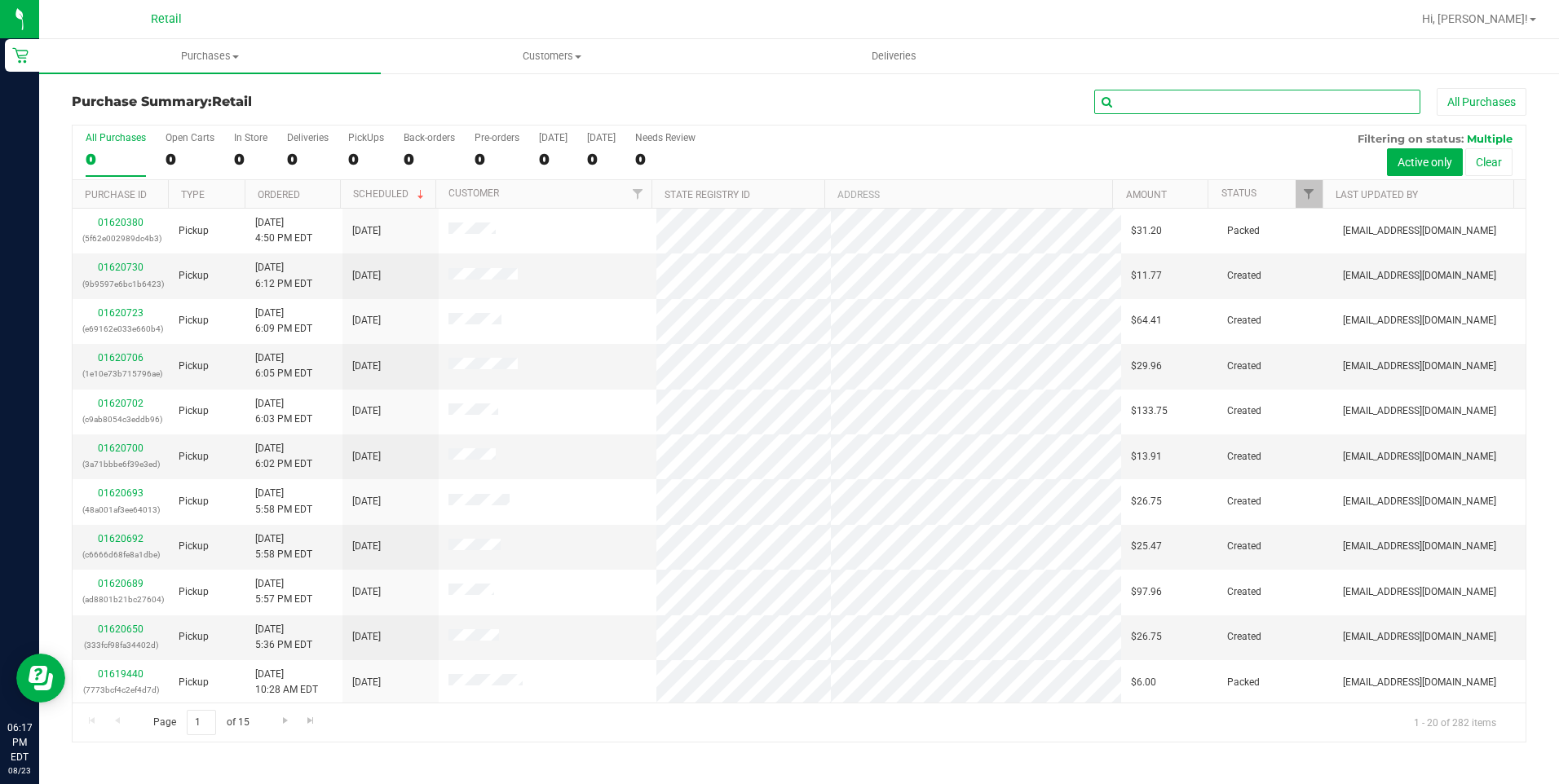
click at [1232, 103] on input "text" at bounding box center [1257, 102] width 326 height 24
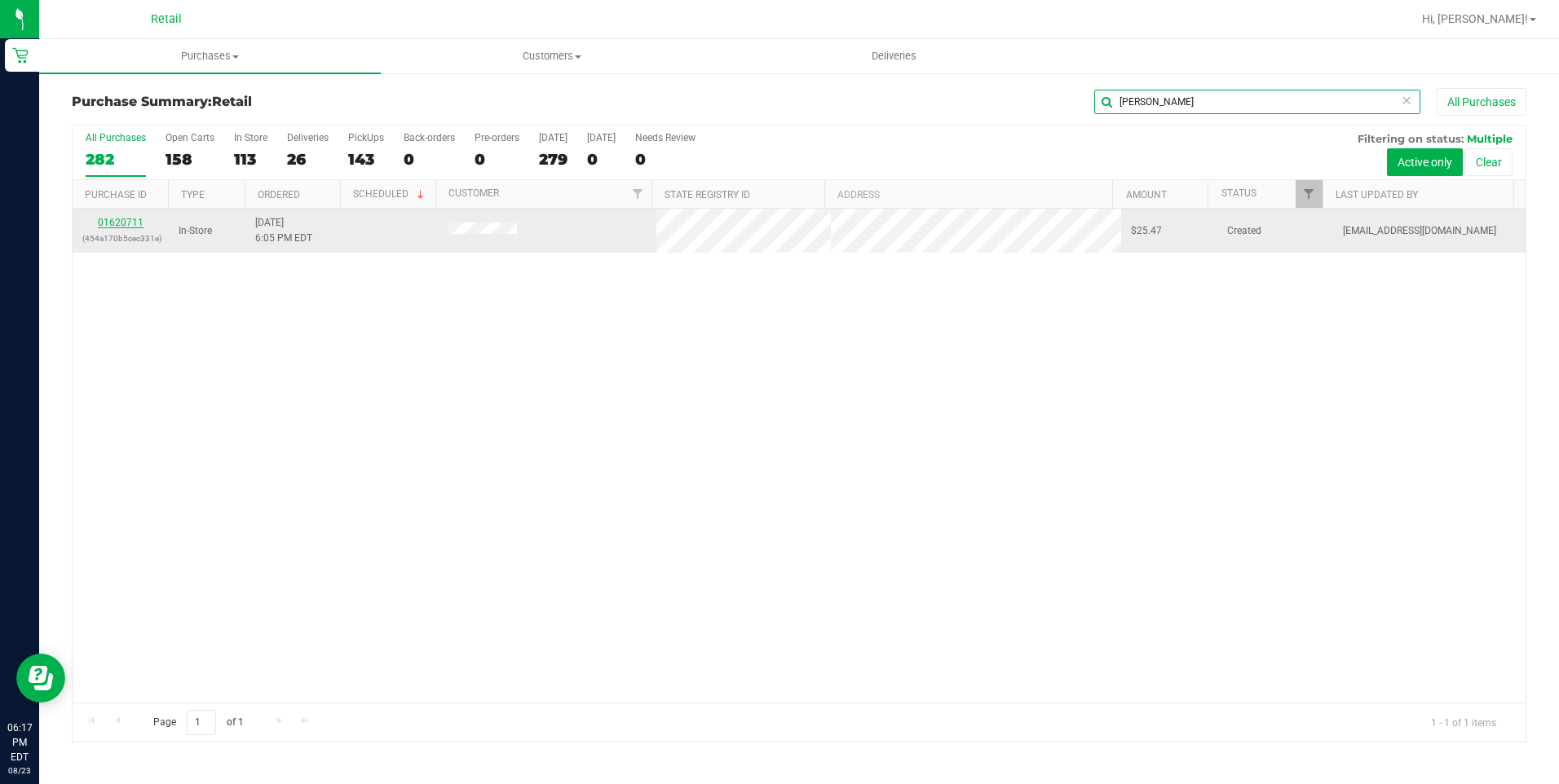
type input "franklin l"
click at [121, 219] on link "01620711" at bounding box center [121, 222] width 45 height 12
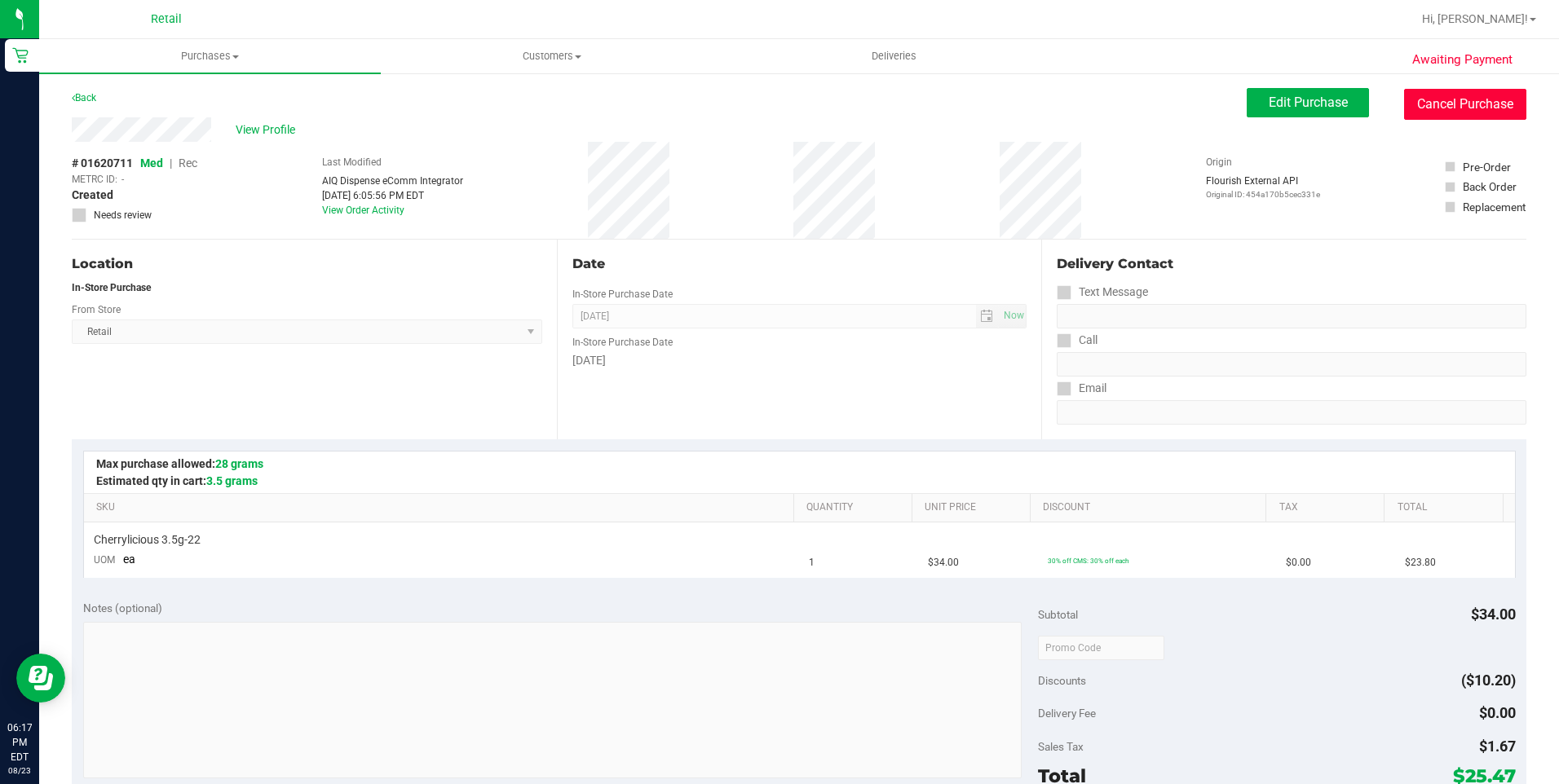
click at [1461, 106] on button "Cancel Purchase" at bounding box center [1465, 104] width 122 height 31
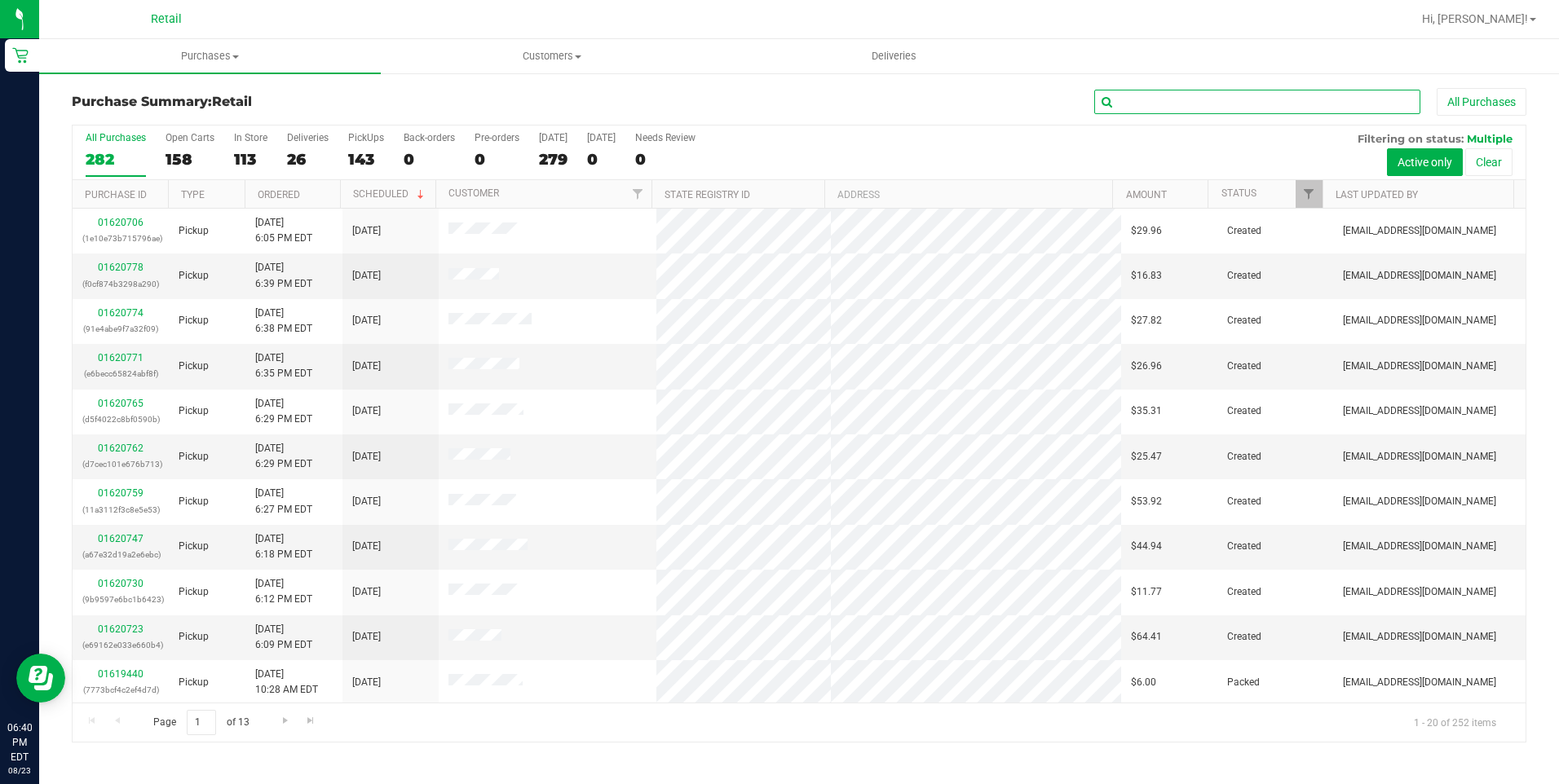
click at [1129, 99] on input "text" at bounding box center [1257, 102] width 326 height 24
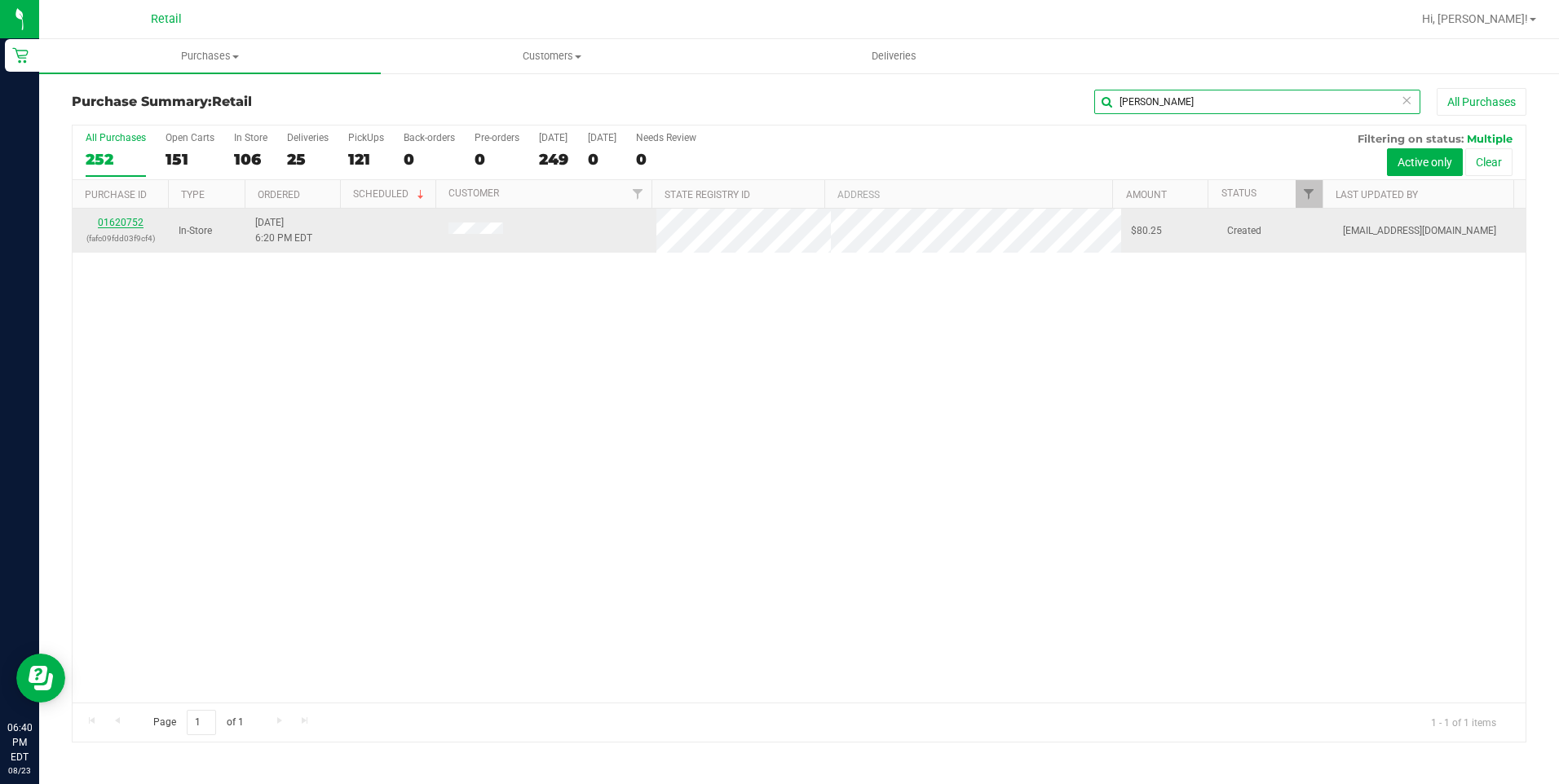
type input "jose es"
click at [132, 222] on link "01620752" at bounding box center [121, 222] width 45 height 12
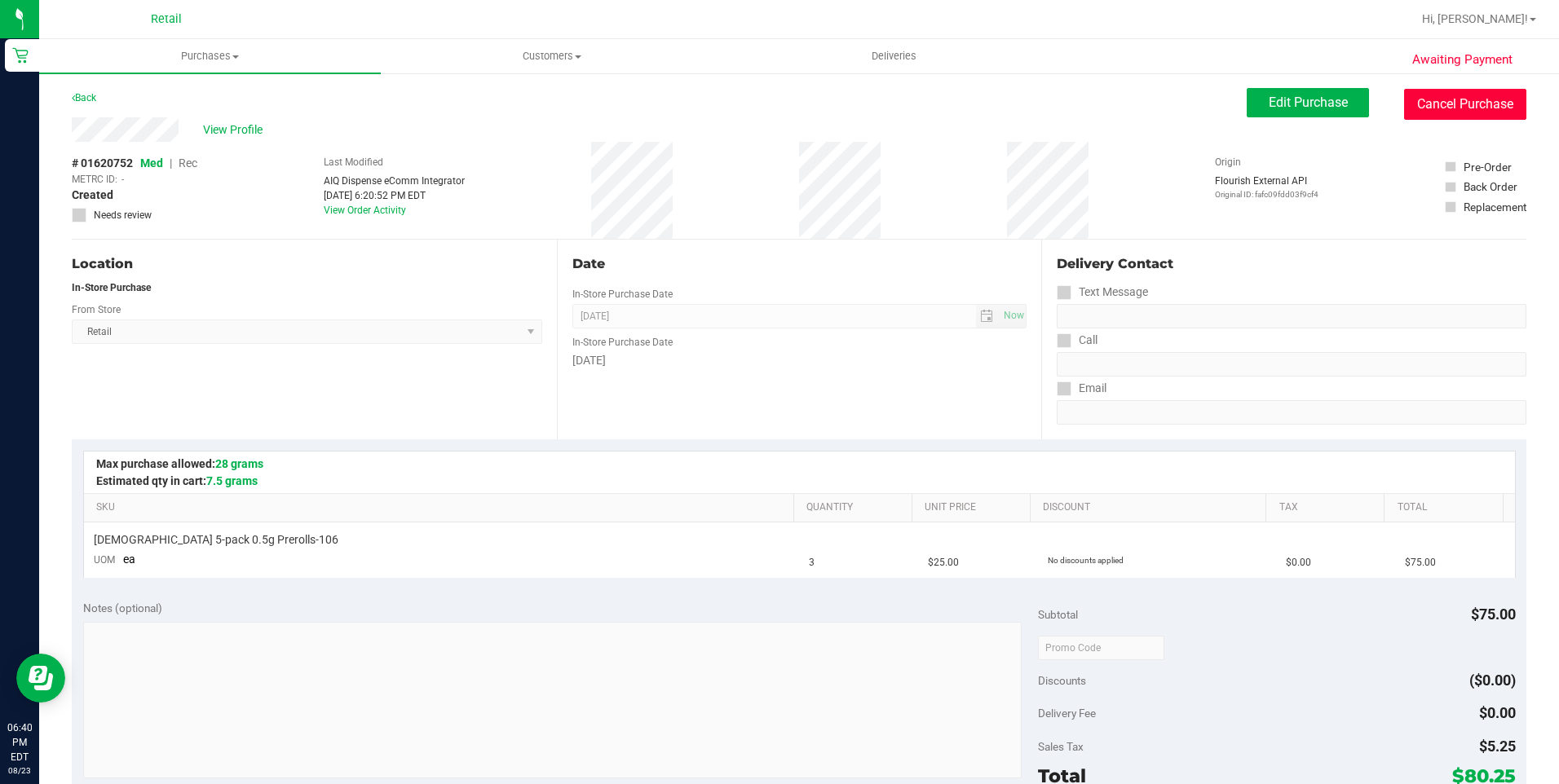
click at [1431, 104] on button "Cancel Purchase" at bounding box center [1465, 104] width 122 height 31
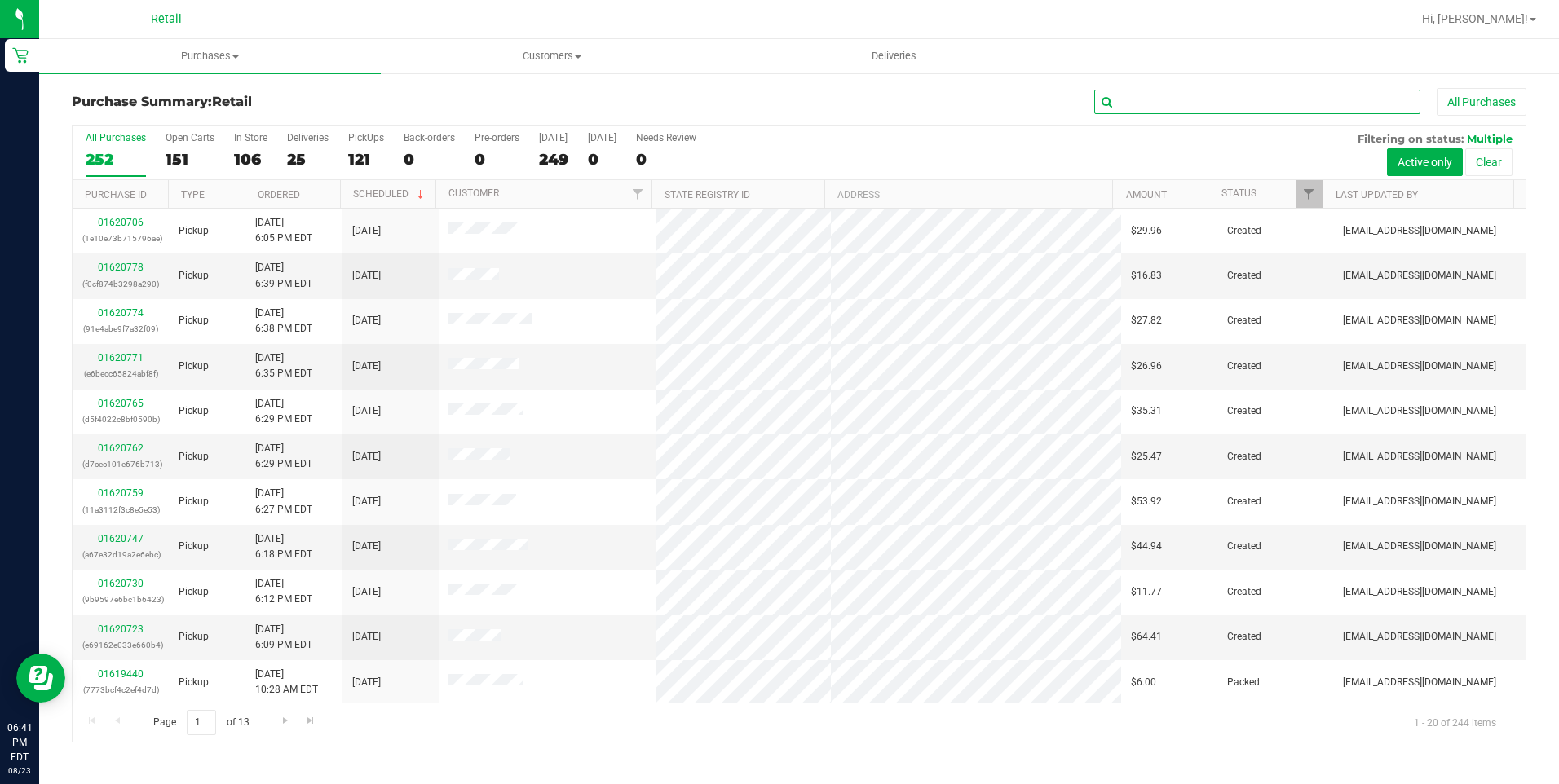
click at [1127, 101] on input "text" at bounding box center [1257, 102] width 326 height 24
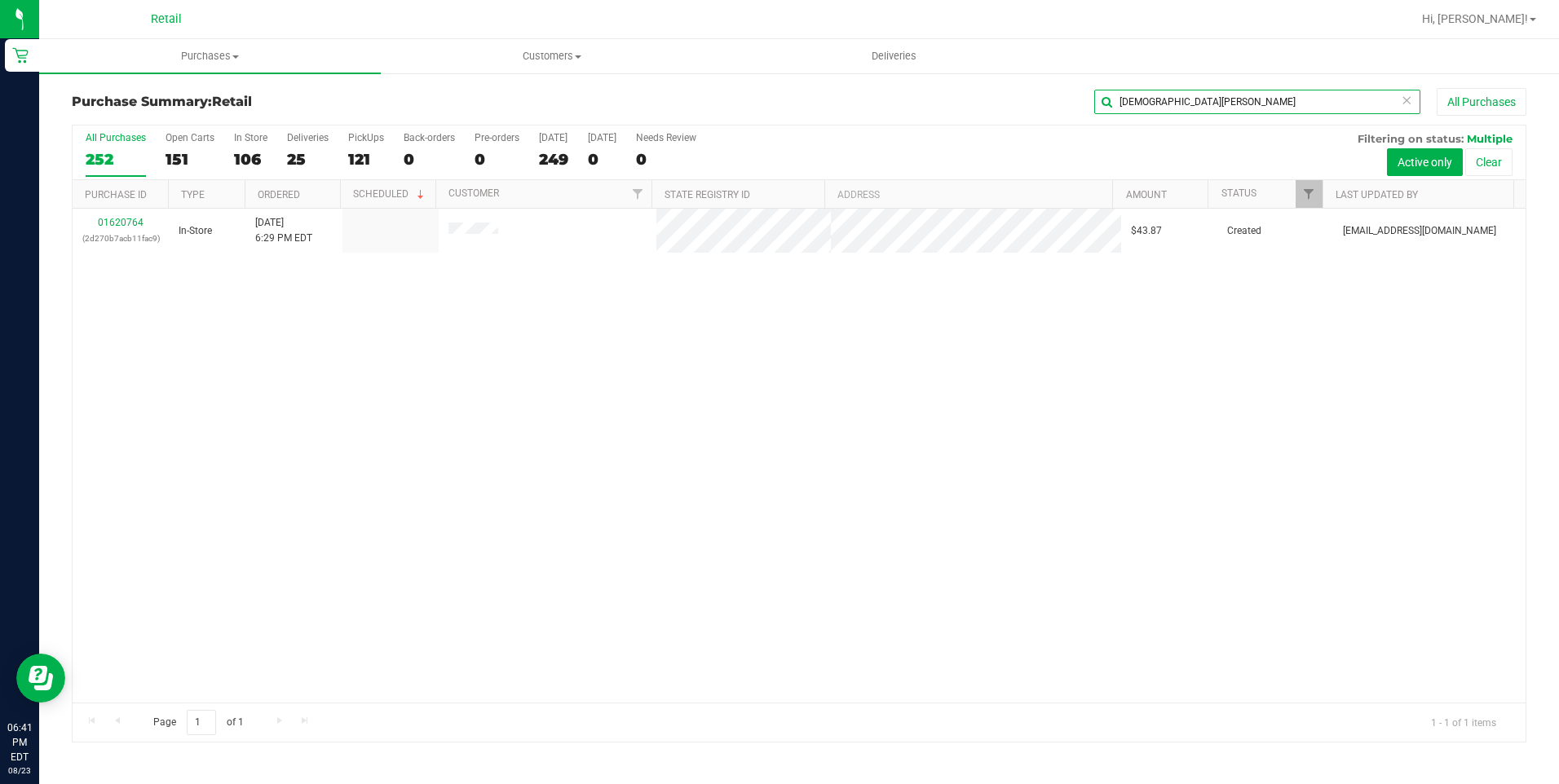
type input "christian m"
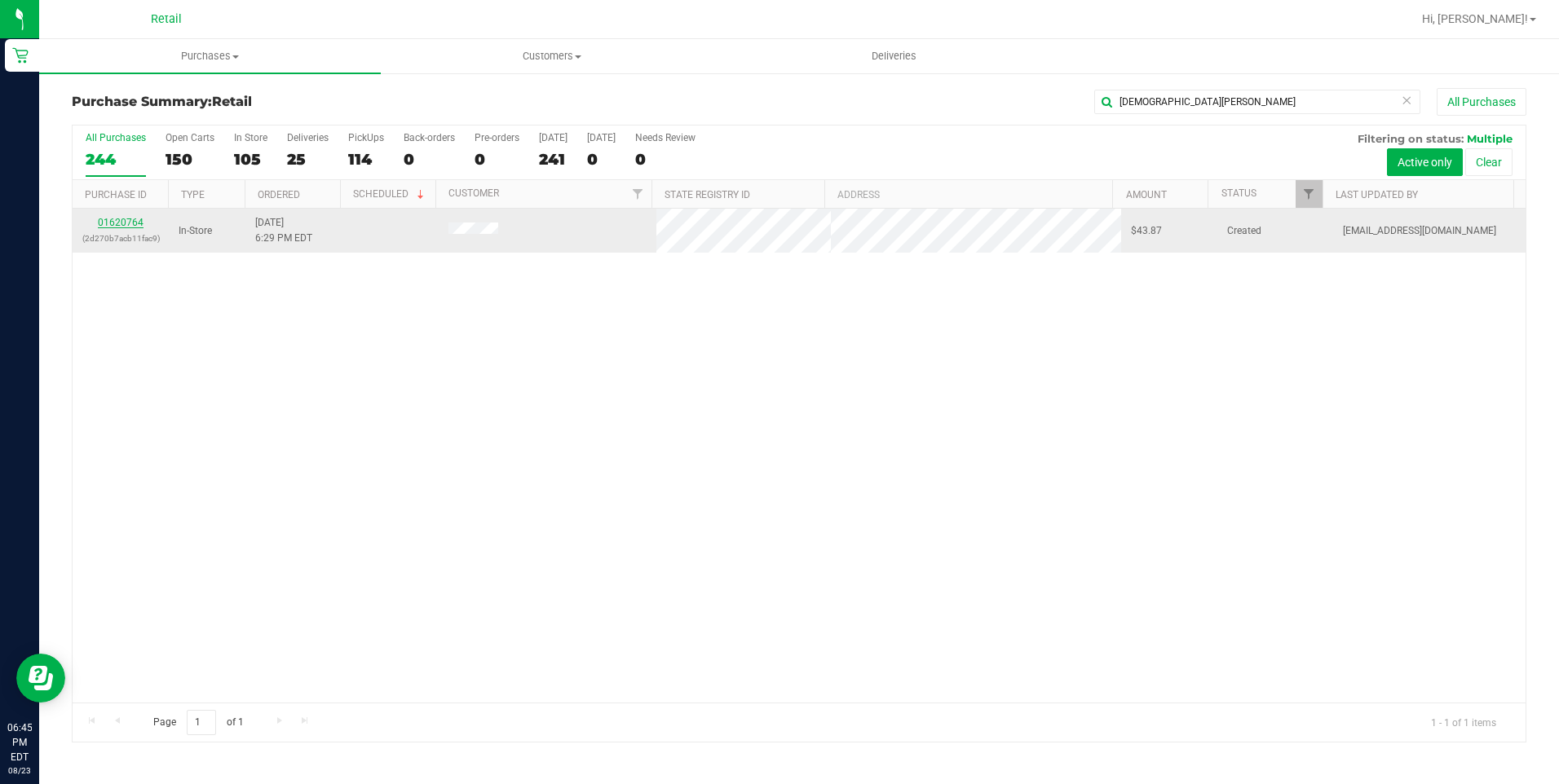
click at [120, 220] on link "01620764" at bounding box center [121, 222] width 45 height 12
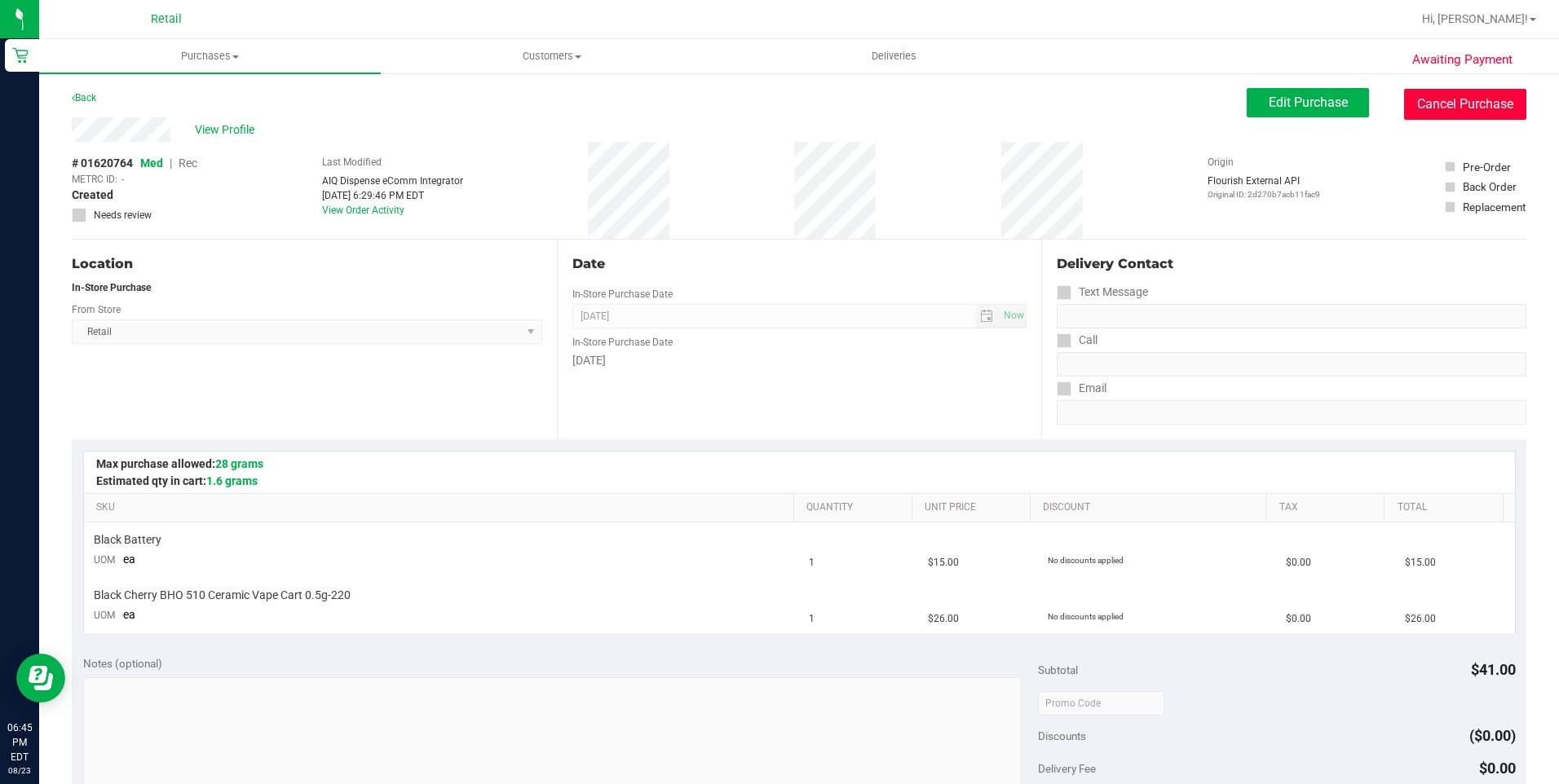
click at [1408, 102] on button "Cancel Purchase" at bounding box center [1465, 104] width 122 height 31
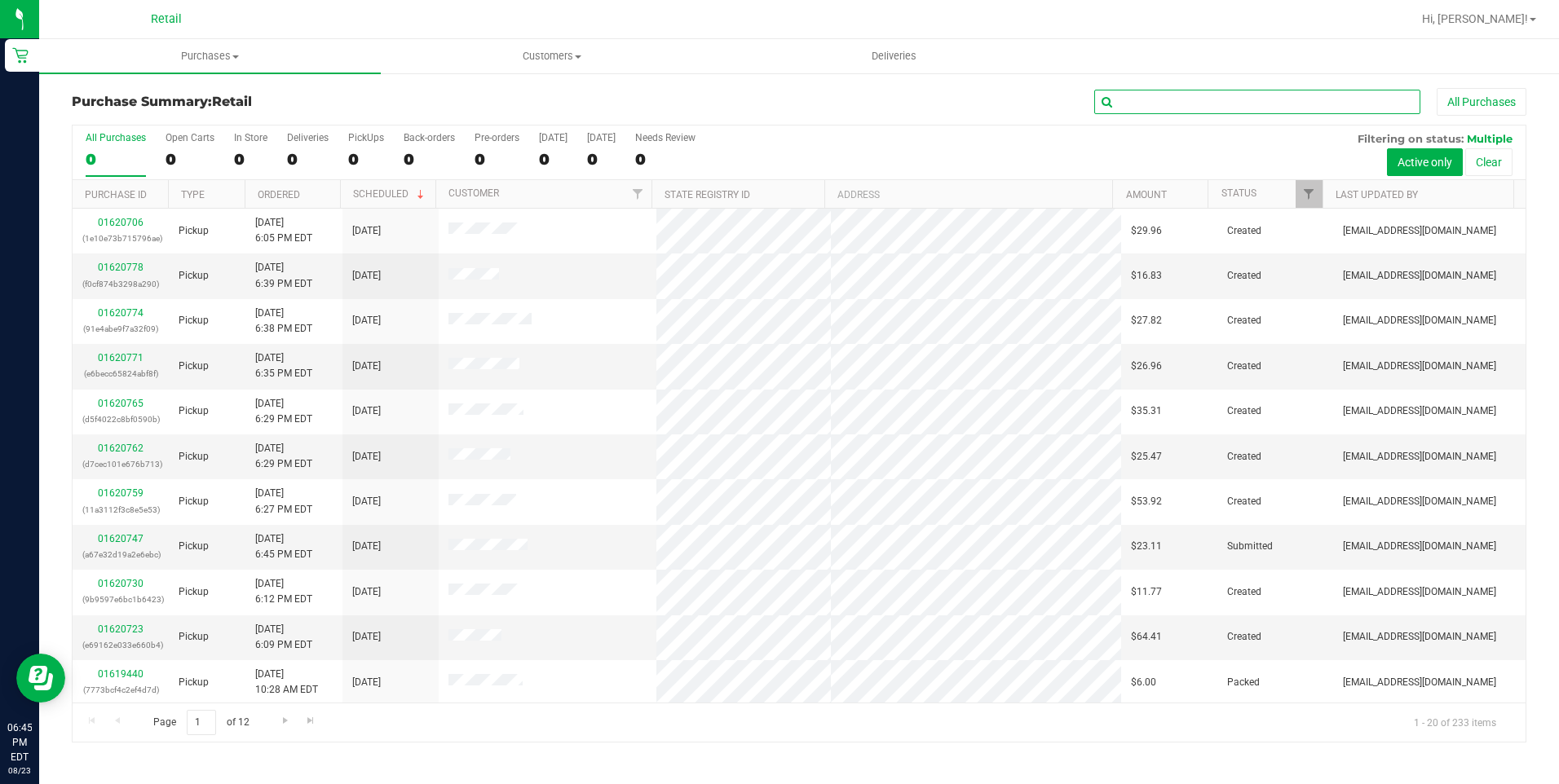
click at [1132, 100] on input "text" at bounding box center [1257, 102] width 326 height 24
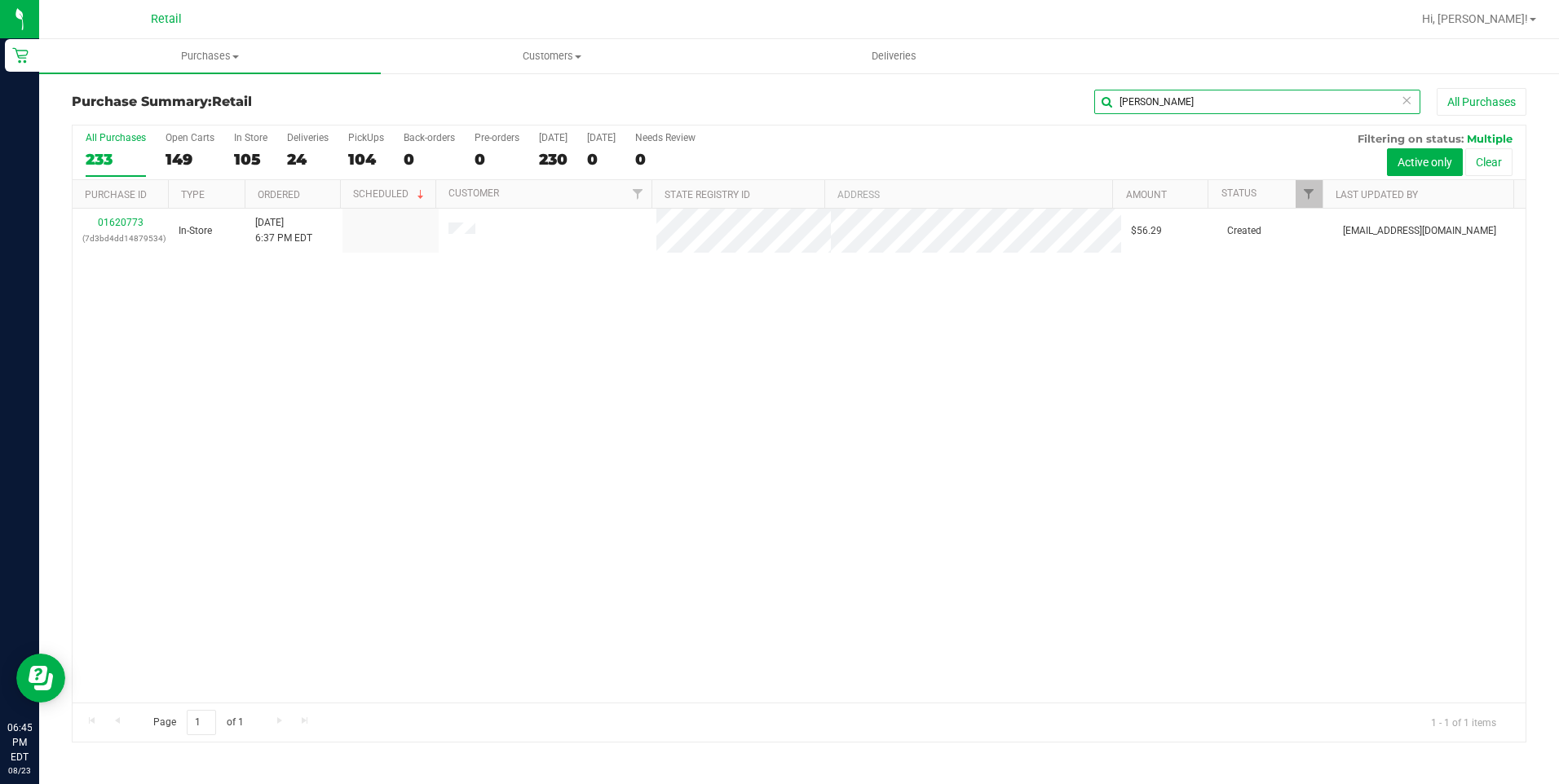
type input "alex s"
